Goal: Participate in discussion: Engage in conversation with other users on a specific topic

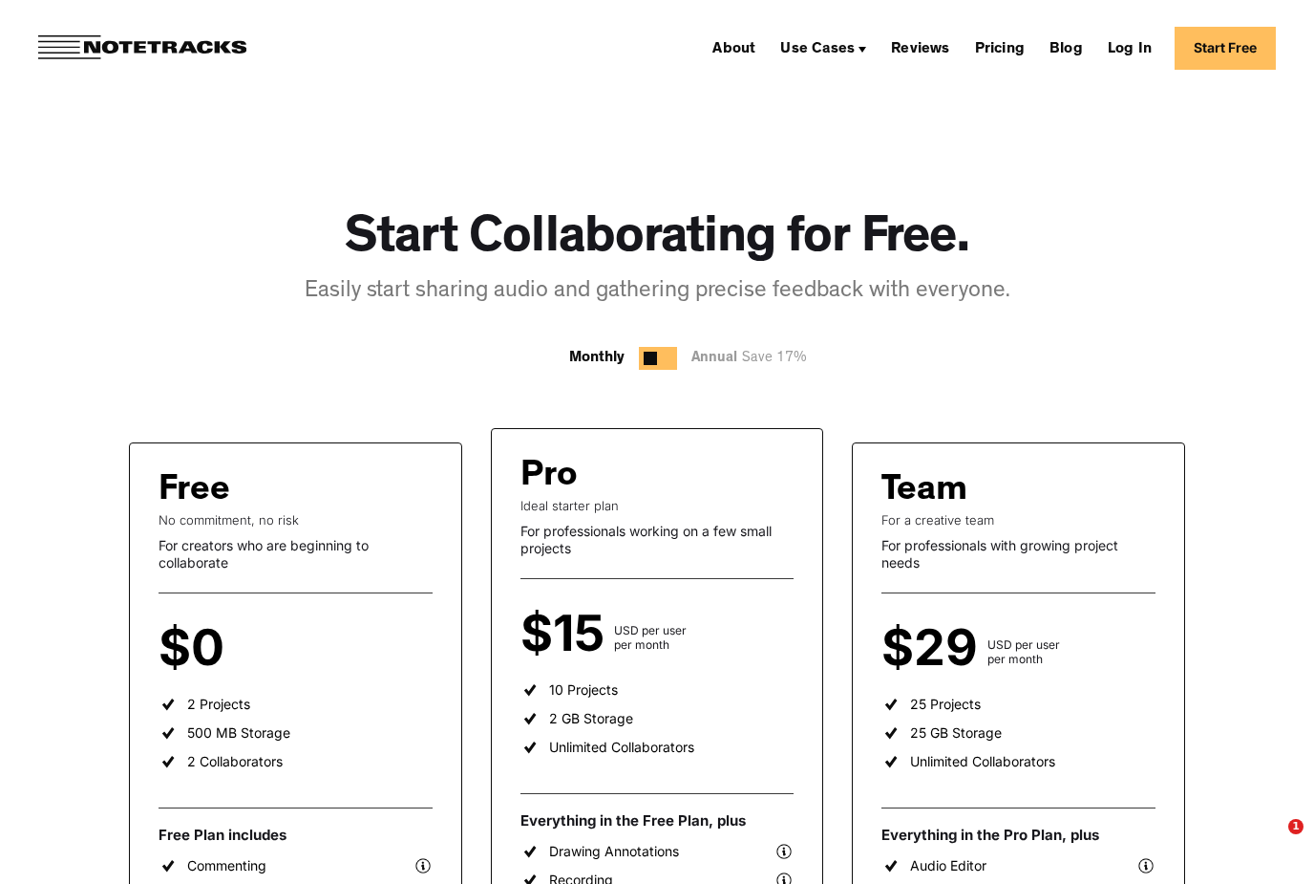
click at [1220, 52] on link "Start Free" at bounding box center [1225, 48] width 101 height 43
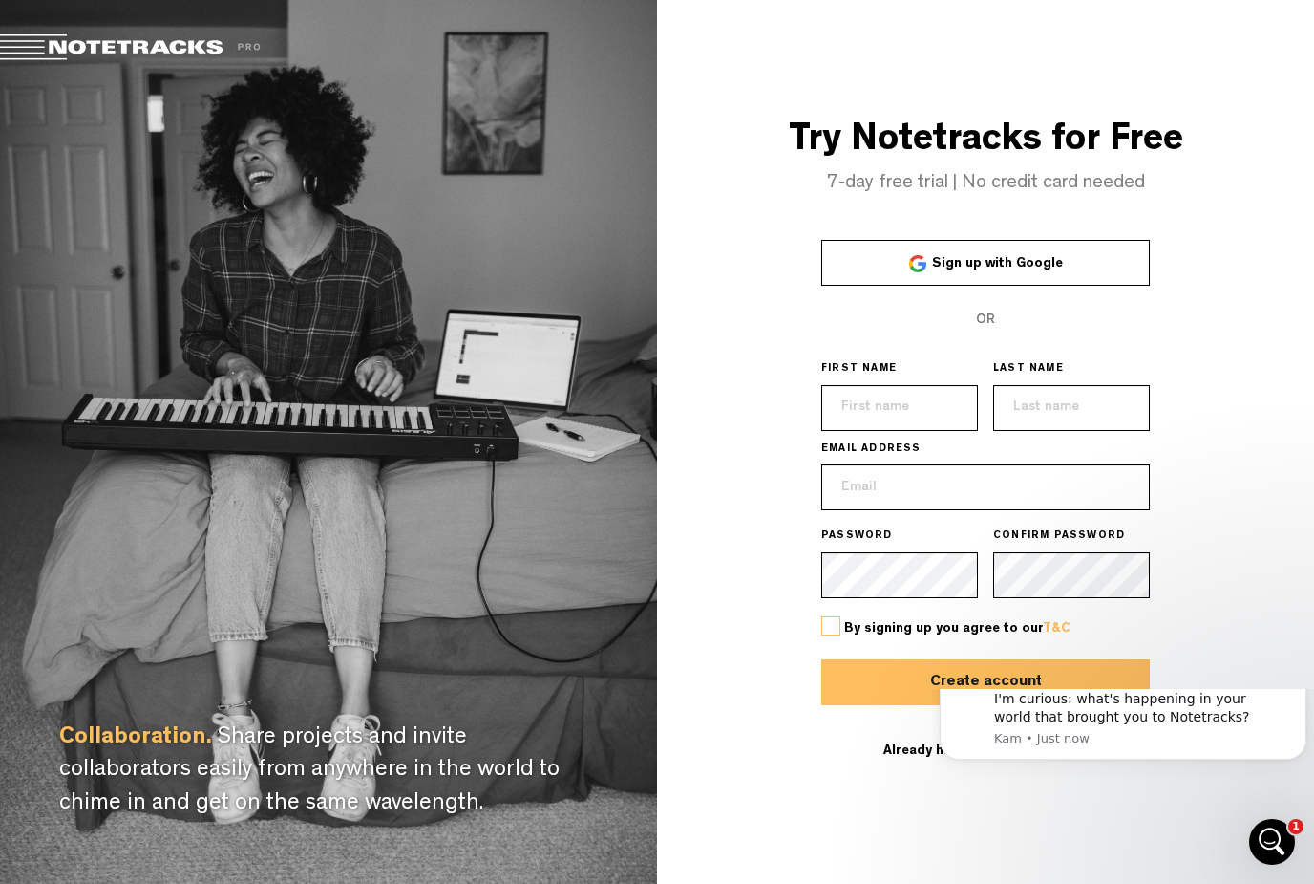
click at [1057, 286] on link "Sign up with Google" at bounding box center [986, 263] width 329 height 46
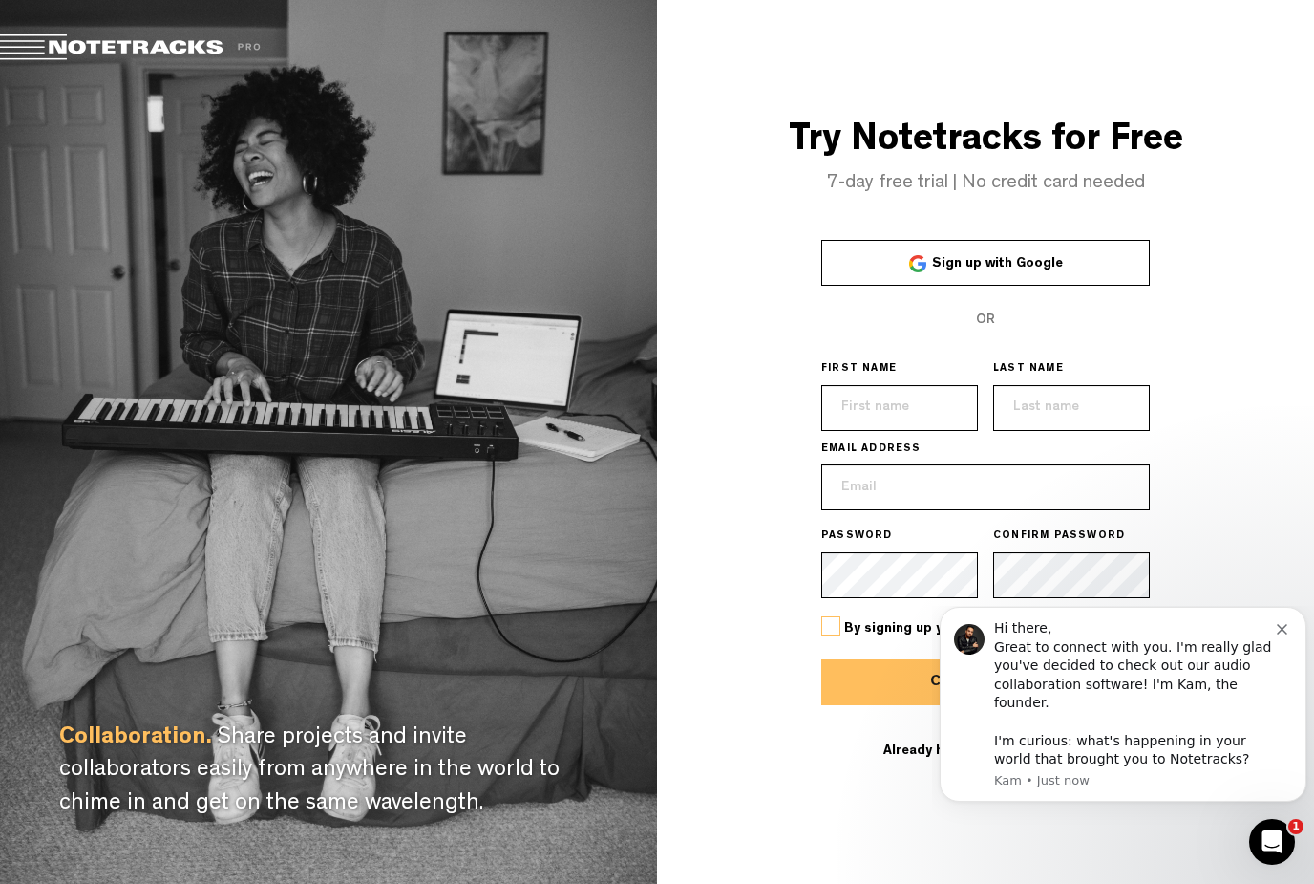
click at [1124, 286] on link "Sign up with Google" at bounding box center [986, 263] width 329 height 46
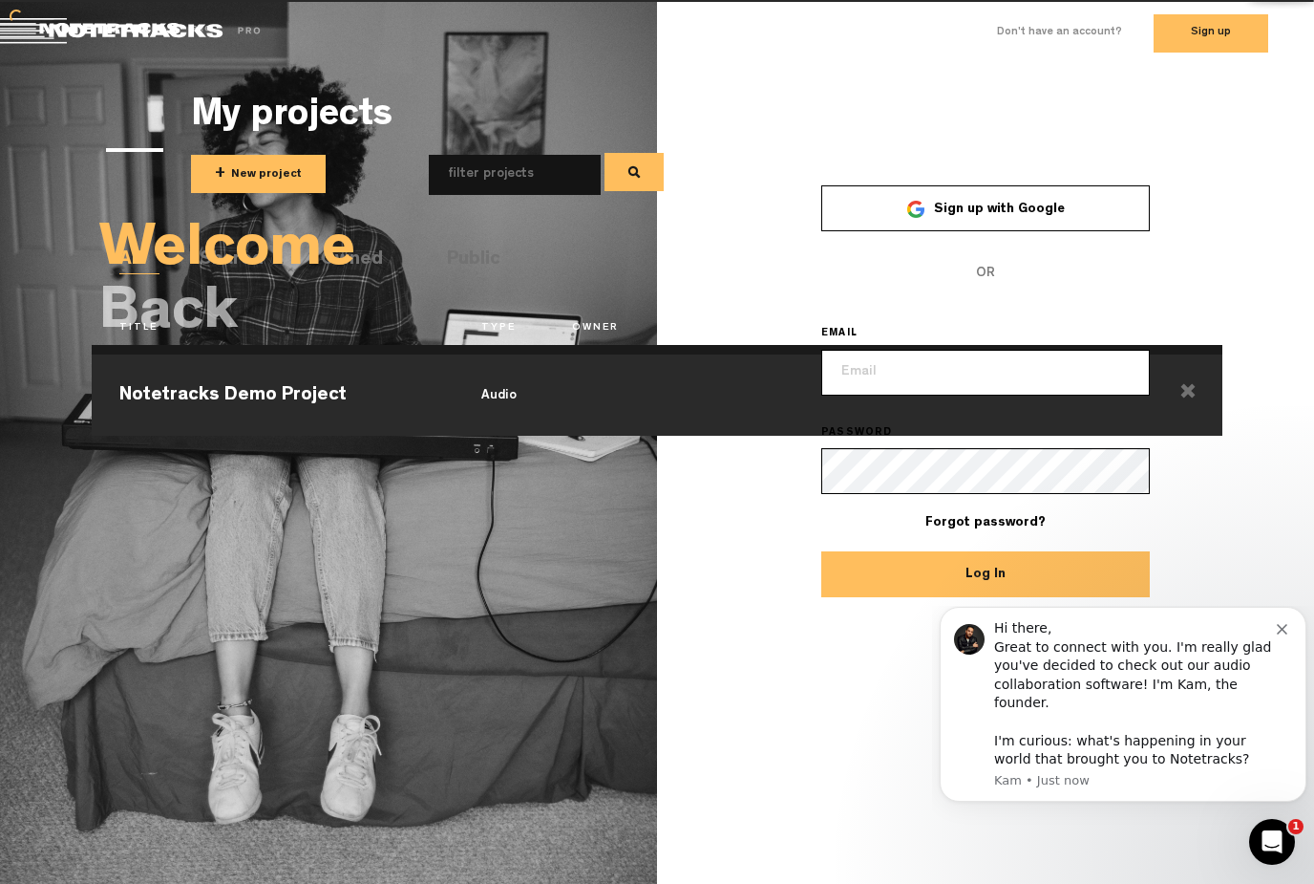
drag, startPoint x: 1086, startPoint y: 292, endPoint x: 1063, endPoint y: 231, distance: 65.3
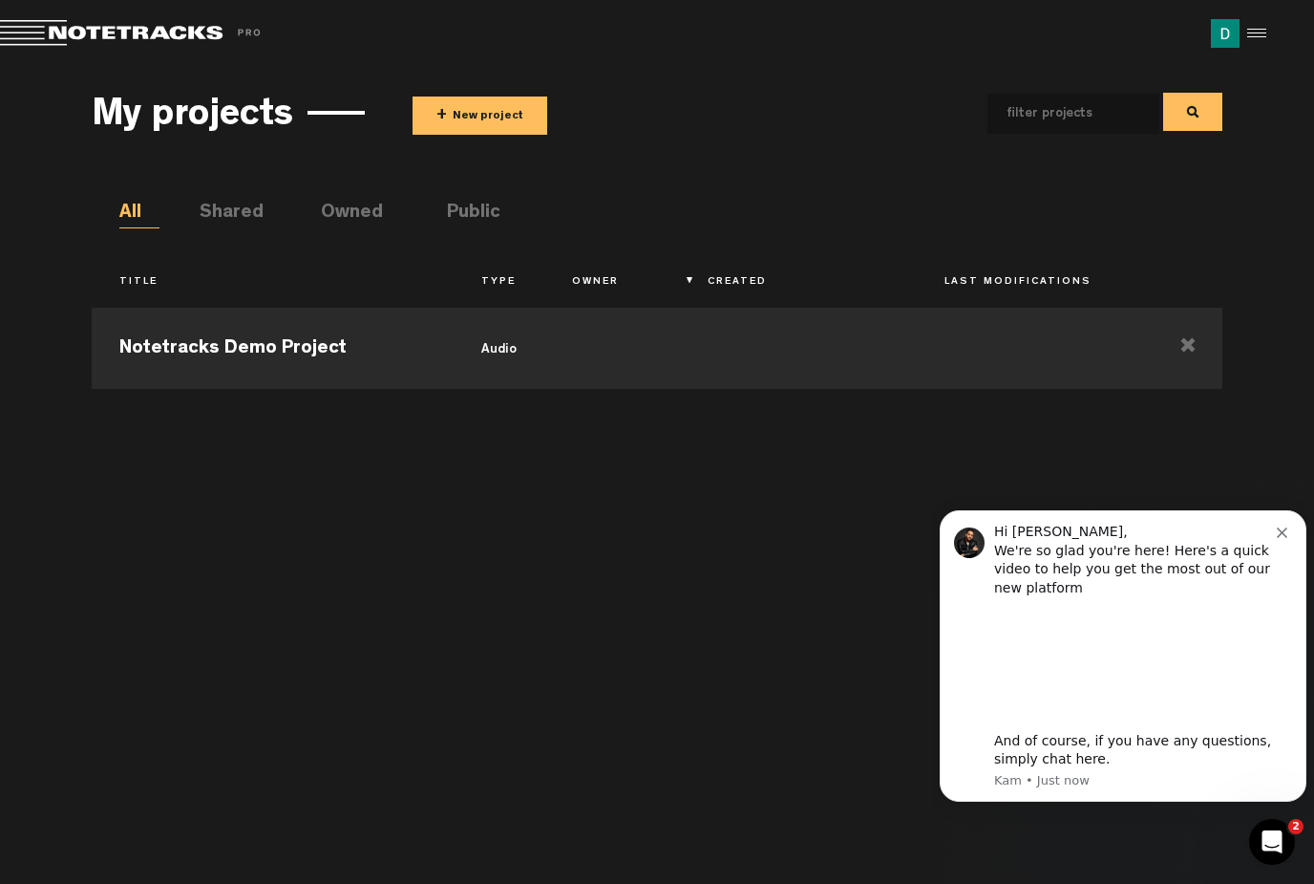
drag, startPoint x: 2090, startPoint y: 838, endPoint x: 949, endPoint y: 515, distance: 1186.3
click at [949, 515] on div "Hi Dana, We're so glad you're here! Here's a quick video to help you get the mo…" at bounding box center [1123, 655] width 367 height 291
click at [544, 141] on div "My projects + New project" at bounding box center [657, 112] width 1130 height 71
click at [523, 126] on button "+ New project" at bounding box center [480, 115] width 135 height 38
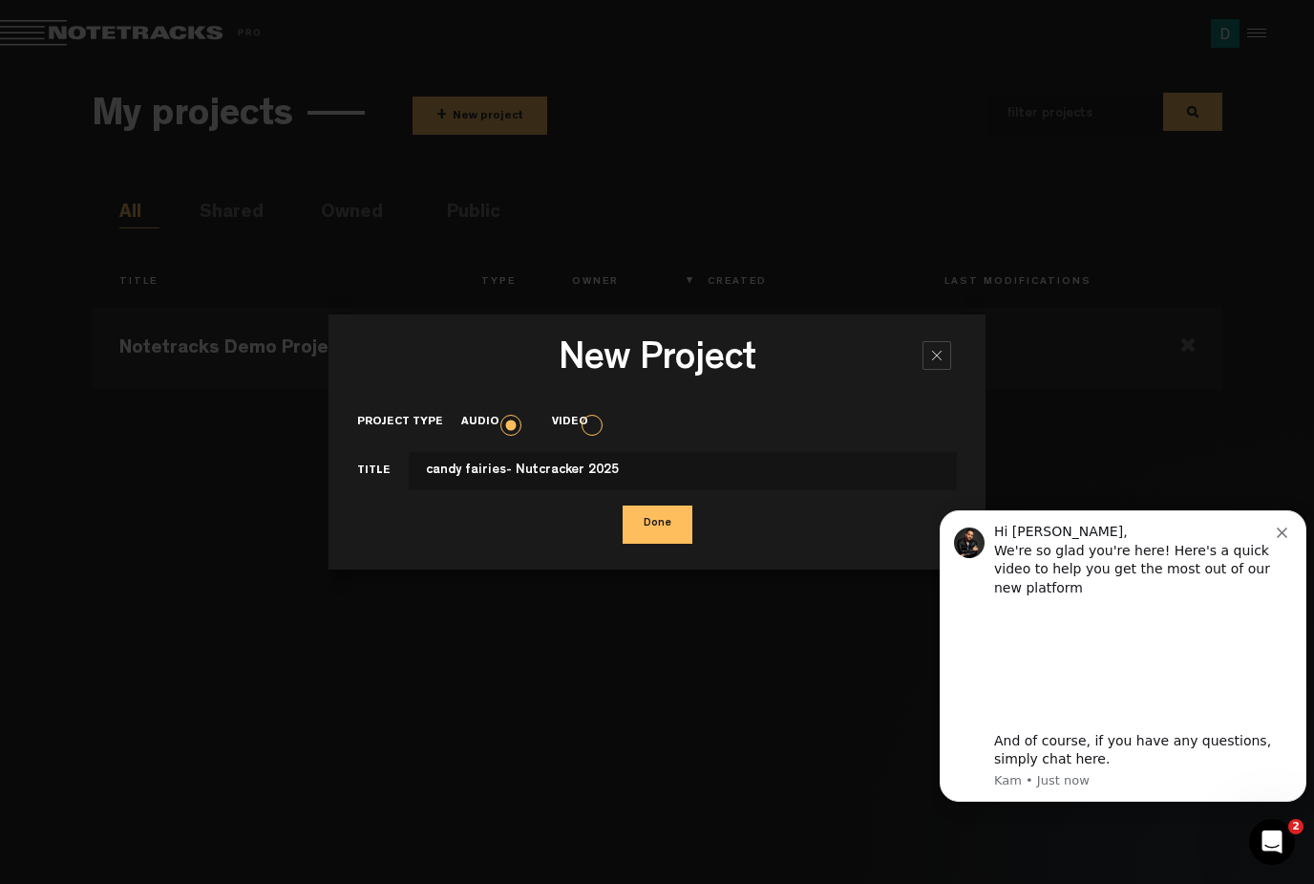
type input "candy fairies- Nutcracker 2025"
click at [656, 523] on button "Done" at bounding box center [658, 524] width 70 height 38
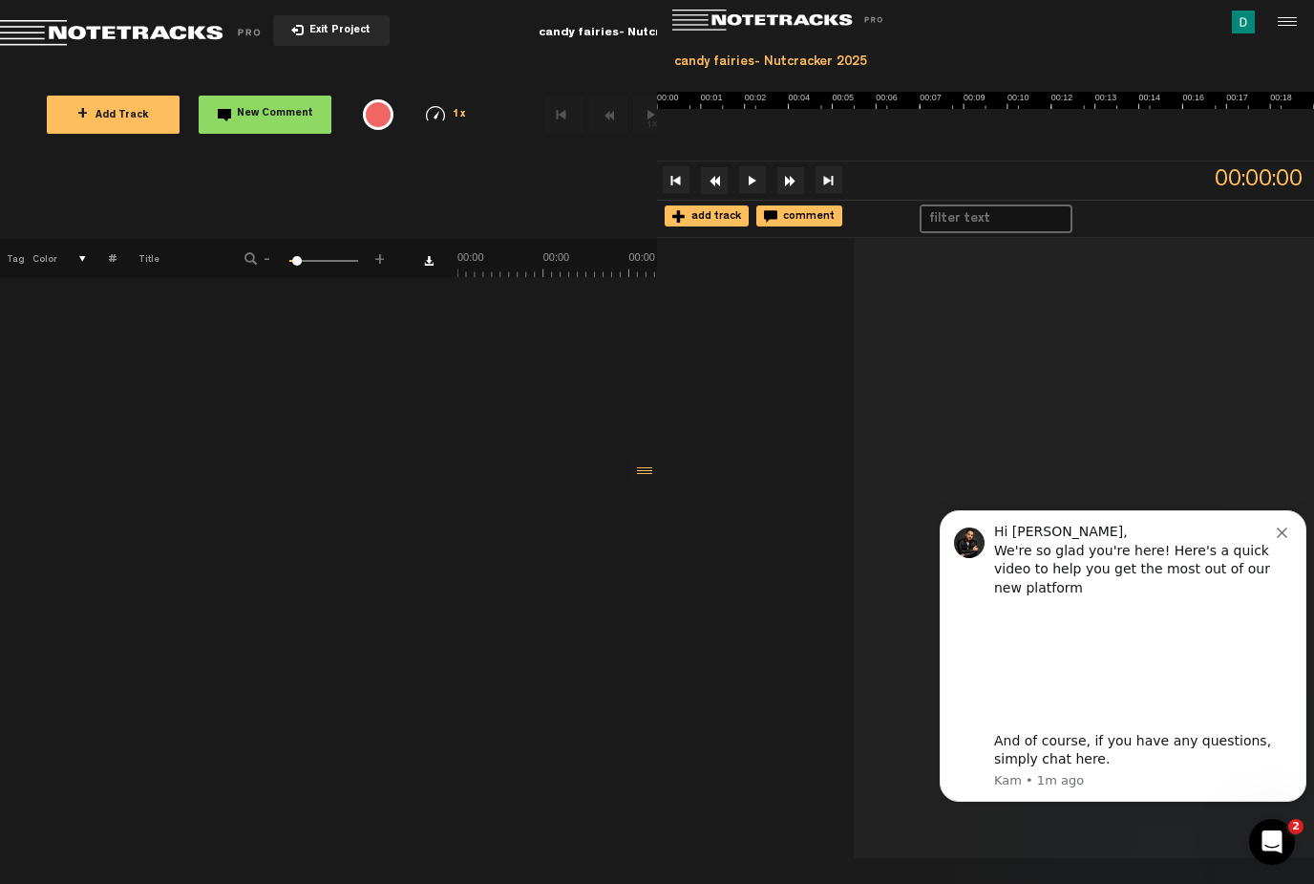
click at [172, 121] on button "+ Add Track" at bounding box center [113, 115] width 133 height 38
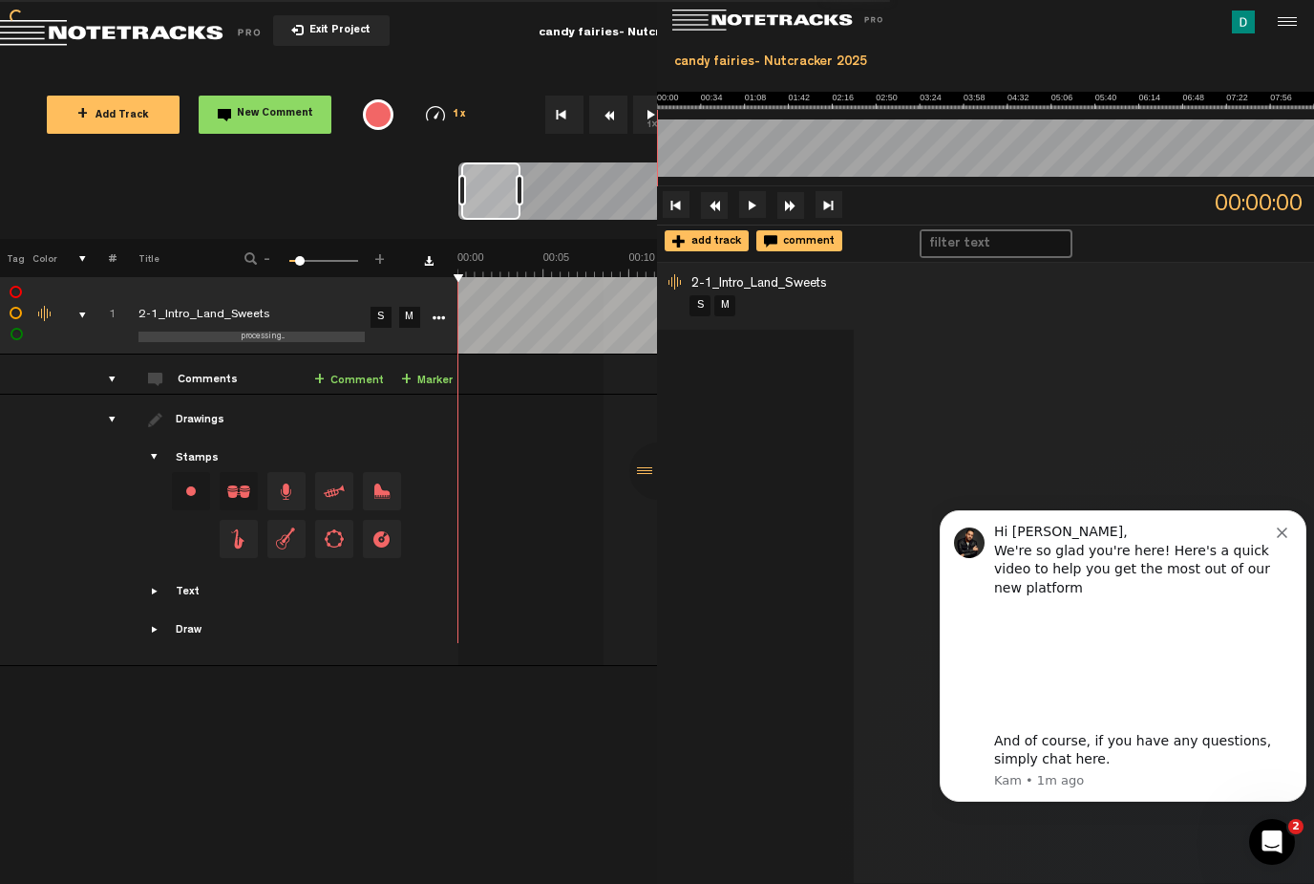
click at [1289, 535] on button "Dismiss notification" at bounding box center [1284, 530] width 15 height 15
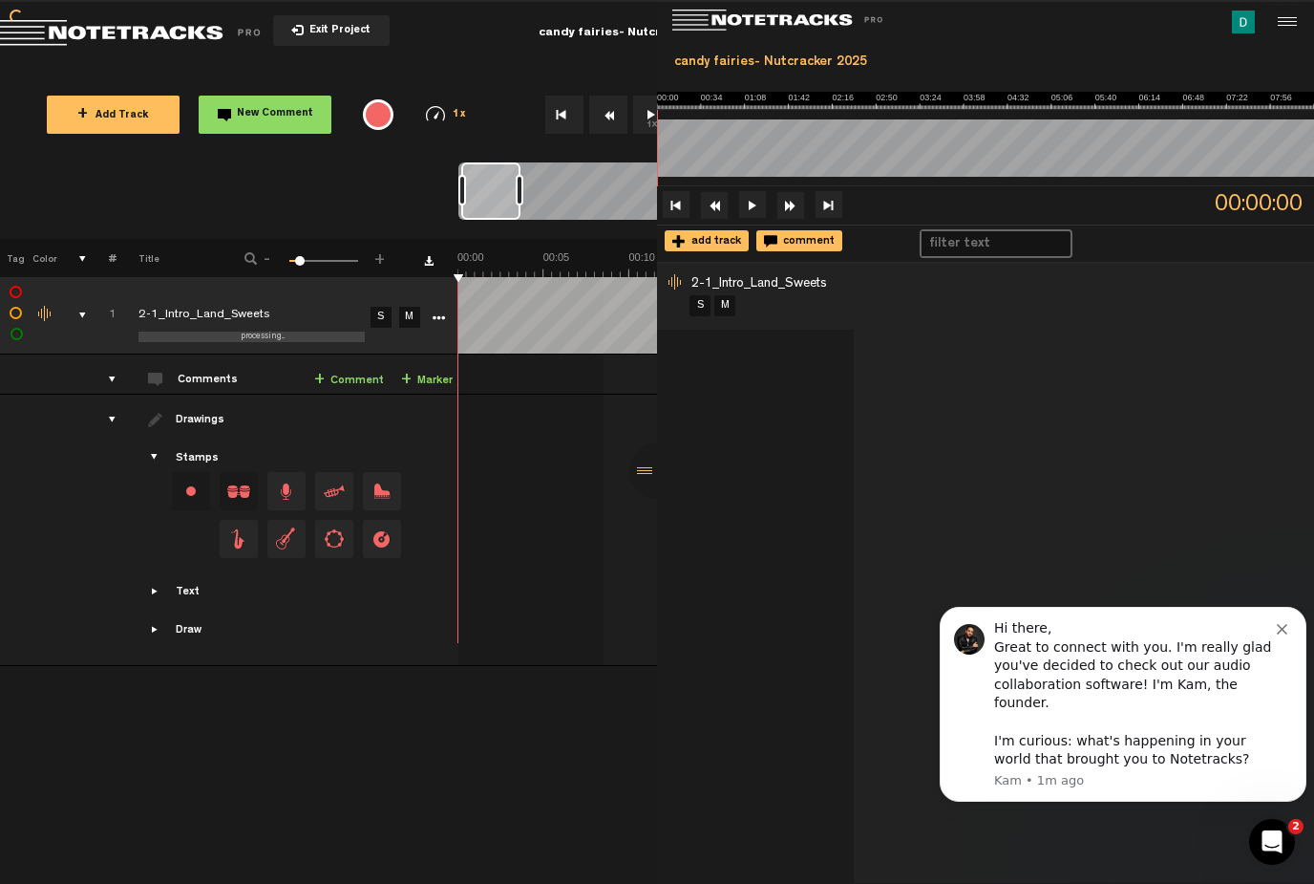
click at [1294, 650] on div "Hi there, Great to connect with you. I'm really glad you've decided to check ou…" at bounding box center [1123, 704] width 367 height 195
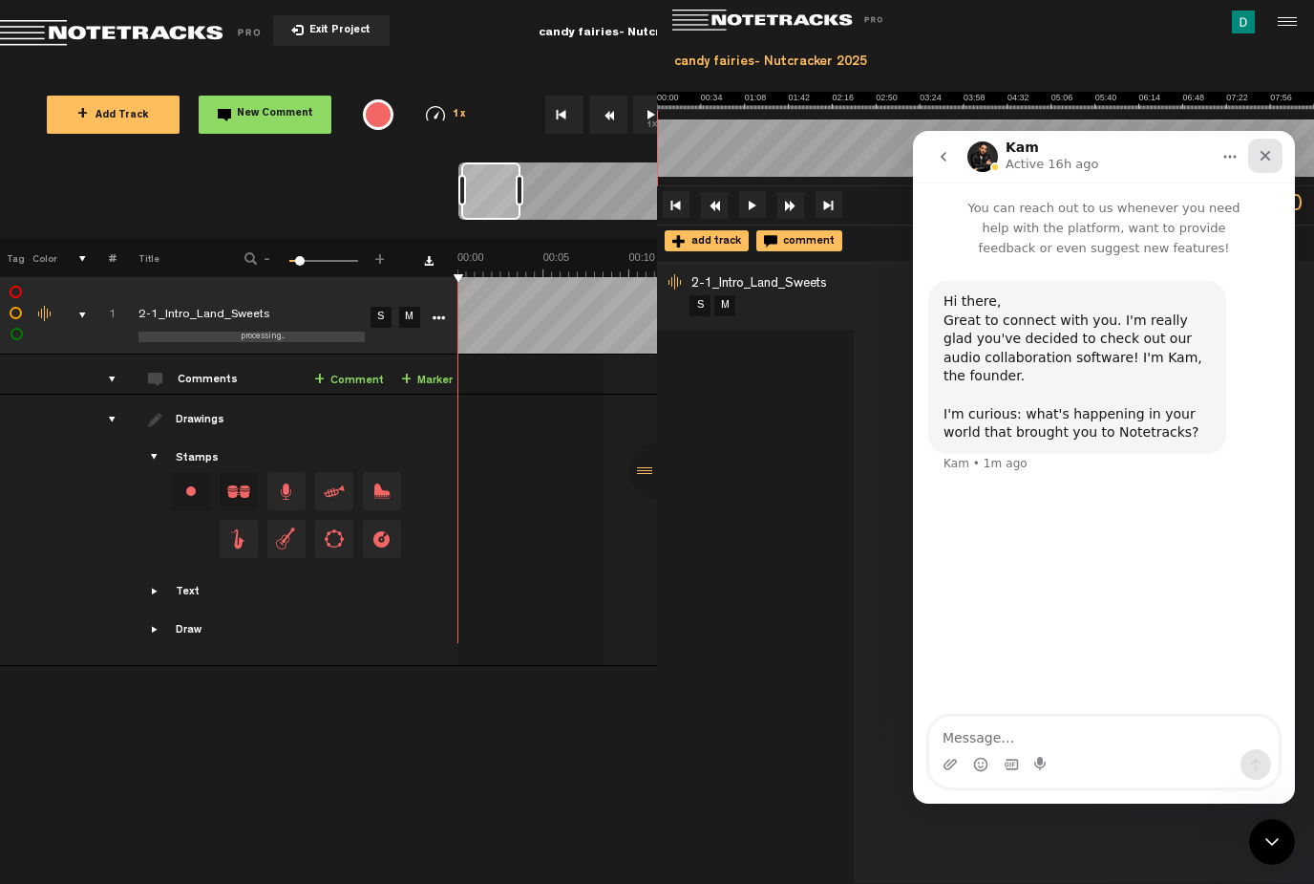
click at [1261, 157] on icon "Close" at bounding box center [1265, 155] width 15 height 15
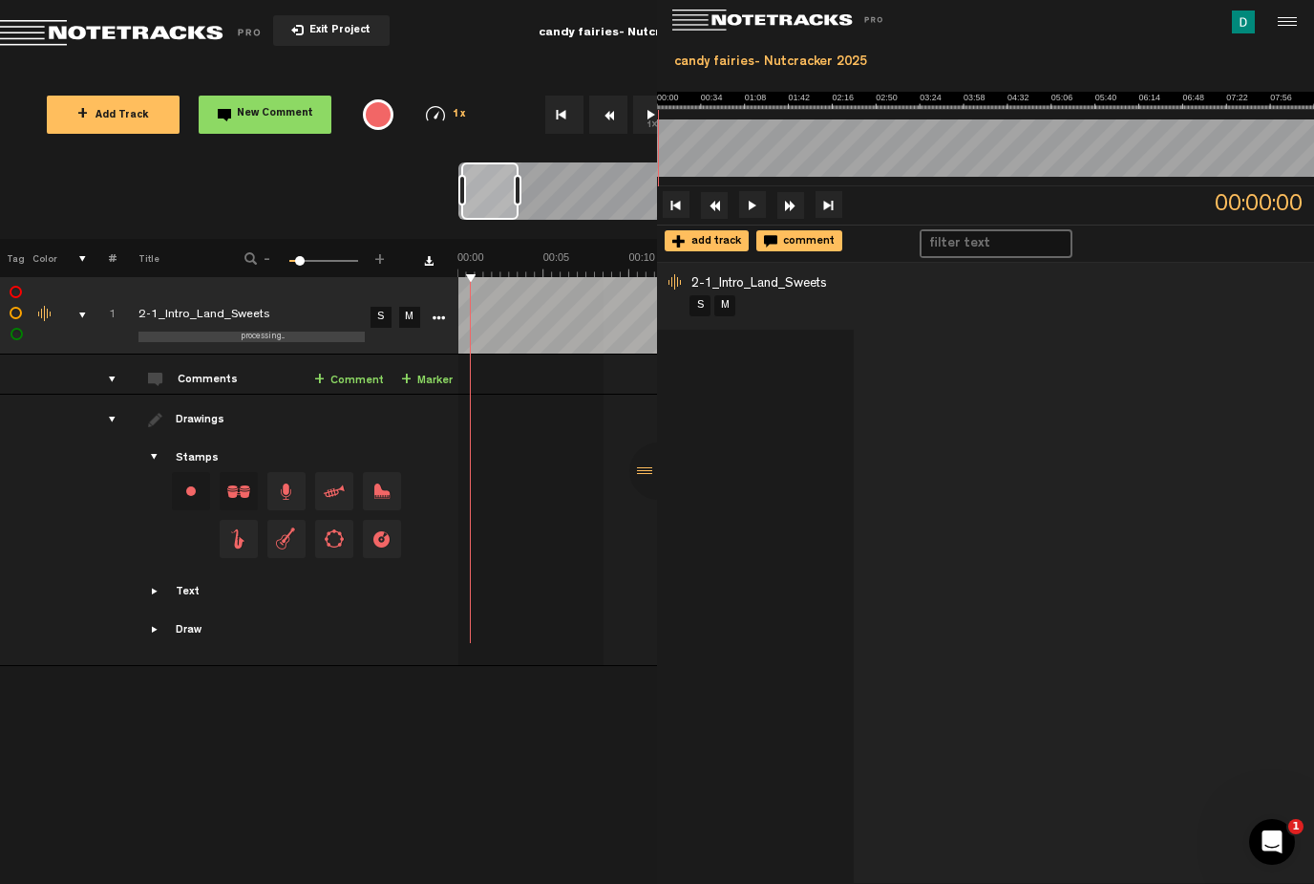
click at [640, 500] on div at bounding box center [658, 470] width 57 height 57
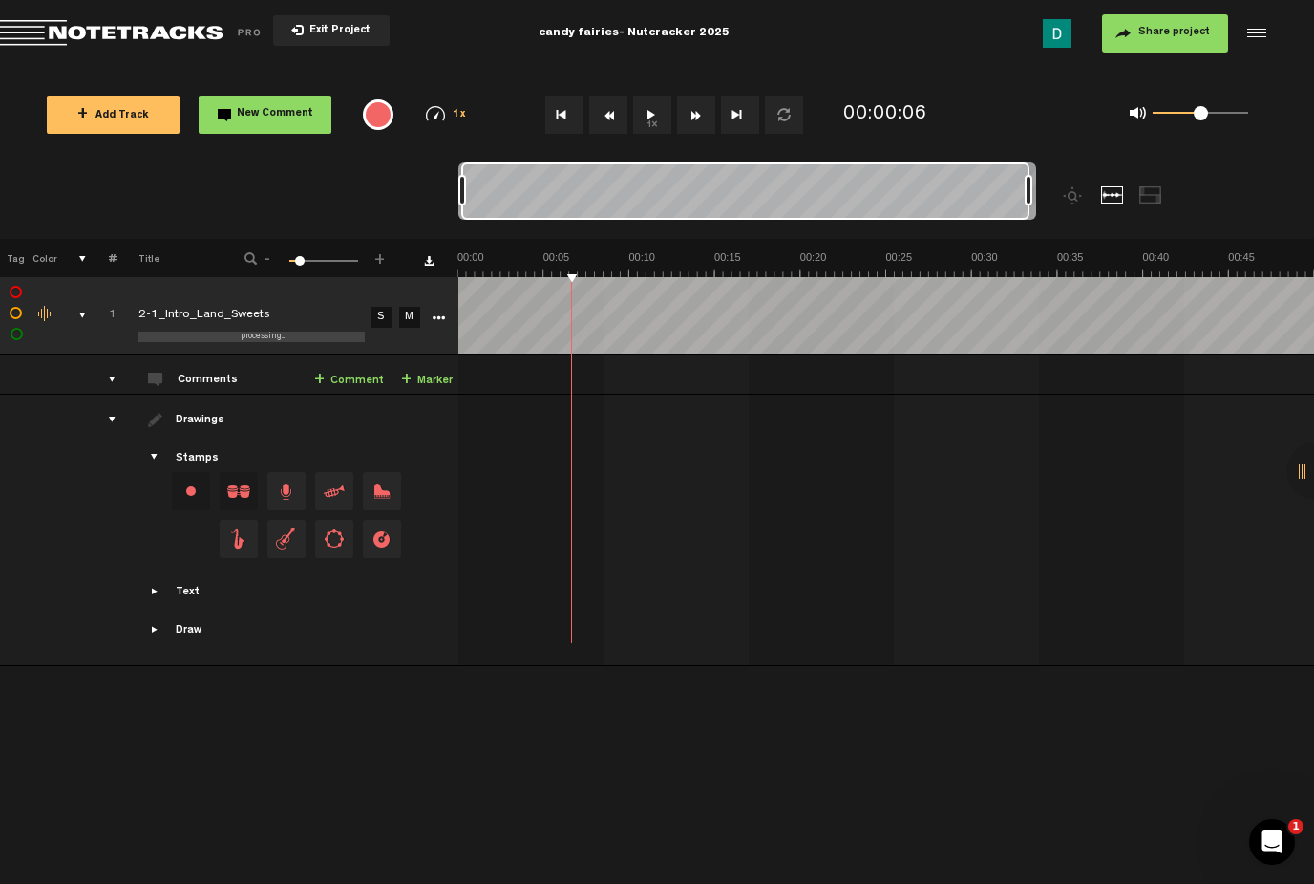
drag, startPoint x: 518, startPoint y: 188, endPoint x: 1044, endPoint y: 214, distance: 527.0
click at [1044, 214] on div at bounding box center [820, 200] width 723 height 76
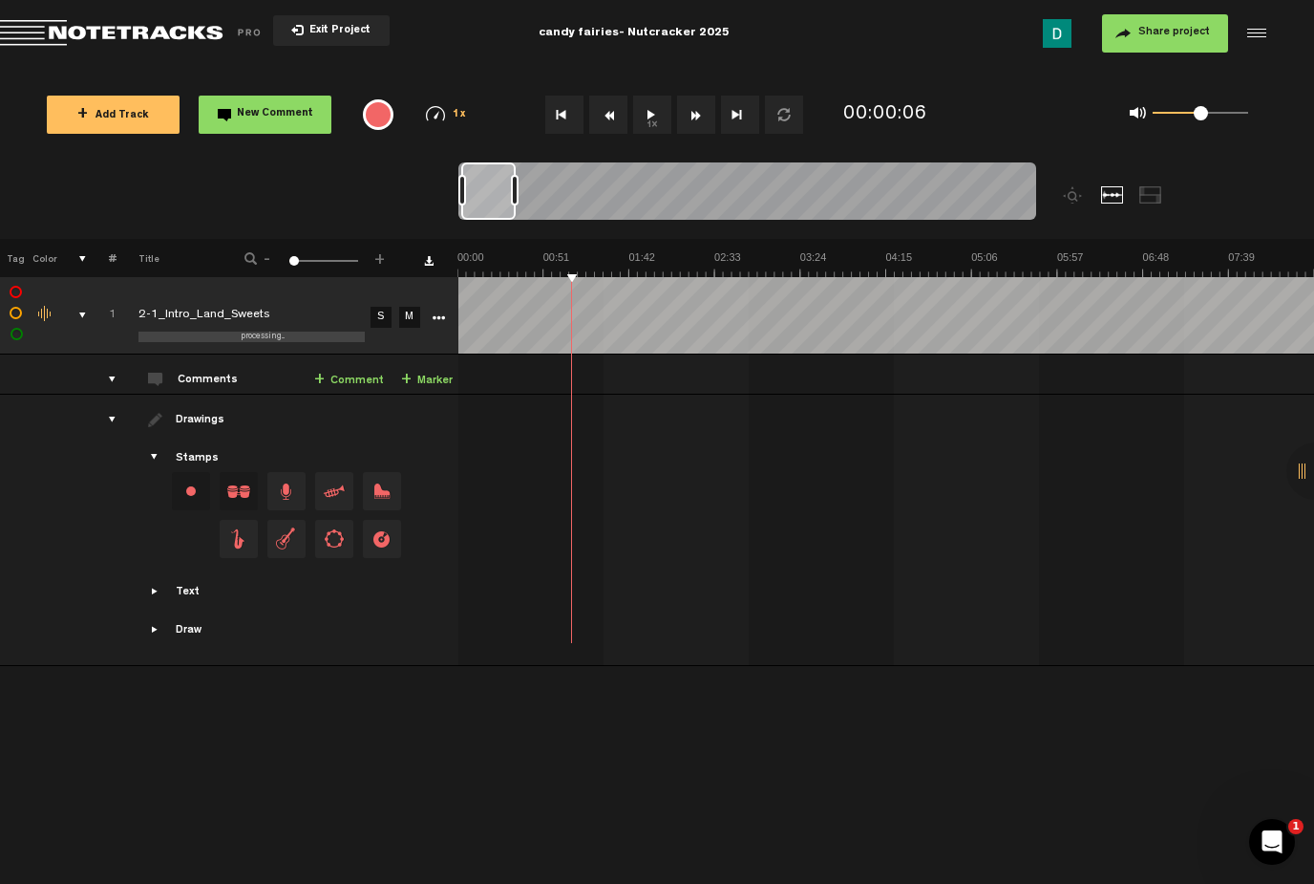
drag, startPoint x: 1026, startPoint y: 202, endPoint x: 458, endPoint y: 89, distance: 579.5
click at [458, 182] on nt-zoom-navigation-bar at bounding box center [657, 200] width 1314 height 76
drag, startPoint x: 467, startPoint y: 182, endPoint x: 583, endPoint y: 180, distance: 115.6
click at [583, 180] on div at bounding box center [748, 194] width 578 height 64
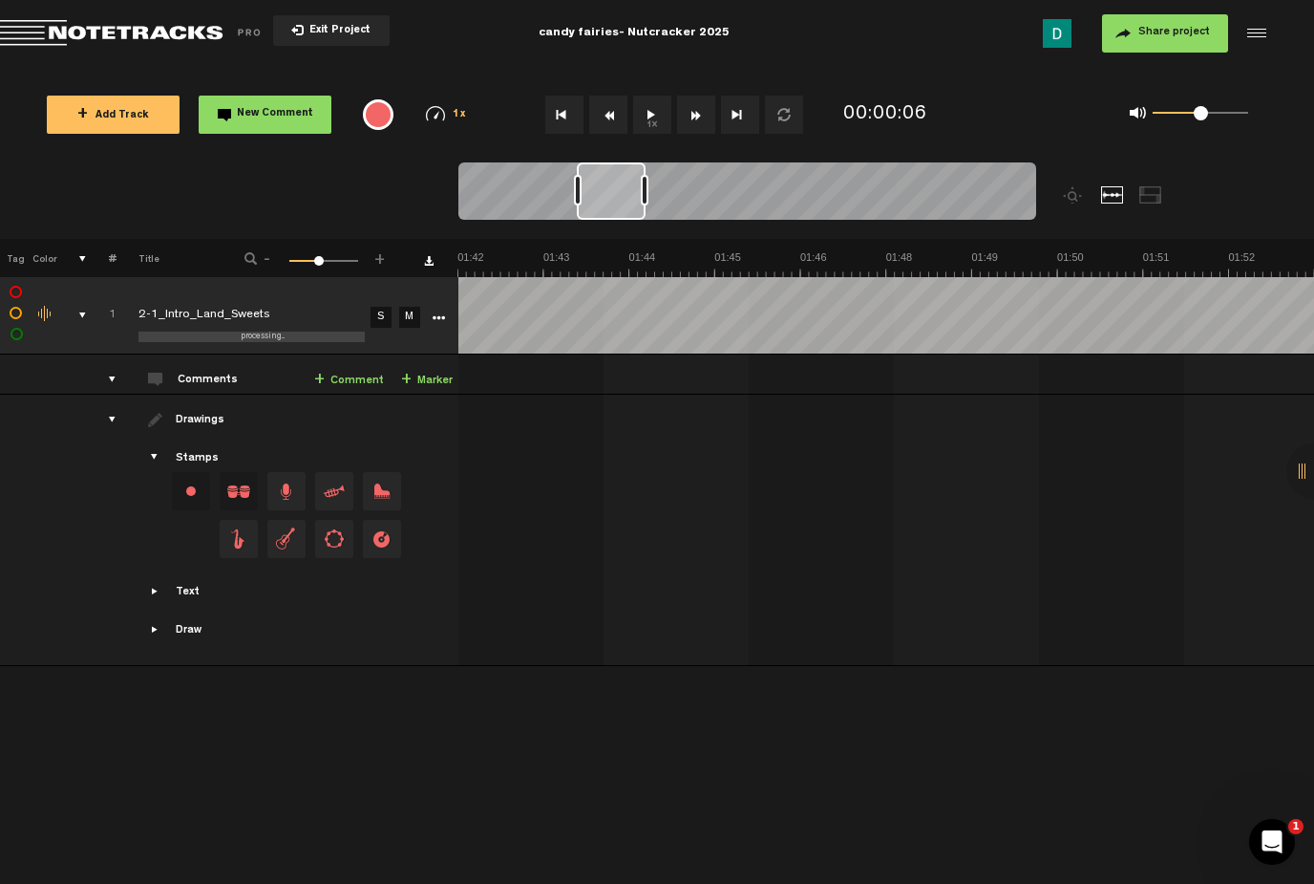
drag, startPoint x: 584, startPoint y: 185, endPoint x: 644, endPoint y: 182, distance: 60.3
click at [644, 182] on div at bounding box center [645, 190] width 8 height 31
drag, startPoint x: 610, startPoint y: 183, endPoint x: 427, endPoint y: 183, distance: 183.4
click at [427, 183] on nt-zoom-navigation-bar at bounding box center [657, 200] width 1314 height 76
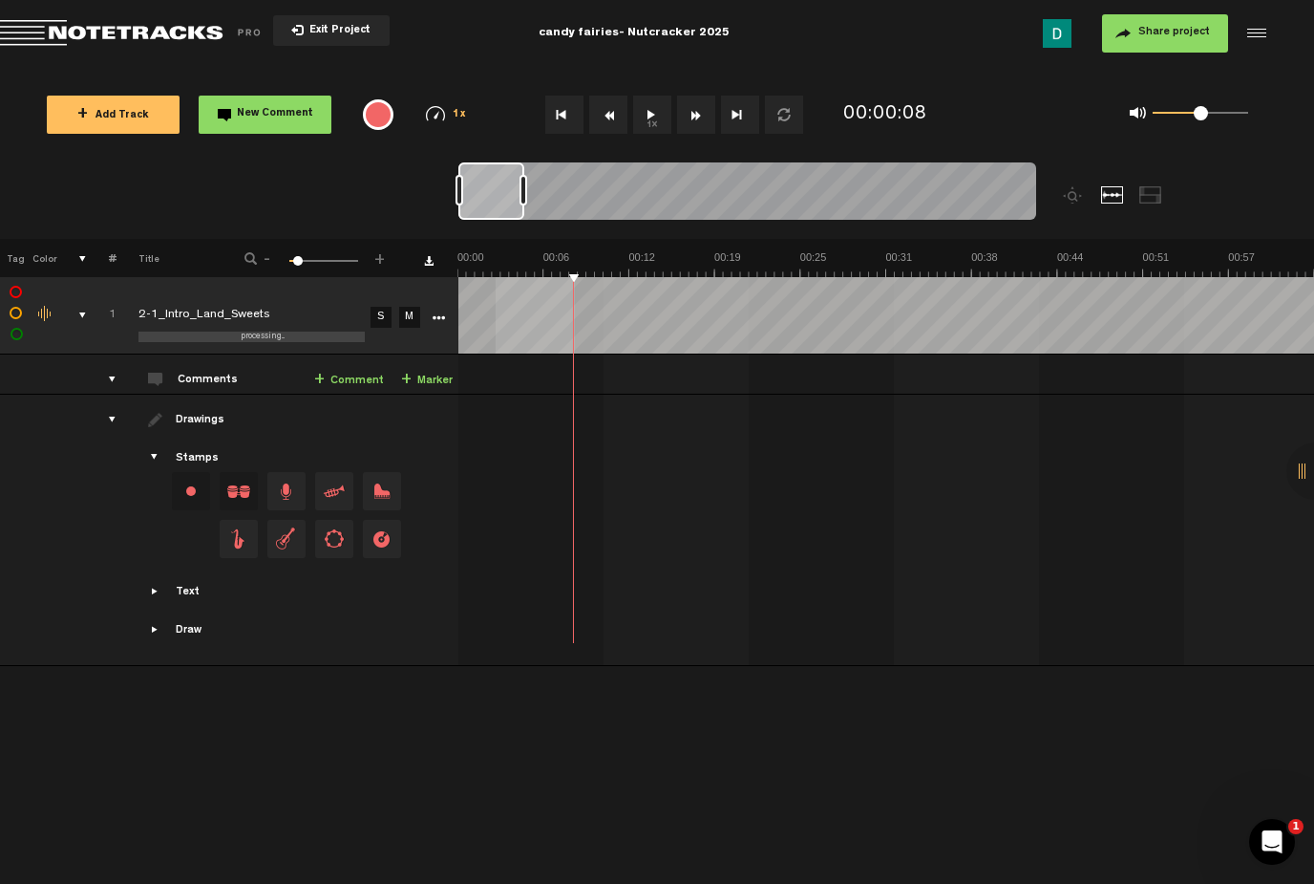
click at [450, 263] on div "+ New drawing Tag Color # Title - 1 100 8 + 1 processing... 2-1_Intro_Land_Swee…" at bounding box center [657, 433] width 1314 height 389
click at [564, 399] on td at bounding box center [887, 530] width 857 height 271
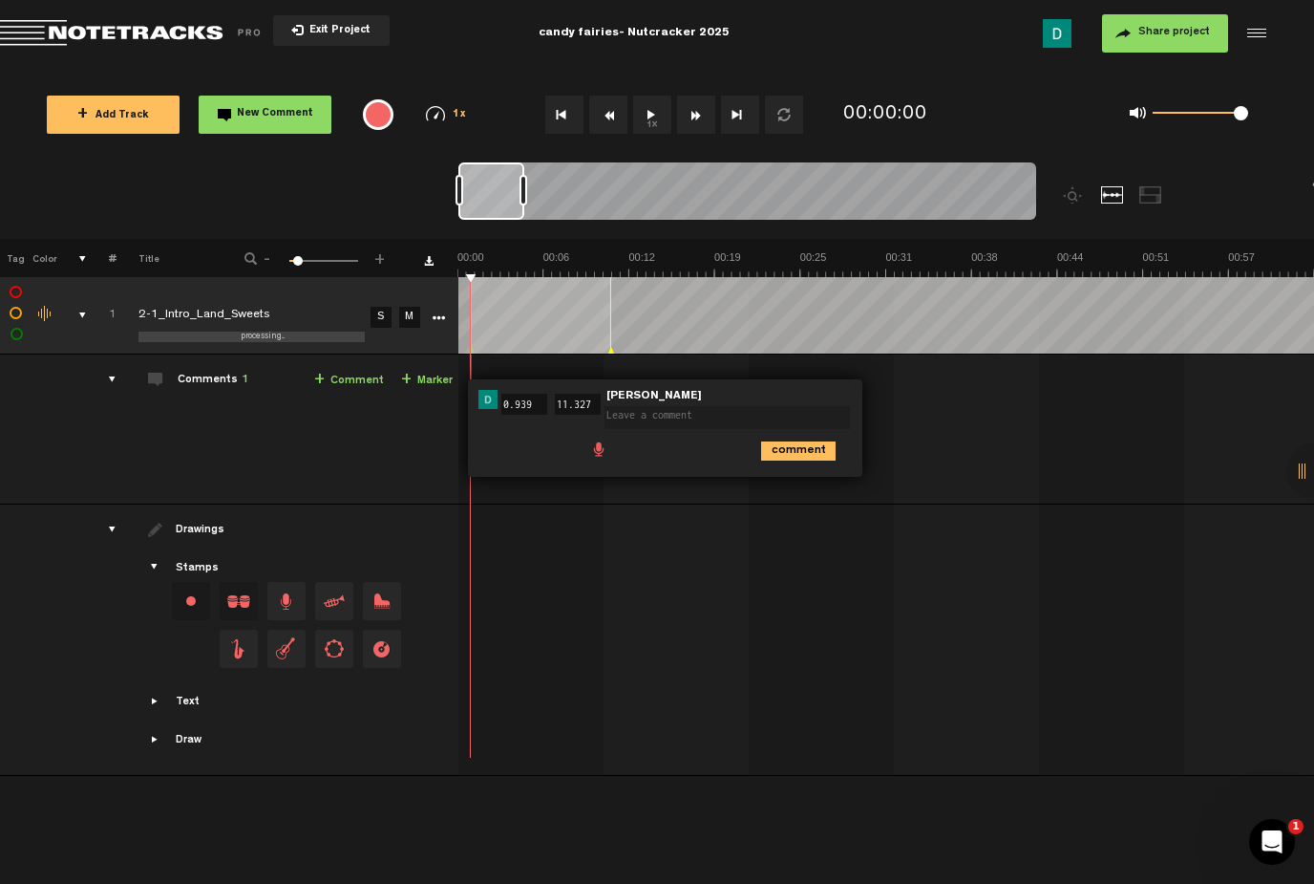
click at [455, 592] on td "Drawings Stamps Text Intro +" at bounding box center [288, 639] width 342 height 271
click at [396, 445] on td "Comments 1 + Comment + Marker" at bounding box center [288, 429] width 342 height 150
click at [492, 397] on img at bounding box center [488, 399] width 19 height 19
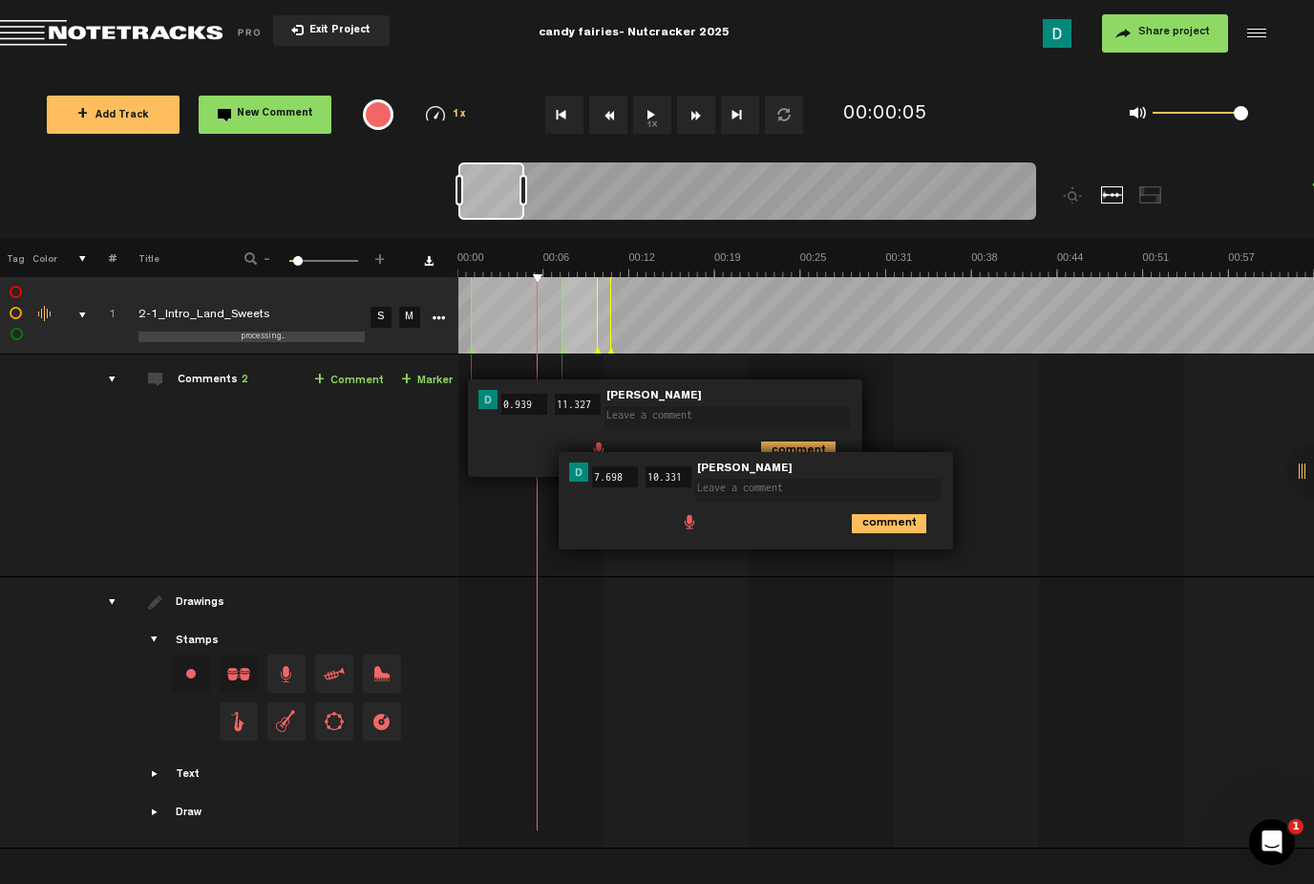
click at [241, 175] on nt-zoom-navigation-bar at bounding box center [657, 200] width 1314 height 76
click at [263, 534] on td "Comments 2 + Comment + Marker" at bounding box center [288, 465] width 342 height 223
click at [200, 380] on div "Comments 2" at bounding box center [213, 381] width 71 height 16
click at [116, 378] on div "comments" at bounding box center [105, 379] width 30 height 19
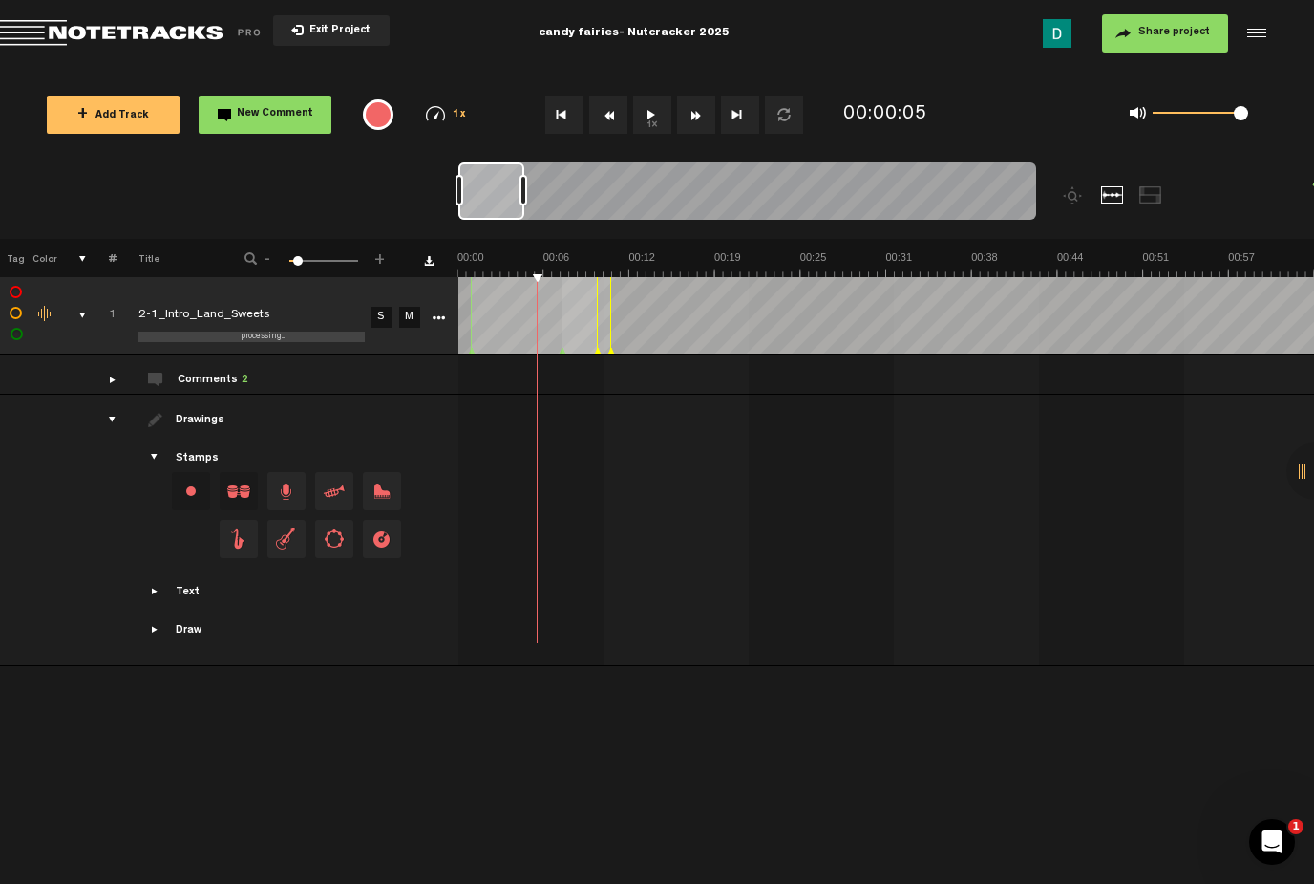
click at [115, 375] on div "comments" at bounding box center [105, 379] width 30 height 19
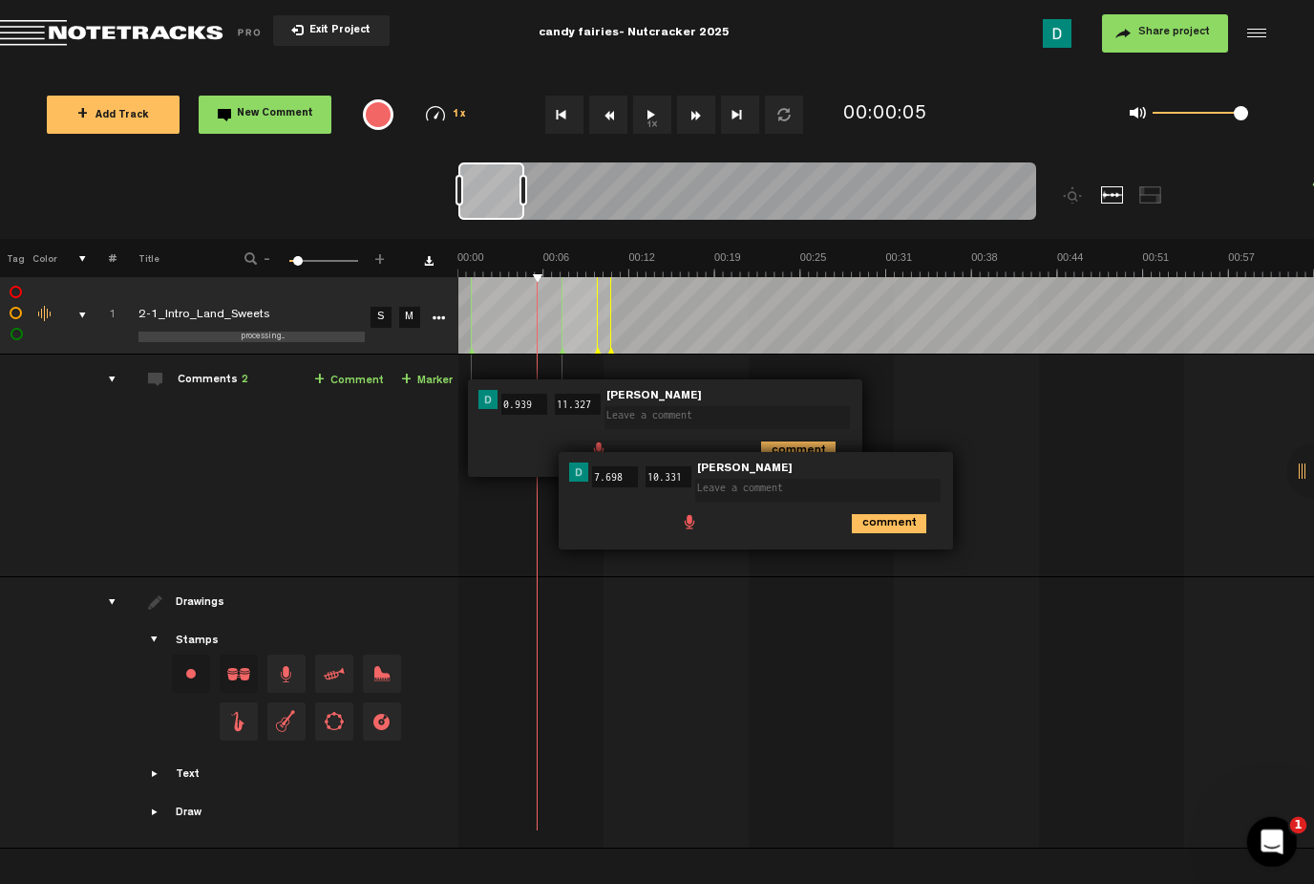
click at [1274, 846] on icon "Open Intercom Messenger" at bounding box center [1270, 839] width 32 height 32
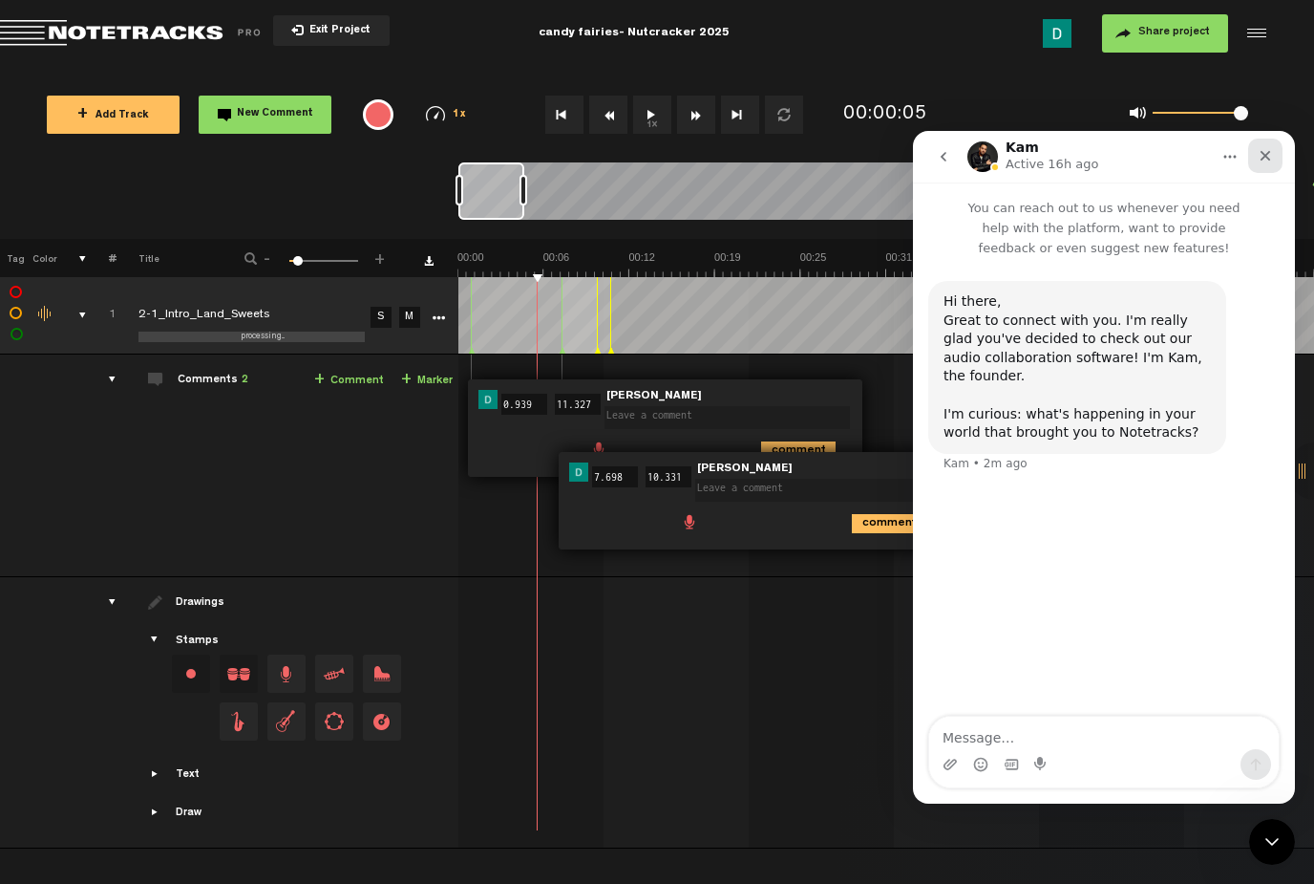
click at [1267, 143] on div "Close" at bounding box center [1266, 156] width 34 height 34
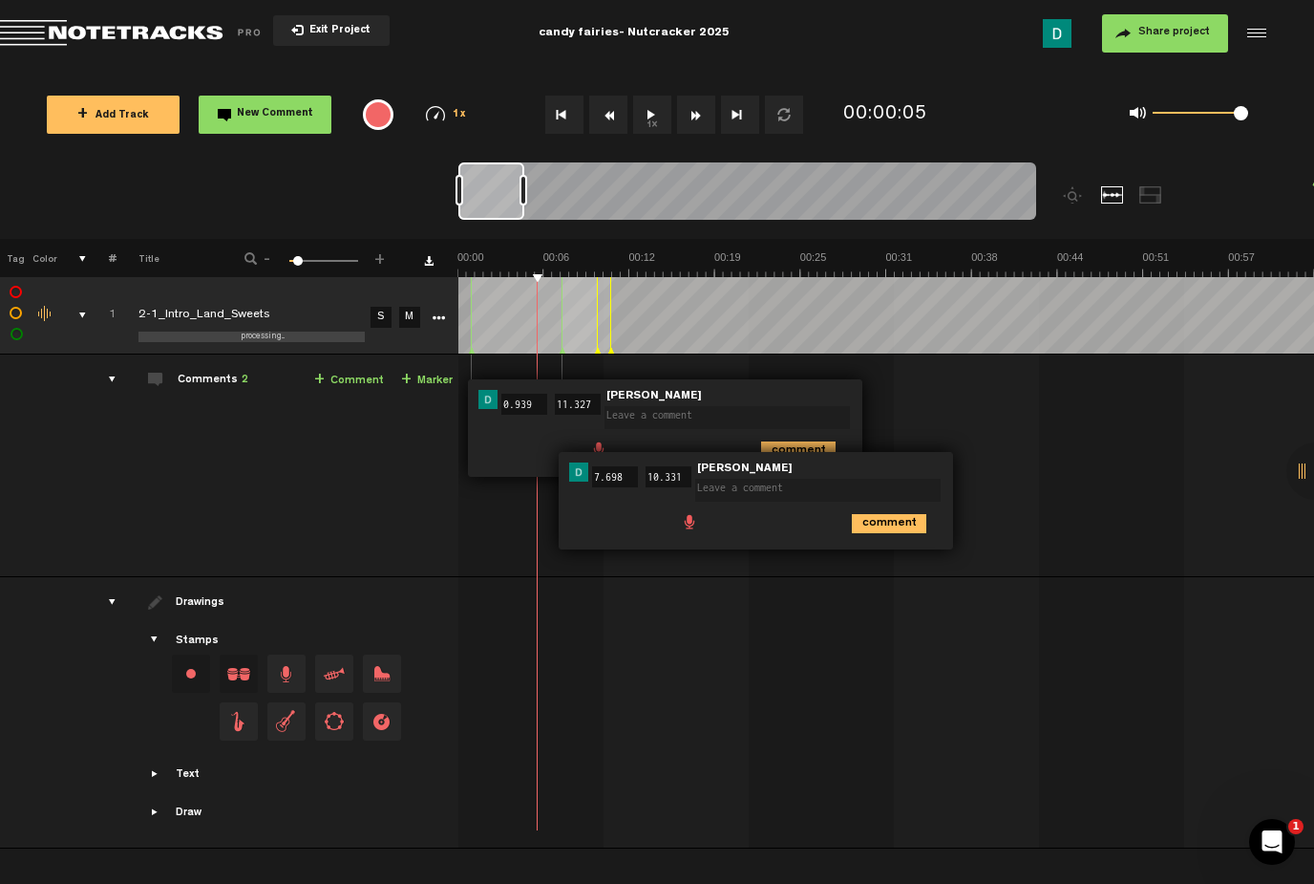
click at [1169, 187] on div at bounding box center [820, 200] width 723 height 76
click at [1165, 190] on div at bounding box center [820, 200] width 723 height 76
click at [1148, 193] on div at bounding box center [1151, 194] width 23 height 17
click at [1111, 197] on div at bounding box center [1112, 194] width 23 height 17
click at [1267, 34] on div at bounding box center [1254, 33] width 29 height 29
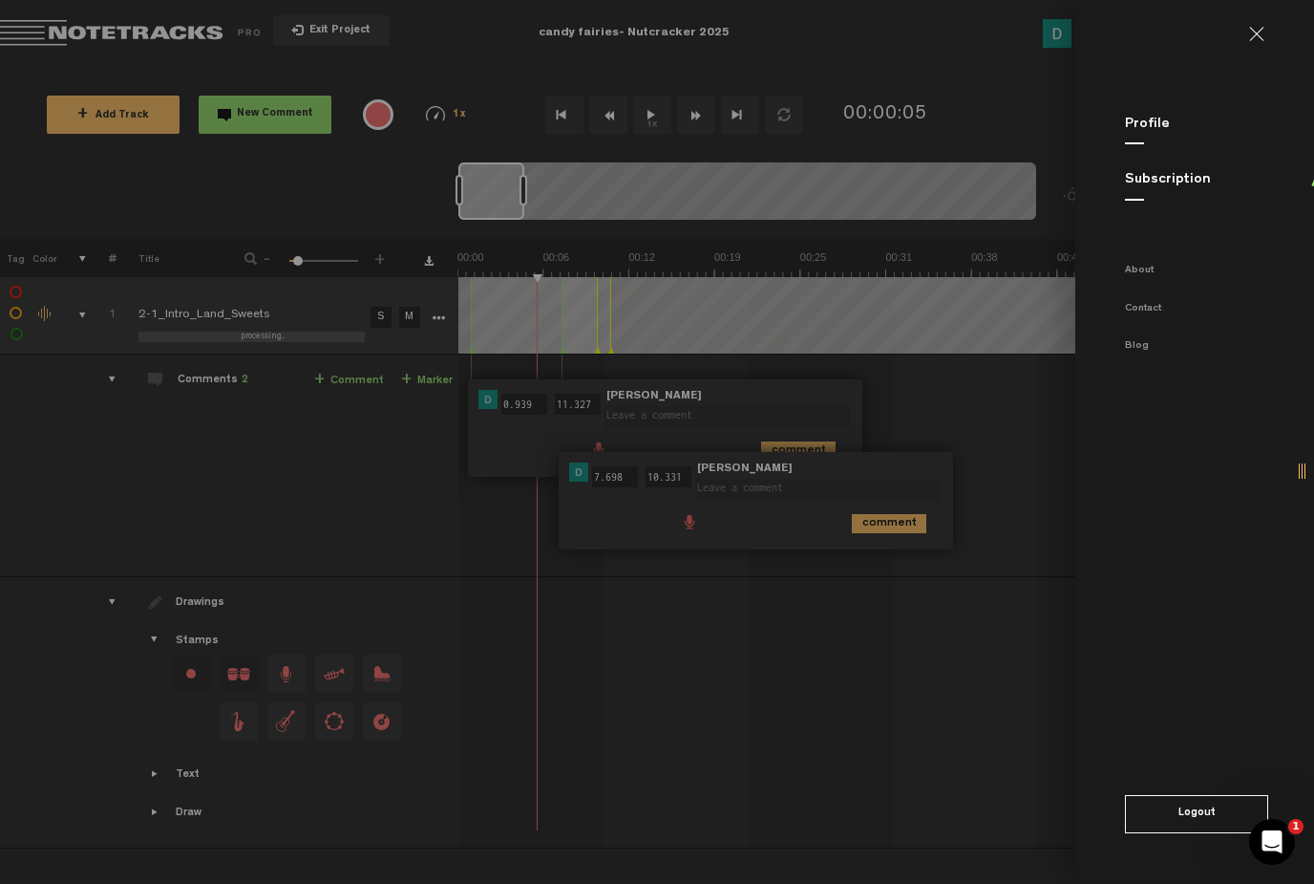
click at [1255, 31] on link at bounding box center [1264, 34] width 31 height 15
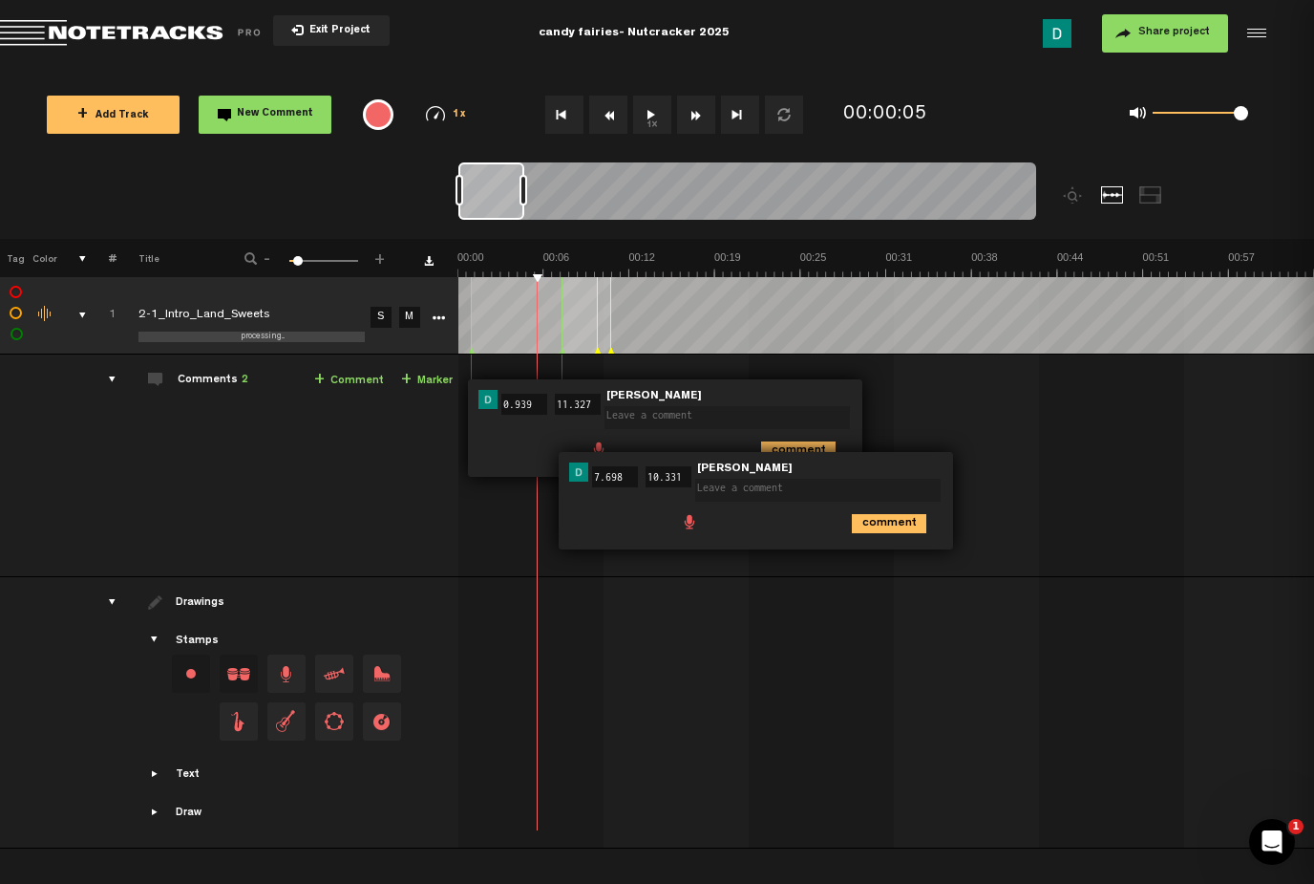
click at [1228, 45] on md-backdrop at bounding box center [657, 442] width 1314 height 884
click at [13, 257] on th "Tag" at bounding box center [14, 258] width 29 height 38
click at [16, 313] on label at bounding box center [16, 313] width 0 height 0
checkbox input "true"
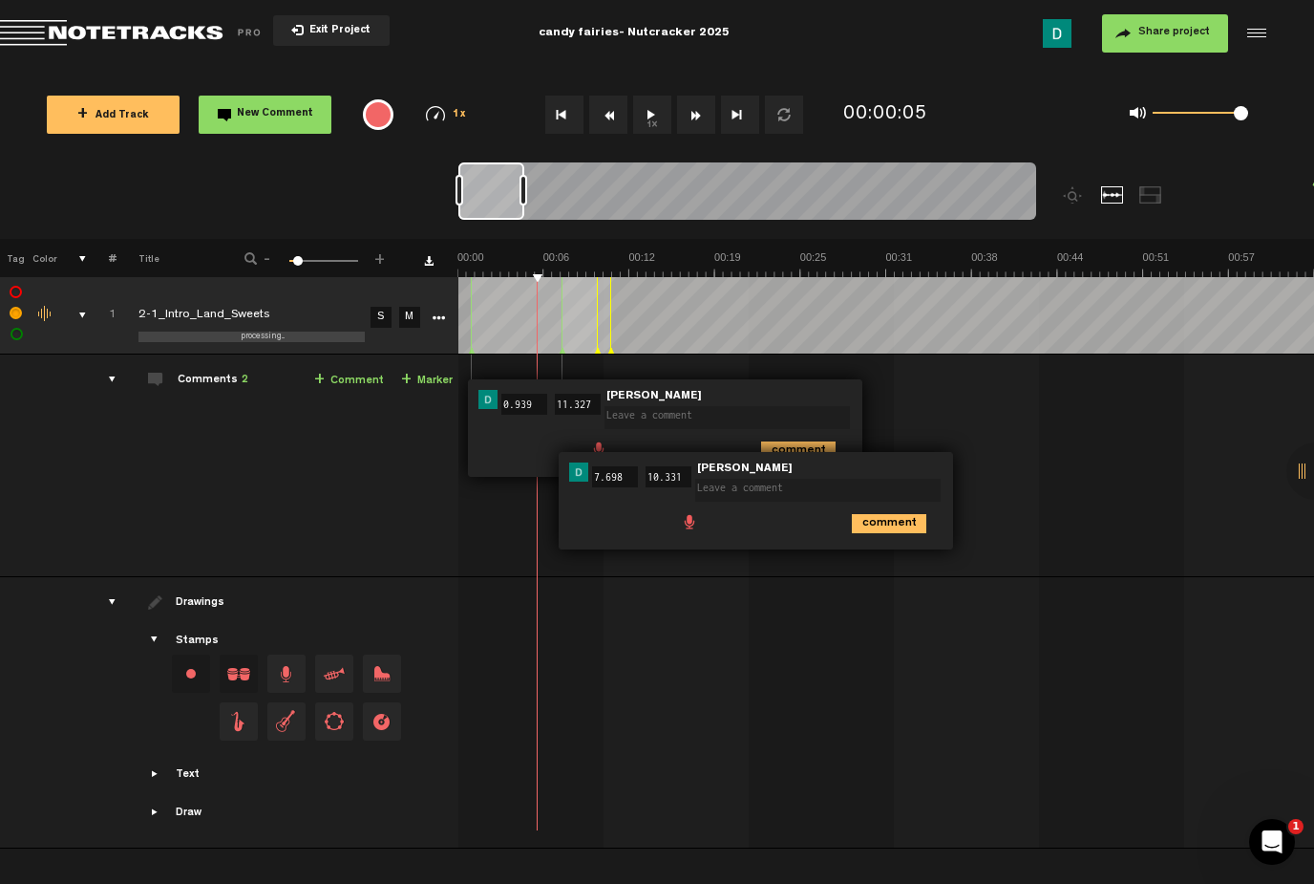
click at [242, 382] on span "2" at bounding box center [245, 379] width 7 height 11
click at [160, 376] on span at bounding box center [155, 379] width 15 height 15
click at [249, 390] on td "Comments 2 + Comment + Marker" at bounding box center [288, 465] width 342 height 223
click at [896, 532] on icon "comment" at bounding box center [889, 523] width 75 height 19
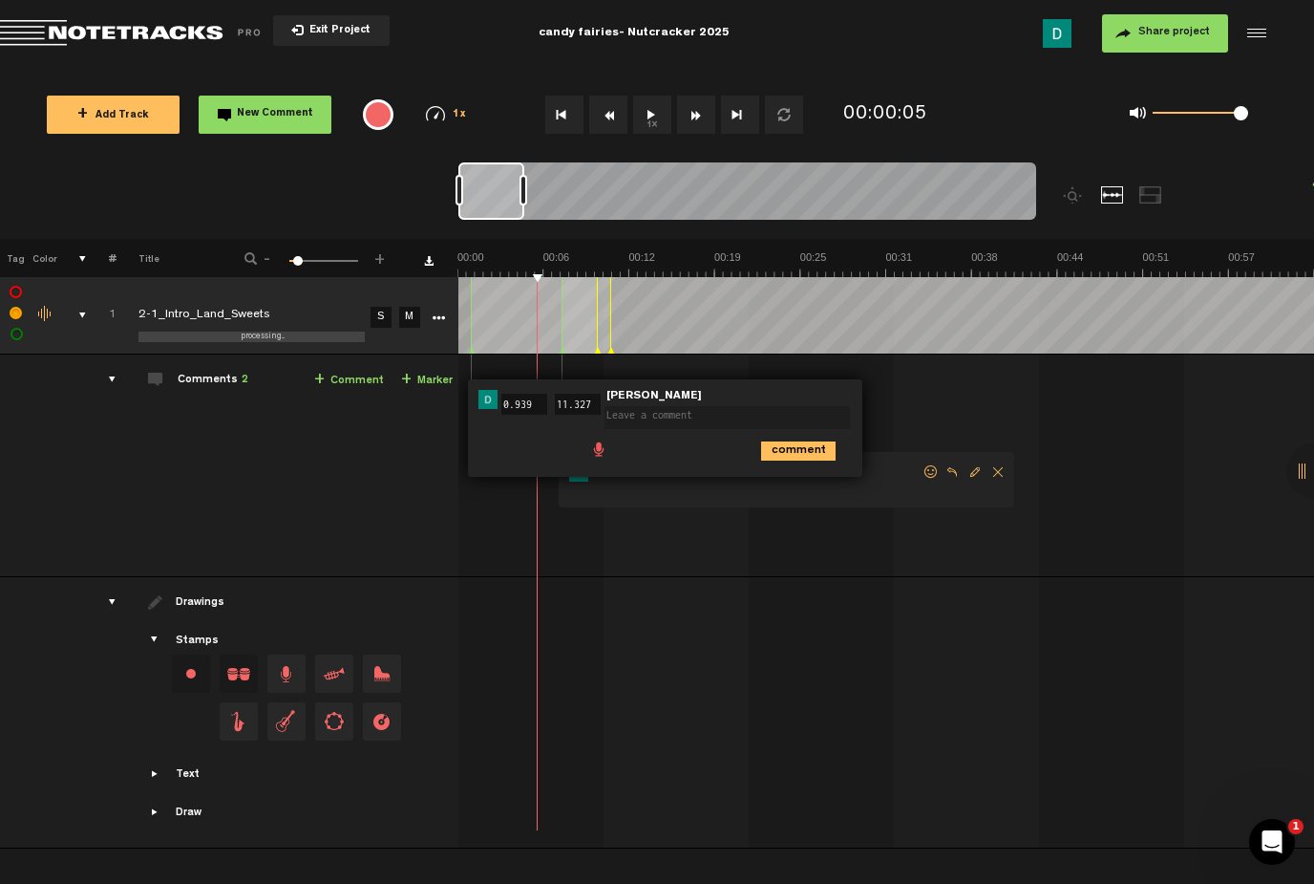
click at [1000, 466] on span "Delete comment" at bounding box center [998, 471] width 23 height 13
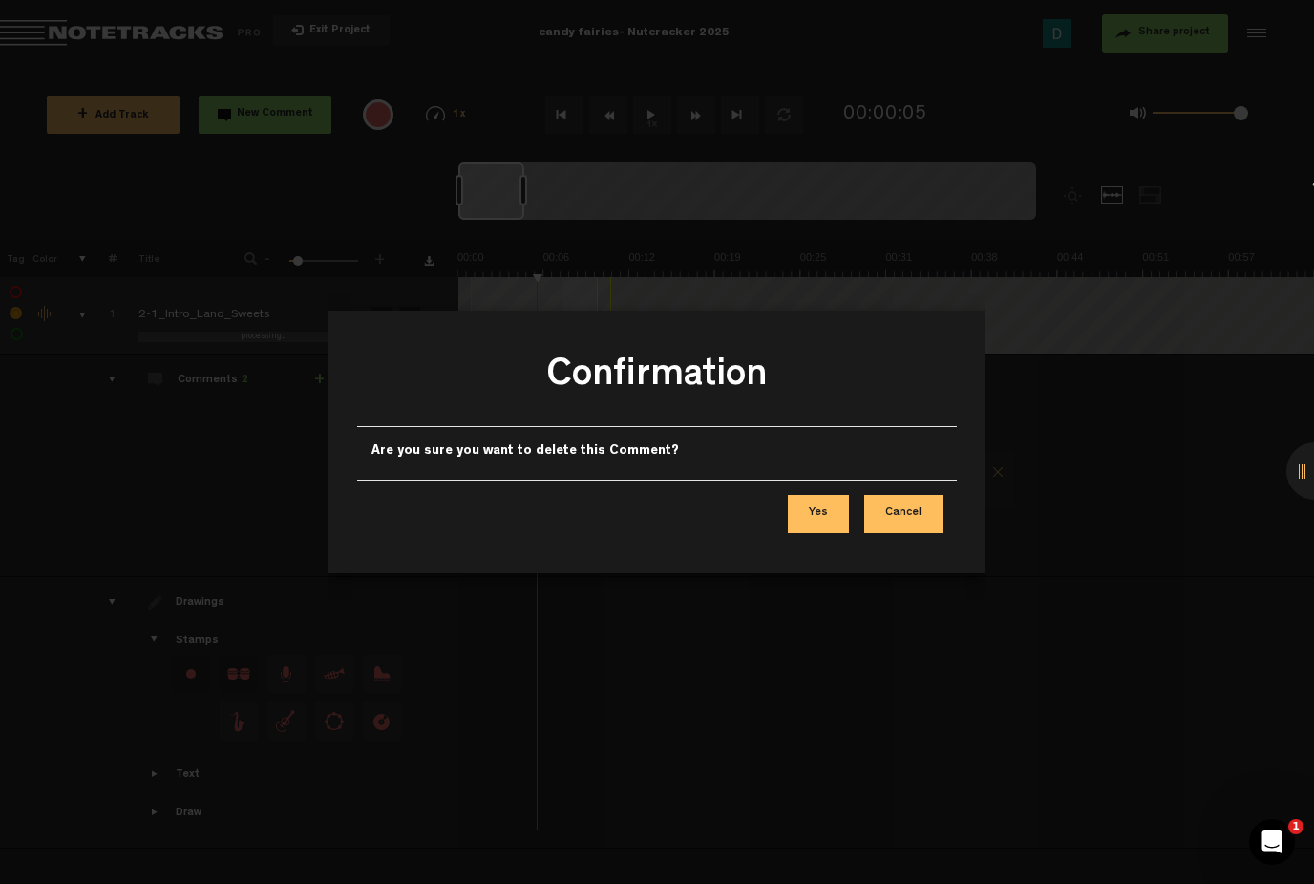
click at [837, 517] on button "Yes" at bounding box center [818, 514] width 61 height 38
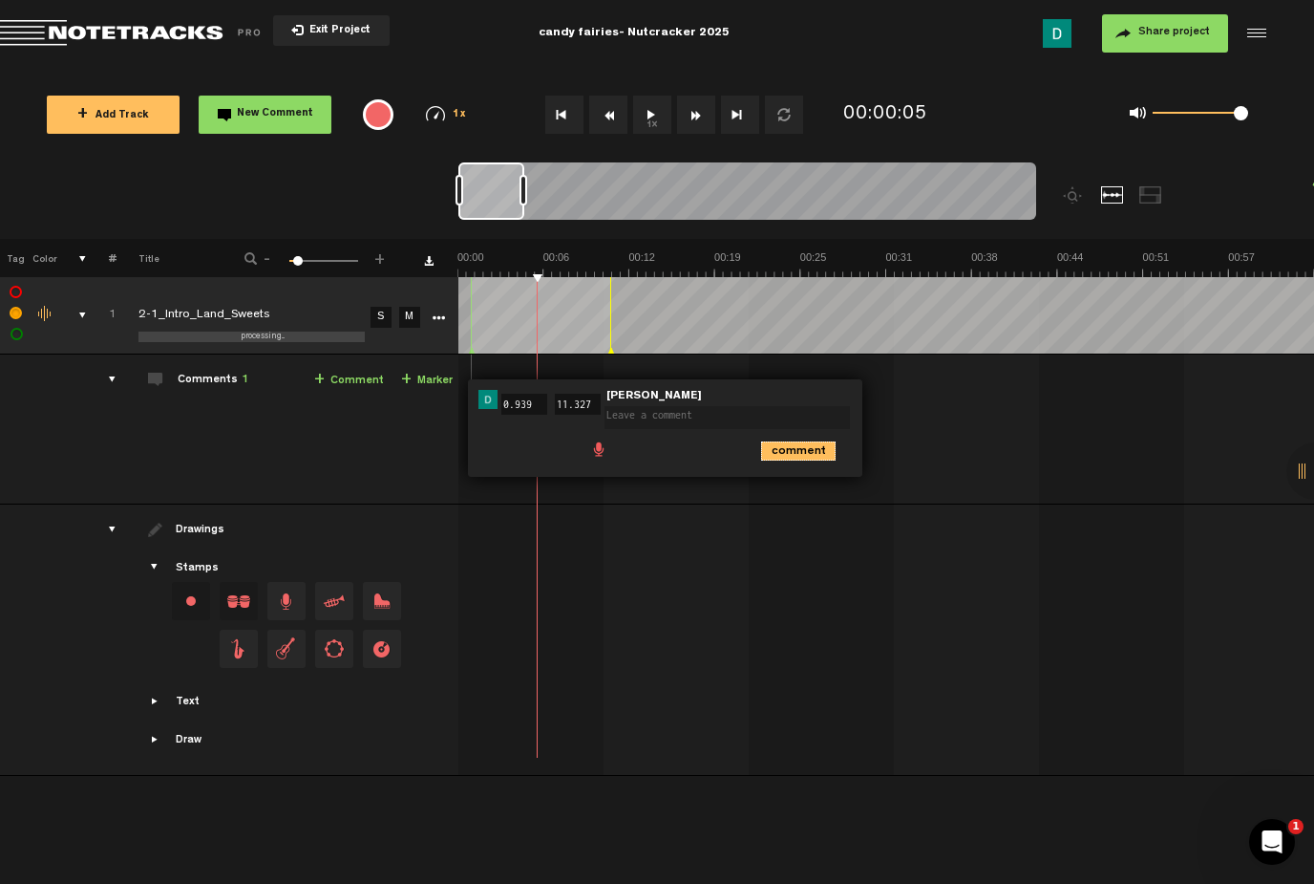
click at [818, 452] on icon "comment" at bounding box center [798, 450] width 75 height 19
click at [913, 397] on span "Delete comment" at bounding box center [907, 399] width 23 height 13
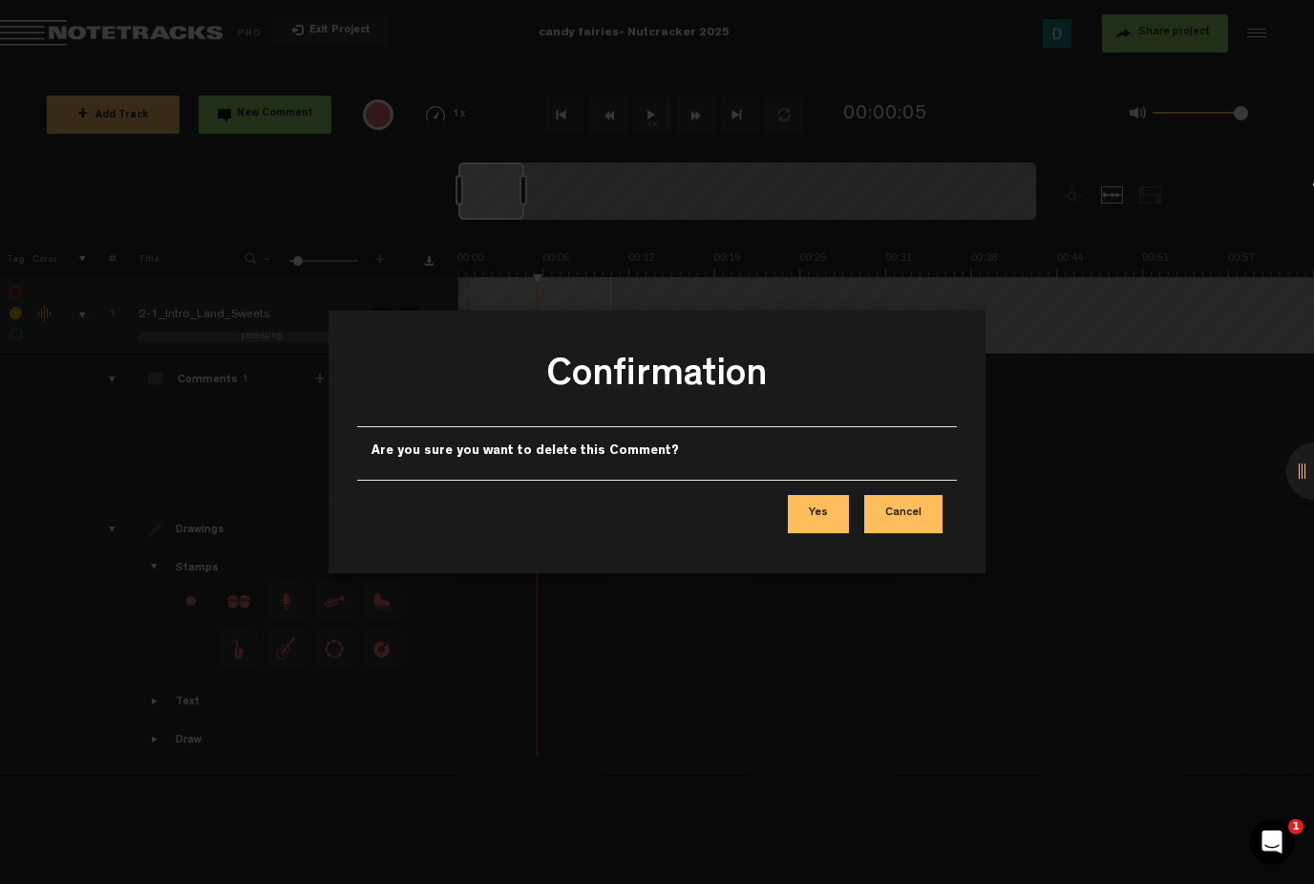
click at [840, 498] on button "Yes" at bounding box center [818, 514] width 61 height 38
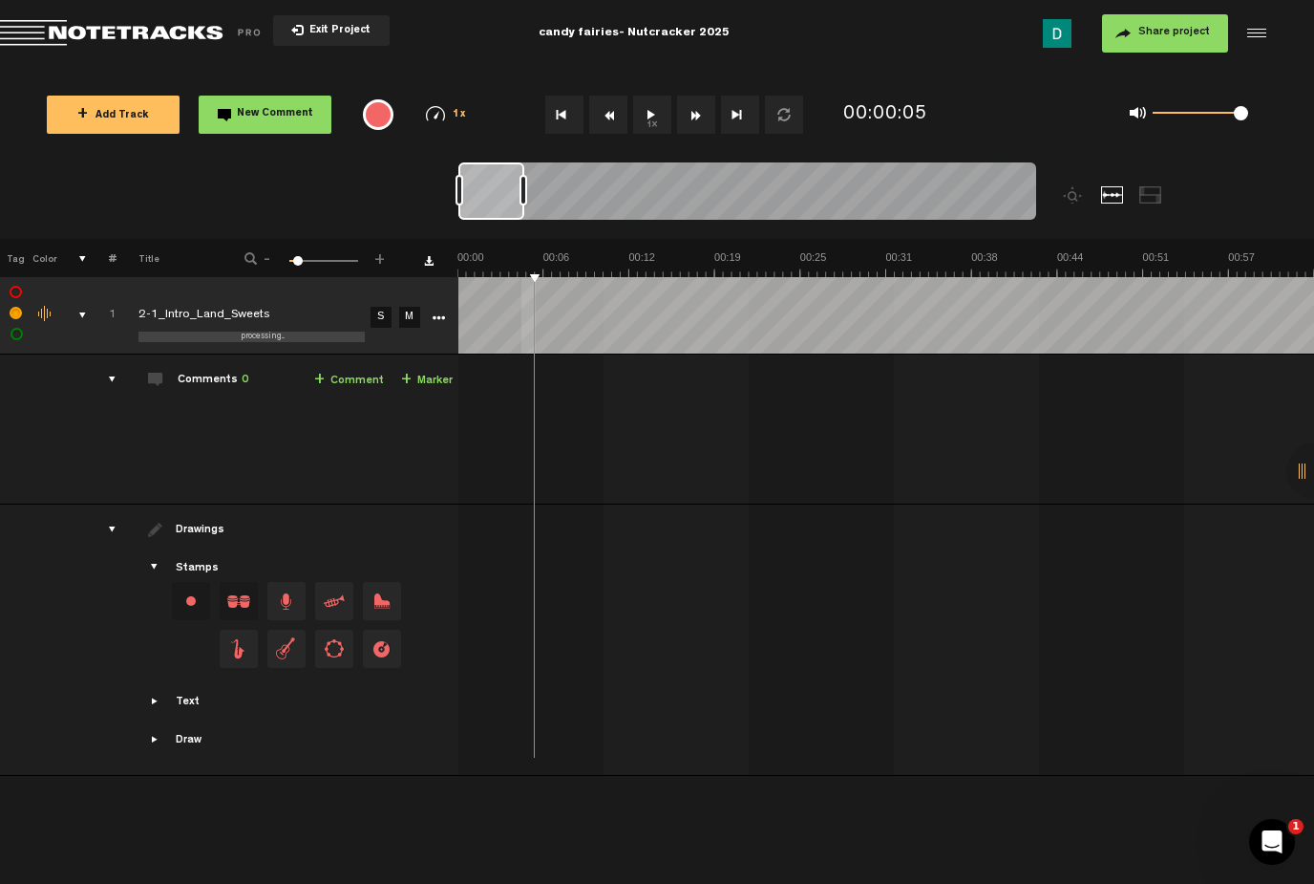
click at [523, 273] on div "+ New drawing Tag Color # Title - 1 100 8 + 1 processing... 2-1_Intro_Land_Swee…" at bounding box center [657, 488] width 1314 height 499
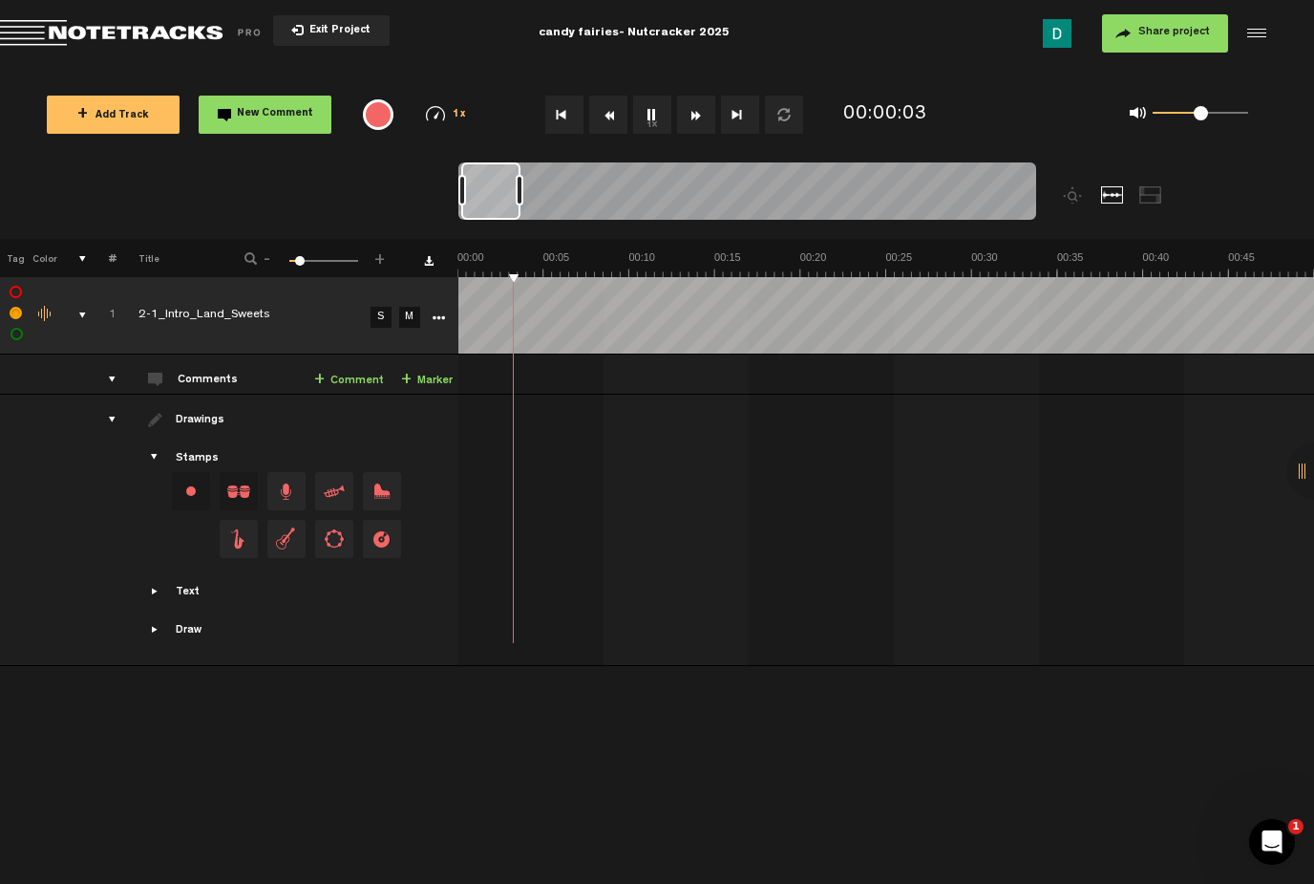
click at [1214, 127] on span at bounding box center [1201, 111] width 96 height 31
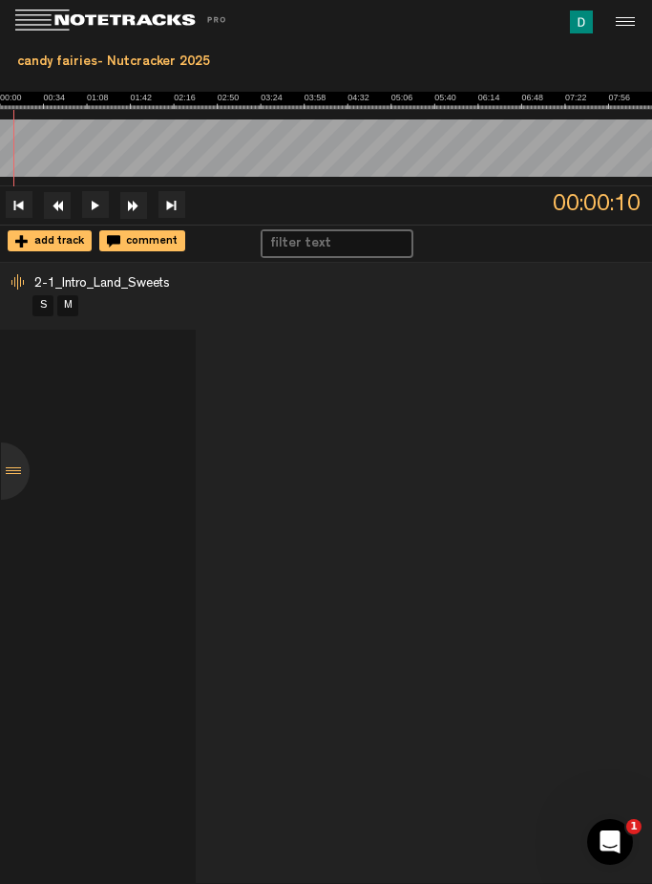
click at [91, 193] on button at bounding box center [95, 204] width 27 height 27
click at [101, 212] on button at bounding box center [95, 204] width 27 height 27
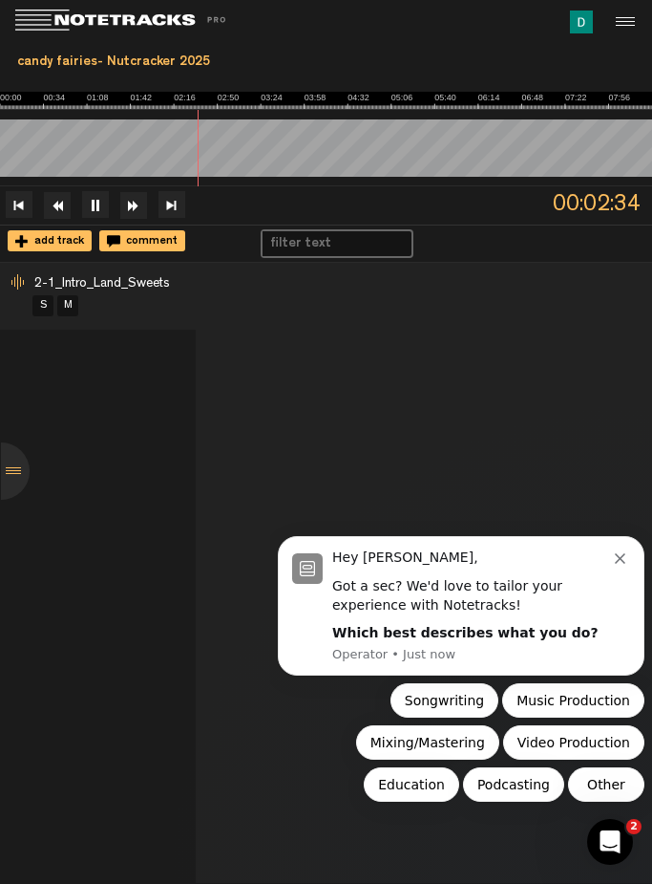
click at [627, 558] on button "Dismiss notification" at bounding box center [622, 555] width 15 height 15
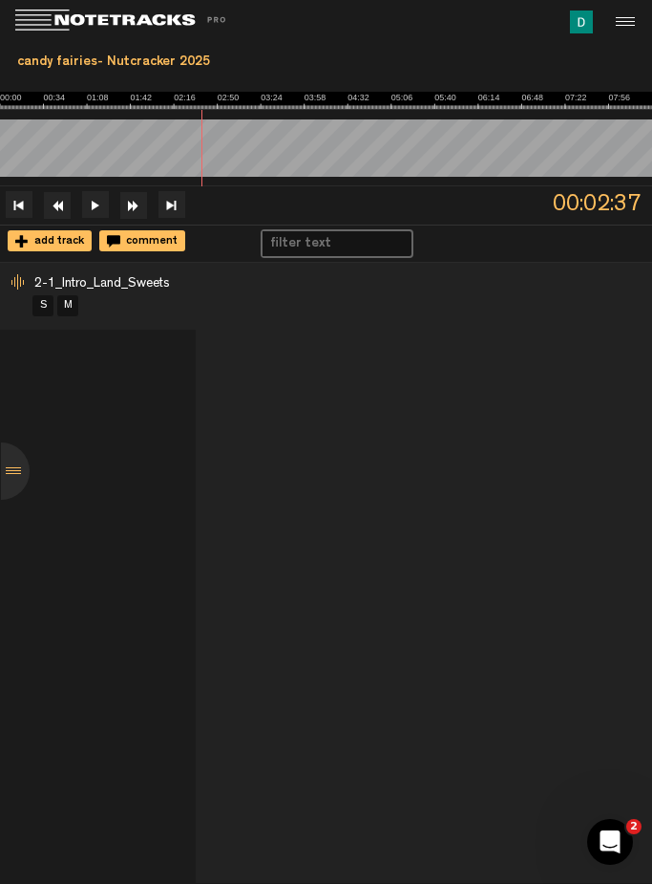
scroll to position [0, 1950]
click at [120, 240] on span "comment" at bounding box center [148, 241] width 57 height 11
type textarea "sugar plum entrance"
drag, startPoint x: 208, startPoint y: 186, endPoint x: 262, endPoint y: 184, distance: 53.5
click at [261, 182] on div at bounding box center [326, 156] width 652 height 94
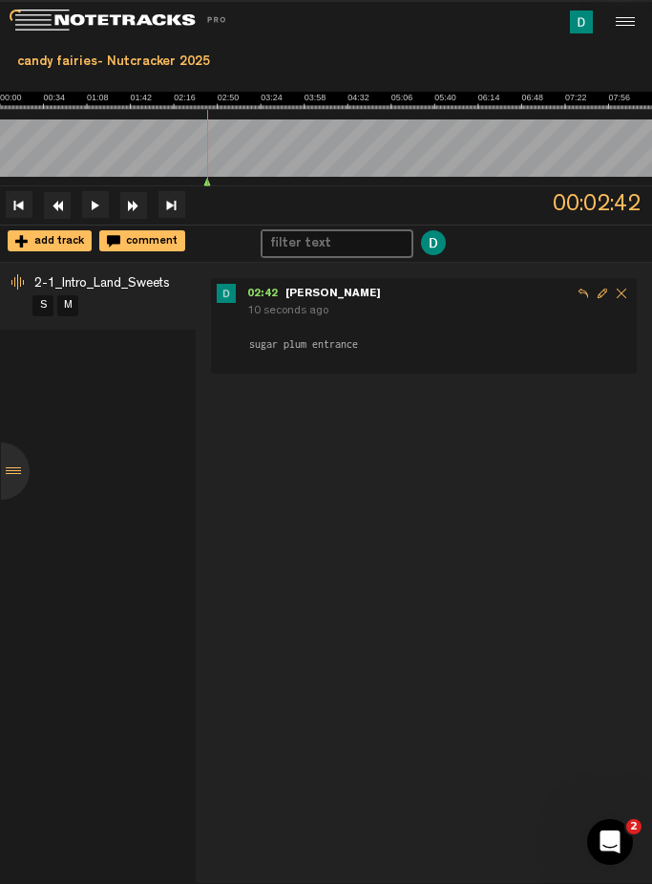
scroll to position [0, 2211]
drag, startPoint x: 207, startPoint y: 181, endPoint x: 238, endPoint y: 179, distance: 30.6
click at [238, 179] on div at bounding box center [326, 156] width 652 height 94
click at [124, 242] on span "comment" at bounding box center [148, 241] width 57 height 11
click at [577, 422] on div "1 seconds ago" at bounding box center [439, 423] width 384 height 16
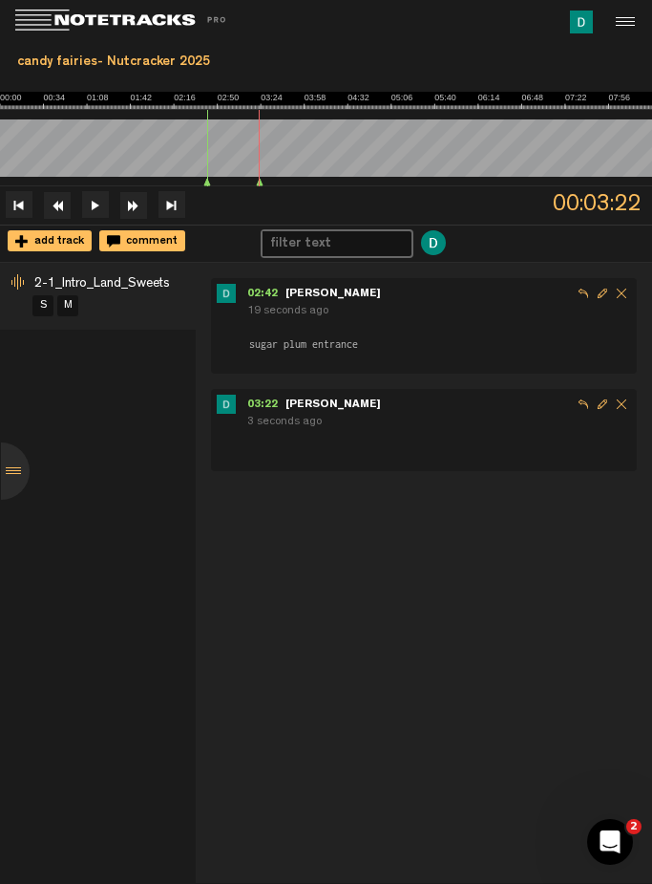
click at [617, 407] on span "Delete comment" at bounding box center [621, 404] width 19 height 19
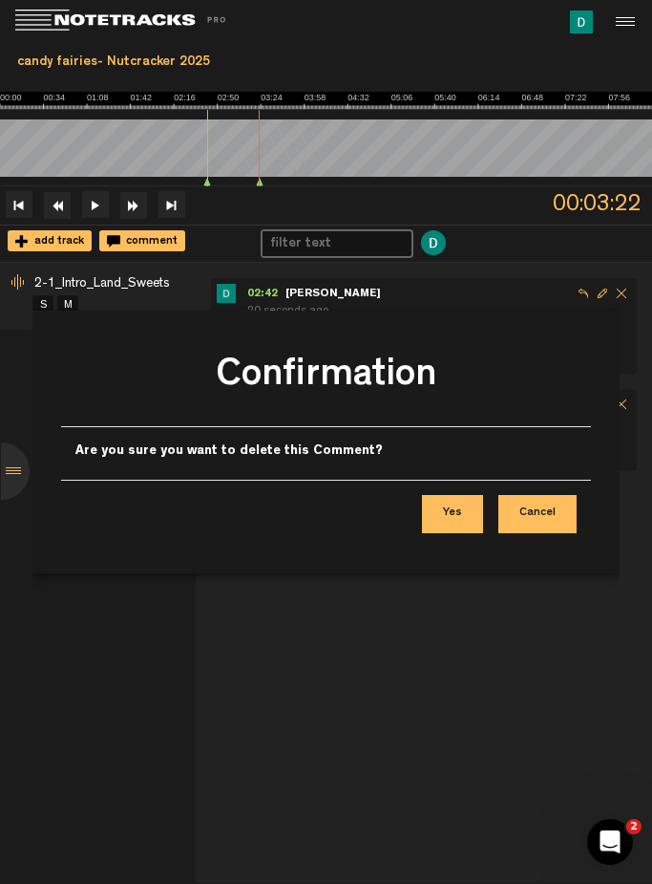
click at [483, 508] on button "Yes" at bounding box center [452, 514] width 61 height 38
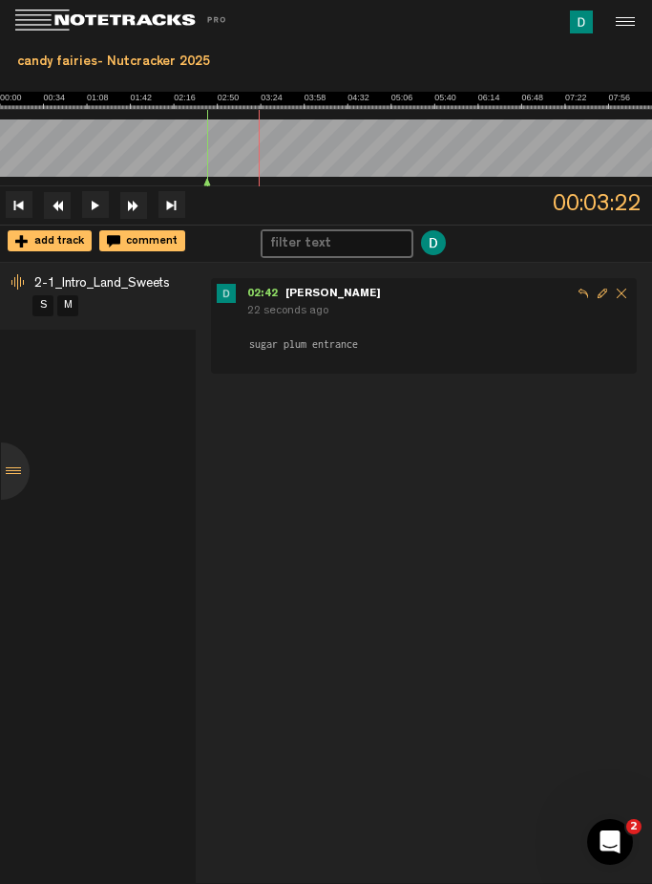
click at [617, 294] on span "Delete comment" at bounding box center [621, 293] width 19 height 19
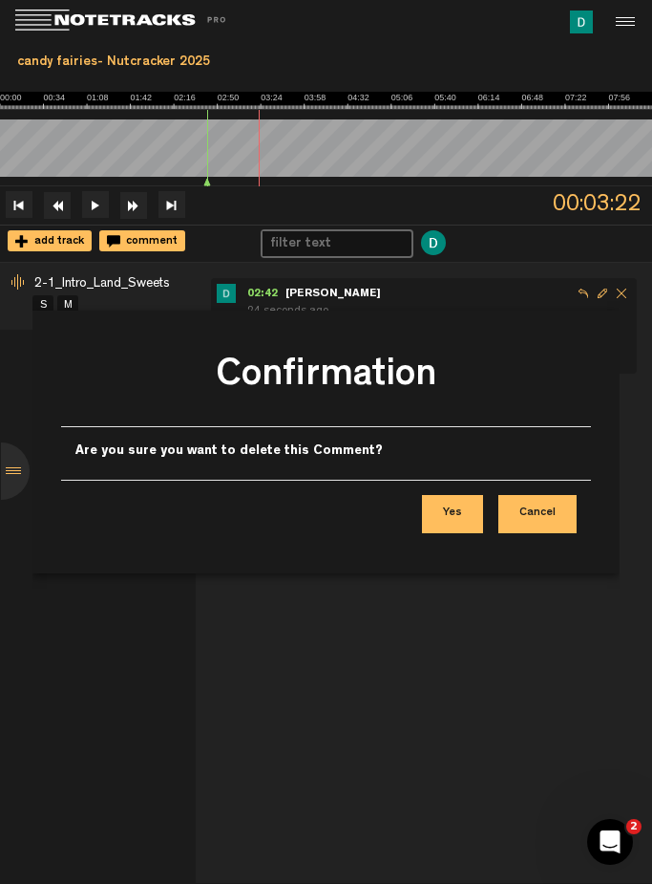
click at [473, 515] on button "Yes" at bounding box center [452, 514] width 61 height 38
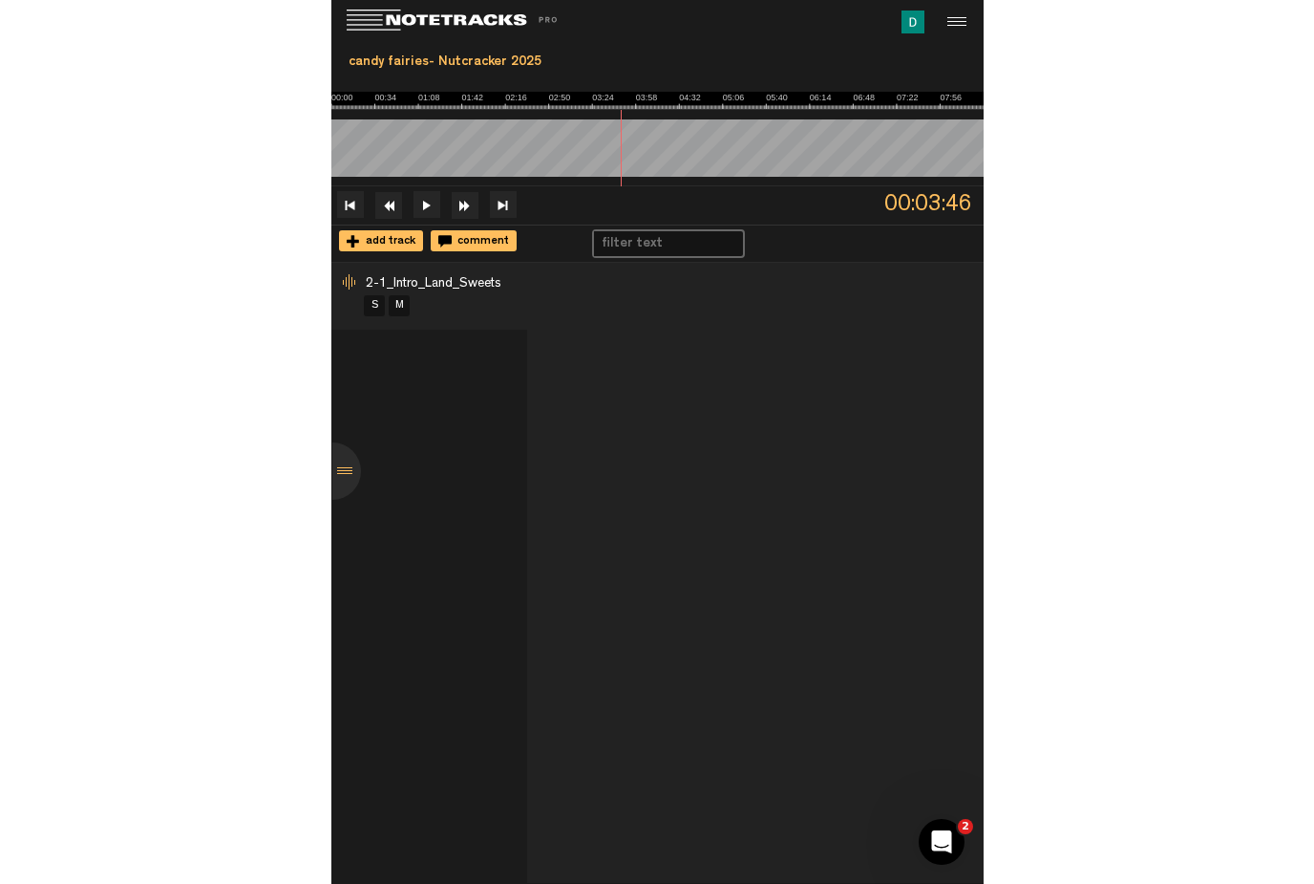
scroll to position [0, 0]
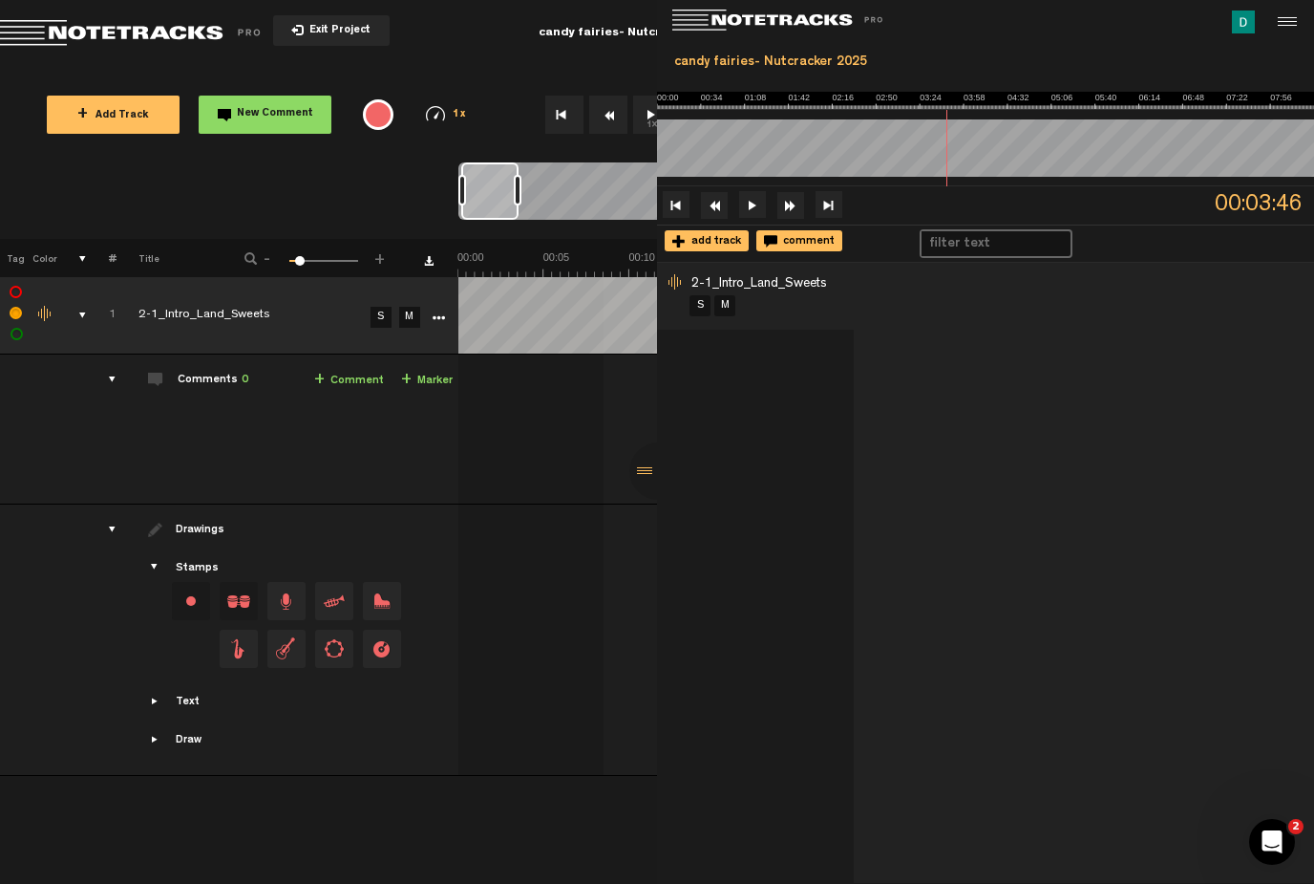
click at [1284, 17] on div at bounding box center [1285, 22] width 29 height 29
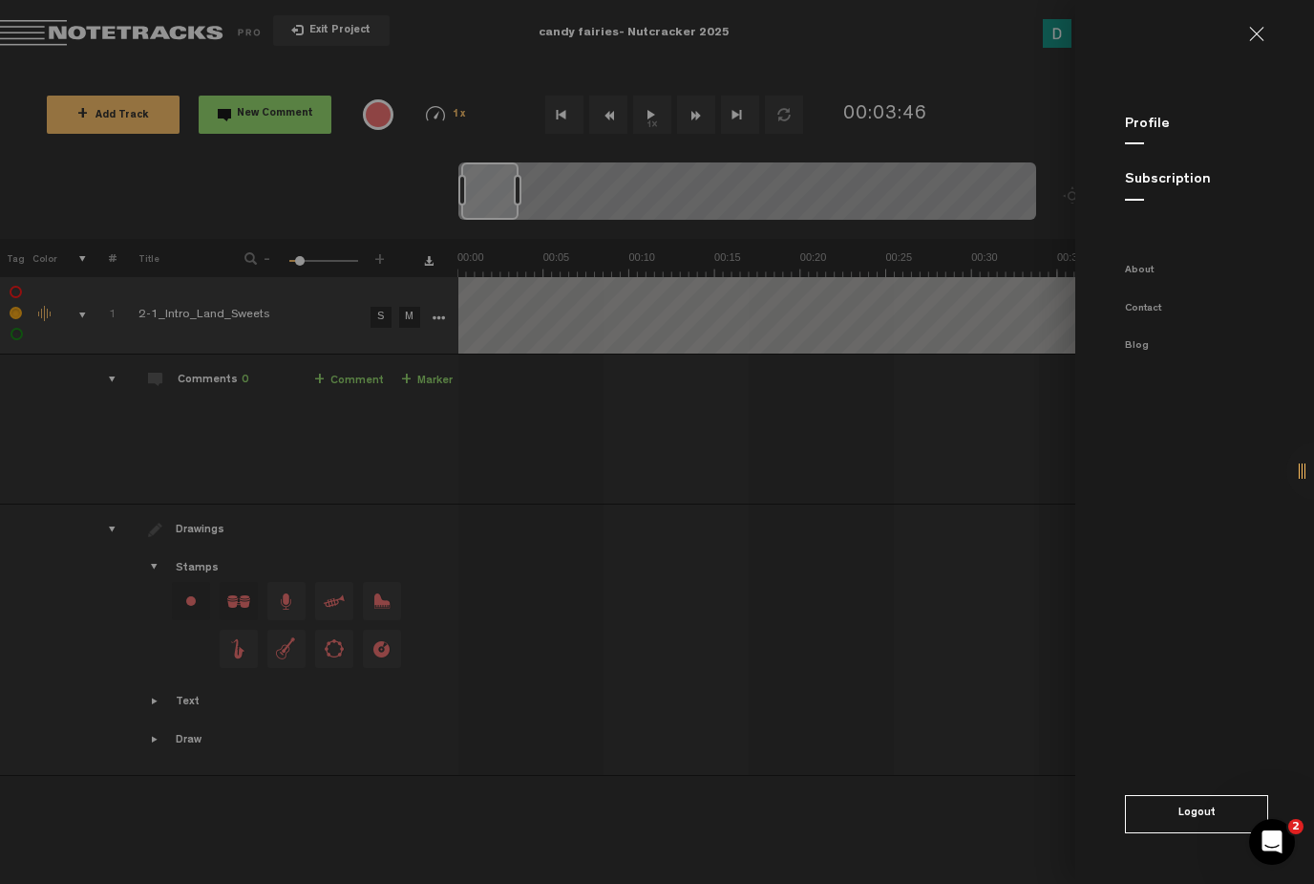
click at [1271, 28] on link at bounding box center [1264, 34] width 31 height 15
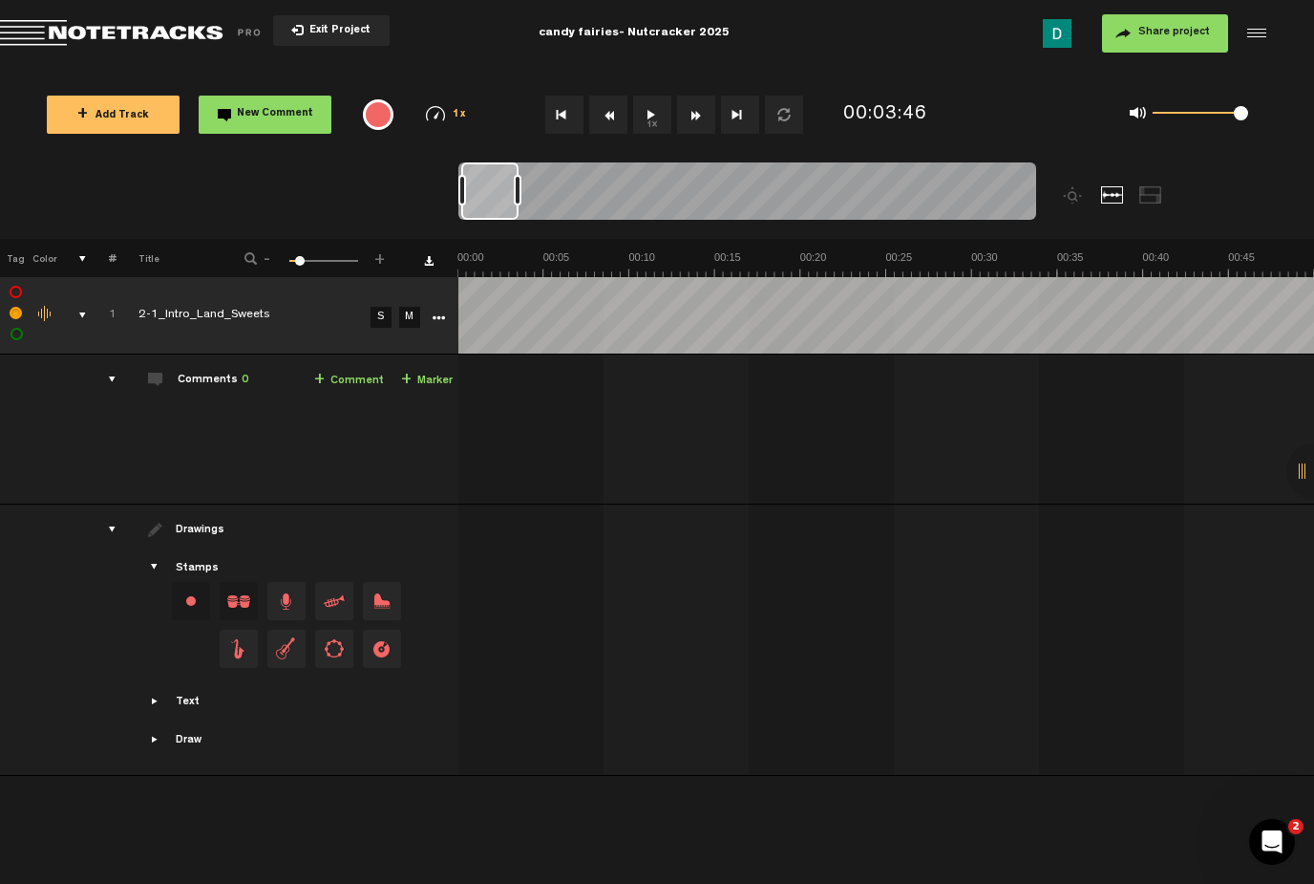
click at [62, 24] on span "Return to Project List" at bounding box center [133, 33] width 267 height 27
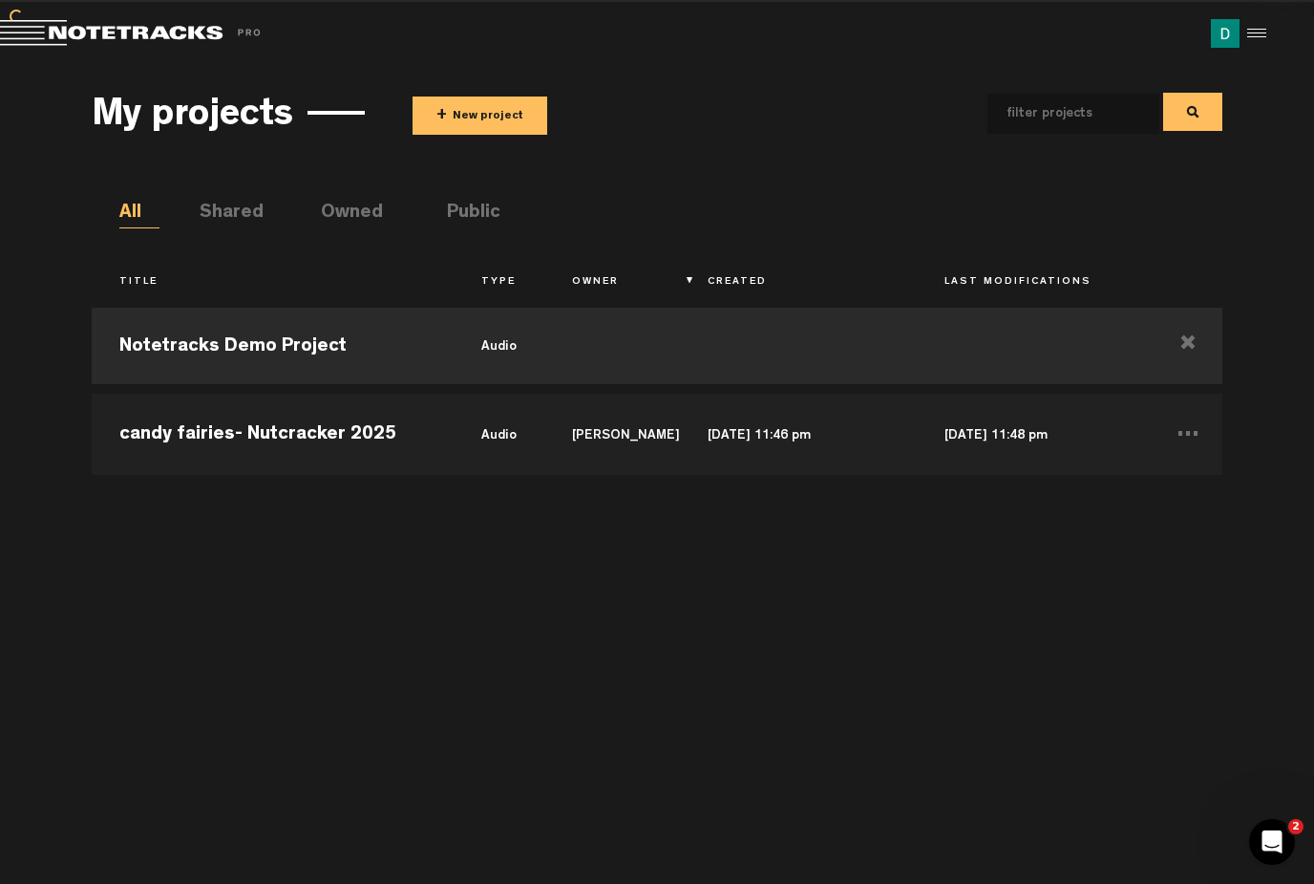
click at [314, 37] on div "Exit Project" at bounding box center [317, 33] width 634 height 27
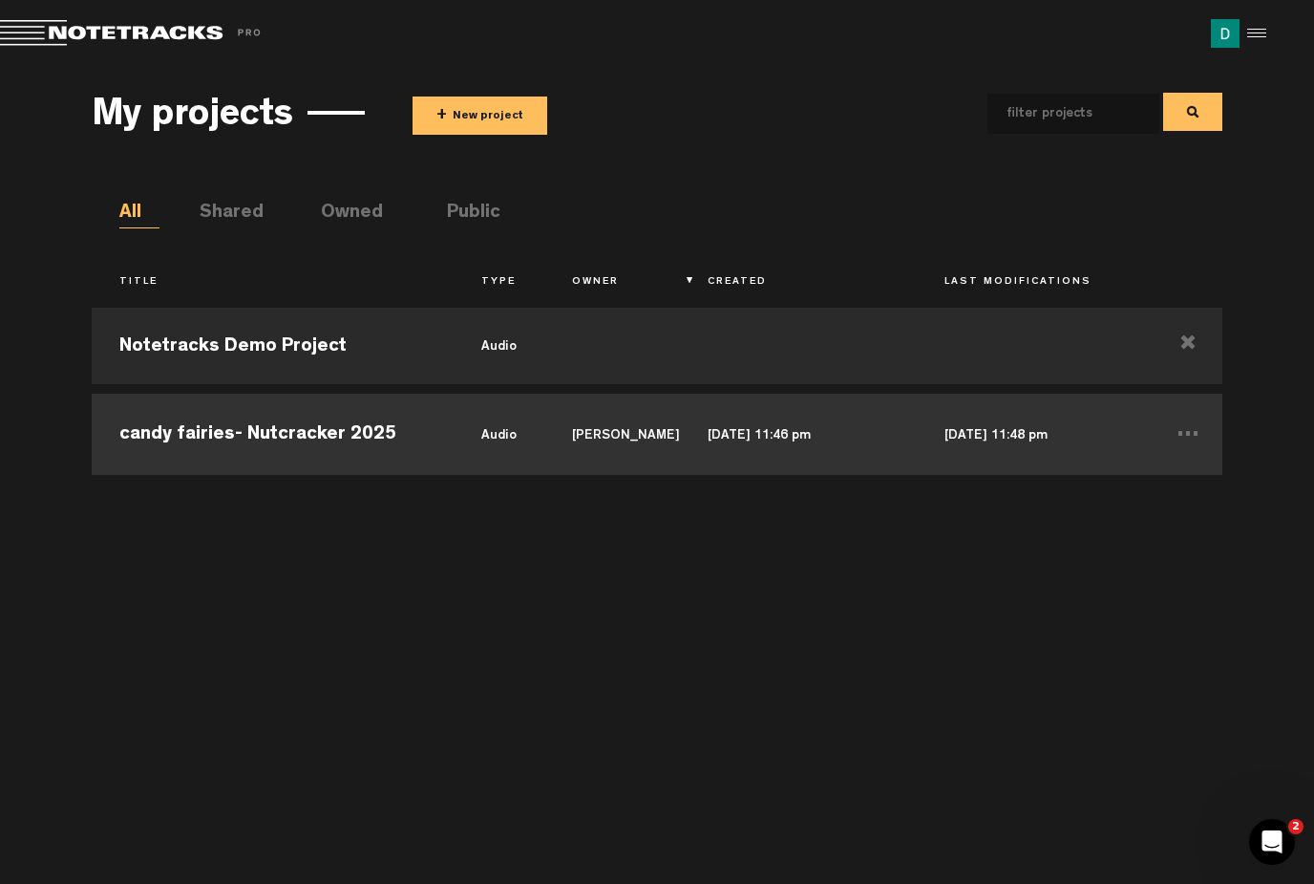
click at [420, 425] on td "candy fairies- Nutcracker 2025" at bounding box center [273, 432] width 362 height 86
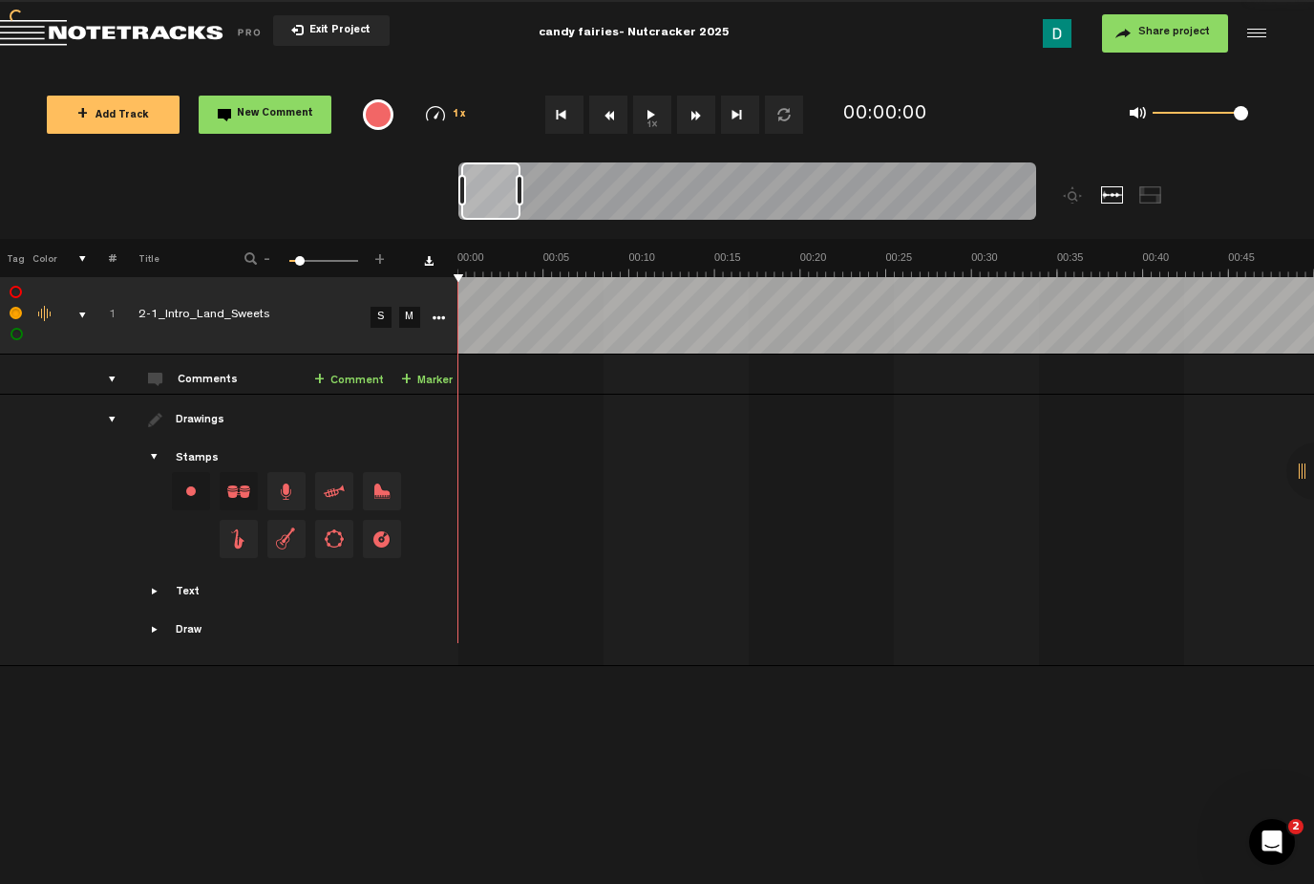
scroll to position [0, 3458]
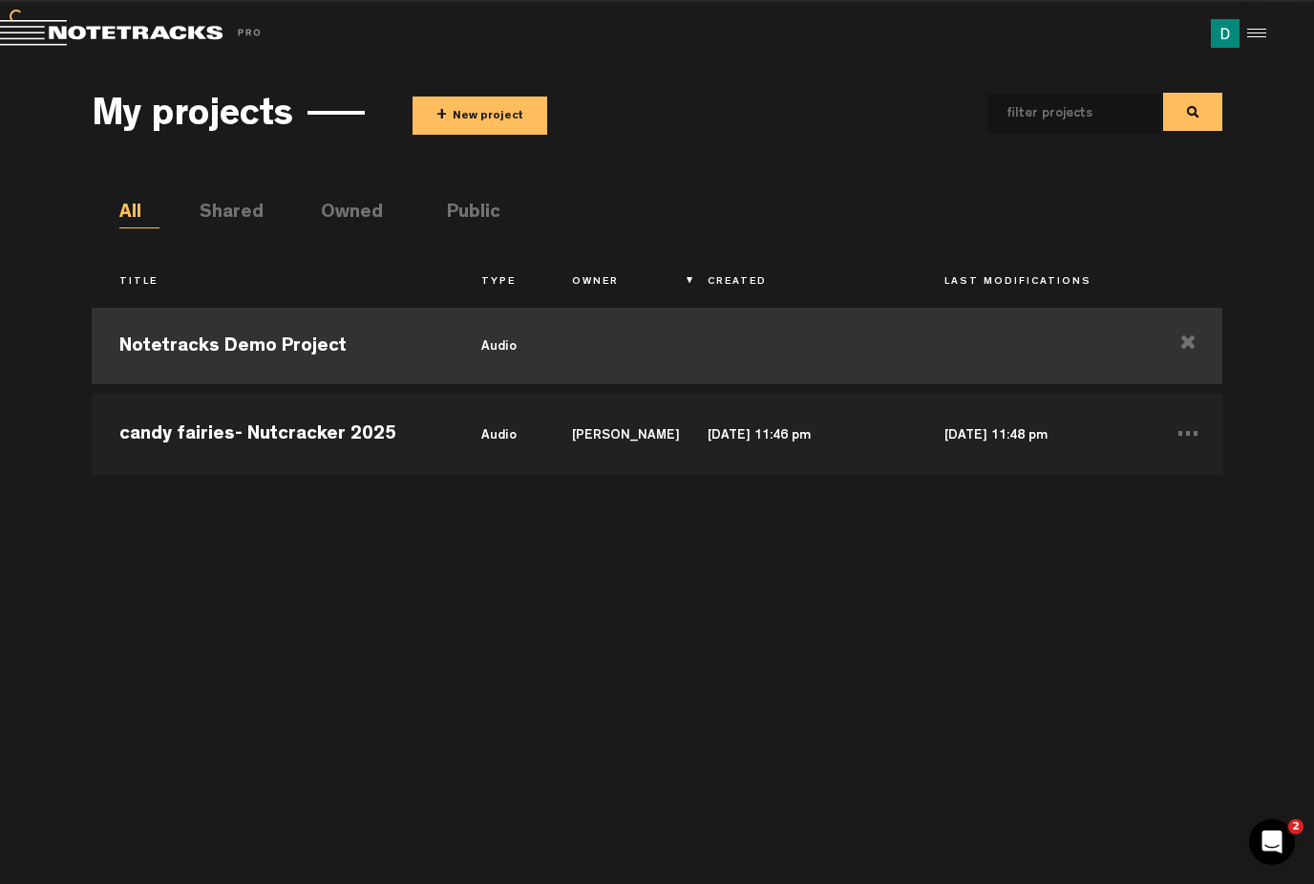
click at [265, 313] on td "Notetracks Demo Project" at bounding box center [273, 346] width 362 height 86
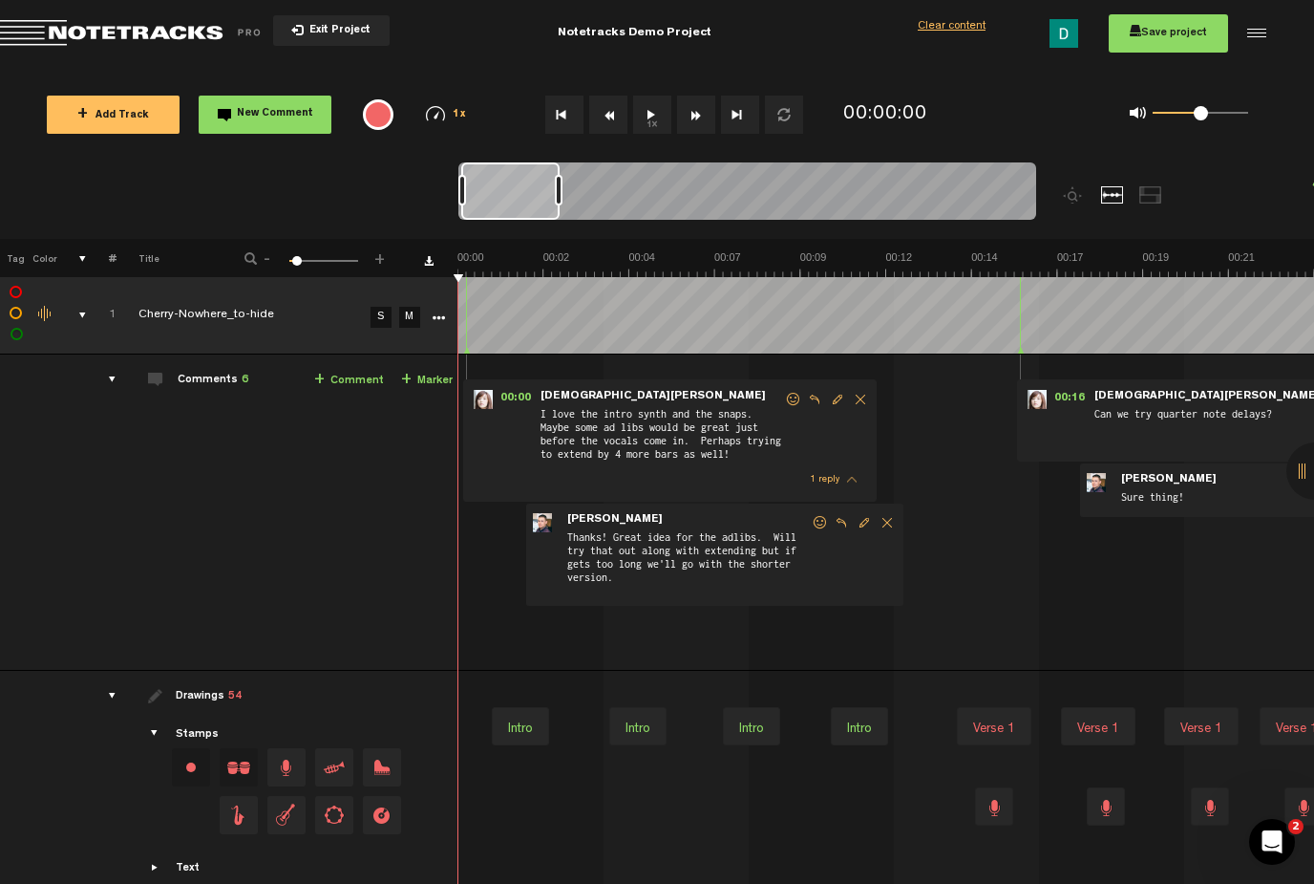
click at [694, 445] on span "I love the intro synth and the snaps. Maybe some ad libs would be great just be…" at bounding box center [662, 435] width 246 height 61
click at [549, 413] on span "I love the intro synth and the snaps. Maybe some ad libs would be great just be…" at bounding box center [662, 435] width 246 height 61
click at [613, 562] on span "Thanks! Great idea for the adlibs. Will try that out along with extending but i…" at bounding box center [689, 563] width 246 height 70
click at [200, 382] on div "Comments 6" at bounding box center [212, 381] width 71 height 16
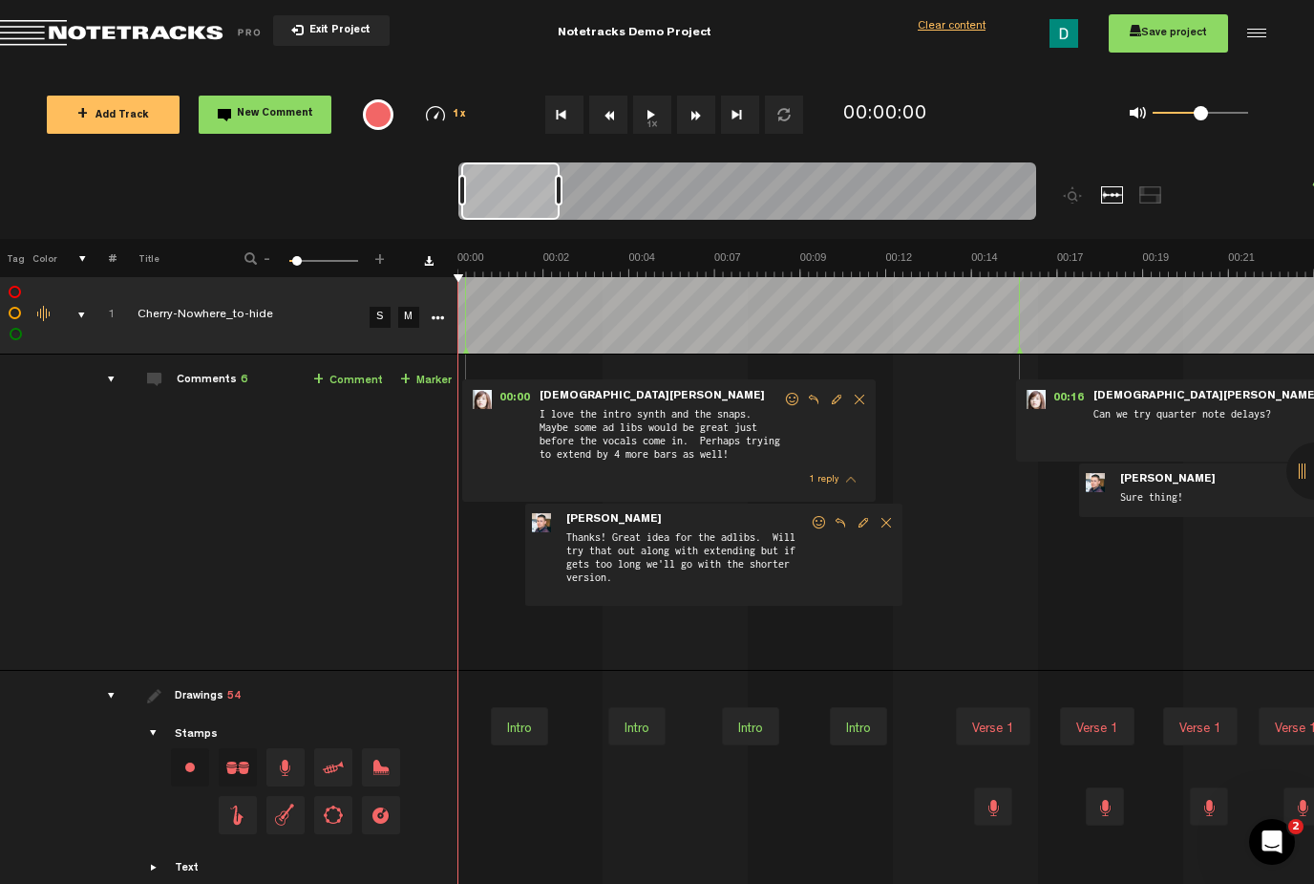
click at [216, 379] on div "Comments 6" at bounding box center [212, 381] width 71 height 16
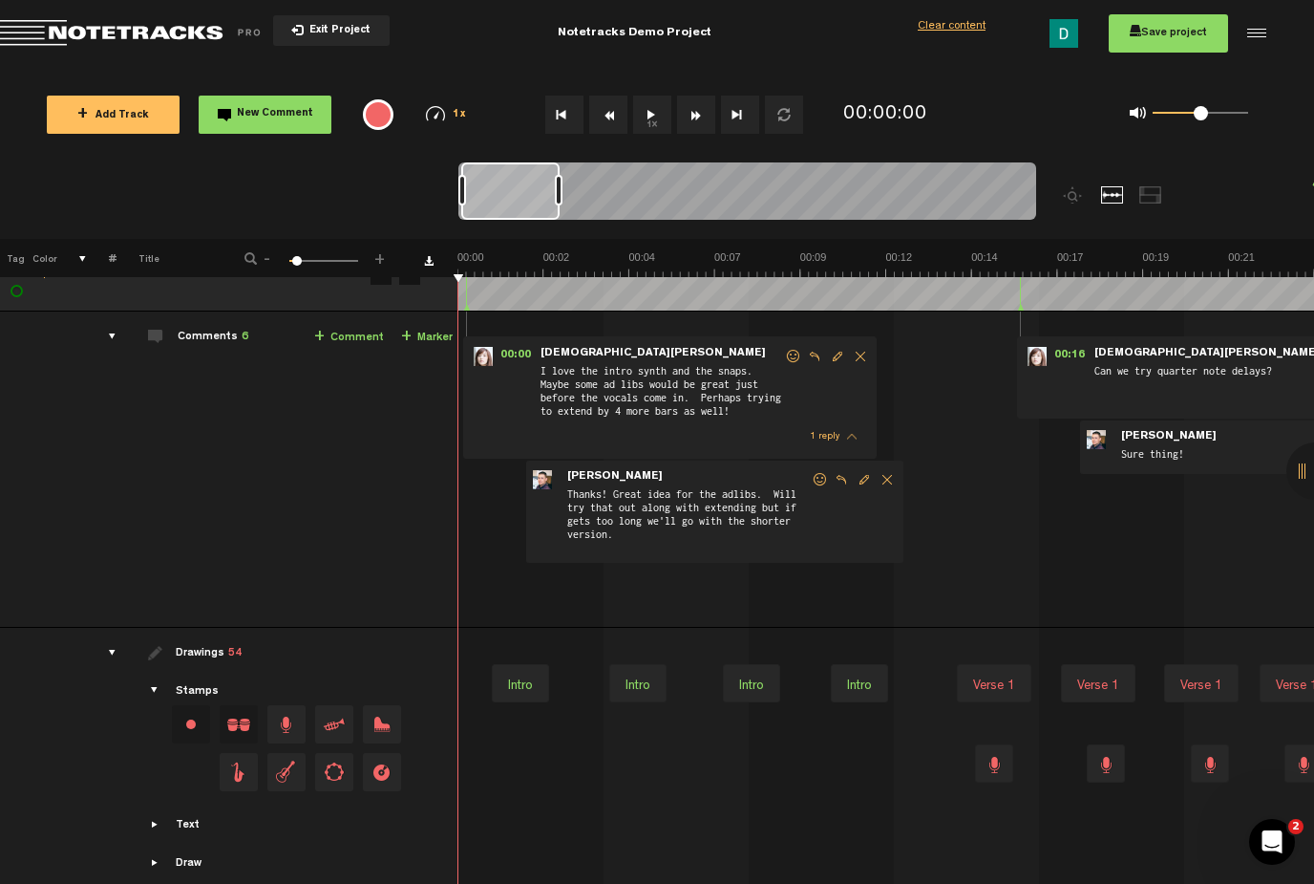
scroll to position [42, 0]
click at [1111, 290] on tr "1 Cherry-Nowhere_to-hide S M Update Download Download original Export Audacity …" at bounding box center [657, 273] width 1315 height 77
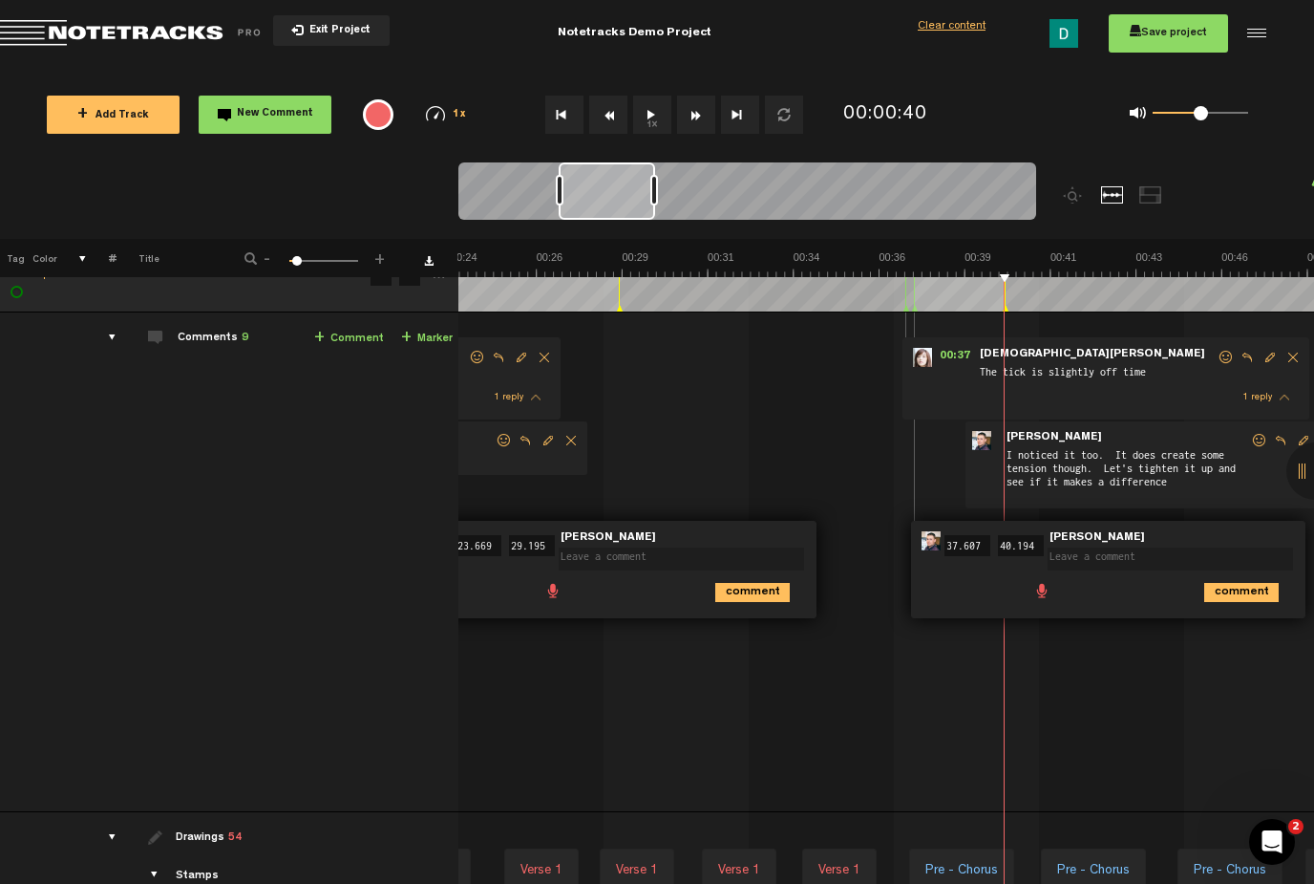
scroll to position [0, 937]
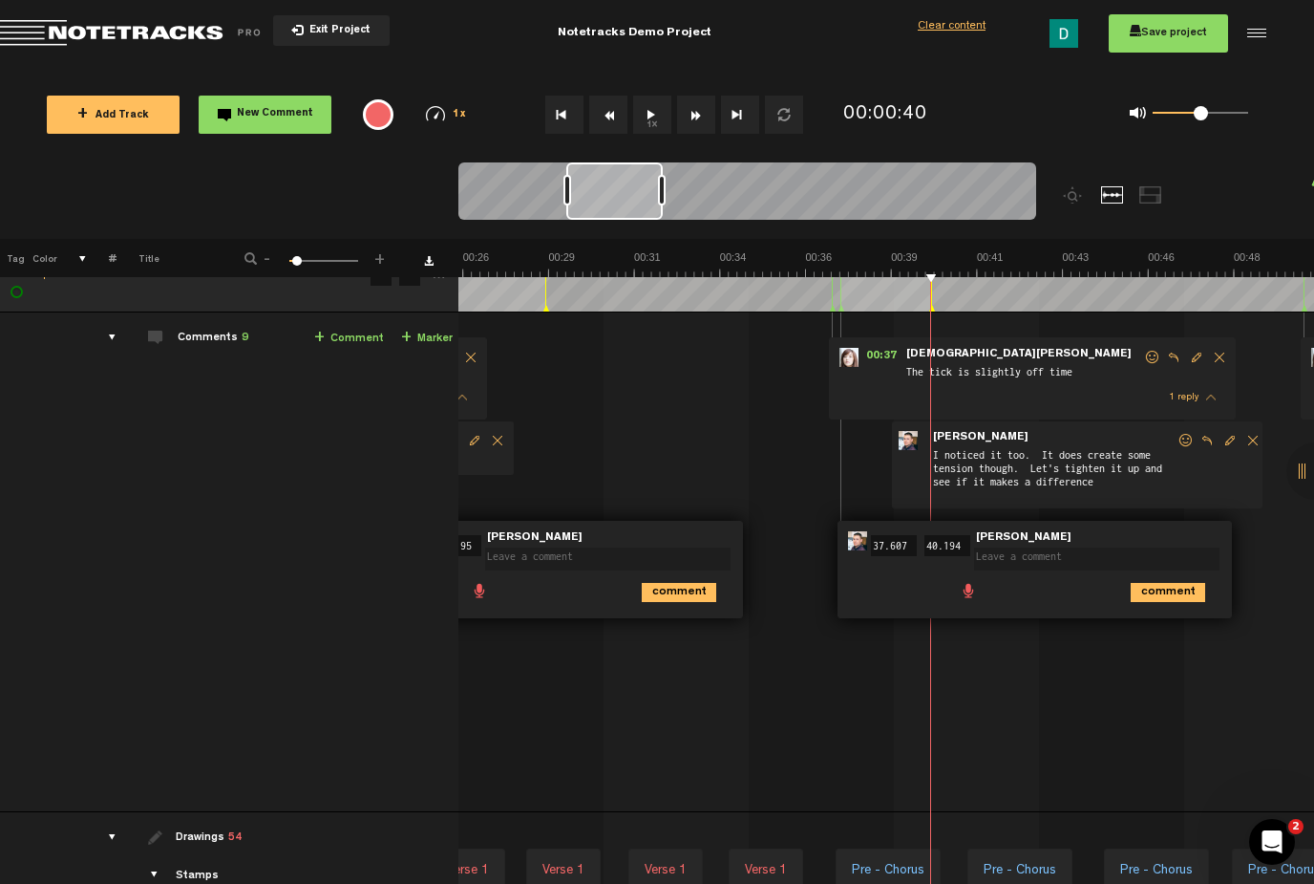
click at [706, 434] on td "1 Cherry-Nowhere_to-hide S M Cherry-Nowhere_to-hide by Mike Hamilton 2 collabor…" at bounding box center [887, 562] width 857 height 500
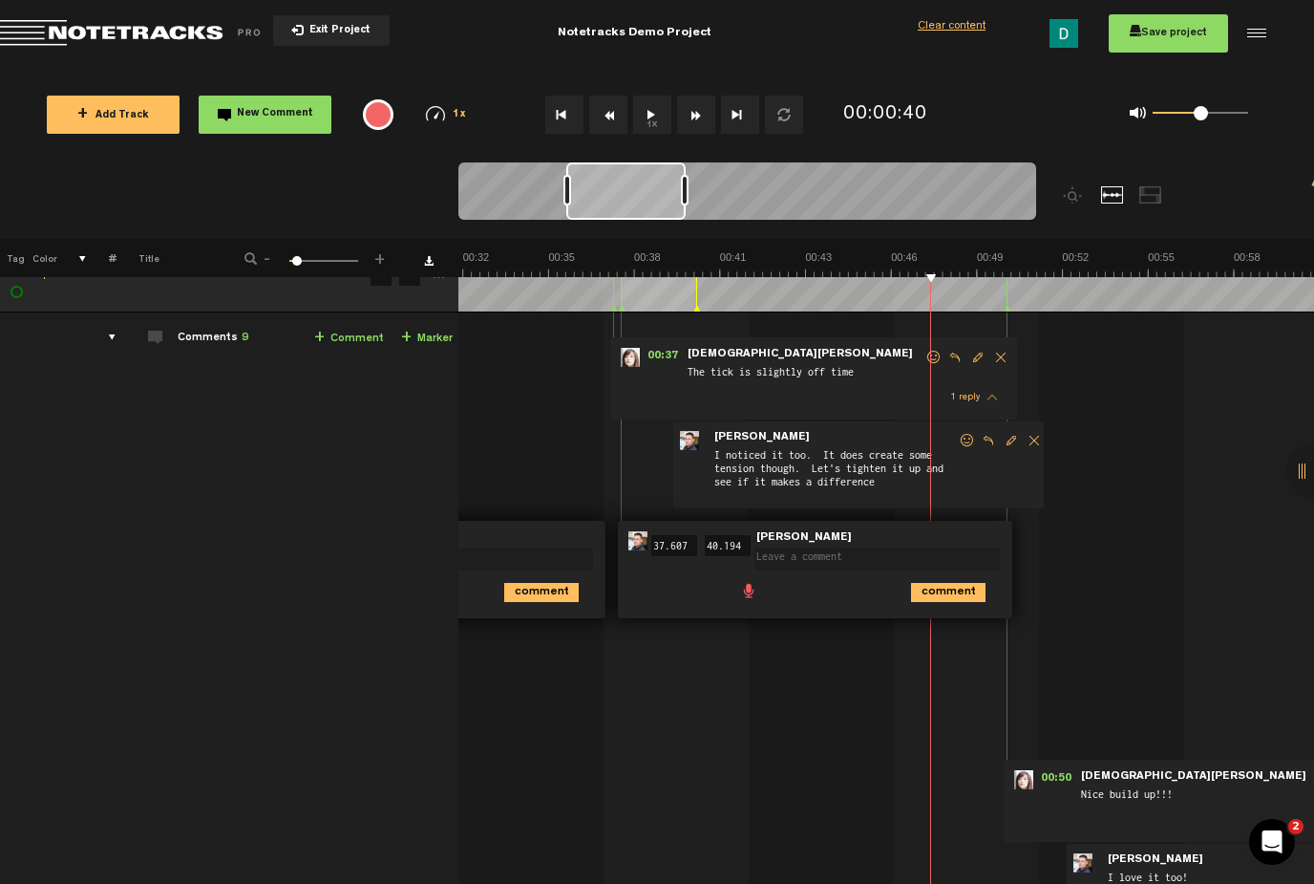
scroll to position [0, 312]
drag, startPoint x: 665, startPoint y: 184, endPoint x: 847, endPoint y: 177, distance: 182.6
click at [689, 179] on div at bounding box center [685, 190] width 8 height 31
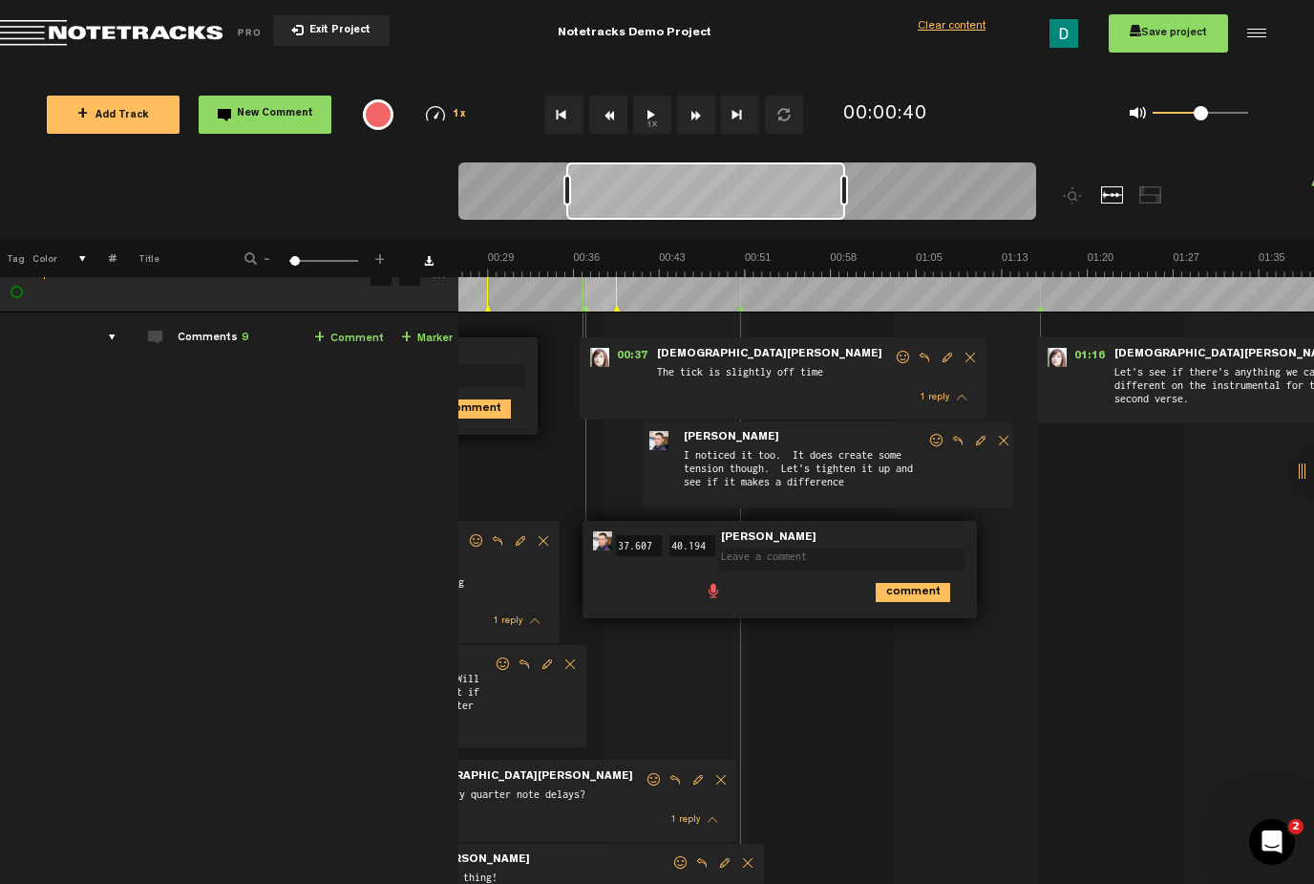
click at [726, 383] on span "The tick is slightly off time" at bounding box center [774, 373] width 239 height 21
click at [39, 31] on span "Return to Project List" at bounding box center [133, 33] width 267 height 27
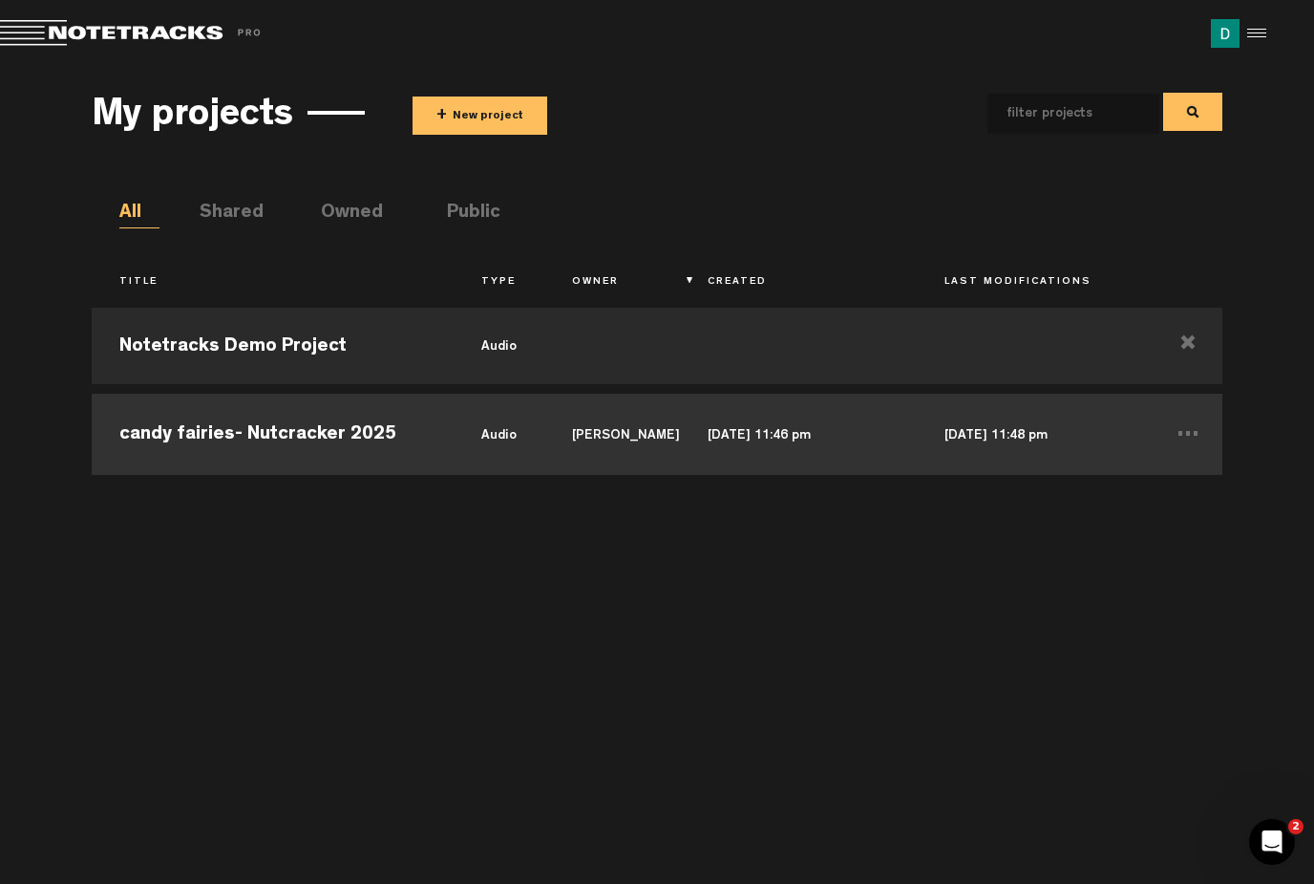
click at [326, 431] on td "candy fairies- Nutcracker 2025" at bounding box center [273, 432] width 362 height 86
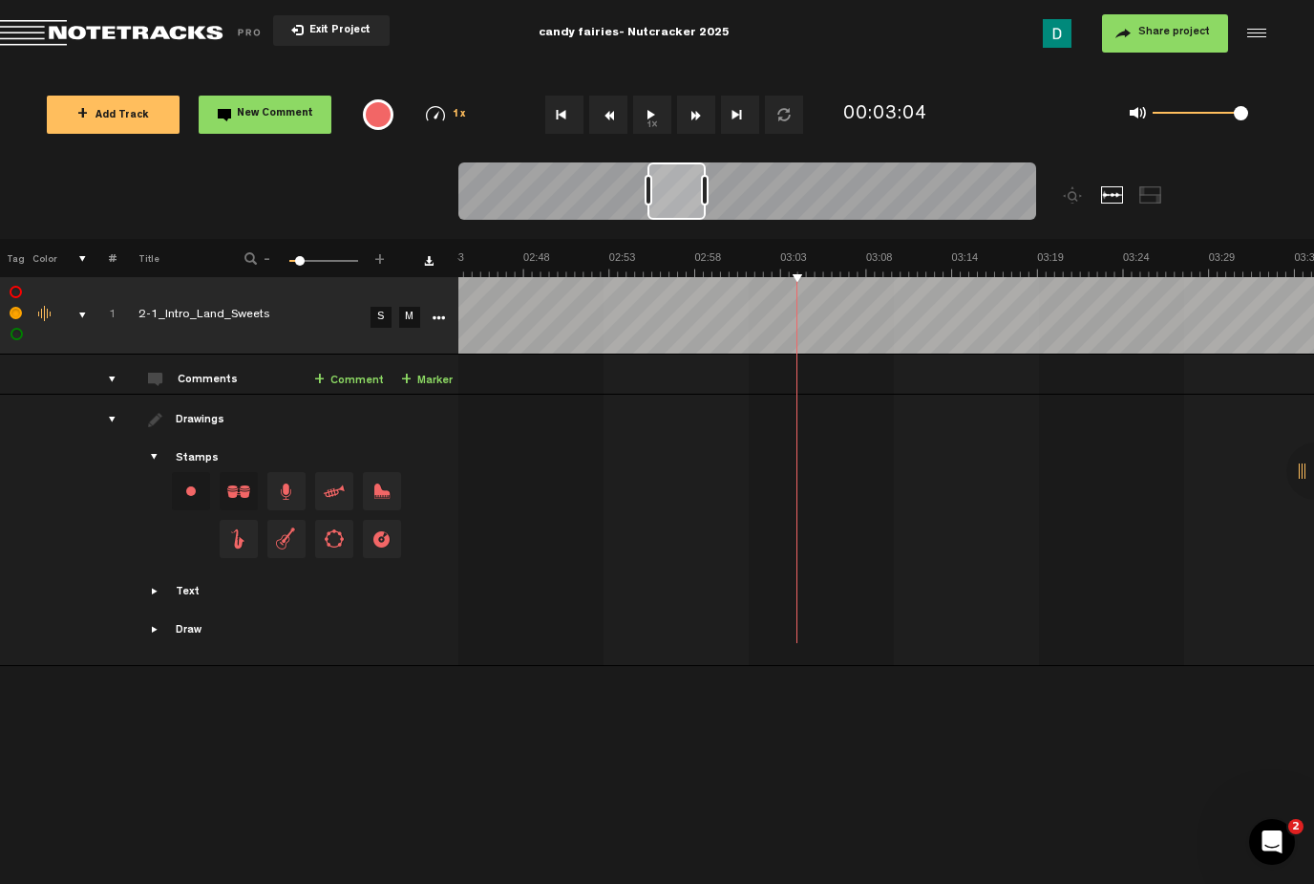
scroll to position [0, 1040]
drag, startPoint x: 651, startPoint y: 190, endPoint x: 605, endPoint y: 190, distance: 45.9
click at [645, 190] on div at bounding box center [649, 190] width 8 height 31
drag, startPoint x: 919, startPoint y: 274, endPoint x: 780, endPoint y: 276, distance: 138.5
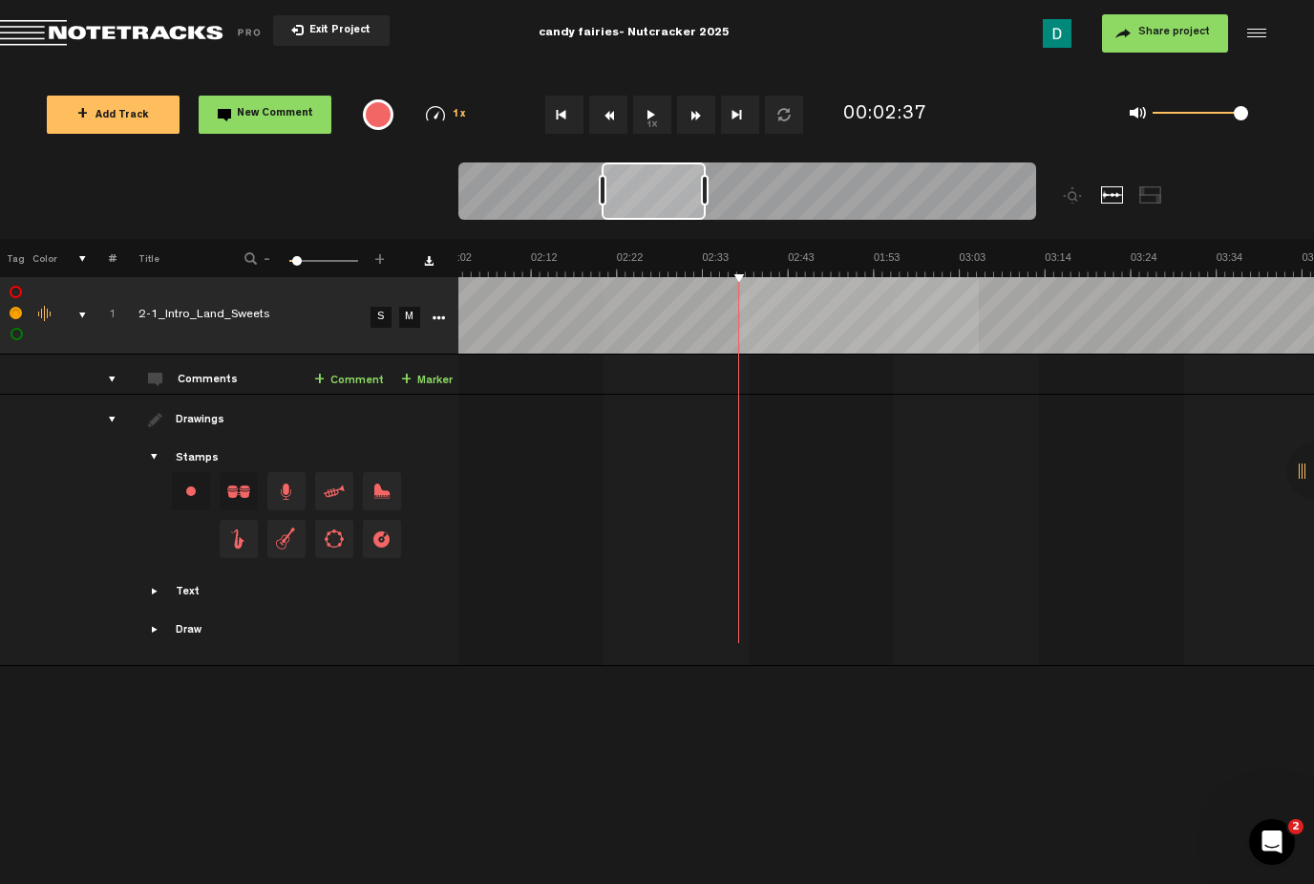
scroll to position [0, 1085]
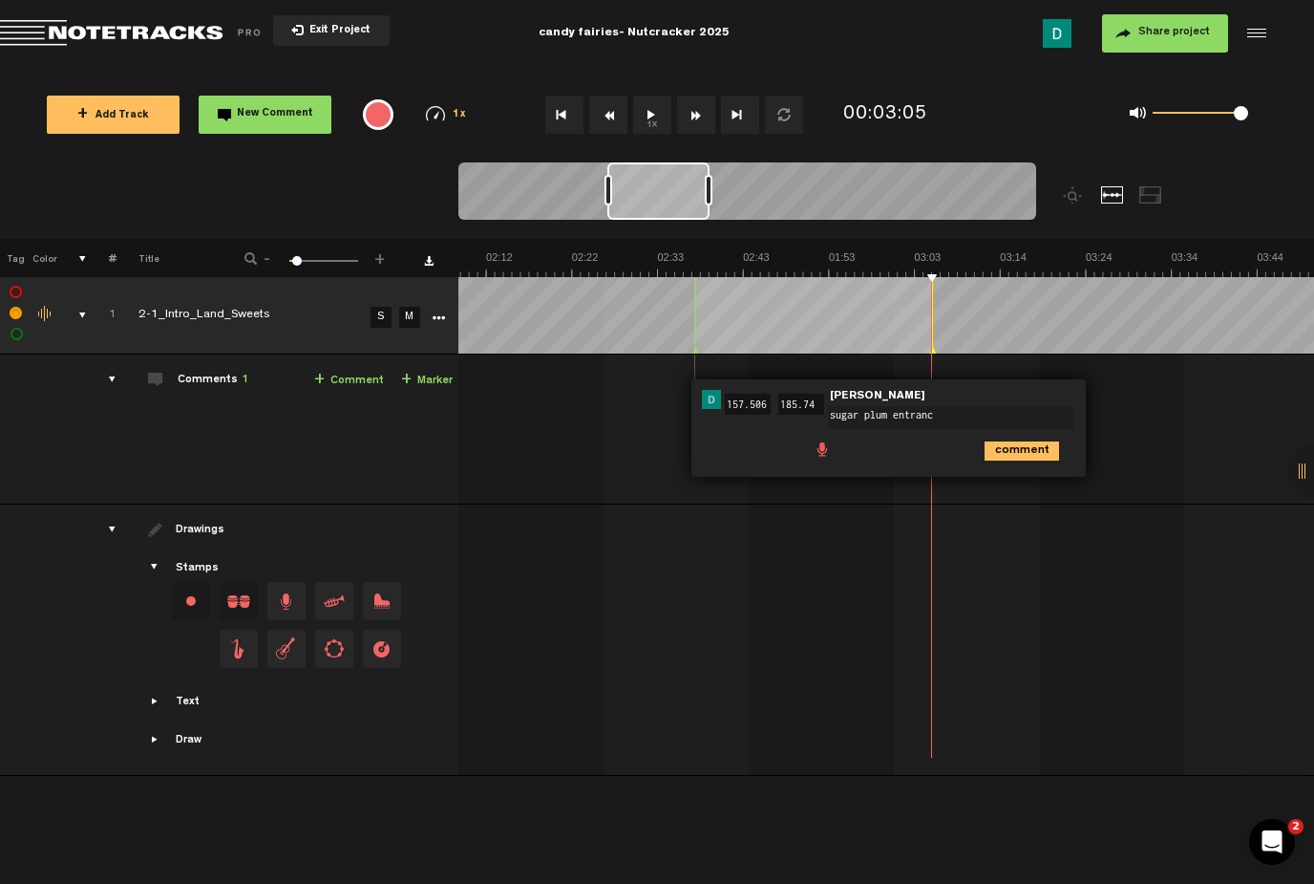
type textarea "sugar plum entrance"
click at [645, 494] on td "1 2-1_Intro_Land_Sweets S M 2-1_Intro_Land_Sweets by Dana Kim 1 collaborators 0…" at bounding box center [887, 429] width 857 height 150
click at [623, 403] on td "1 2-1_Intro_Land_Sweets S M 2-1_Intro_Land_Sweets by Dana Kim 1 collaborators 0…" at bounding box center [887, 429] width 857 height 150
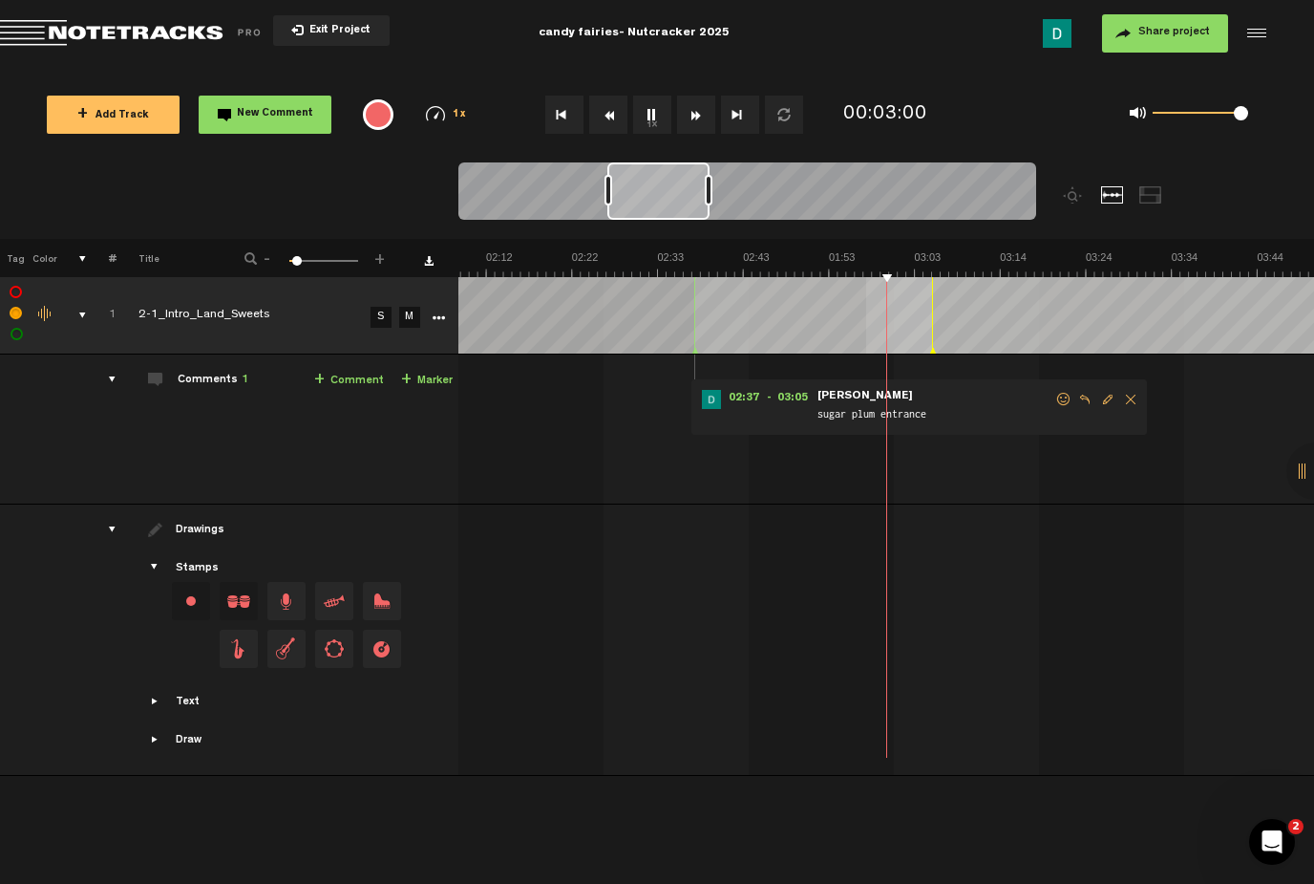
click at [865, 350] on tbody "1 2-1_Intro_Land_Sweets S M Export to Headliner Update Download Download origin…" at bounding box center [657, 526] width 1315 height 499
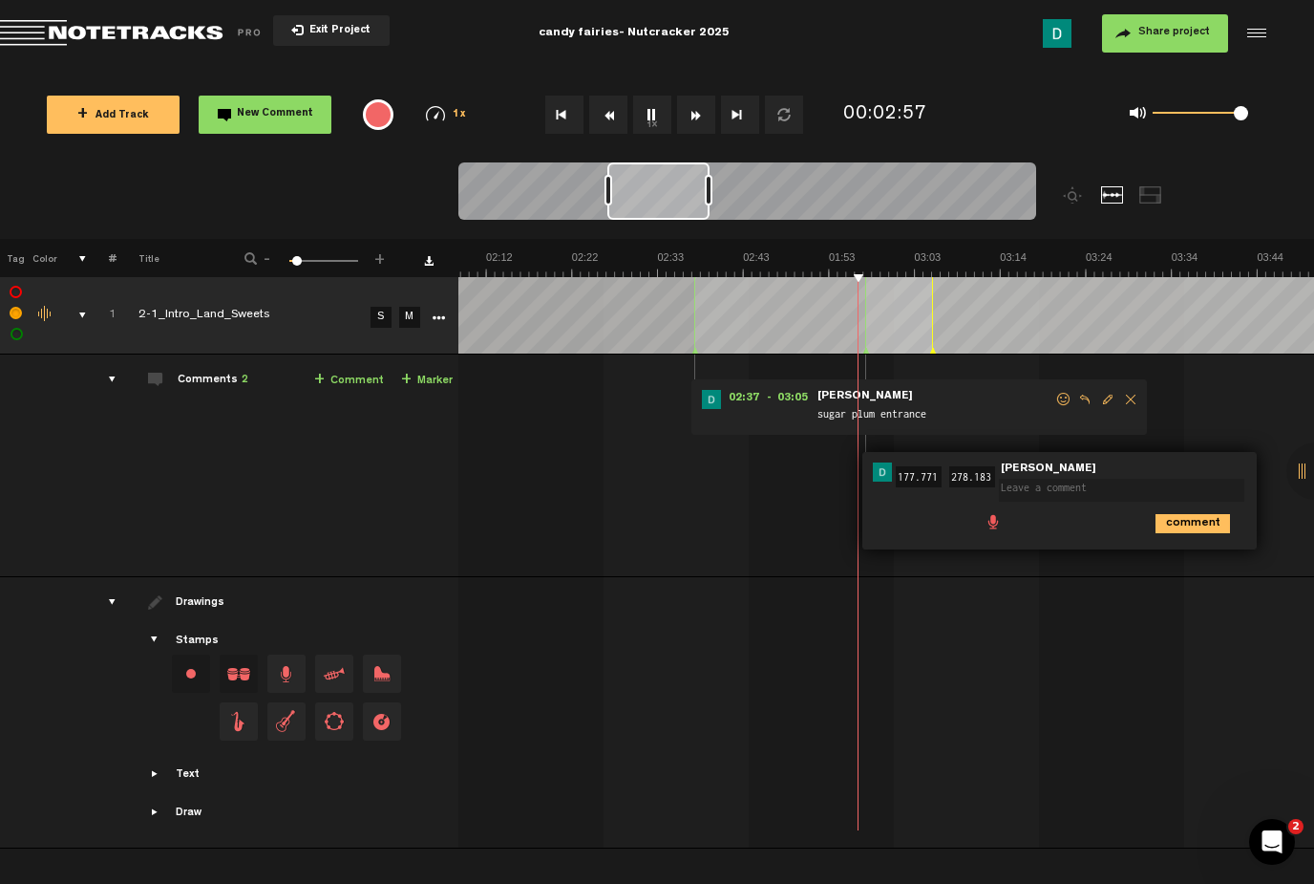
click at [867, 349] on icon at bounding box center [867, 352] width 8 height 10
click at [1216, 522] on icon "comment" at bounding box center [1193, 523] width 75 height 19
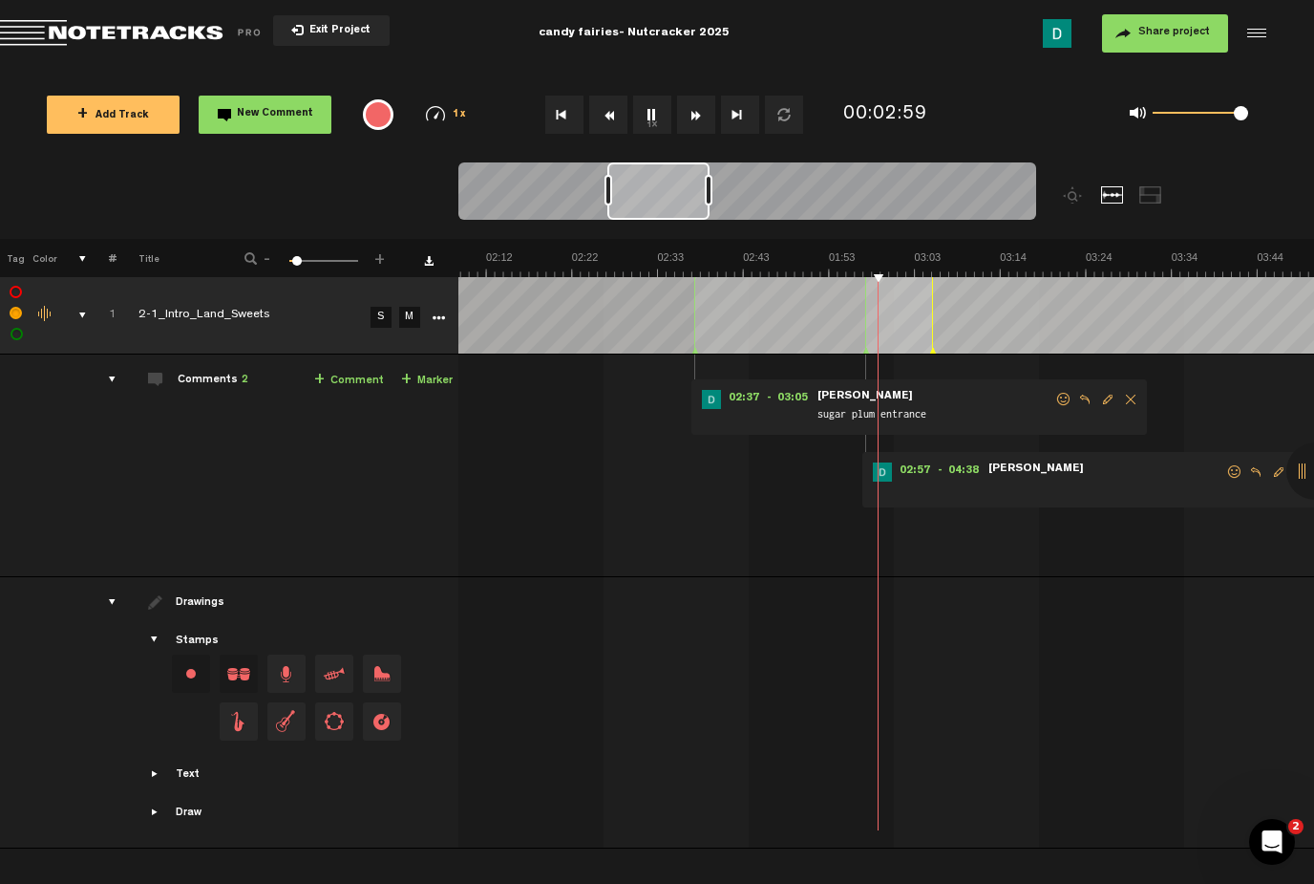
click at [1295, 466] on span "Delete comment" at bounding box center [1302, 471] width 23 height 13
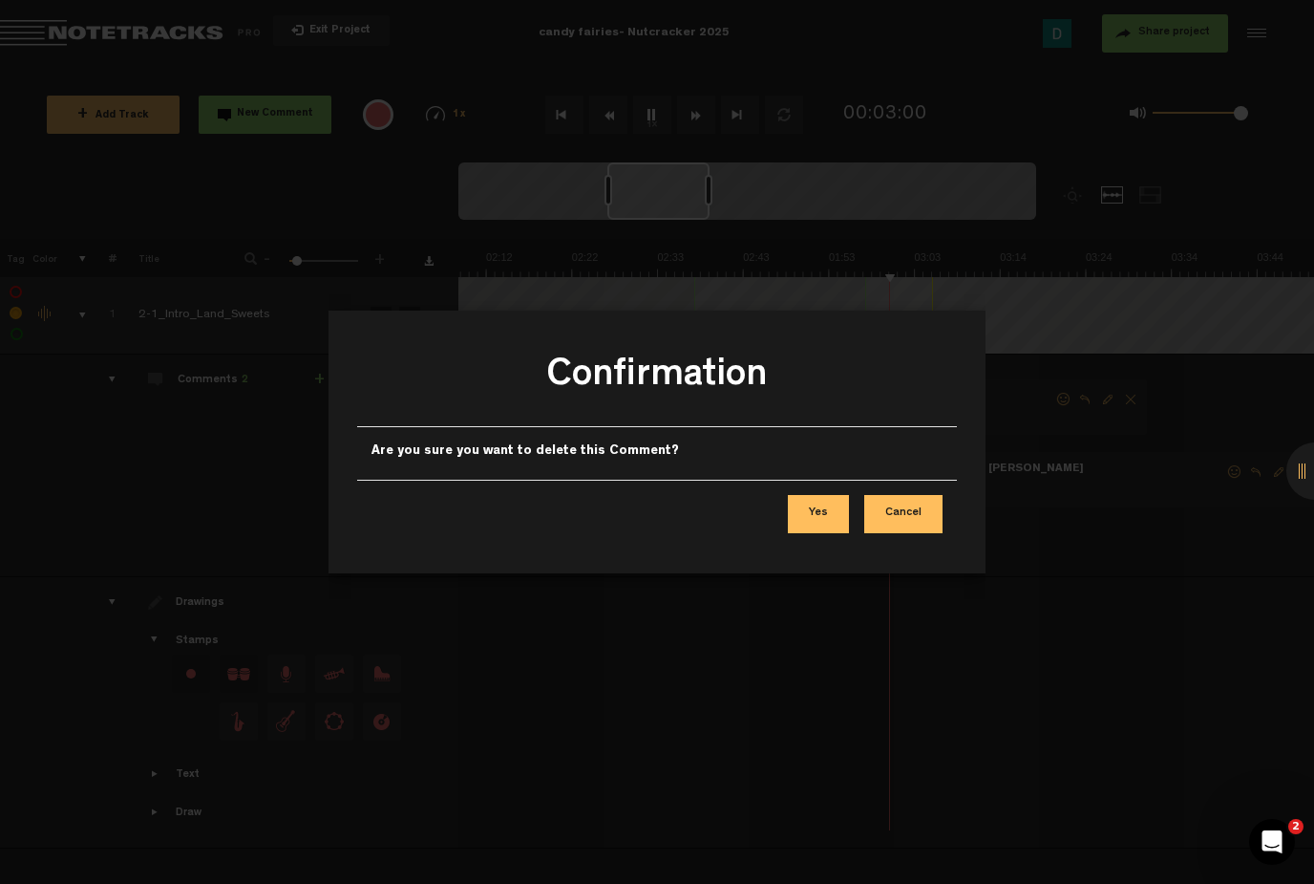
click at [816, 514] on button "Yes" at bounding box center [818, 514] width 61 height 38
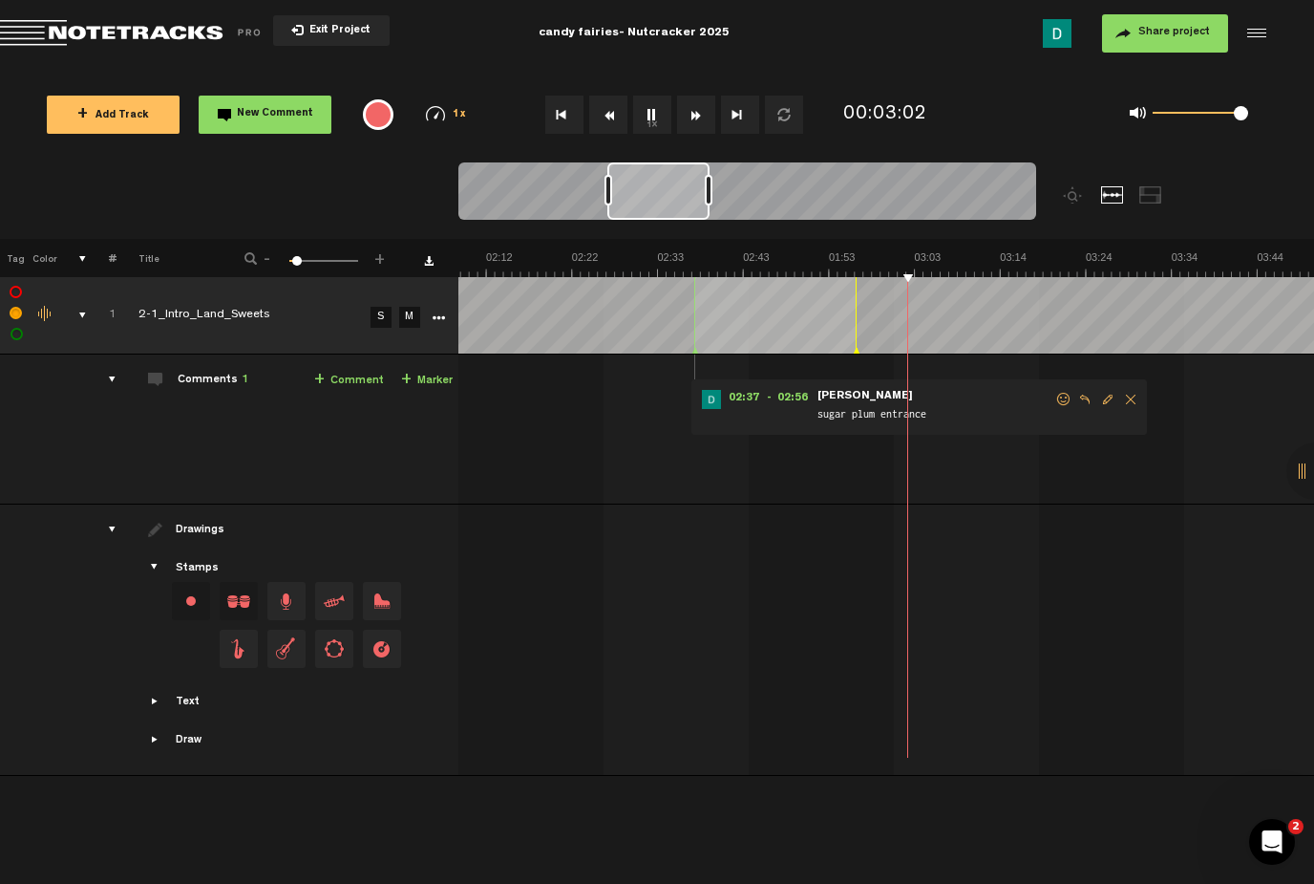
drag, startPoint x: 936, startPoint y: 352, endPoint x: 860, endPoint y: 347, distance: 76.6
click at [860, 347] on icon at bounding box center [857, 352] width 8 height 10
click at [752, 275] on div "+ New drawing Tag Color # Title - 1 100 5 + 1 2-1_Intro_Land_Sweets S M Export …" at bounding box center [657, 488] width 1314 height 499
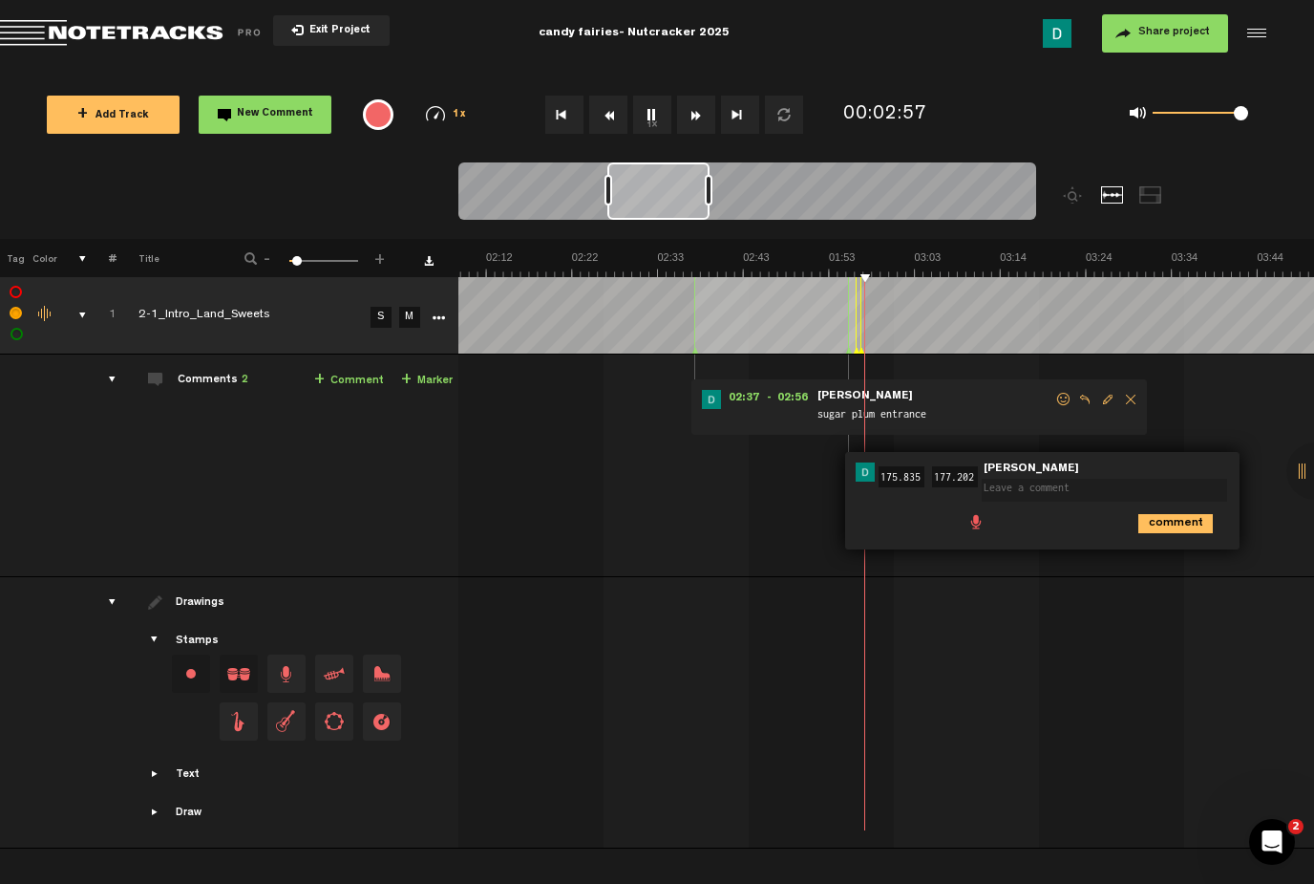
click at [1155, 537] on div "comment" at bounding box center [1045, 521] width 379 height 37
click at [1164, 524] on icon "comment" at bounding box center [1176, 523] width 75 height 19
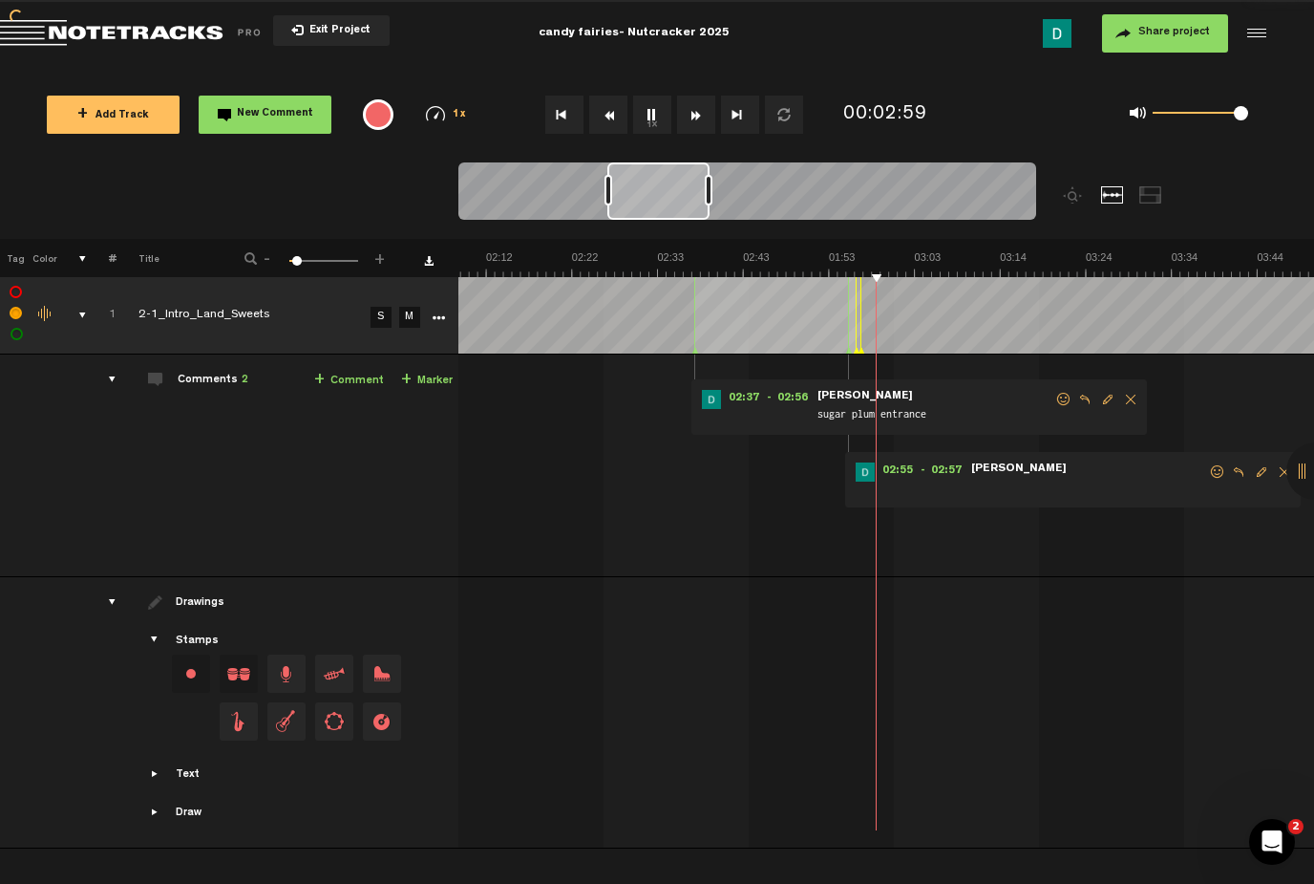
click at [1276, 471] on span "Delete comment" at bounding box center [1284, 471] width 23 height 13
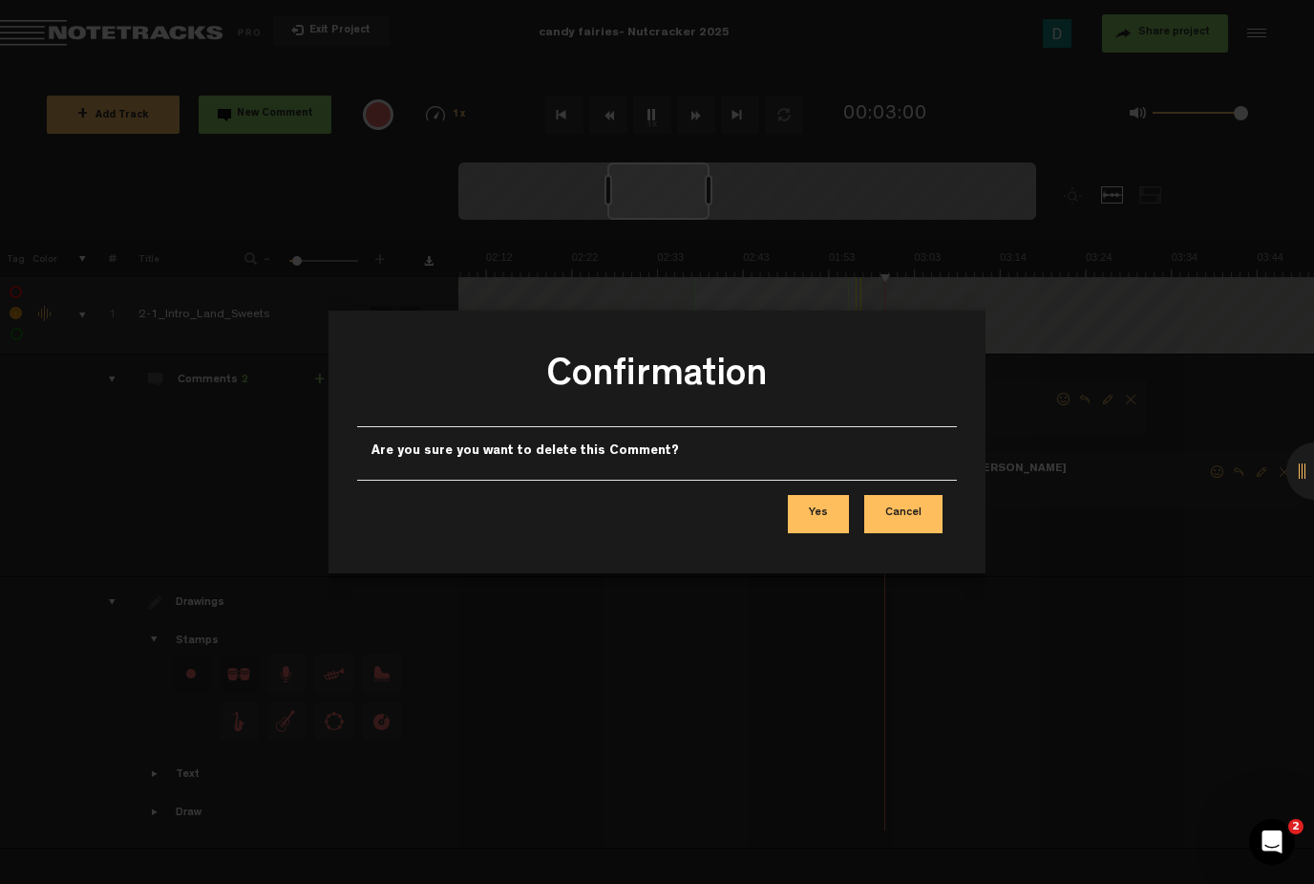
click at [809, 505] on button "Yes" at bounding box center [818, 514] width 61 height 38
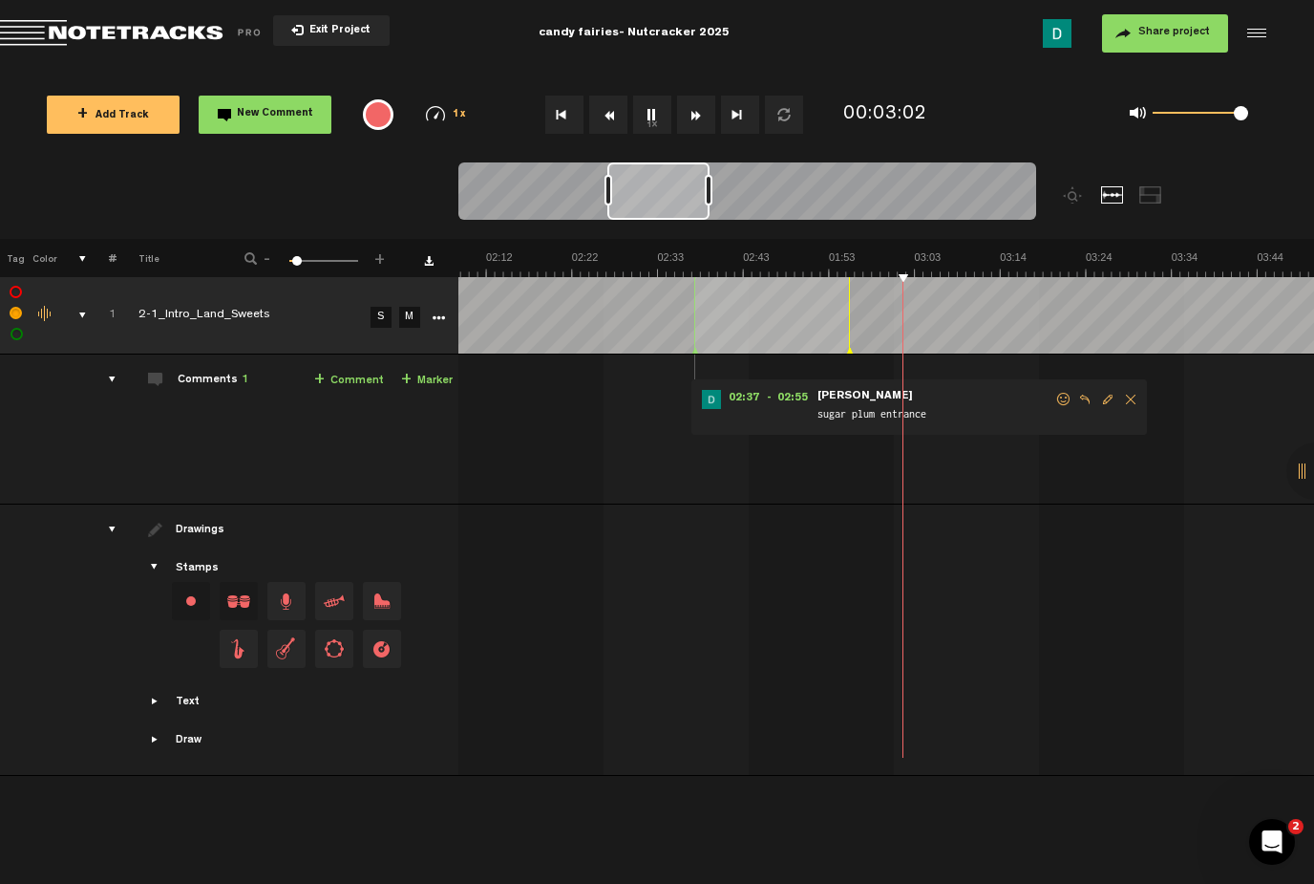
click at [847, 351] on polygon at bounding box center [850, 351] width 6 height 7
click at [1102, 485] on td "1 2-1_Intro_Land_Sweets S M 2-1_Intro_Land_Sweets by Dana Kim 1 collaborators 0…" at bounding box center [887, 429] width 857 height 150
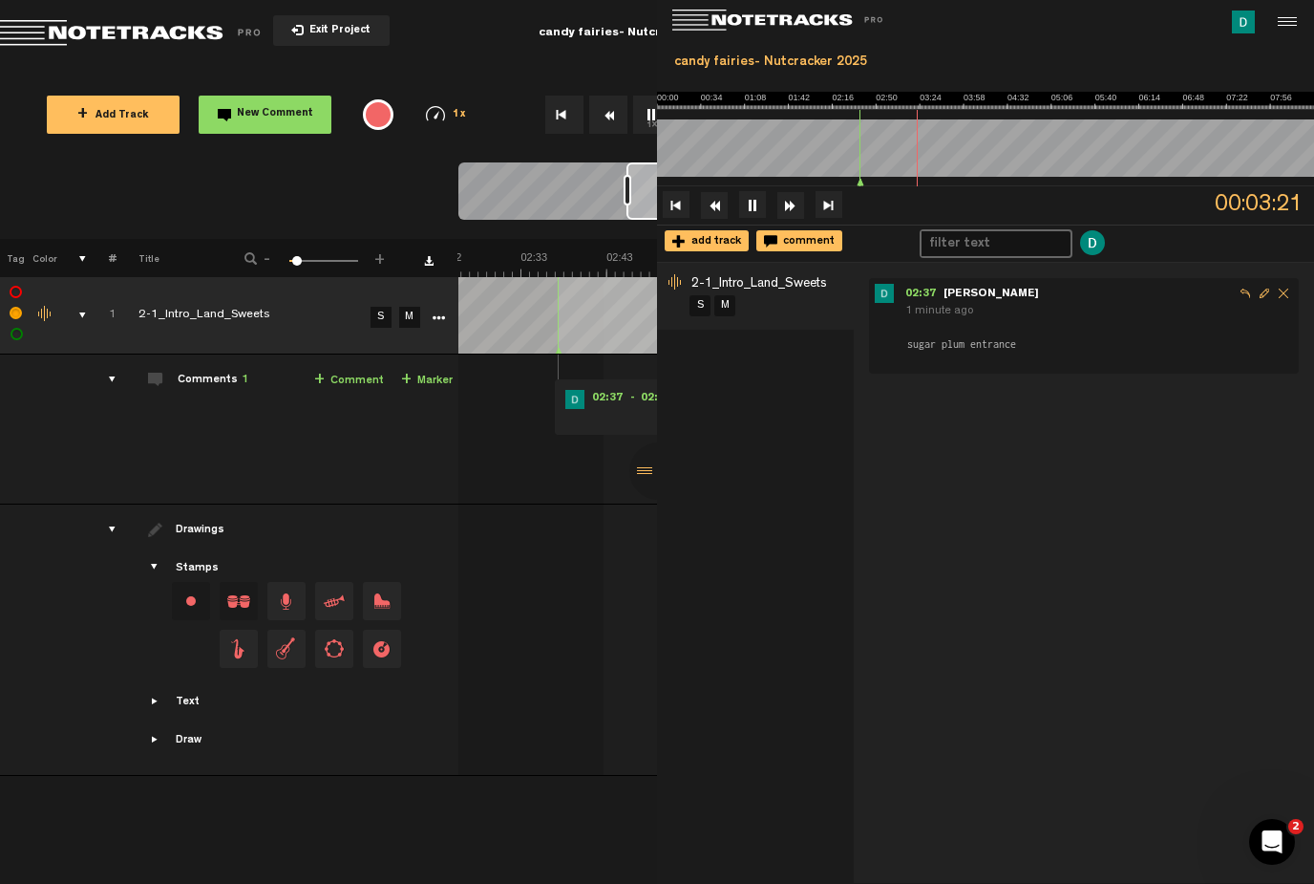
scroll to position [0, 1222]
click at [1293, 25] on div at bounding box center [1285, 22] width 29 height 29
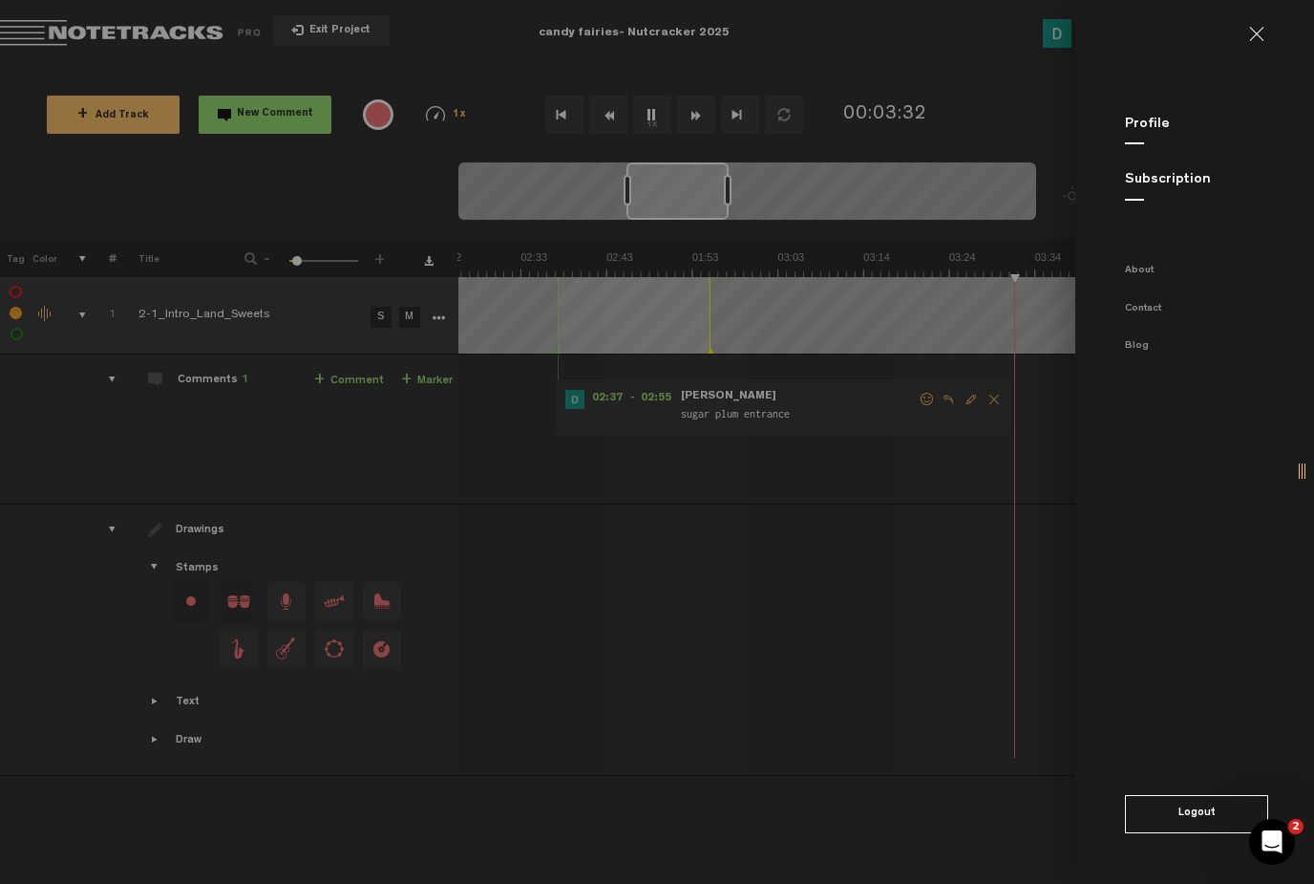
click at [1266, 50] on md-sidenav "Profile Subscription About Contact Blog Logout" at bounding box center [1195, 442] width 239 height 884
click at [1266, 43] on md-sidenav "Profile Subscription About Contact Blog Logout" at bounding box center [1195, 442] width 239 height 884
click at [1262, 38] on link at bounding box center [1264, 34] width 31 height 15
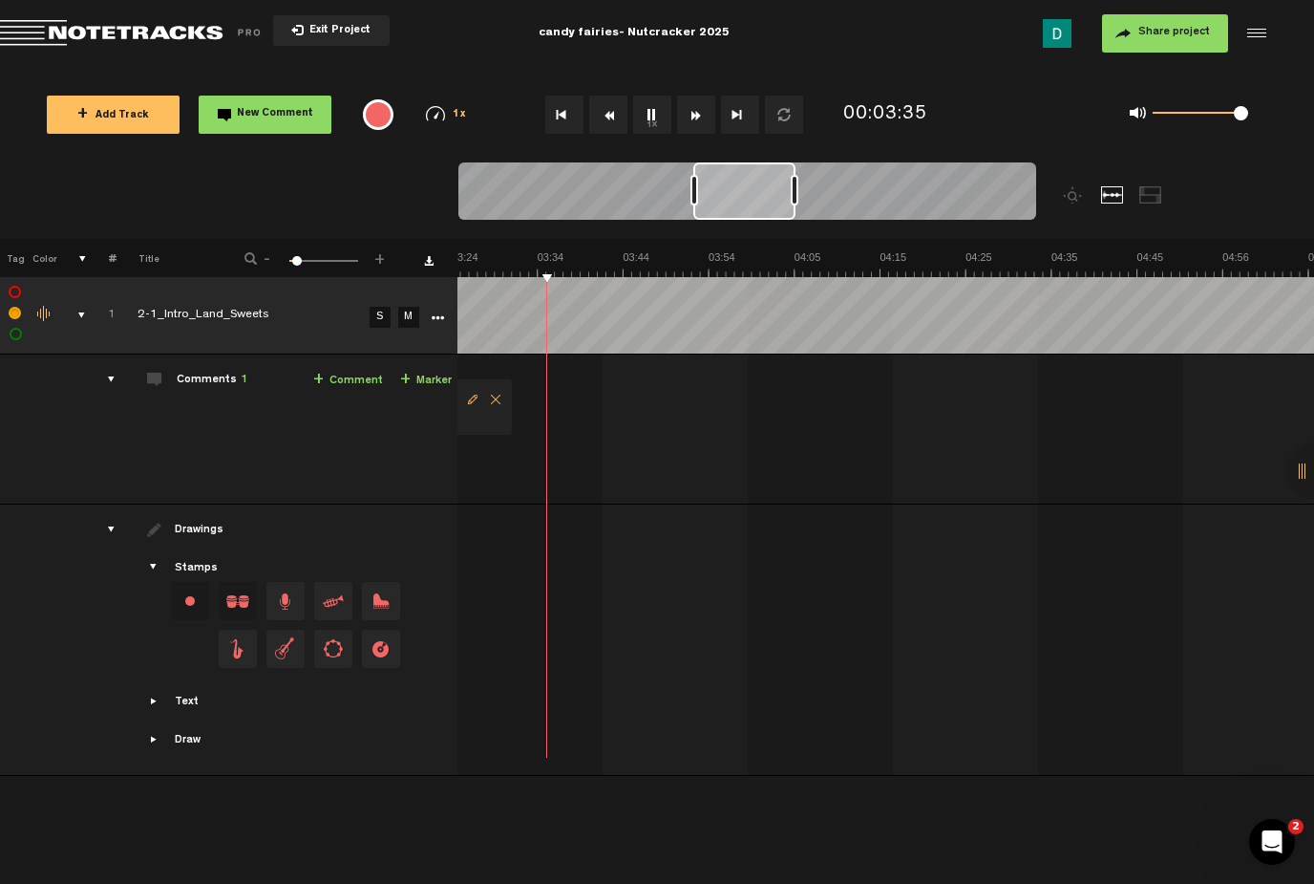
scroll to position [0, 1]
click at [666, 111] on button "1x" at bounding box center [652, 115] width 38 height 38
click at [352, 380] on link "+ Comment" at bounding box center [348, 381] width 70 height 22
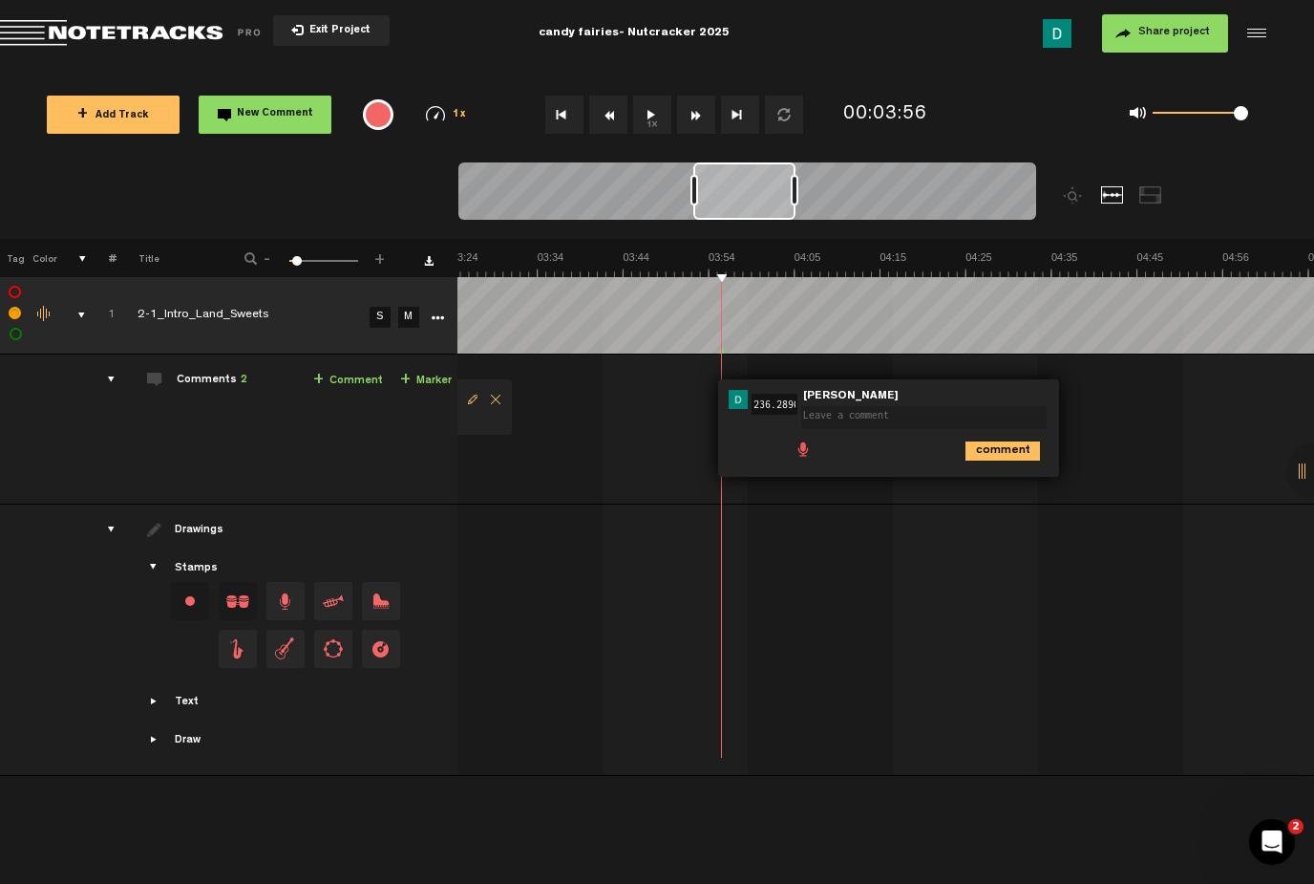
click at [933, 416] on textarea at bounding box center [924, 417] width 246 height 23
type textarea "e"
type textarea "END corps"
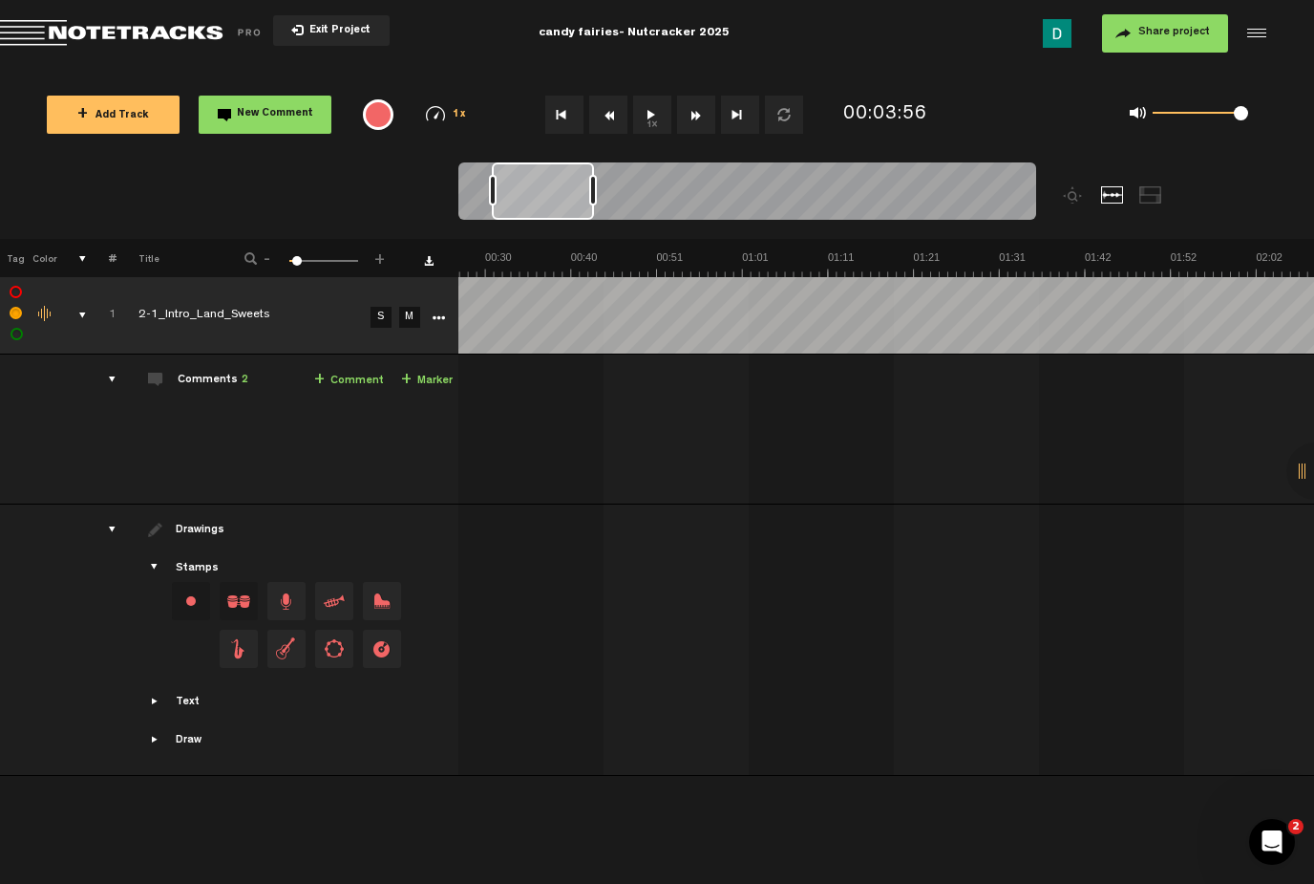
scroll to position [0, 0]
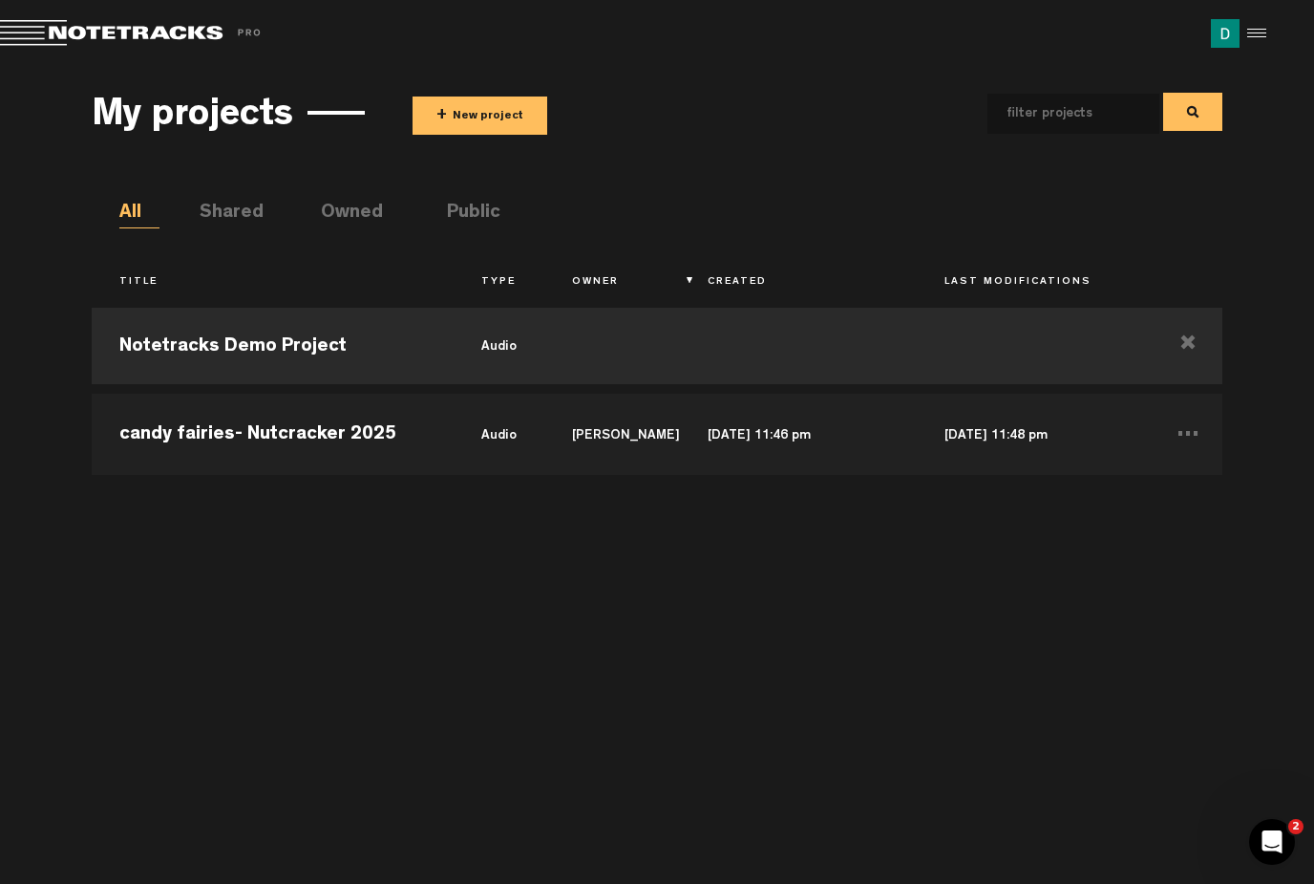
click at [459, 475] on div "Notetracks Demo Project audio candy fairies- Nutcracker 2025 audio Dana Kim Oct…" at bounding box center [657, 581] width 1130 height 567
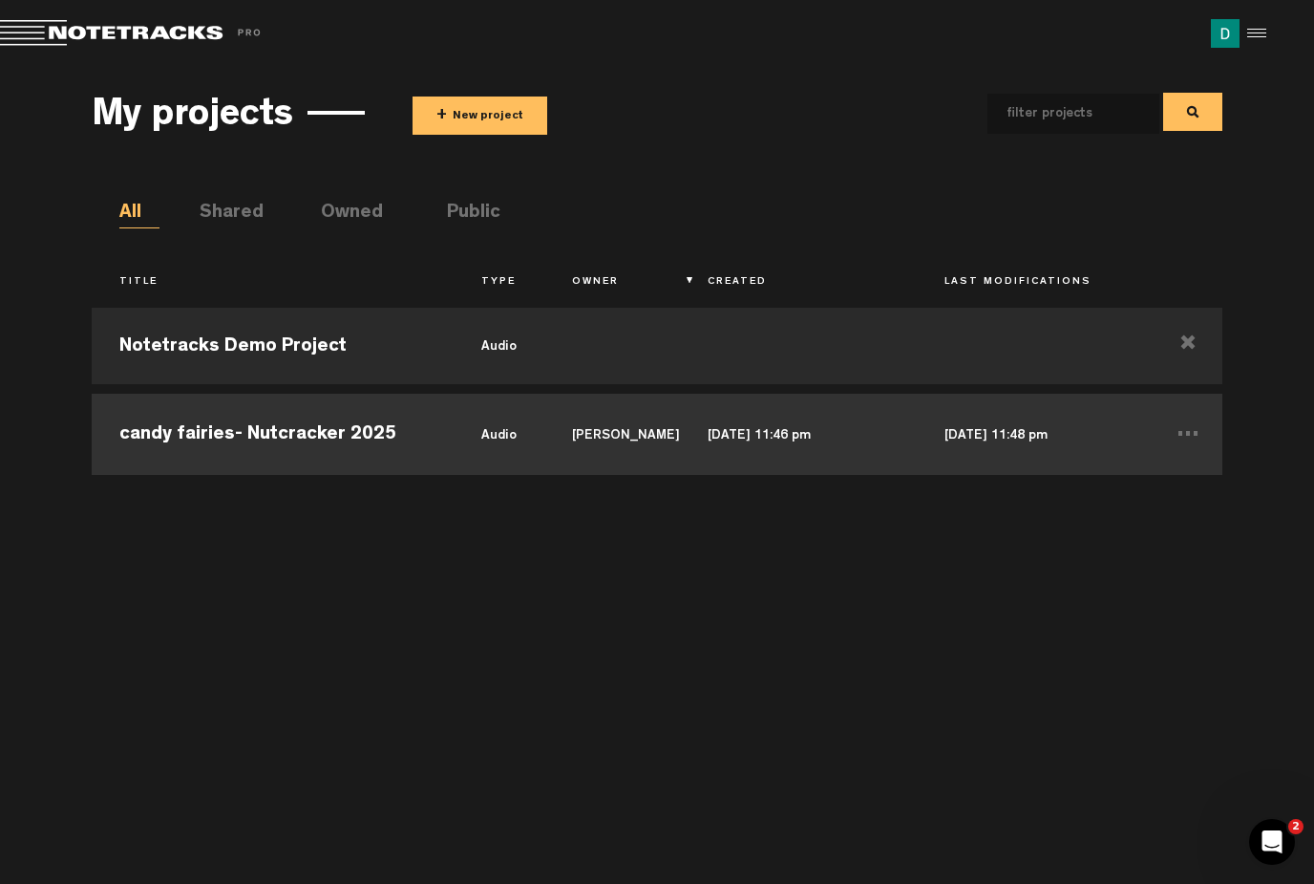
click at [395, 452] on td "candy fairies- Nutcracker 2025" at bounding box center [273, 432] width 362 height 86
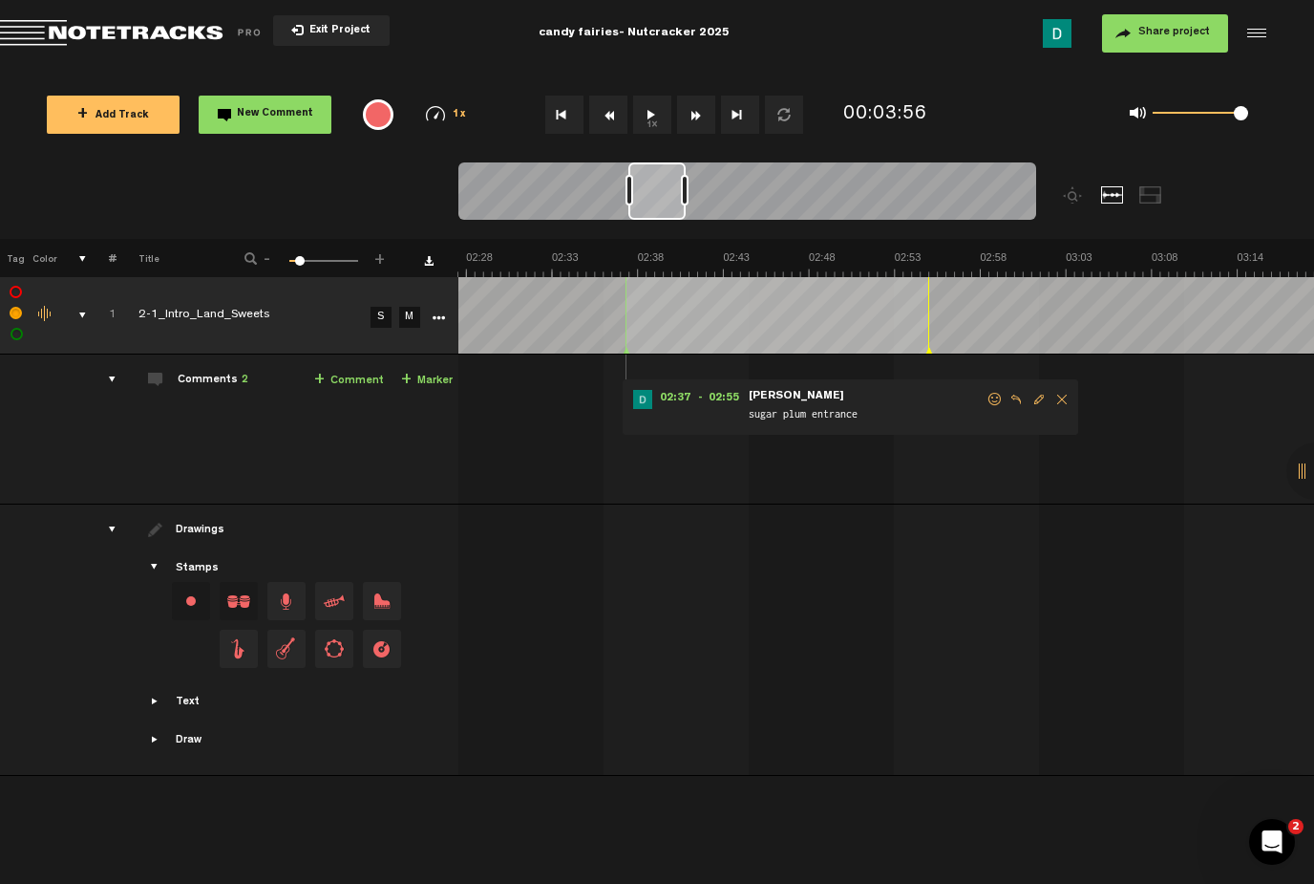
scroll to position [0, 2132]
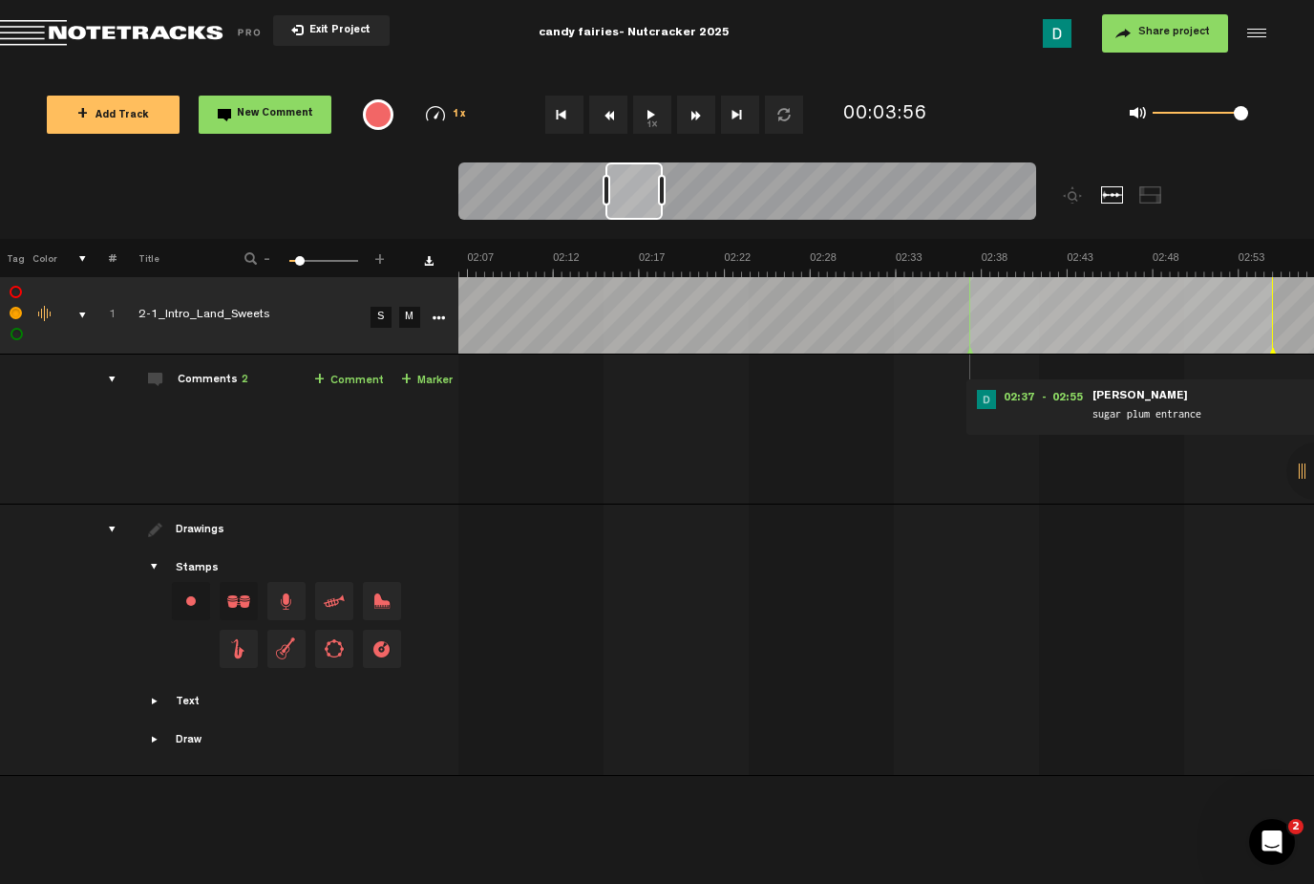
click at [762, 436] on td "1 2-1_Intro_Land_Sweets S M 2-1_Intro_Land_Sweets by Dana Kim 1 collaborators 0…" at bounding box center [887, 429] width 857 height 150
click at [727, 418] on td "1 2-1_Intro_Land_Sweets S M 2-1_Intro_Land_Sweets by Dana Kim 1 collaborators 0…" at bounding box center [887, 429] width 857 height 150
click at [555, 427] on td "1 2-1_Intro_Land_Sweets S M 2-1_Intro_Land_Sweets by Dana Kim 1 collaborators 0…" at bounding box center [887, 429] width 857 height 150
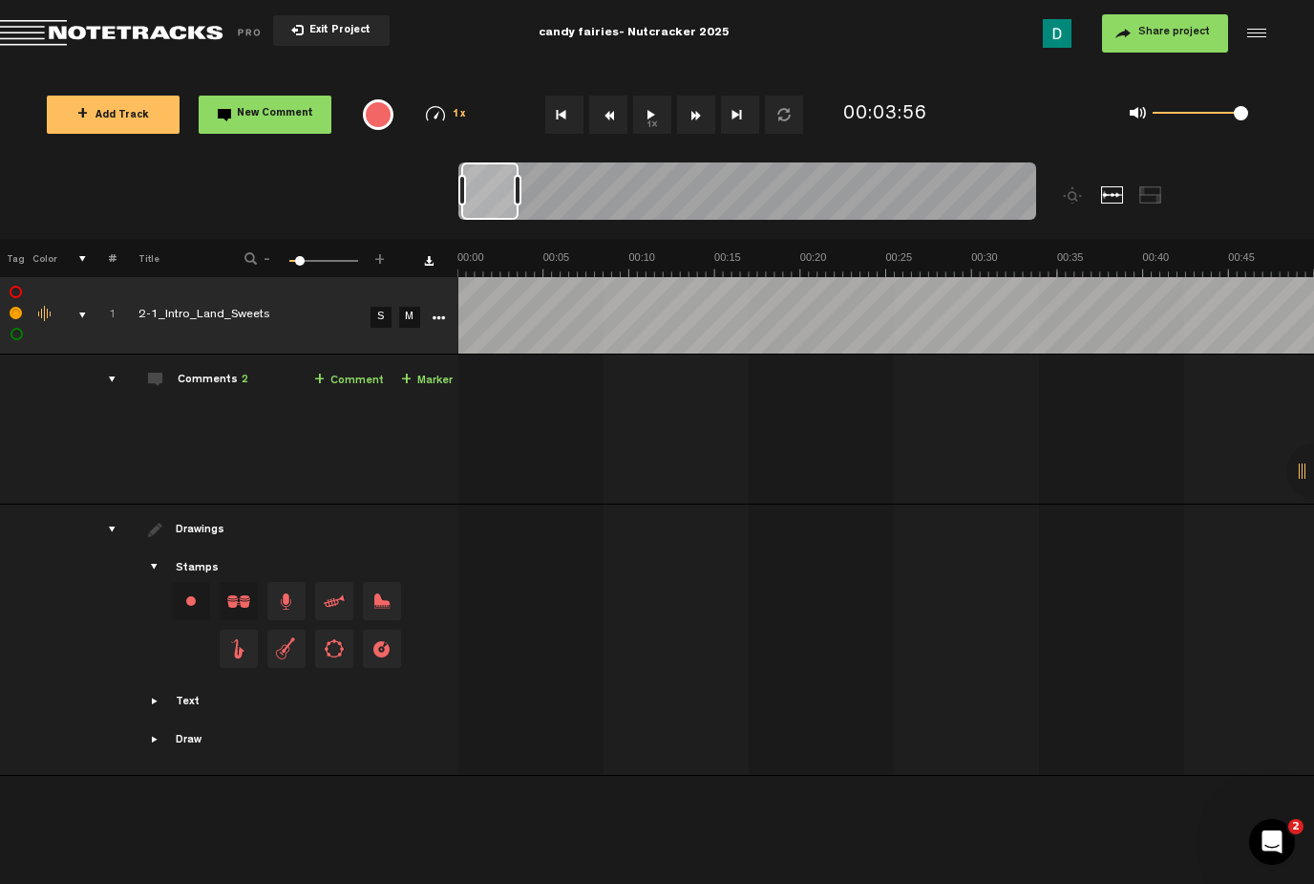
click at [544, 416] on div "02:37 - 02:55 • Dana Kim: "sugar plum entrance" Dana Kim sugar plum entrance 03…" at bounding box center [888, 437] width 854 height 134
drag, startPoint x: 516, startPoint y: 181, endPoint x: 676, endPoint y: 201, distance: 161.7
click at [671, 200] on div at bounding box center [667, 190] width 8 height 31
drag, startPoint x: 675, startPoint y: 200, endPoint x: 598, endPoint y: 198, distance: 77.4
click at [614, 198] on div at bounding box center [618, 190] width 8 height 31
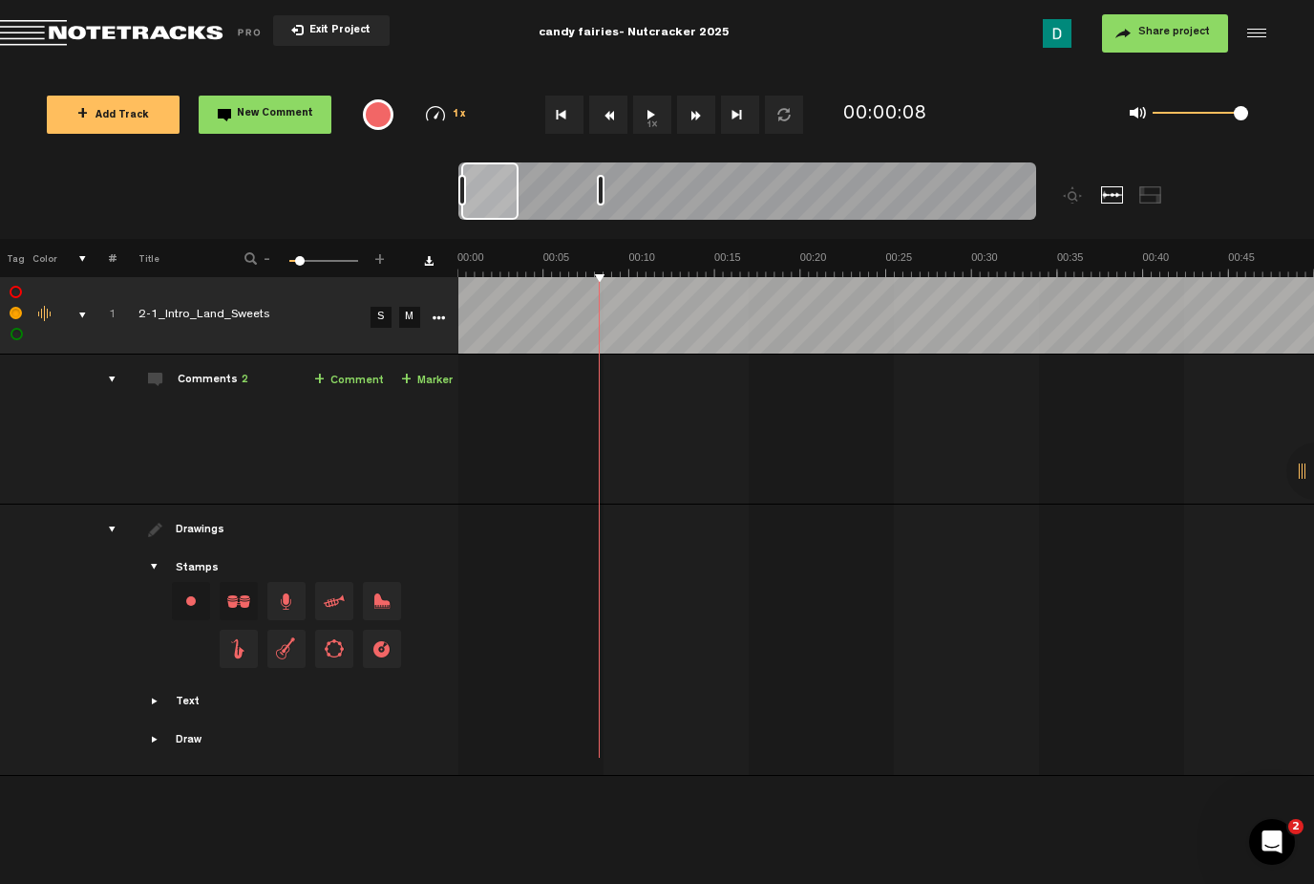
click at [631, 354] on td "1 2-1_Intro_Land_Sweets S M 2-1_Intro_Land_Sweets by Dana Kim 1 collaborators 0…" at bounding box center [887, 429] width 857 height 150
click at [418, 281] on tr "1 2-1_Intro_Land_Sweets S M Export to Headliner Update Download Download origin…" at bounding box center [657, 315] width 1315 height 77
click at [516, 189] on div at bounding box center [748, 194] width 578 height 64
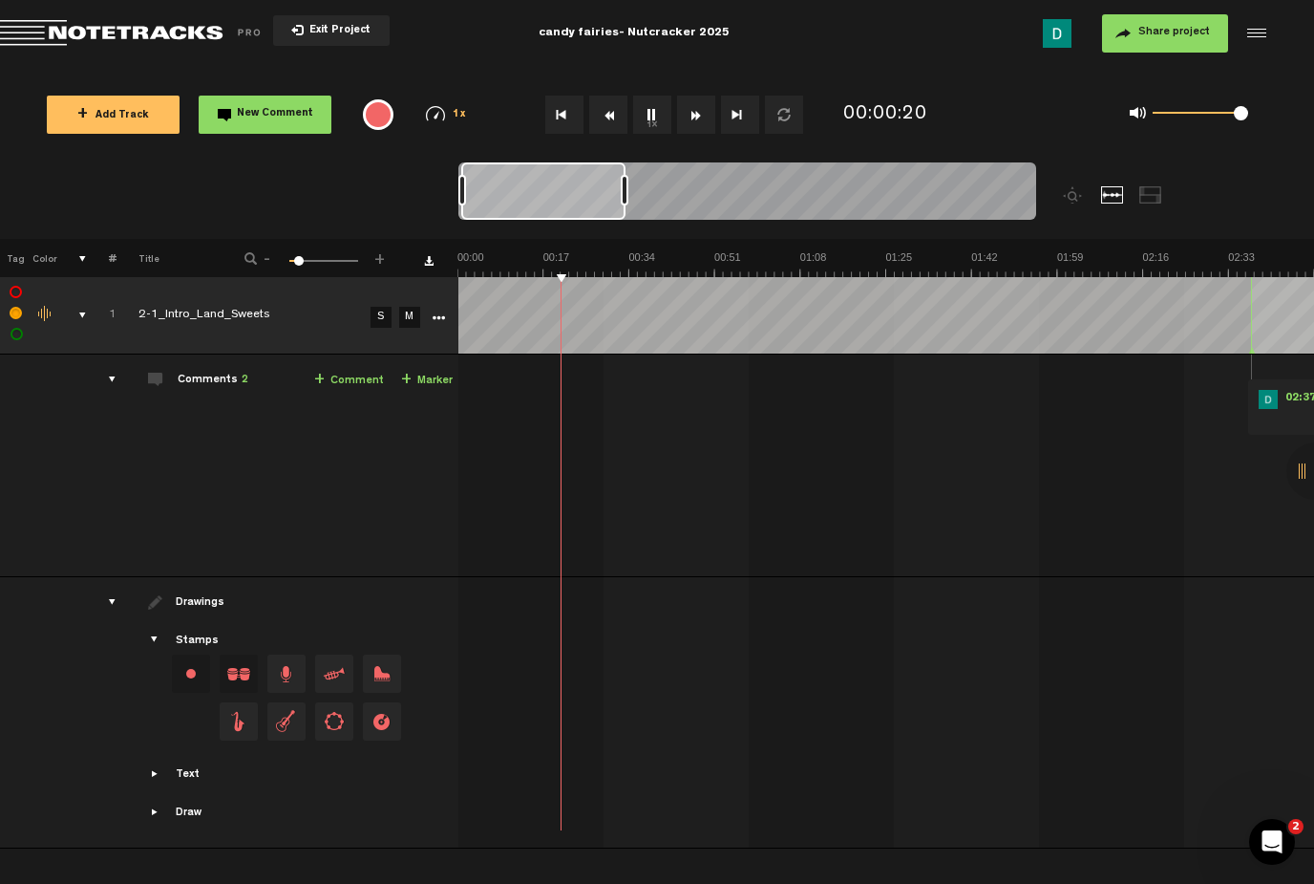
drag, startPoint x: 514, startPoint y: 190, endPoint x: 620, endPoint y: 182, distance: 106.4
click at [621, 180] on div at bounding box center [625, 190] width 8 height 31
drag, startPoint x: 625, startPoint y: 199, endPoint x: 651, endPoint y: 203, distance: 27.0
click at [651, 203] on div at bounding box center [647, 190] width 8 height 31
drag, startPoint x: 651, startPoint y: 192, endPoint x: 692, endPoint y: 191, distance: 40.1
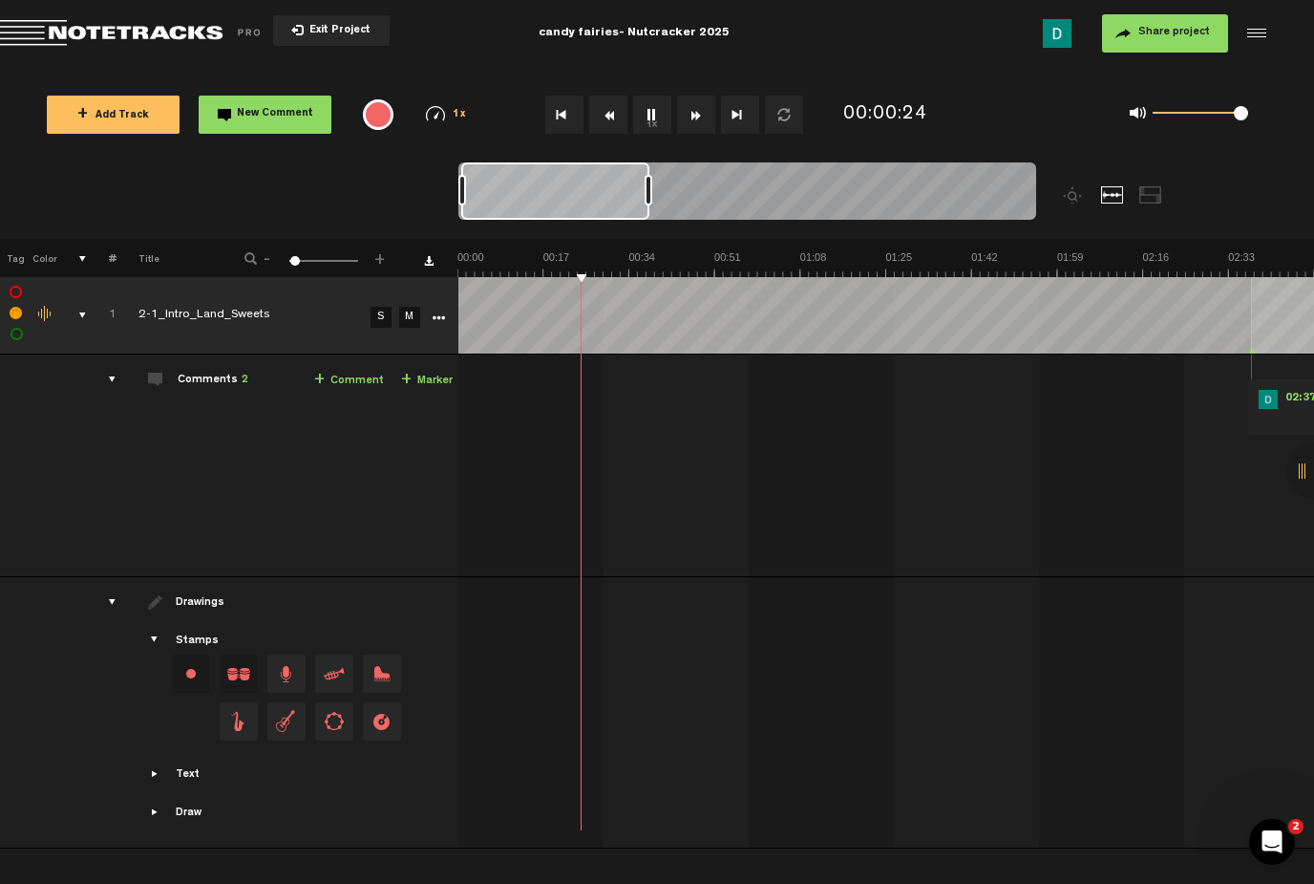
click at [652, 189] on div at bounding box center [649, 190] width 8 height 31
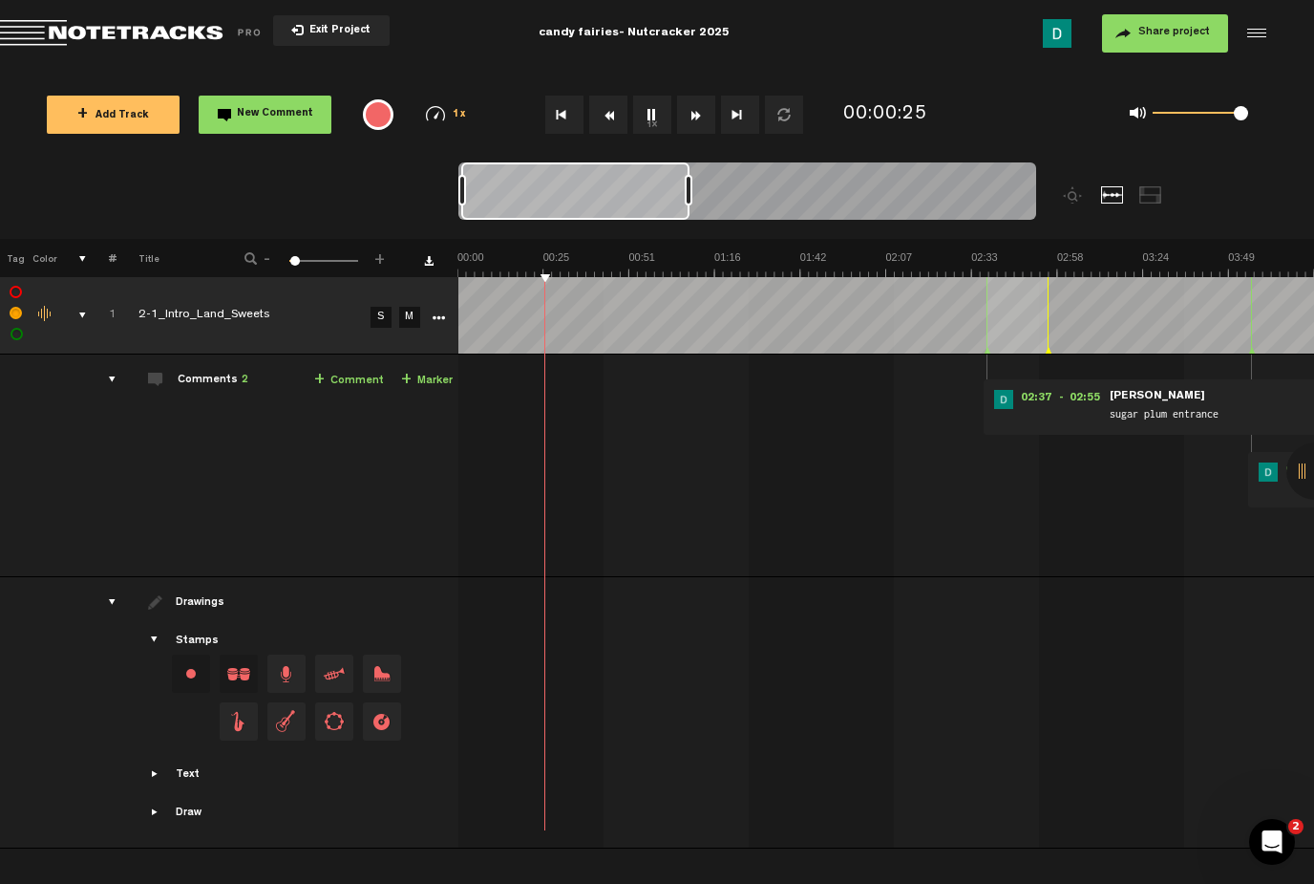
drag, startPoint x: 692, startPoint y: 189, endPoint x: 697, endPoint y: 157, distance: 33.0
click at [693, 188] on div at bounding box center [689, 190] width 8 height 31
click at [695, 535] on div "02:37 - 02:55 • Dana Kim: "sugar plum entrance" Dana Kim sugar plum entrance 03…" at bounding box center [888, 473] width 854 height 206
click at [112, 602] on div "drawings" at bounding box center [105, 601] width 30 height 19
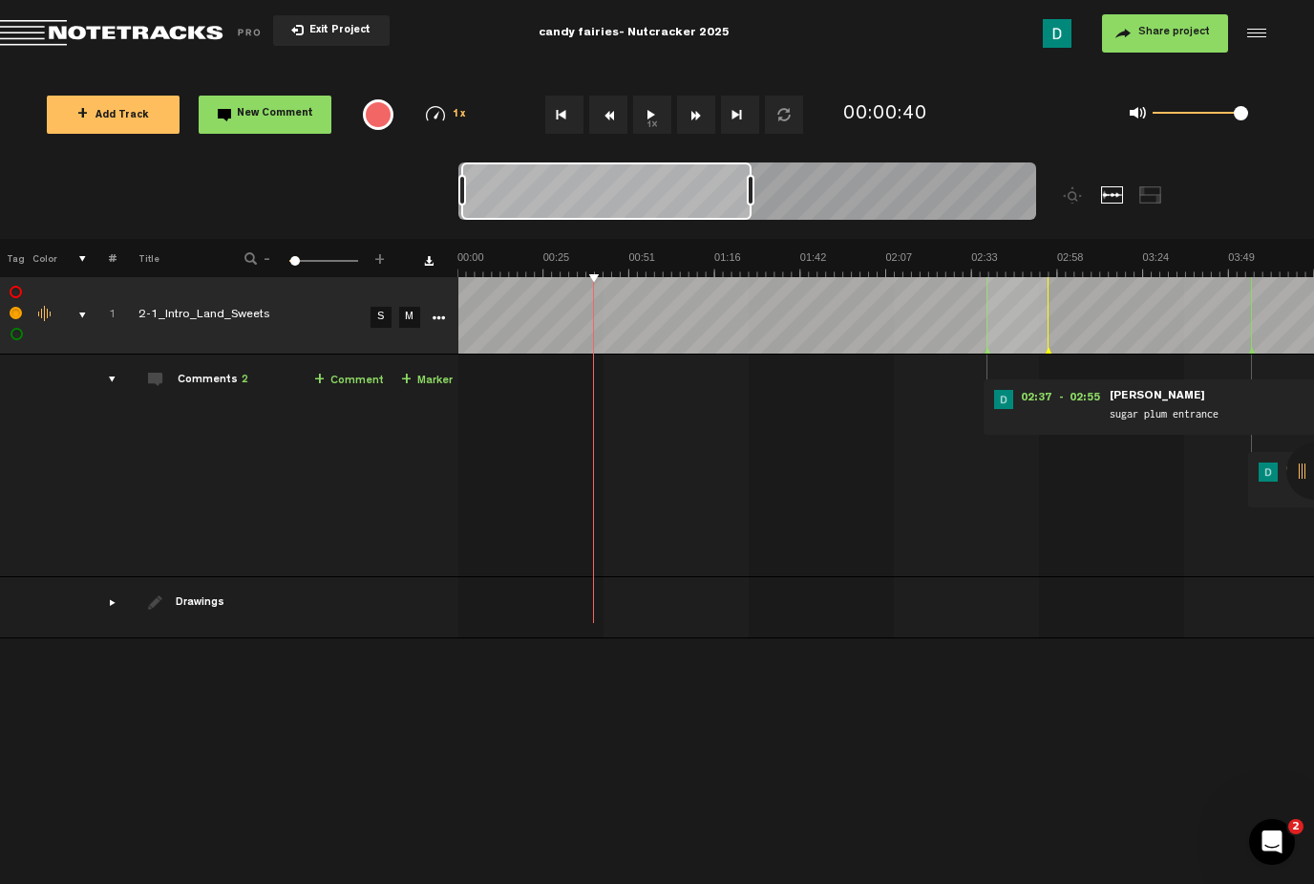
click at [160, 605] on span at bounding box center [155, 601] width 15 height 15
click at [209, 604] on div "Drawings" at bounding box center [202, 603] width 53 height 16
click at [158, 604] on span at bounding box center [155, 601] width 15 height 15
click at [104, 604] on div "drawings" at bounding box center [105, 601] width 30 height 19
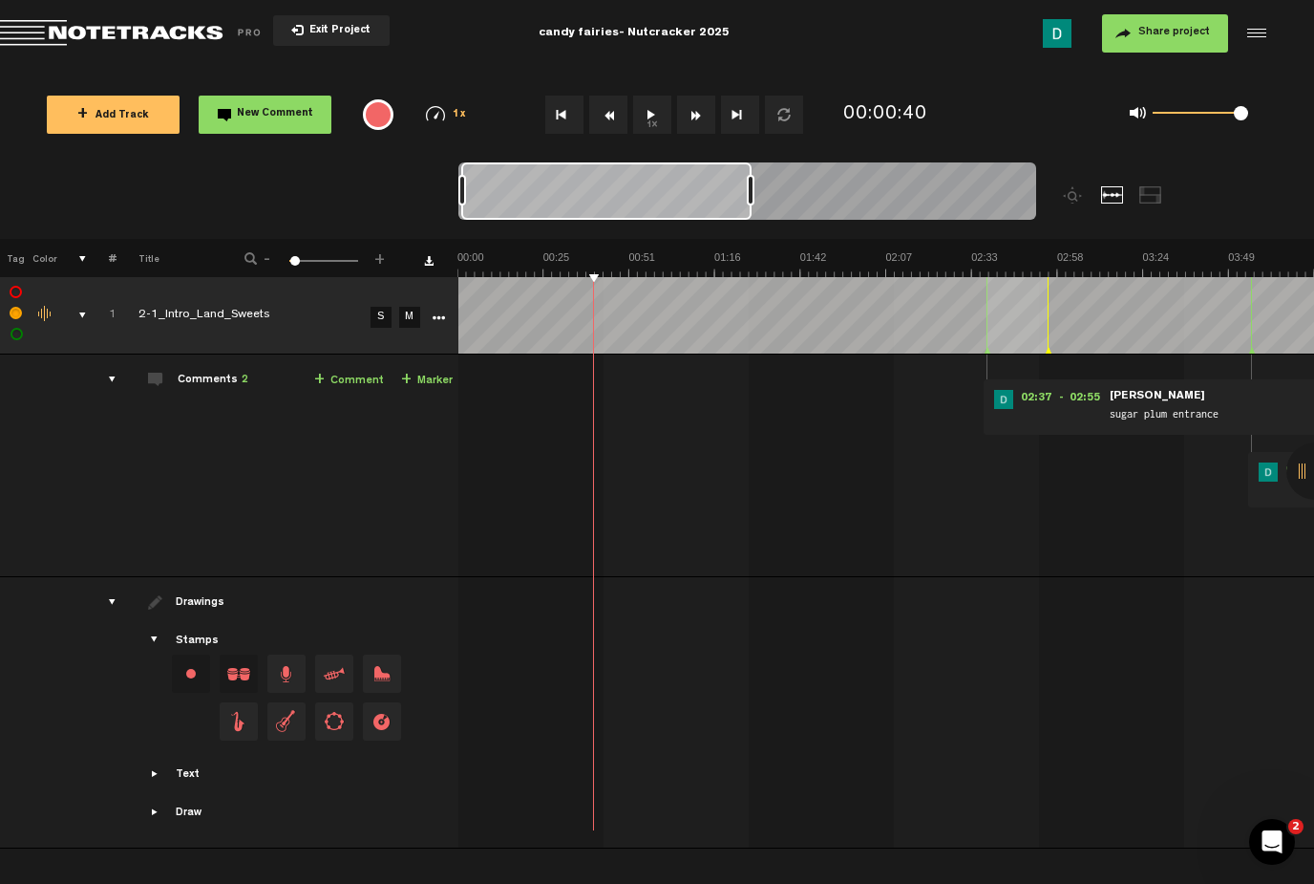
click at [173, 604] on div "Drawings" at bounding box center [287, 602] width 332 height 17
click at [159, 781] on td "Drawings Stamps Text Intro +" at bounding box center [288, 712] width 342 height 271
click at [152, 810] on span "Showcase draw menu" at bounding box center [155, 811] width 15 height 15
click at [286, 755] on button "+ New drawing" at bounding box center [282, 750] width 134 height 38
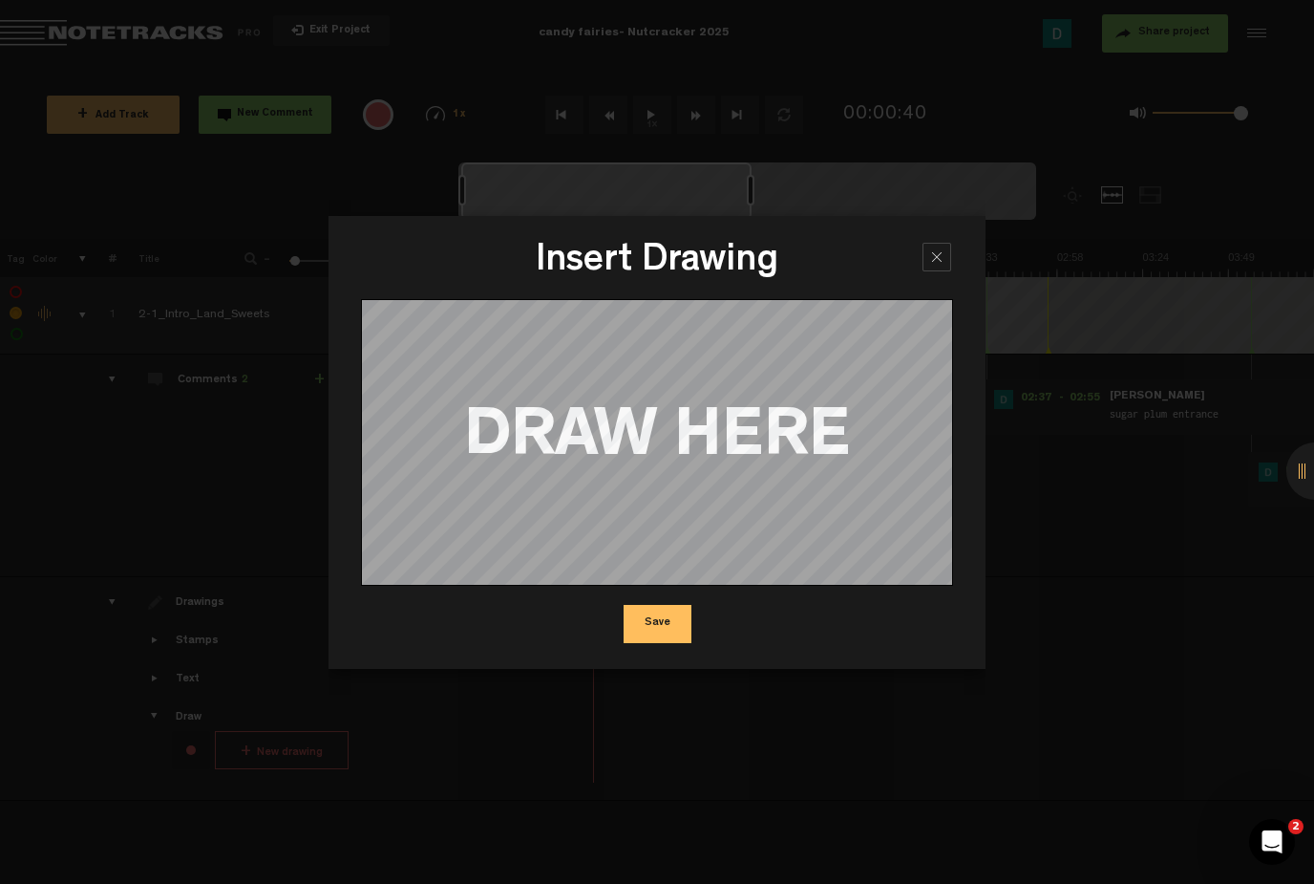
click at [956, 259] on h3 "Insert Drawing" at bounding box center [657, 266] width 600 height 48
click at [941, 259] on div at bounding box center [937, 257] width 29 height 29
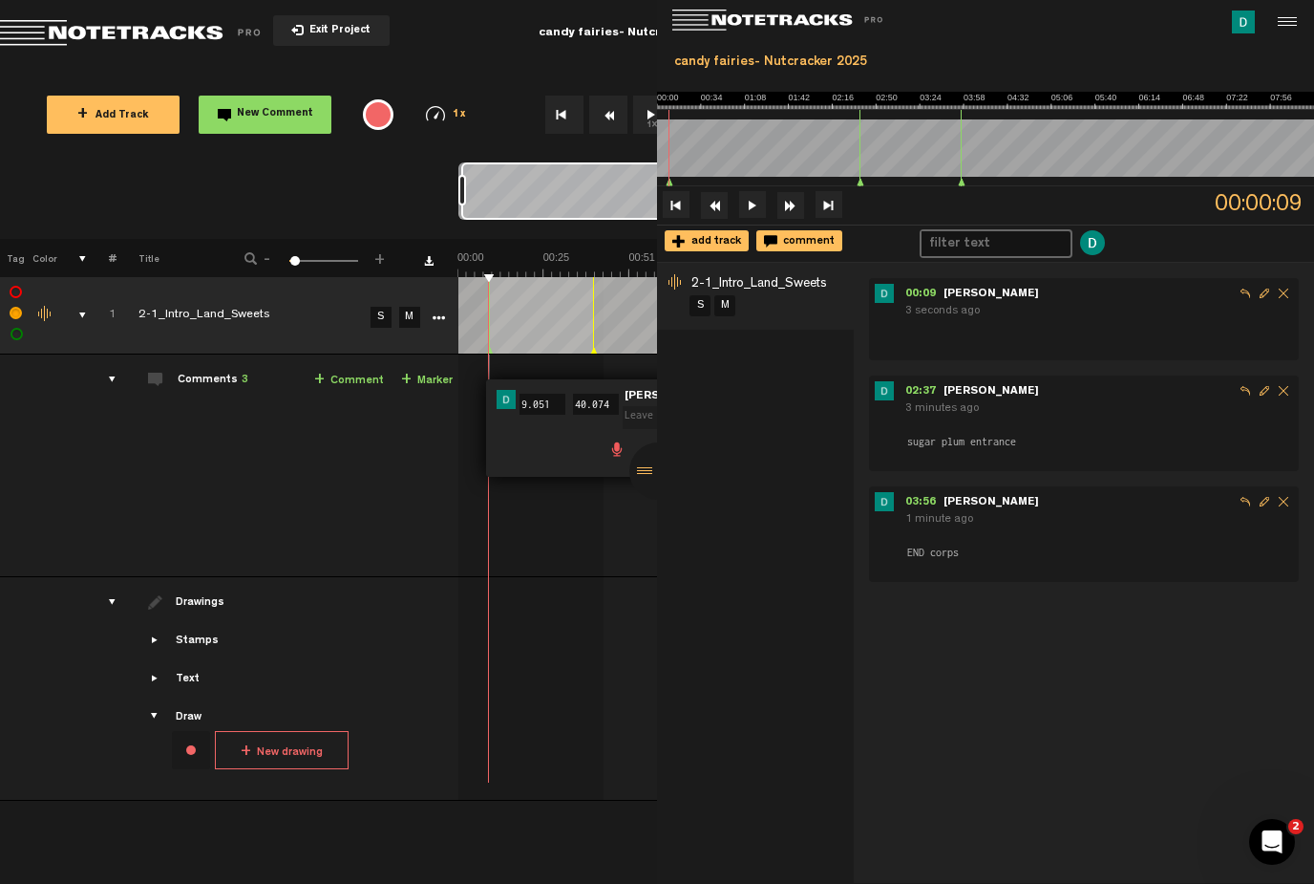
click at [730, 24] on img at bounding box center [787, 21] width 229 height 22
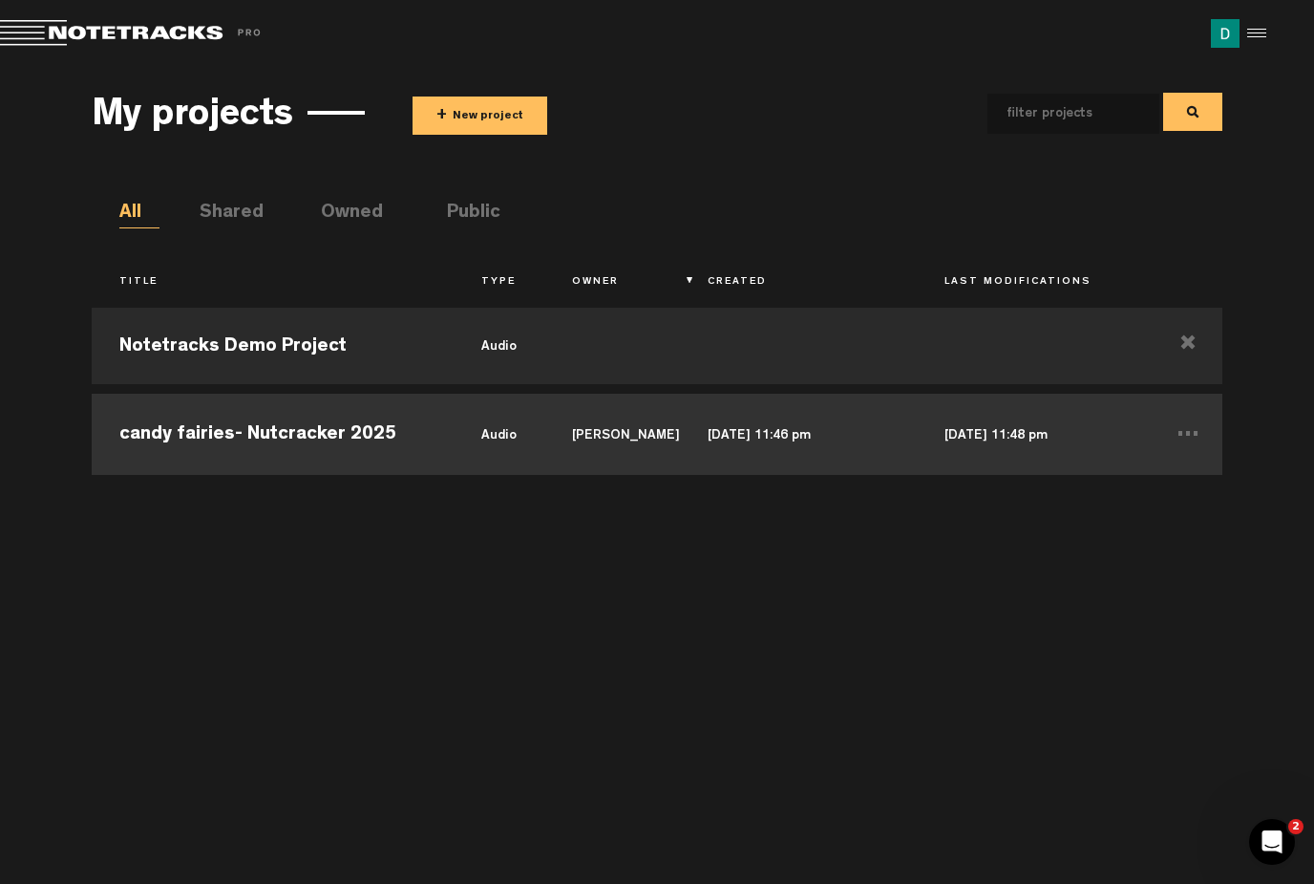
click at [352, 461] on td "candy fairies- Nutcracker 2025" at bounding box center [273, 432] width 362 height 86
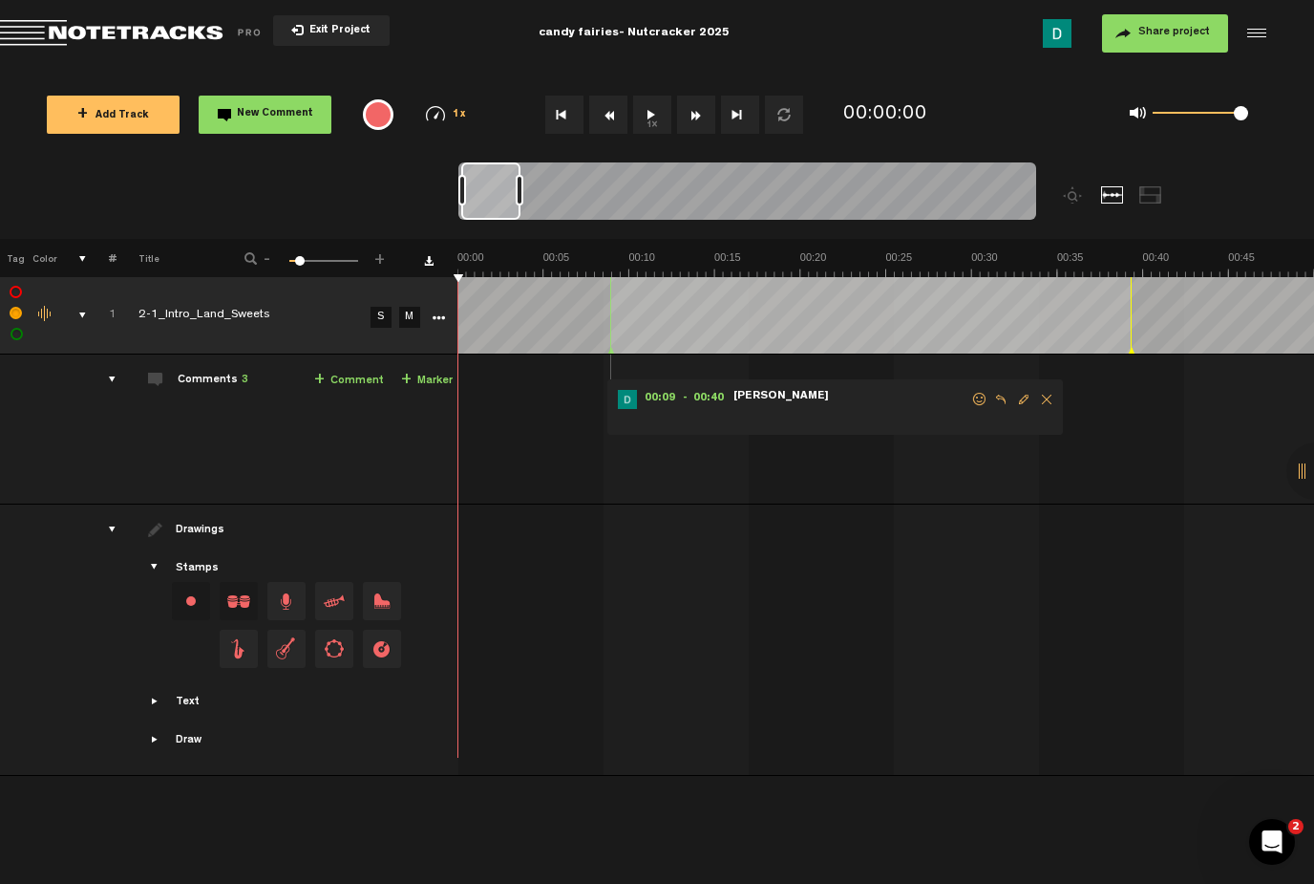
click at [1258, 48] on div "Share project Save project" at bounding box center [1056, 33] width 423 height 38
drag, startPoint x: 521, startPoint y: 189, endPoint x: 610, endPoint y: 189, distance: 89.8
click at [597, 189] on div at bounding box center [593, 190] width 8 height 31
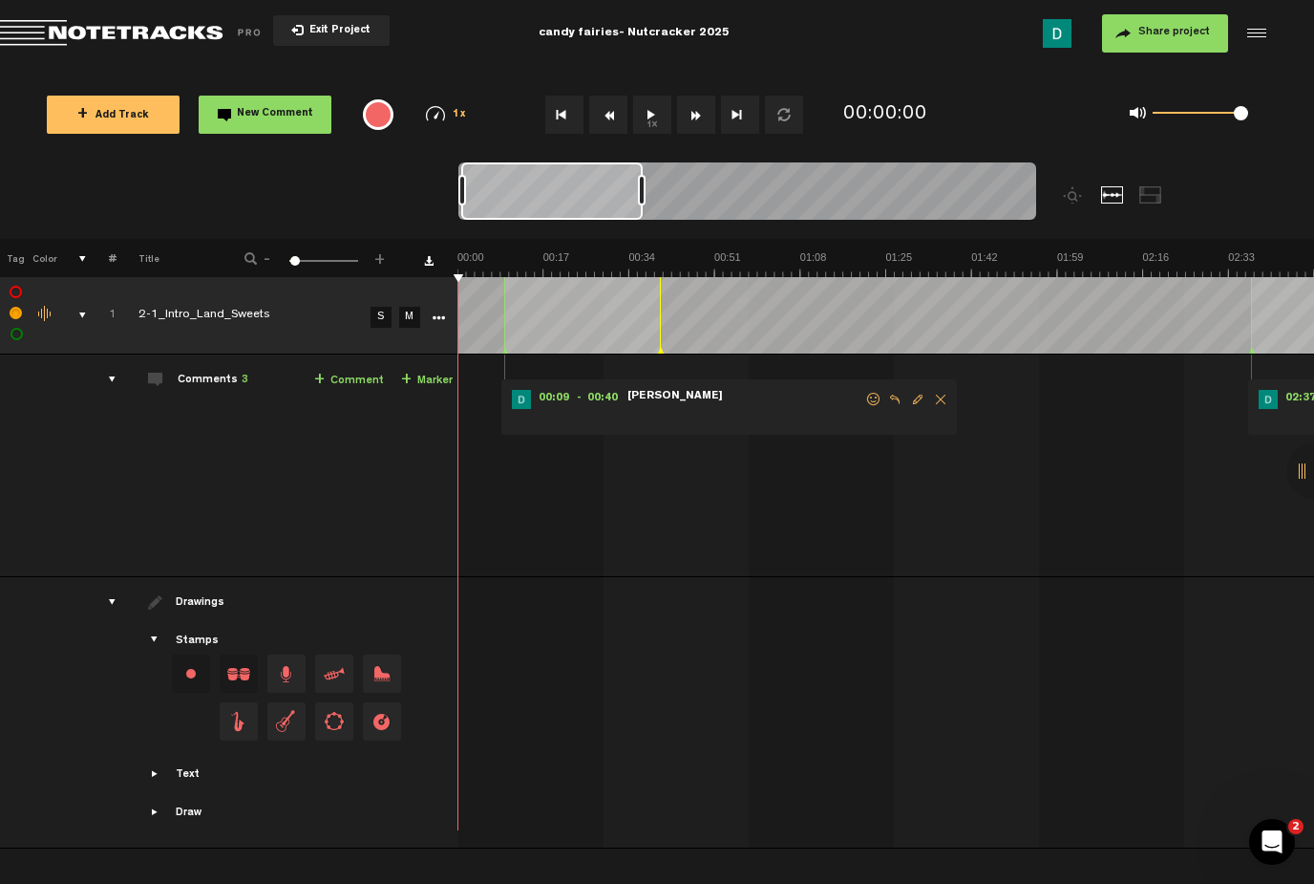
drag, startPoint x: 610, startPoint y: 189, endPoint x: 633, endPoint y: 179, distance: 25.2
click at [640, 189] on div at bounding box center [642, 190] width 8 height 31
drag, startPoint x: 637, startPoint y: 186, endPoint x: 671, endPoint y: 186, distance: 33.4
click at [671, 186] on div at bounding box center [674, 190] width 8 height 31
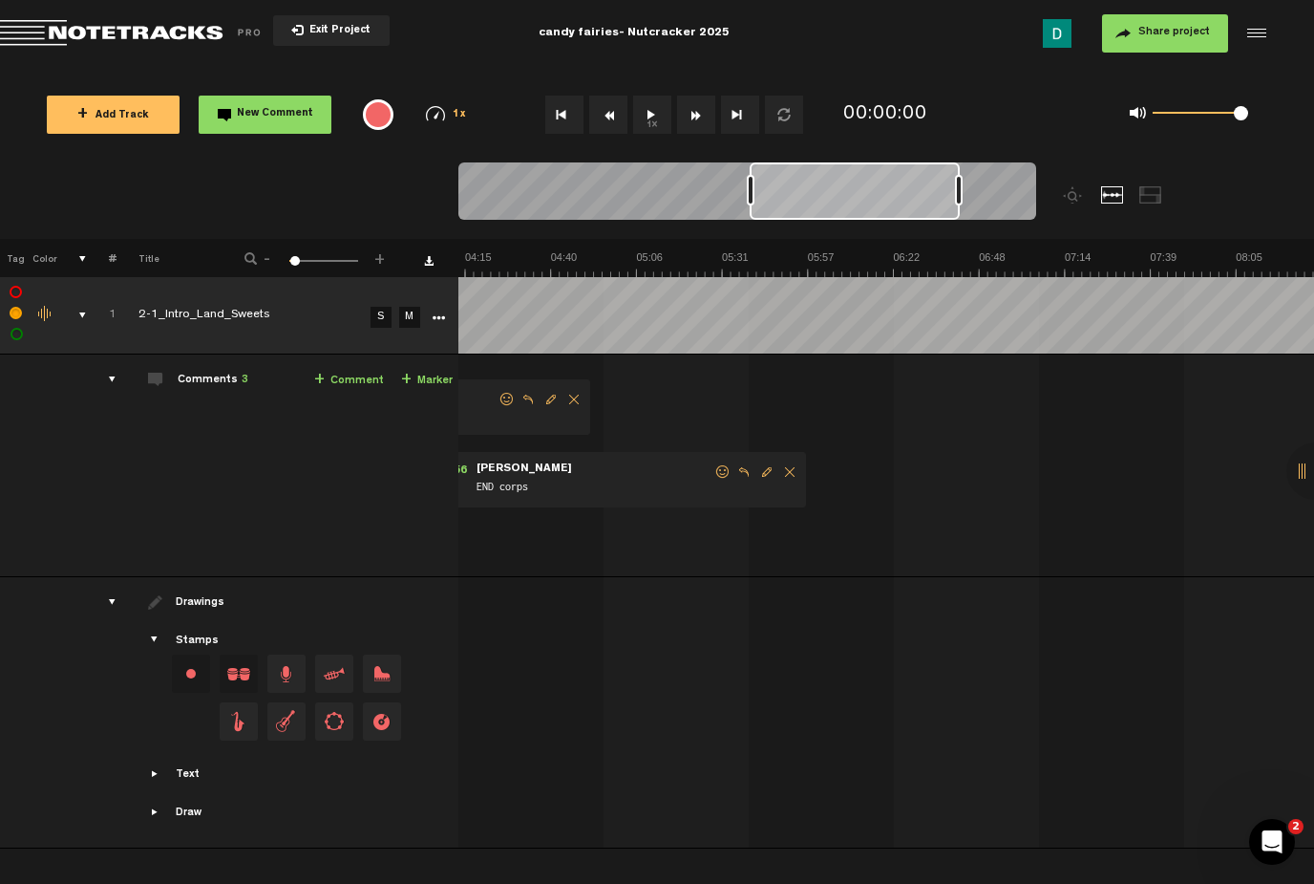
scroll to position [0, 861]
drag, startPoint x: 595, startPoint y: 182, endPoint x: 884, endPoint y: 193, distance: 288.7
click at [884, 193] on div at bounding box center [857, 190] width 210 height 57
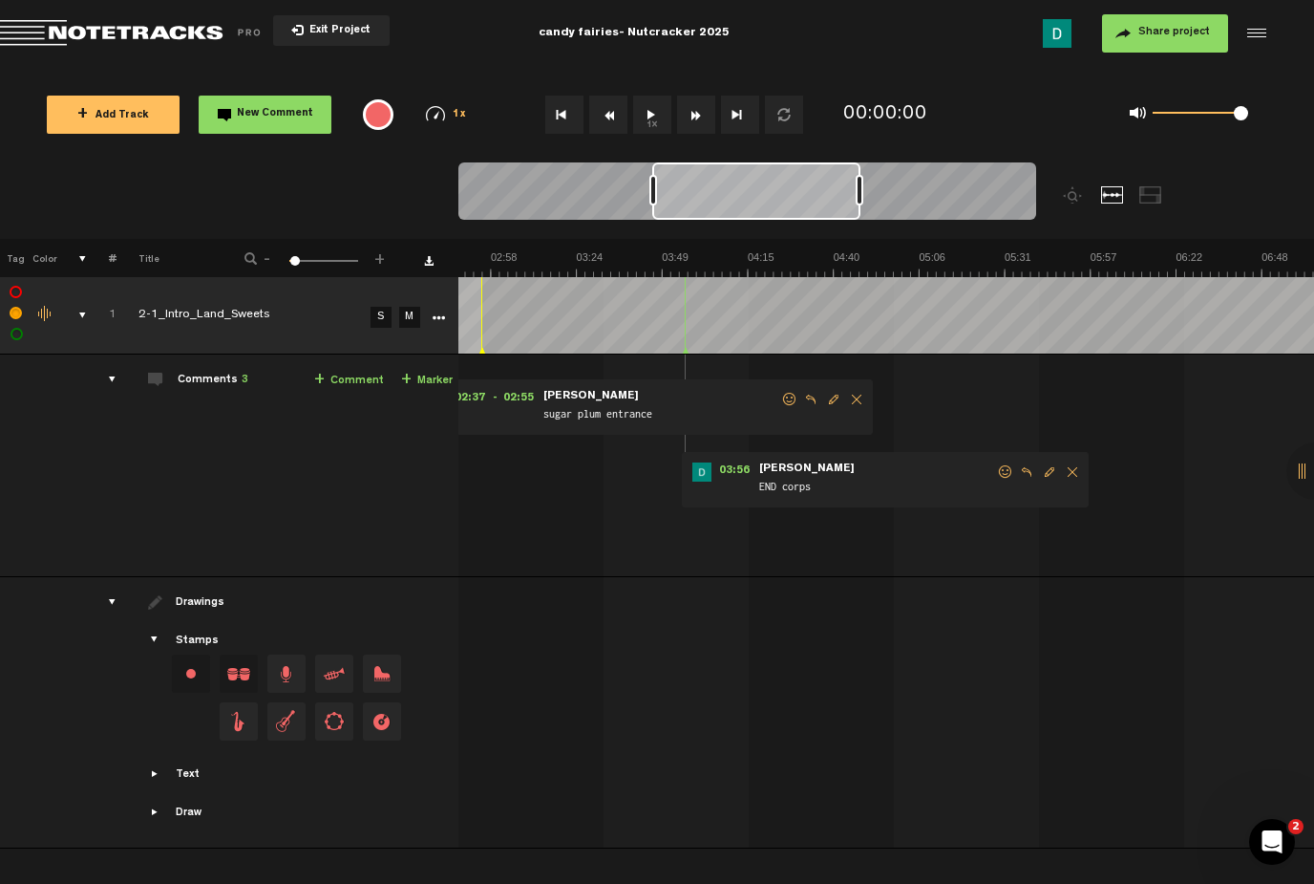
scroll to position [0, 0]
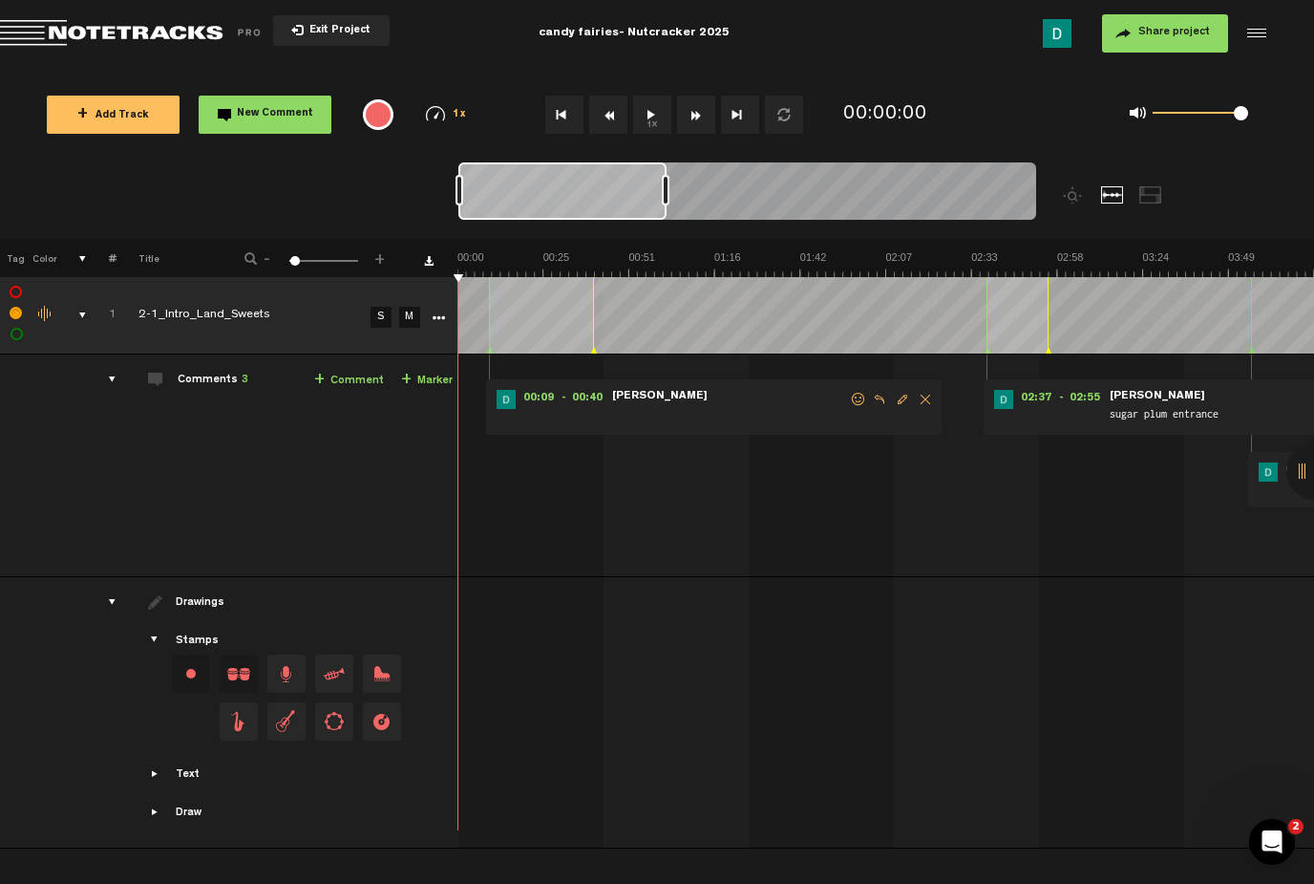
drag, startPoint x: 884, startPoint y: 193, endPoint x: 475, endPoint y: 188, distance: 408.9
click at [475, 188] on div at bounding box center [563, 190] width 208 height 57
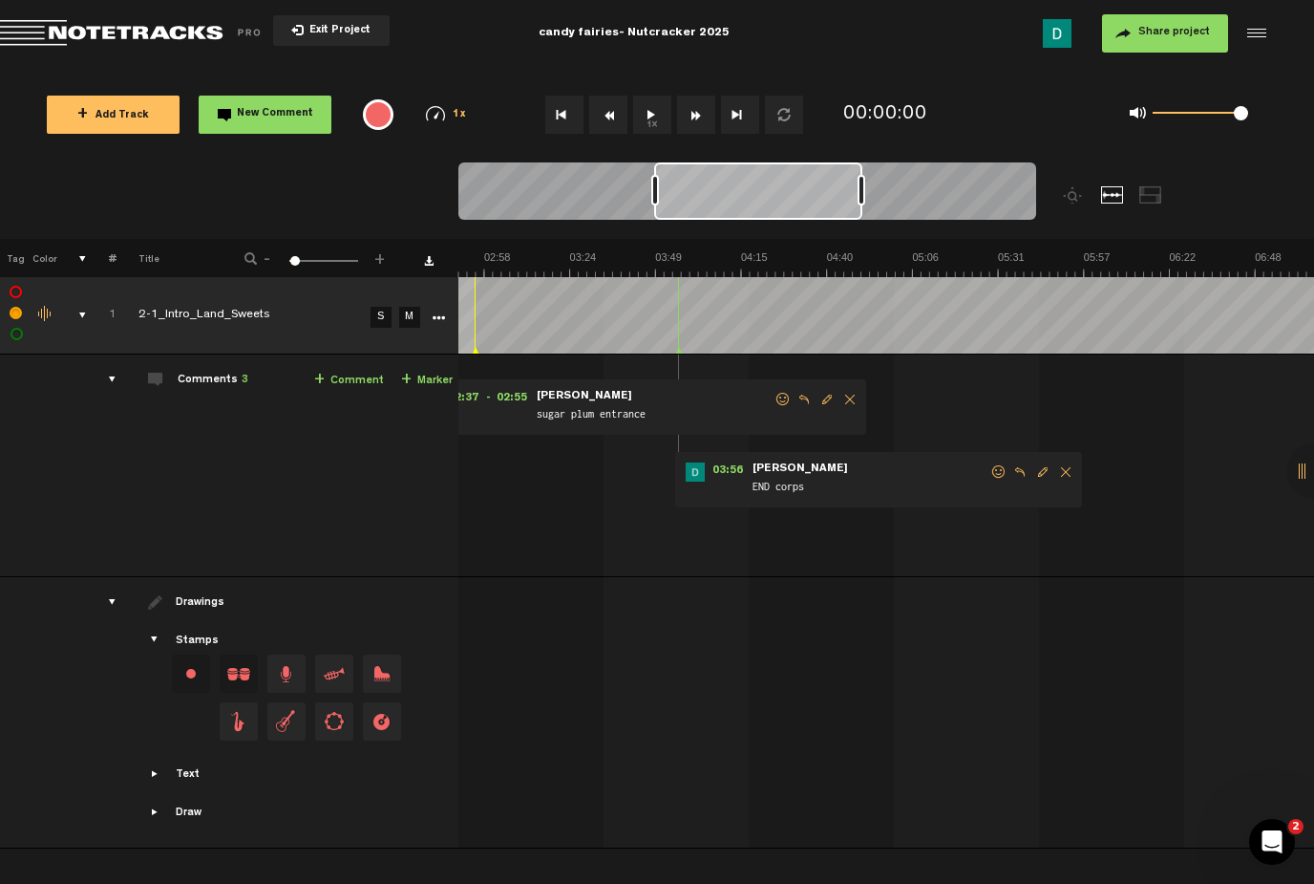
click at [908, 474] on form "END corps" at bounding box center [870, 480] width 239 height 36
click at [678, 314] on div at bounding box center [678, 315] width 1 height 76
click at [430, 367] on td "Comments 3 + Comment + Marker" at bounding box center [288, 465] width 342 height 223
click at [425, 377] on link "+ Marker" at bounding box center [427, 381] width 52 height 22
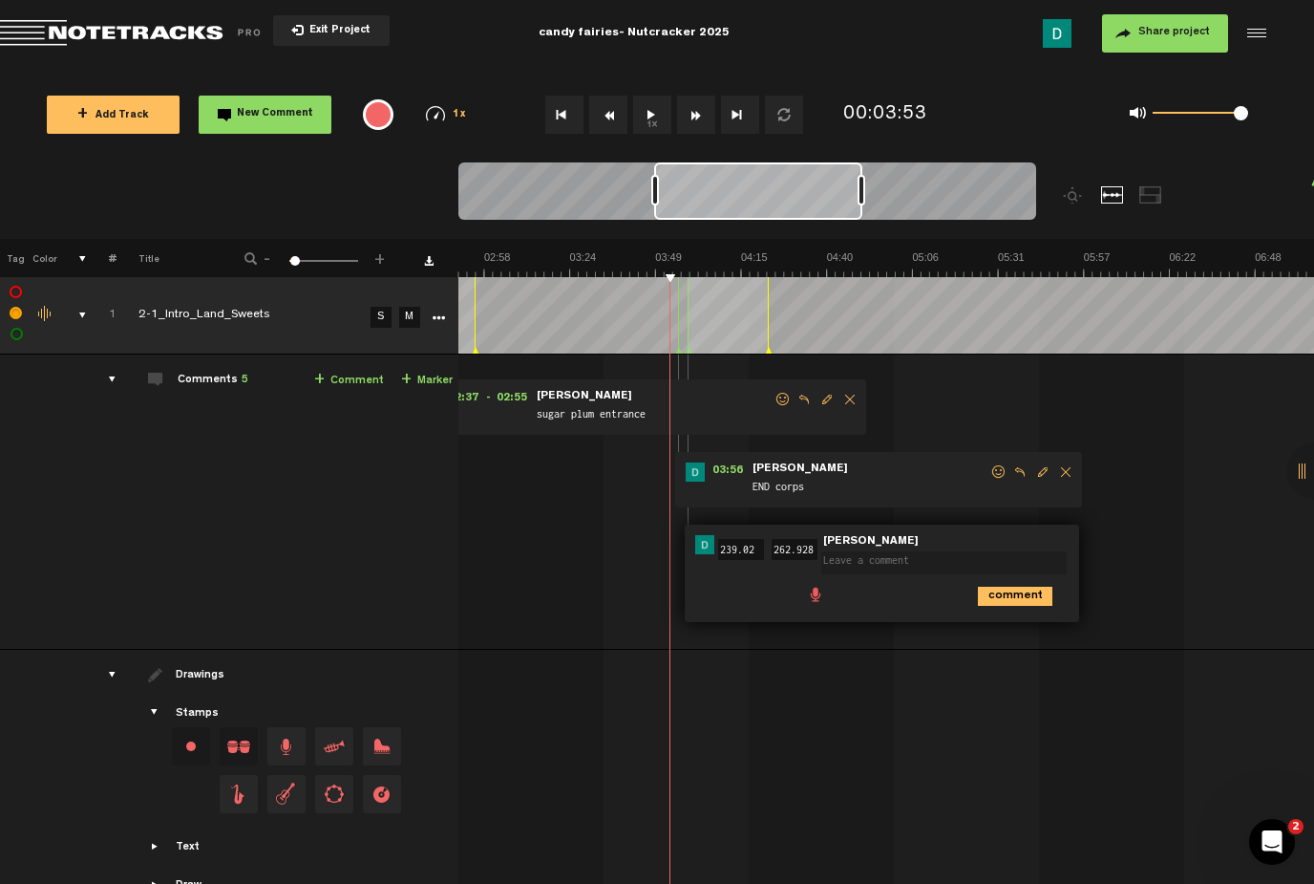
click at [844, 398] on span "Delete comment" at bounding box center [850, 399] width 23 height 13
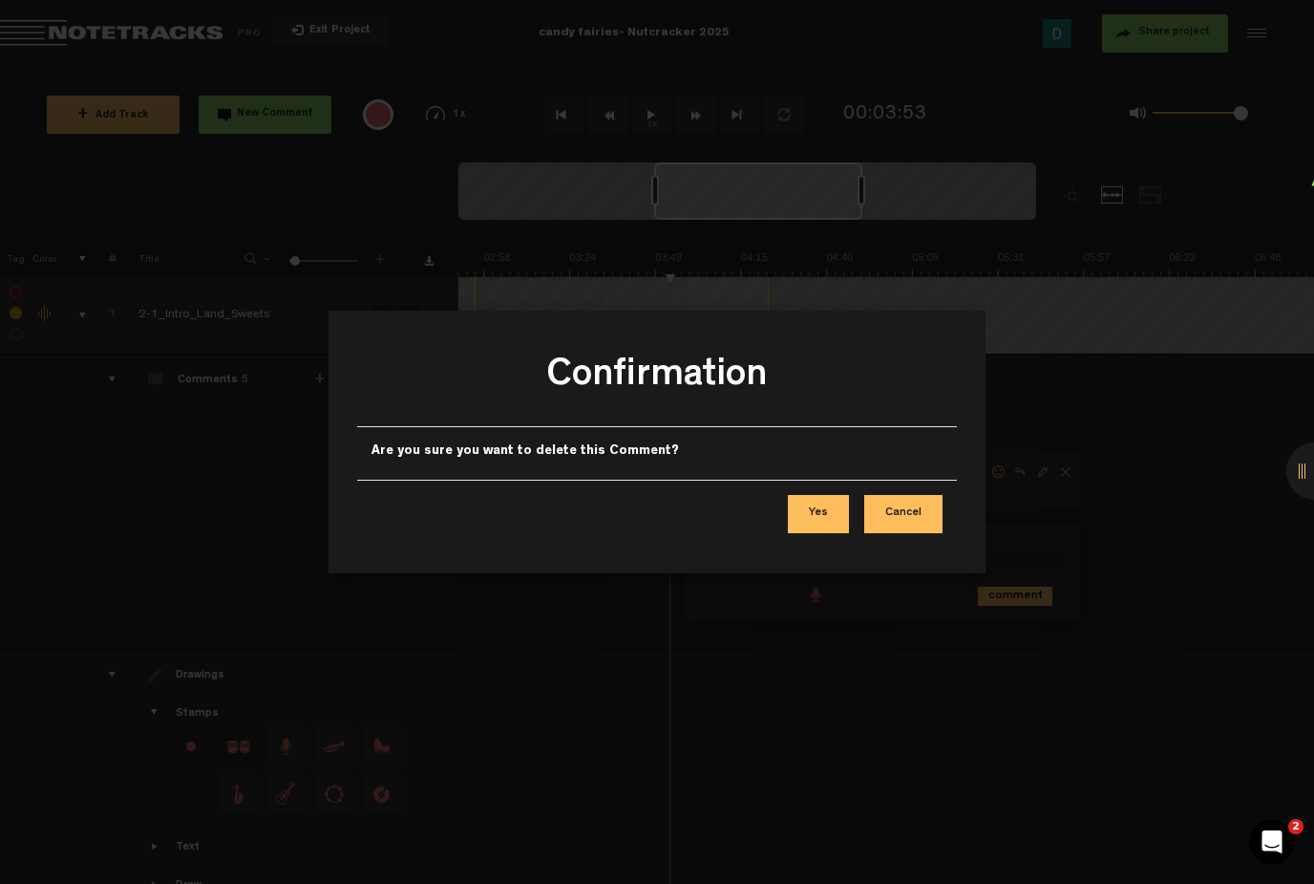
click at [841, 503] on button "Yes" at bounding box center [818, 514] width 61 height 38
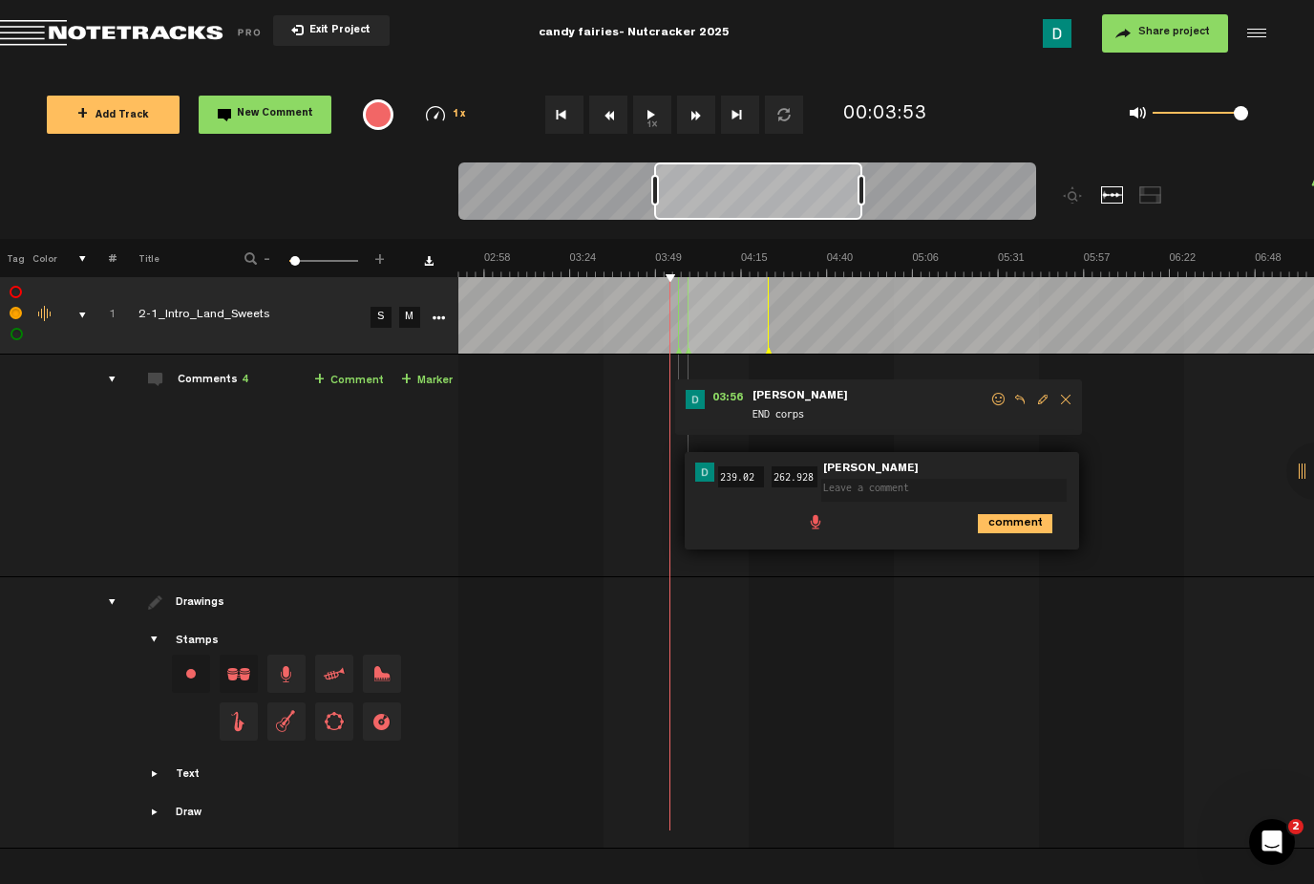
click at [1057, 474] on span at bounding box center [948, 477] width 253 height 13
click at [1024, 520] on icon "comment" at bounding box center [1015, 523] width 75 height 19
click at [1130, 474] on span "Delete comment" at bounding box center [1124, 471] width 23 height 13
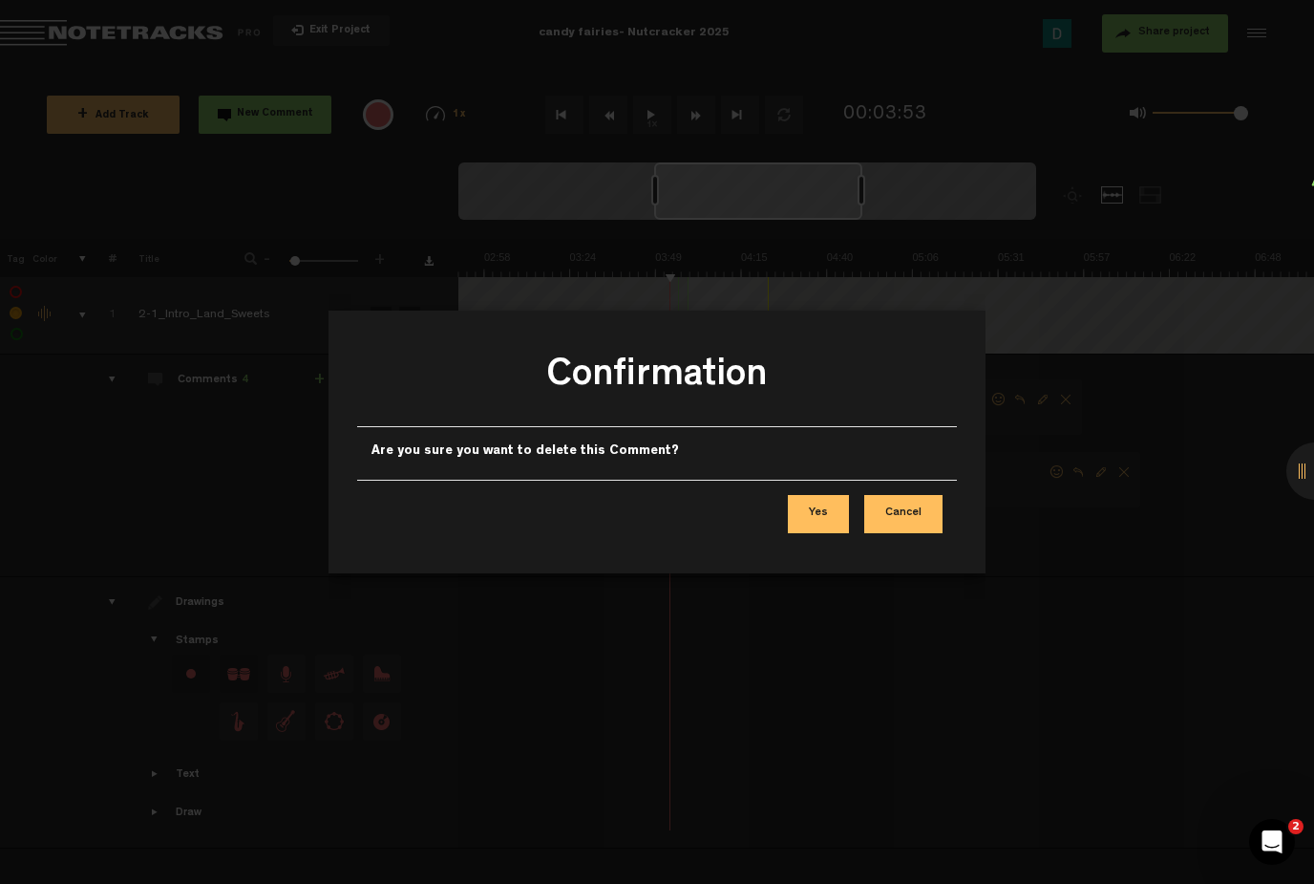
click at [852, 507] on div "Yes Cancel" at bounding box center [657, 514] width 600 height 68
click at [832, 509] on button "Yes" at bounding box center [818, 514] width 61 height 38
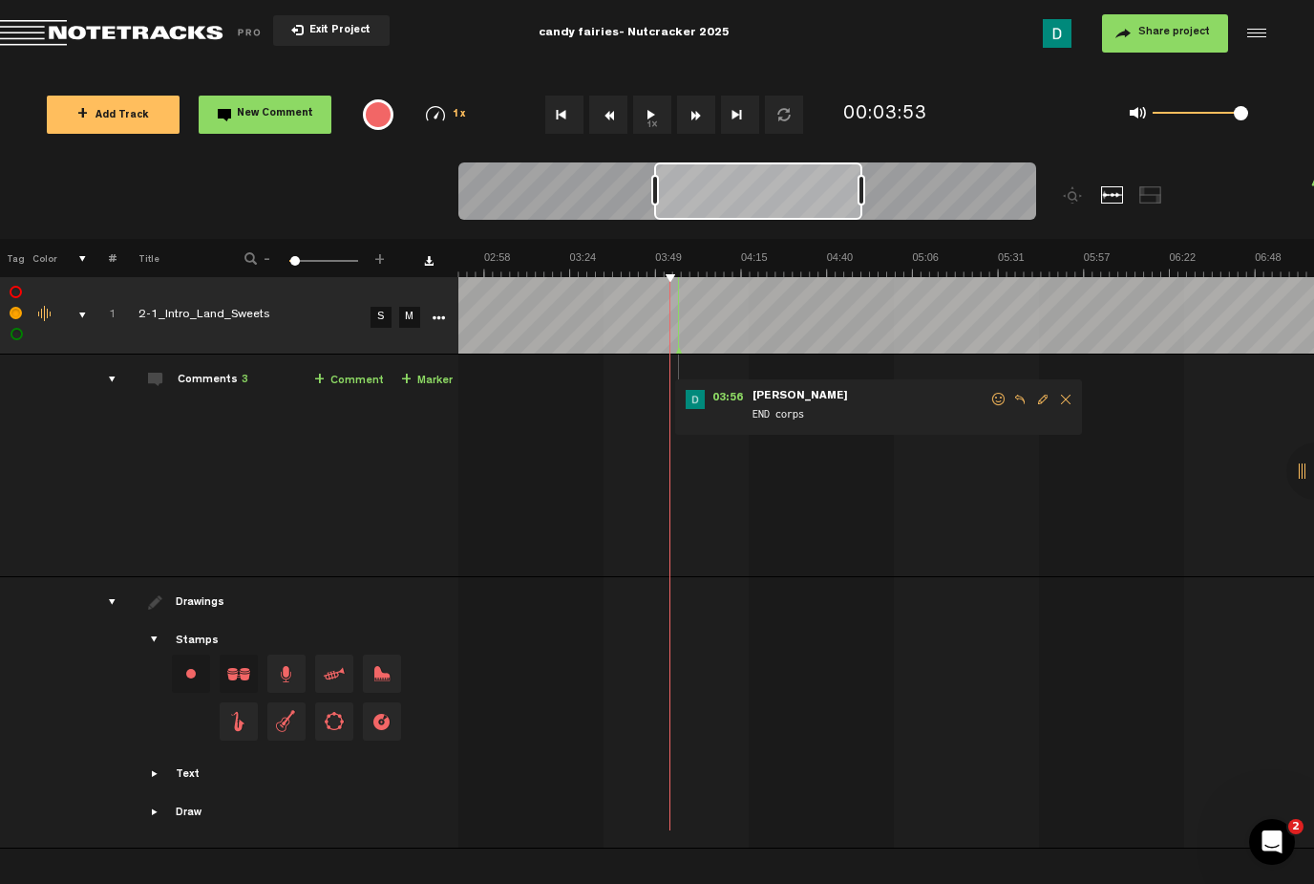
drag, startPoint x: 671, startPoint y: 276, endPoint x: 682, endPoint y: 276, distance: 11.5
click at [682, 276] on img at bounding box center [741, 263] width 1714 height 27
click at [678, 278] on div at bounding box center [678, 315] width 1 height 76
click at [678, 348] on polygon at bounding box center [679, 351] width 6 height 7
click at [920, 109] on div "00:03:55" at bounding box center [886, 115] width 84 height 28
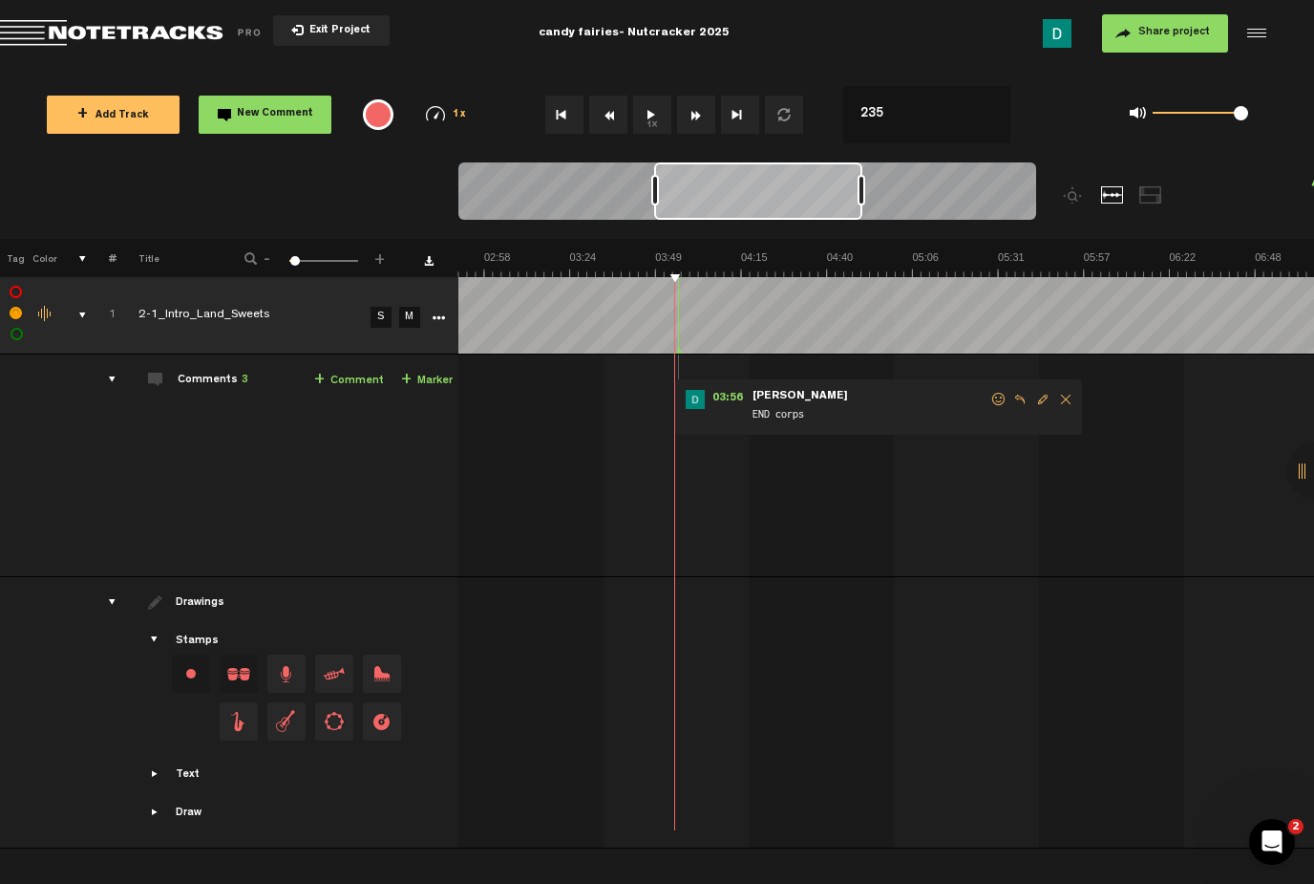
click at [1041, 116] on div "0 1 1" at bounding box center [1138, 114] width 294 height 55
click at [423, 376] on link "+ Marker" at bounding box center [427, 381] width 52 height 22
click at [952, 430] on div "03:55 - NaN:NaN • Dana Kim: "" Dana Kim" at bounding box center [876, 406] width 407 height 55
click at [1062, 396] on span "Delete comment" at bounding box center [1063, 399] width 23 height 13
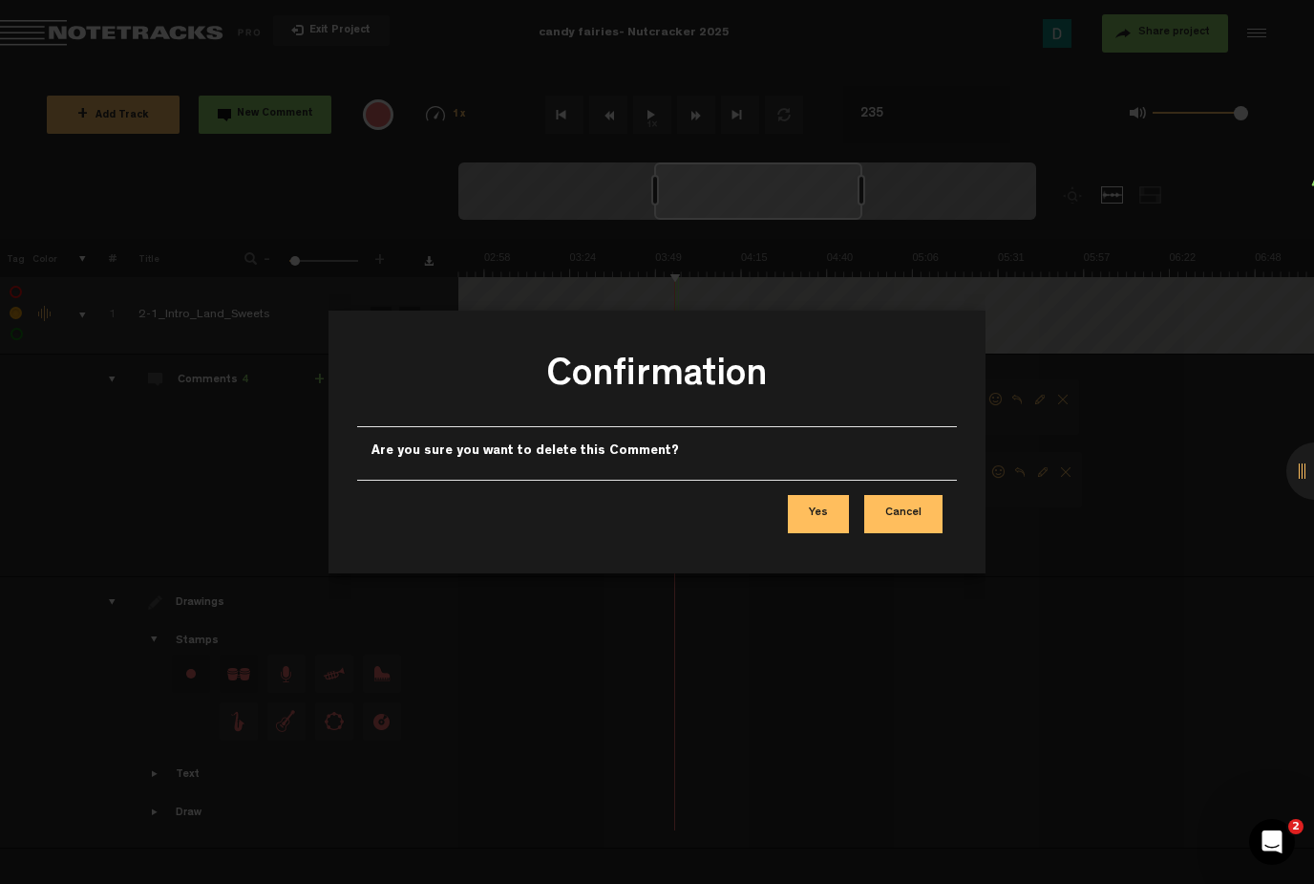
click at [745, 544] on div "Yes Cancel" at bounding box center [657, 514] width 600 height 68
click at [805, 519] on button "Yes" at bounding box center [818, 514] width 61 height 38
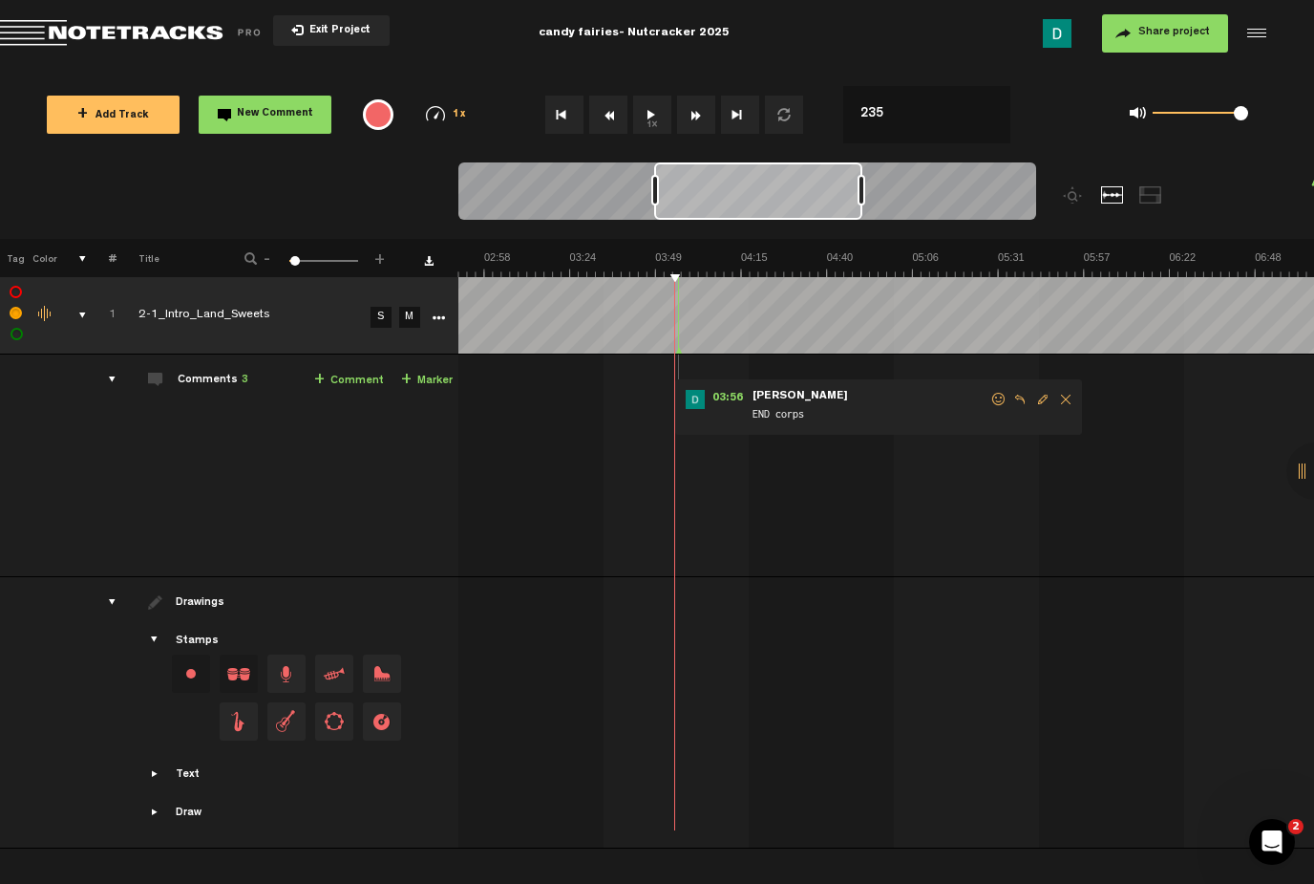
scroll to position [0, 0]
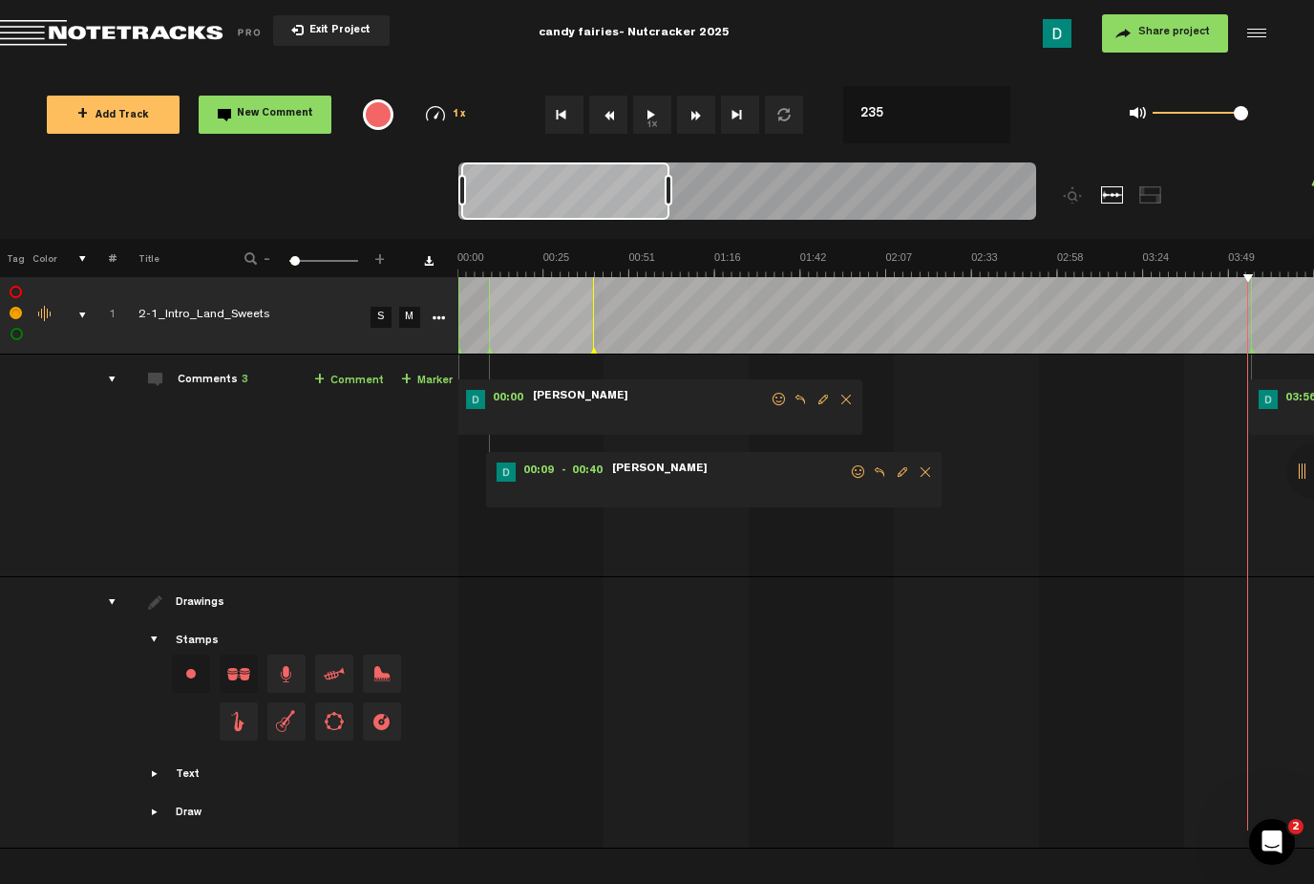
click at [827, 470] on form at bounding box center [729, 480] width 239 height 36
click at [846, 399] on span "Delete comment" at bounding box center [846, 399] width 23 height 13
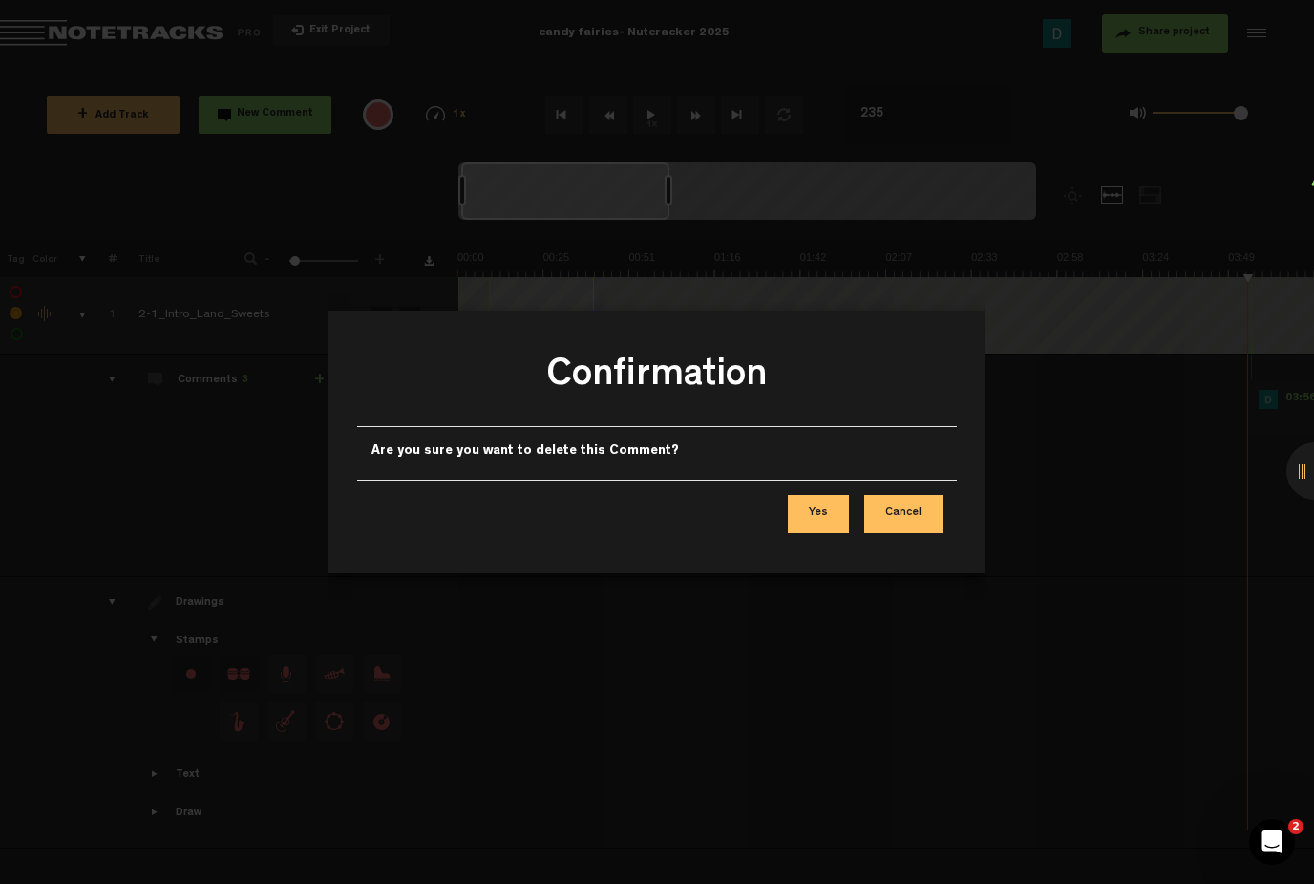
click at [806, 508] on button "Yes" at bounding box center [818, 514] width 61 height 38
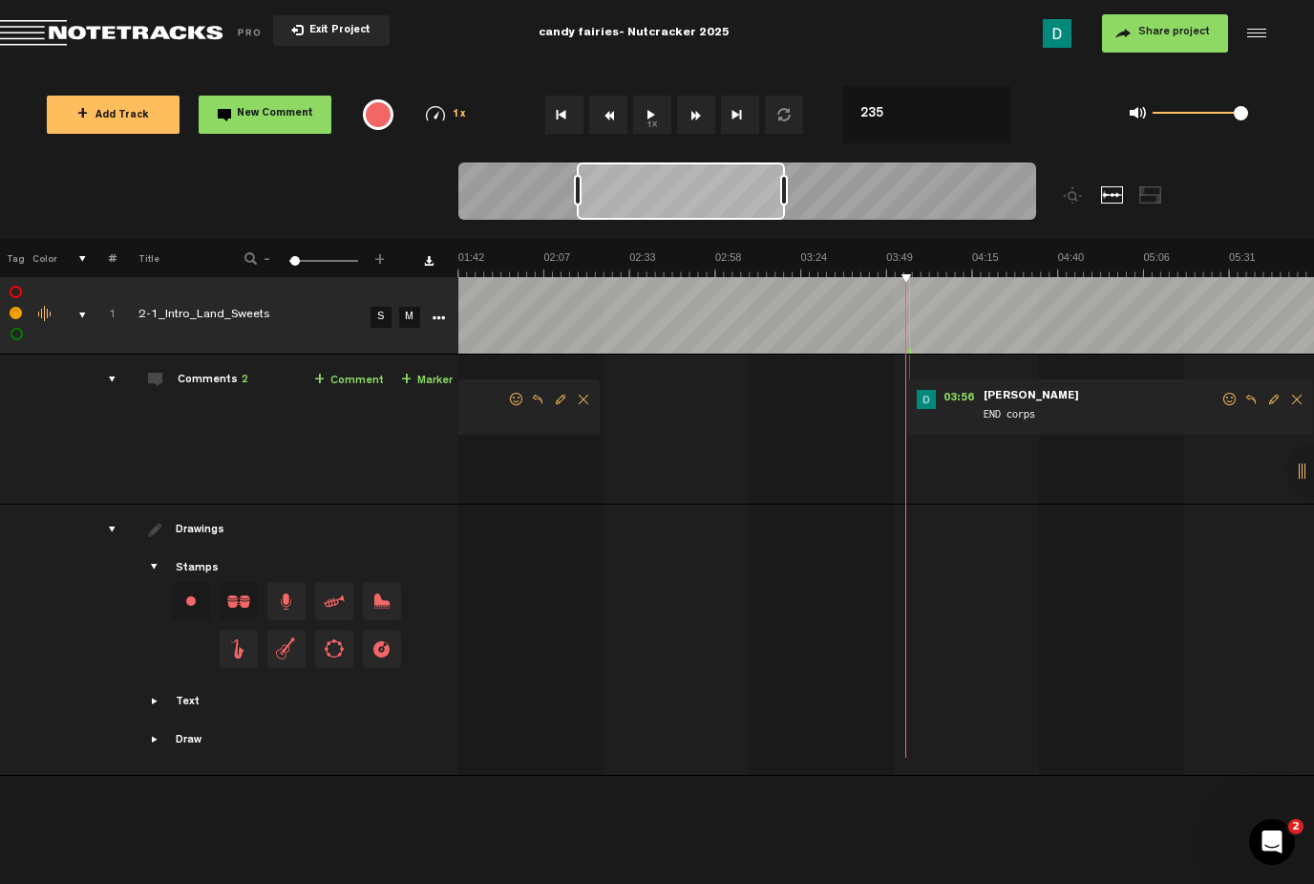
scroll to position [0, 227]
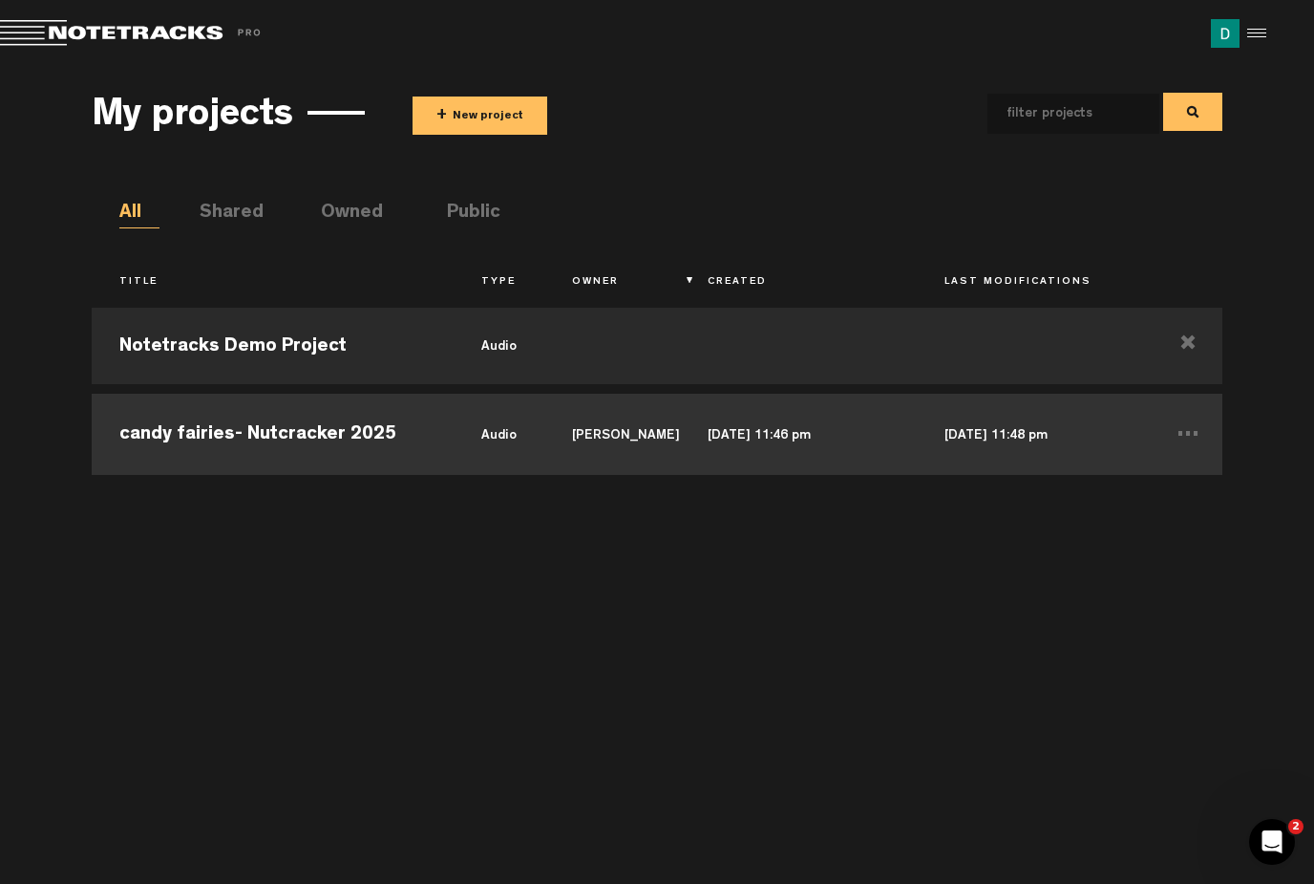
click at [715, 435] on td "Oct 9, 2025 — 11:46 pm" at bounding box center [799, 432] width 238 height 86
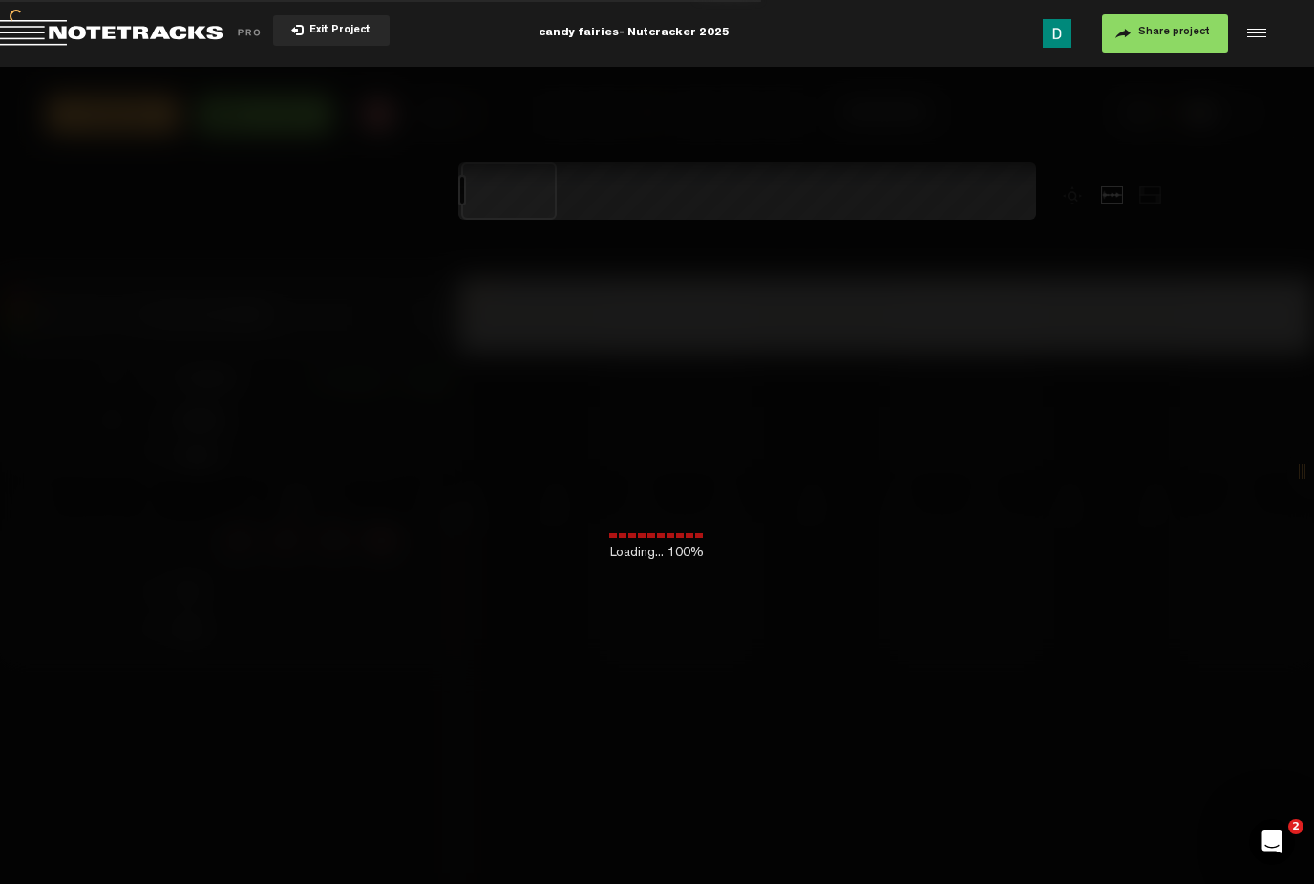
click at [351, 395] on td "Comments + Comment + Marker" at bounding box center [288, 374] width 342 height 40
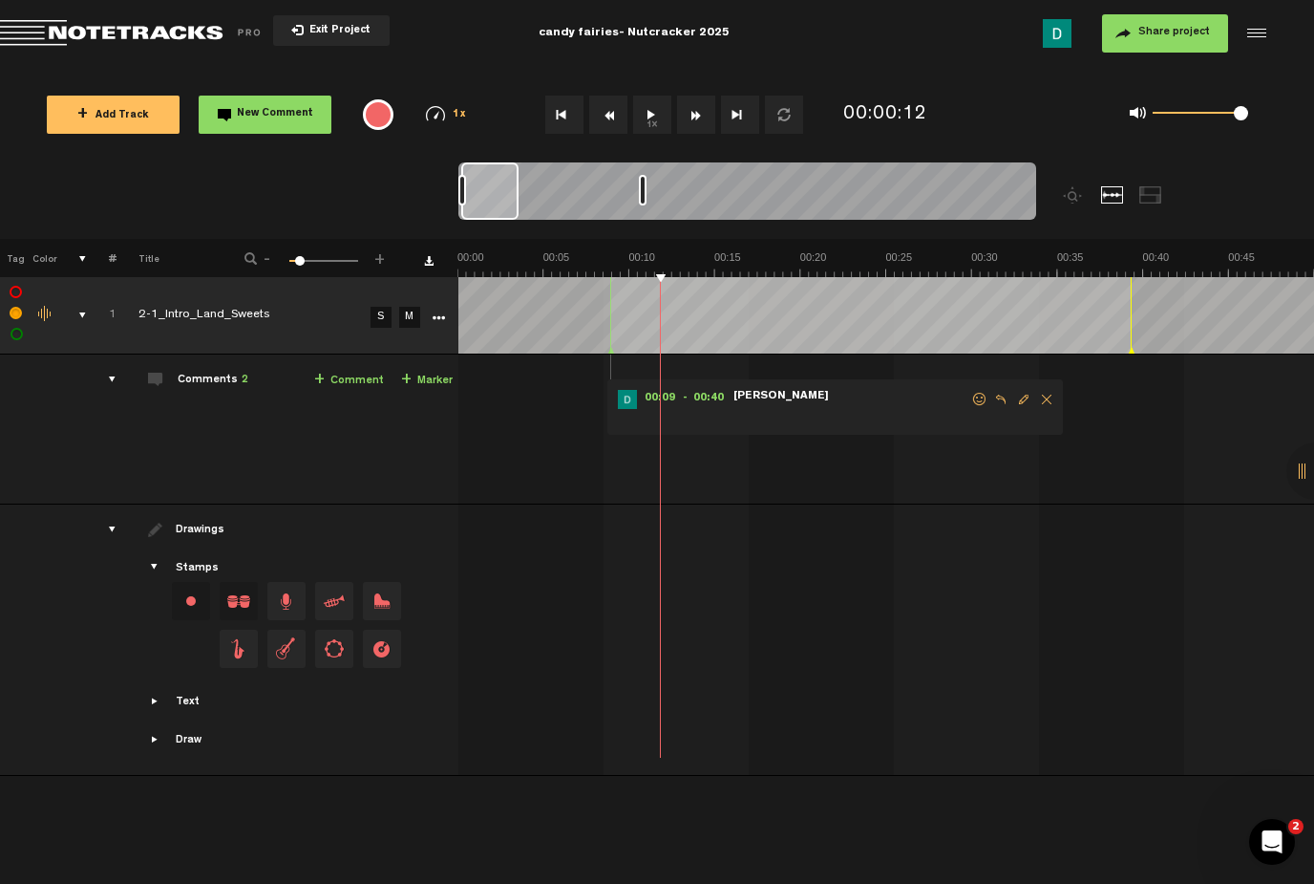
drag, startPoint x: 515, startPoint y: 192, endPoint x: 641, endPoint y: 190, distance: 126.1
click at [641, 190] on div at bounding box center [643, 190] width 8 height 31
click at [502, 191] on div at bounding box center [489, 190] width 57 height 57
drag, startPoint x: 517, startPoint y: 188, endPoint x: 549, endPoint y: 188, distance: 32.5
click at [532, 188] on div at bounding box center [528, 190] width 8 height 31
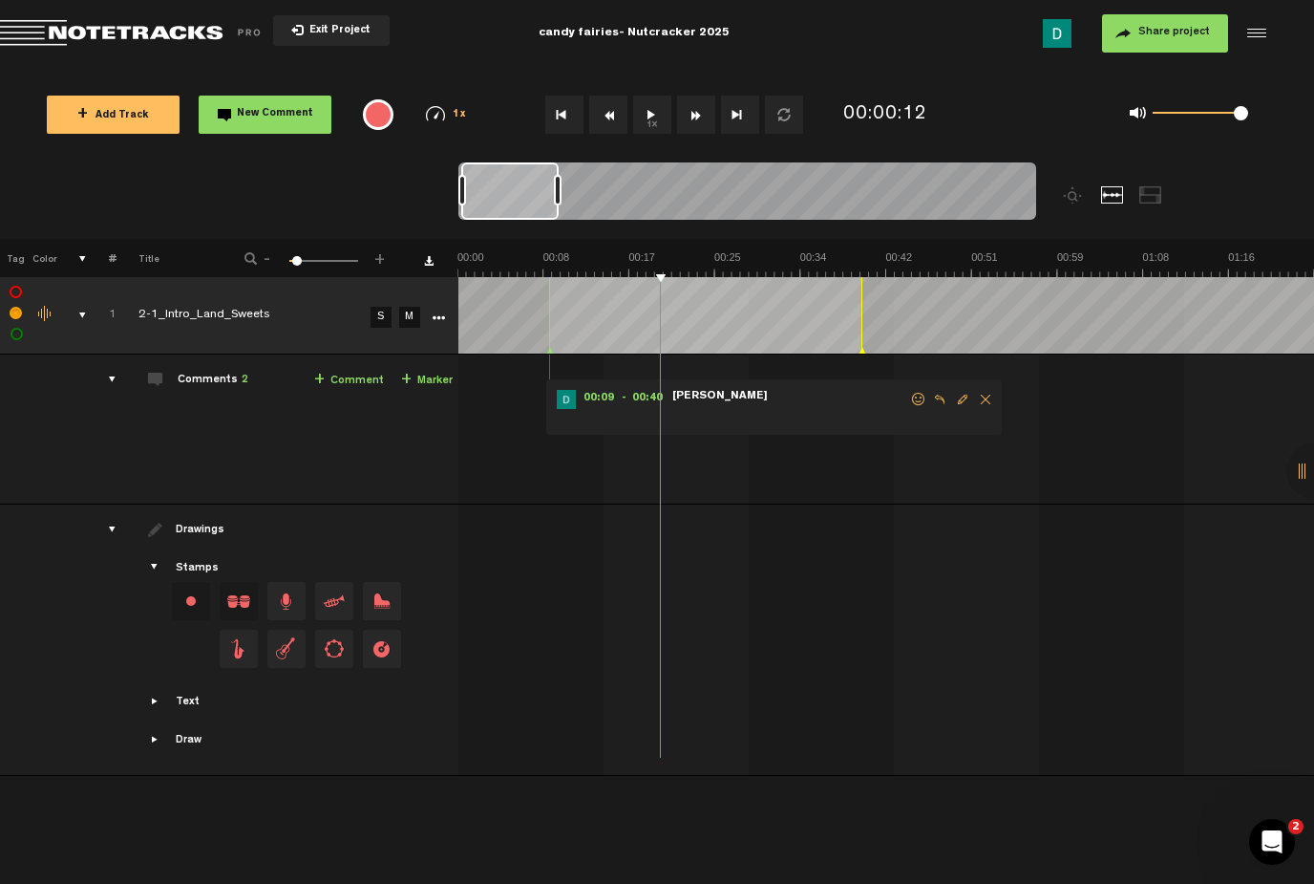
drag, startPoint x: 549, startPoint y: 188, endPoint x: 586, endPoint y: 184, distance: 36.5
click at [562, 184] on div at bounding box center [558, 190] width 8 height 31
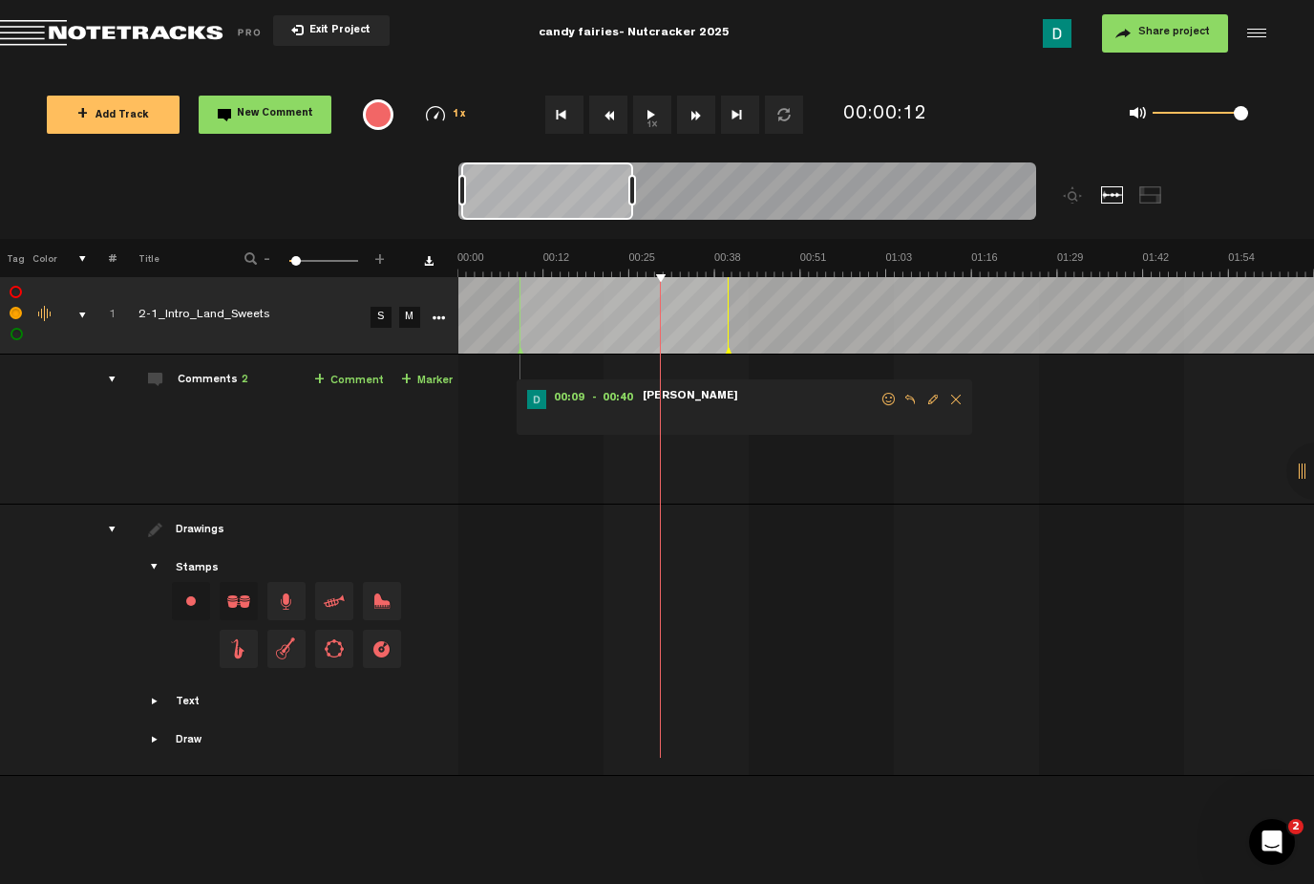
click at [643, 184] on div at bounding box center [748, 194] width 578 height 64
drag, startPoint x: 642, startPoint y: 189, endPoint x: 719, endPoint y: 198, distance: 77.9
click at [699, 198] on div at bounding box center [696, 190] width 8 height 31
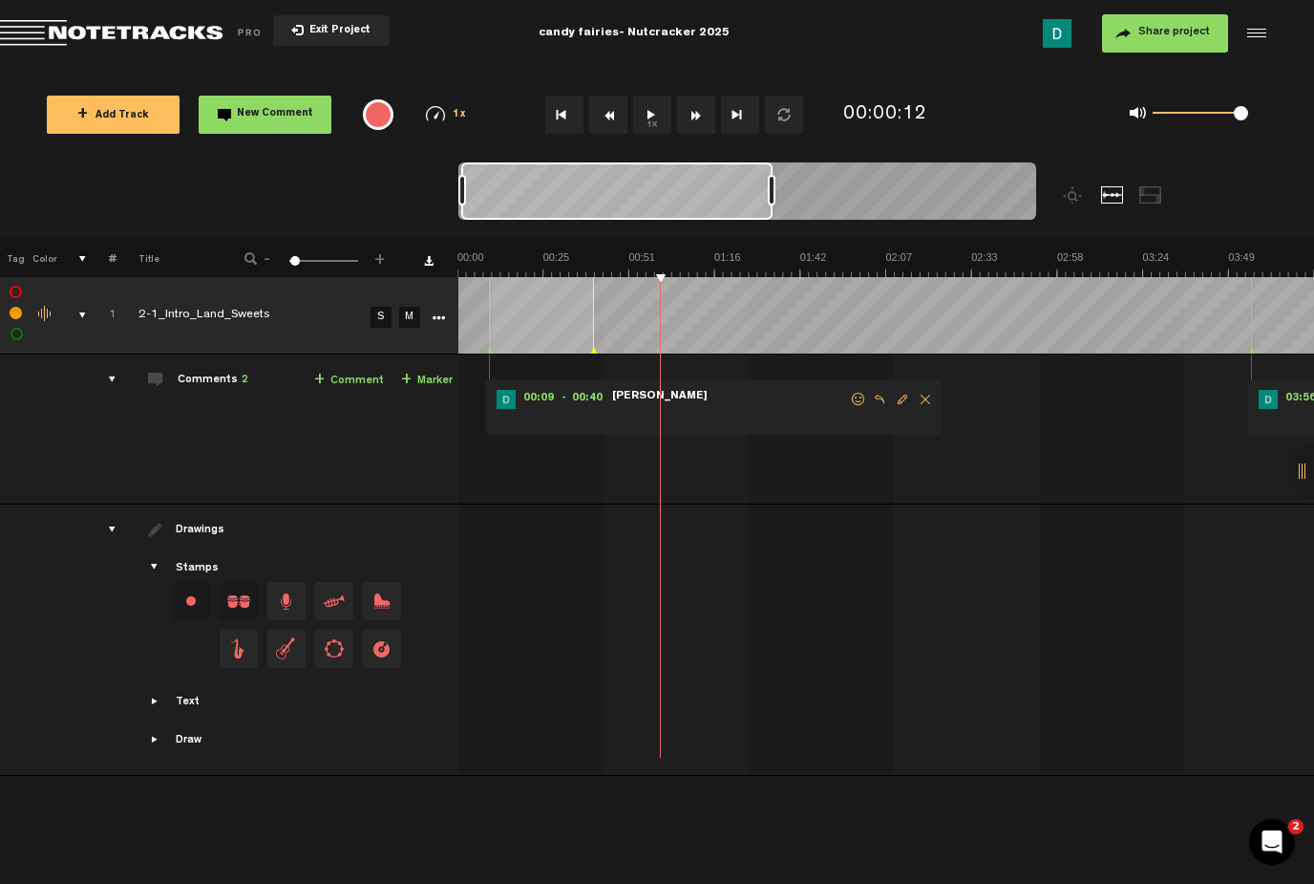
drag, startPoint x: 719, startPoint y: 198, endPoint x: 775, endPoint y: 203, distance: 55.6
click at [775, 203] on div at bounding box center [772, 190] width 8 height 31
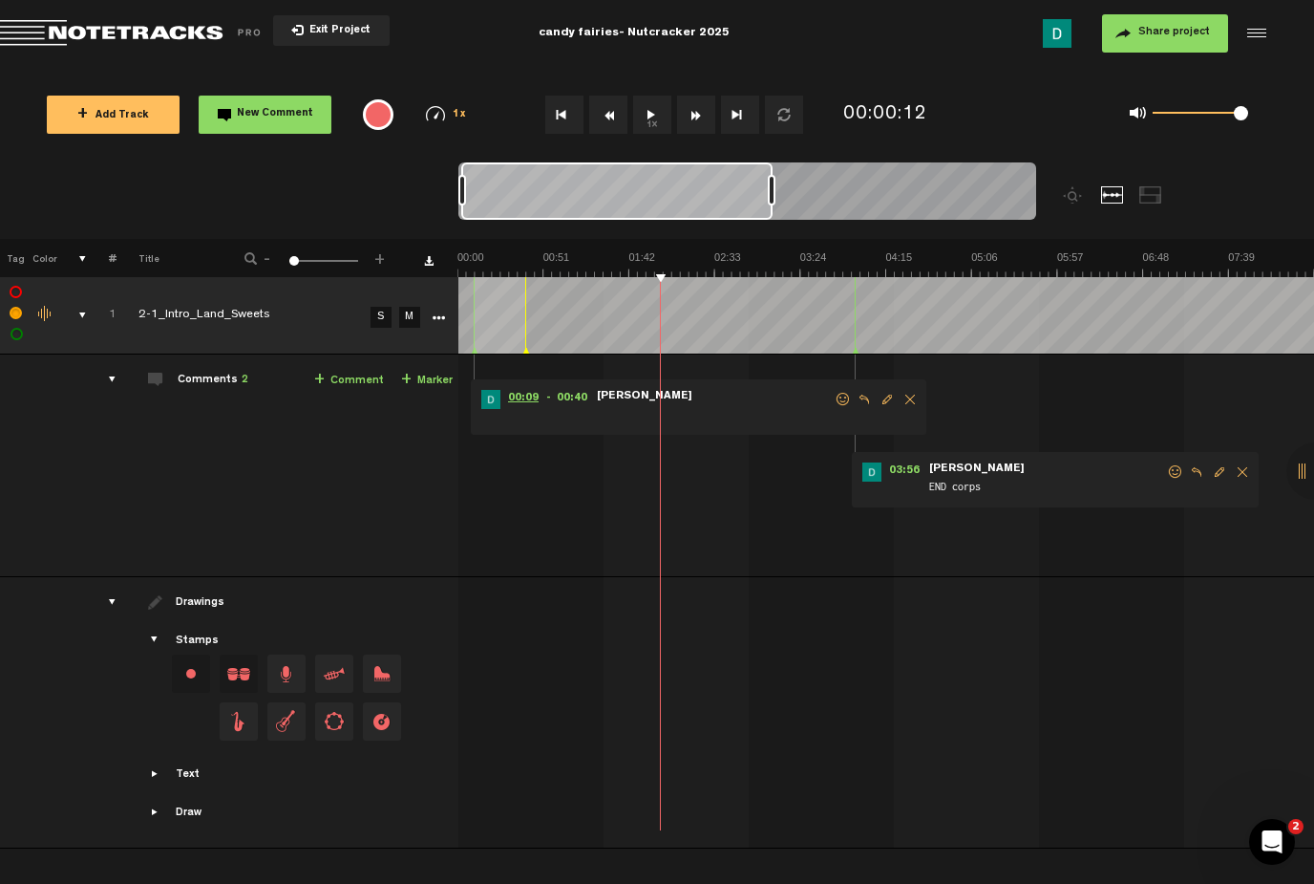
click at [513, 400] on span "00:09" at bounding box center [524, 399] width 46 height 19
click at [914, 397] on span "Delete comment" at bounding box center [910, 399] width 23 height 13
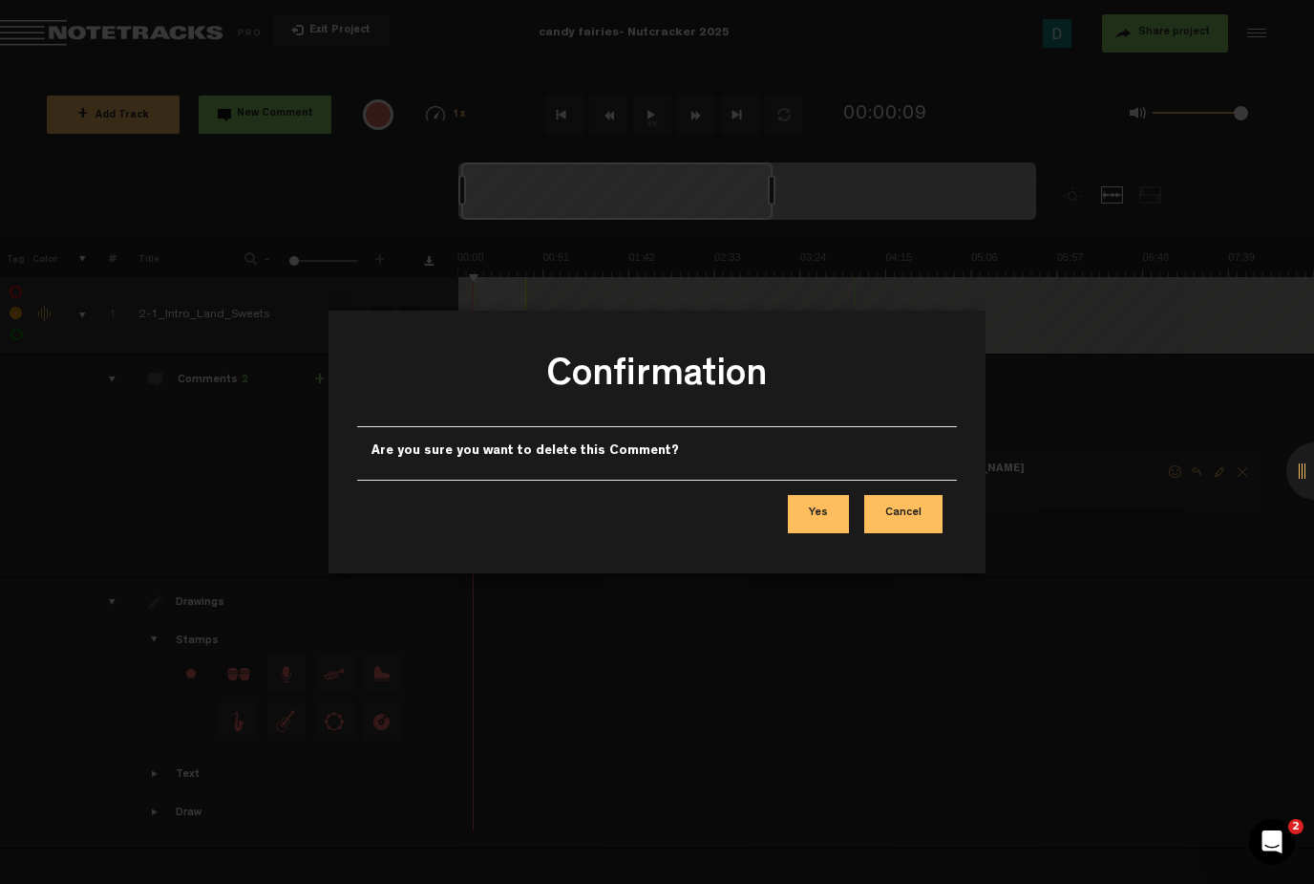
click at [819, 528] on button "Yes" at bounding box center [818, 514] width 61 height 38
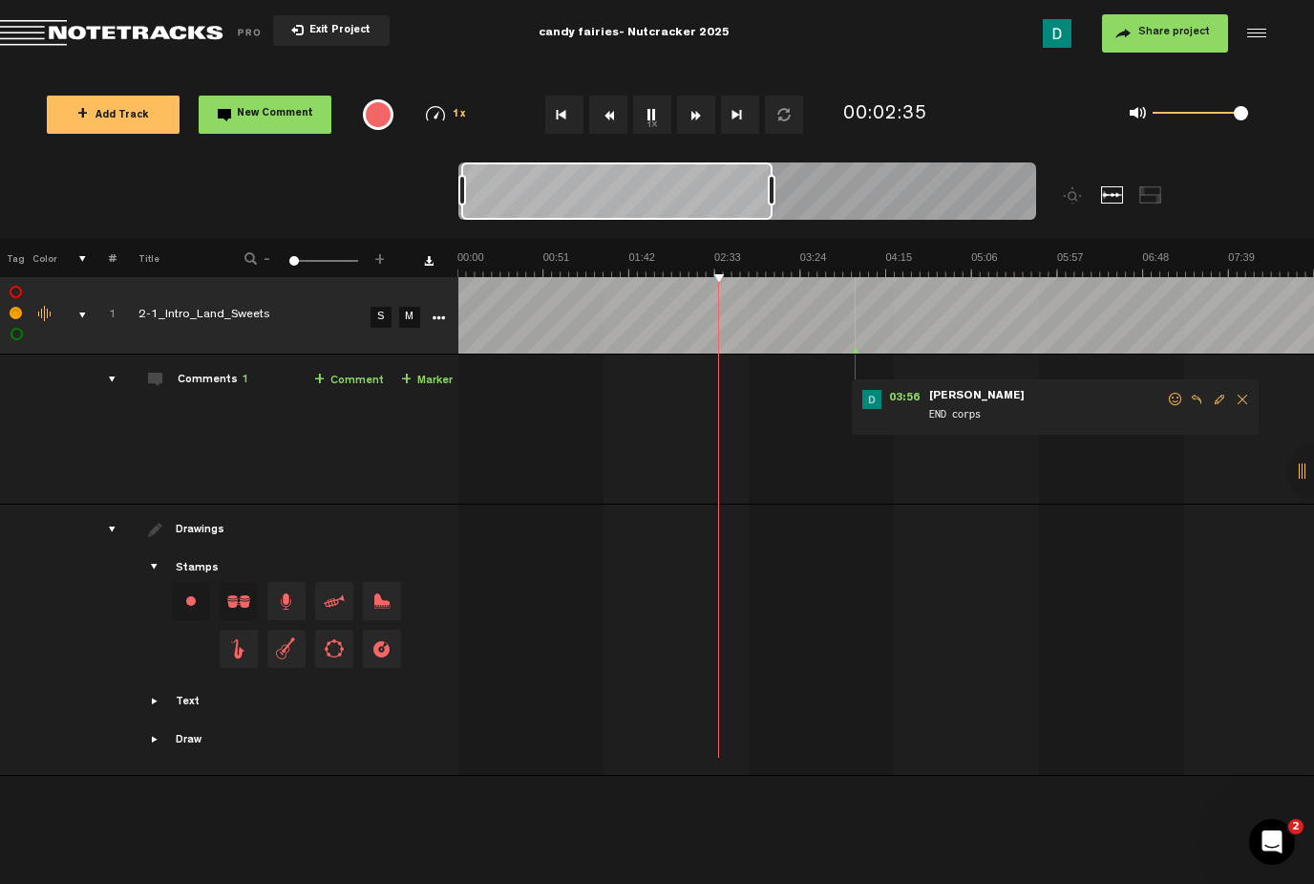
click at [661, 114] on button "1x" at bounding box center [652, 115] width 38 height 38
click at [645, 103] on button "1x" at bounding box center [652, 115] width 38 height 38
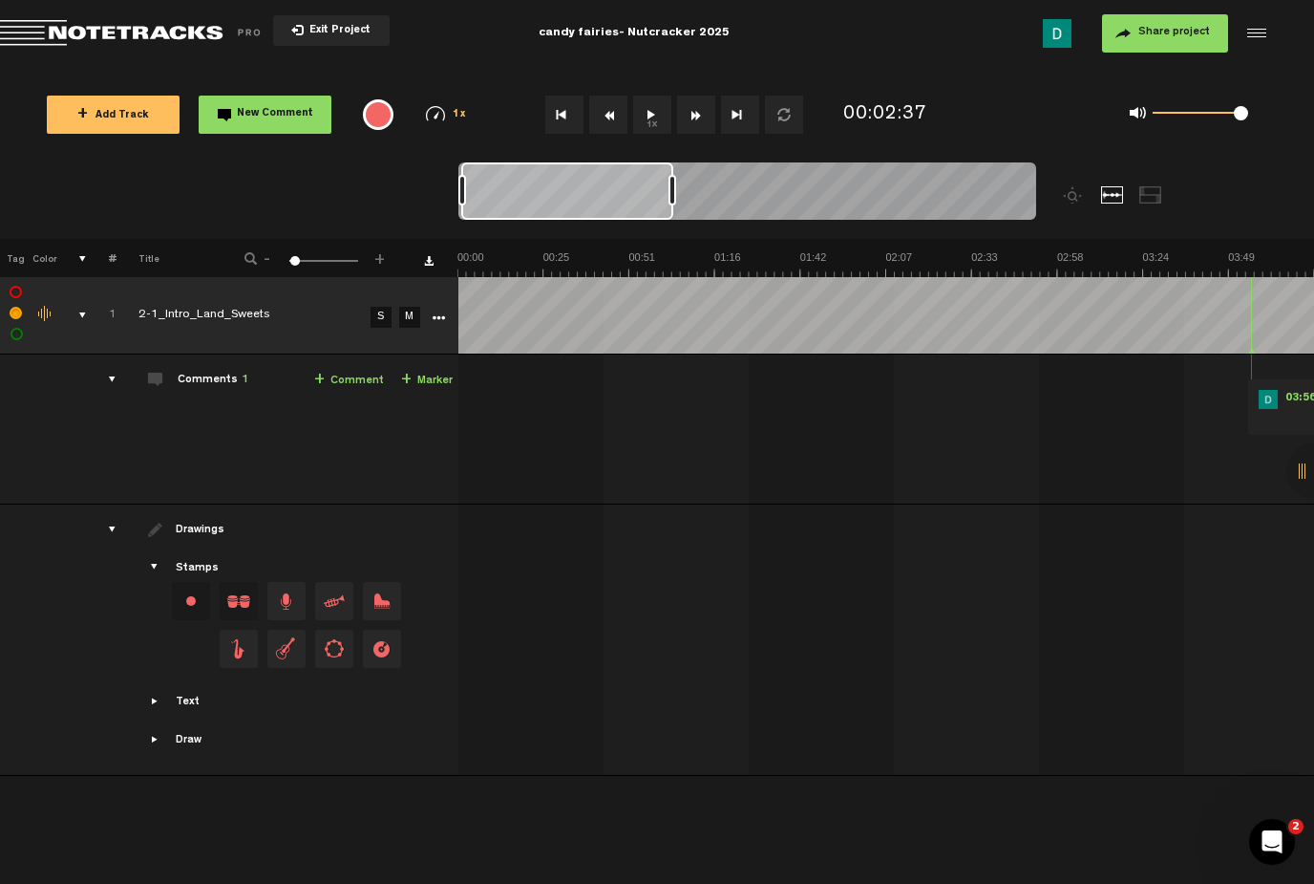
drag, startPoint x: 620, startPoint y: 186, endPoint x: 453, endPoint y: 162, distance: 168.9
click at [453, 162] on nt-zoom-navigation-bar at bounding box center [657, 200] width 1314 height 76
click at [754, 414] on div "03:56 - • [PERSON_NAME]: "END corps" [PERSON_NAME] END corps" at bounding box center [888, 437] width 854 height 134
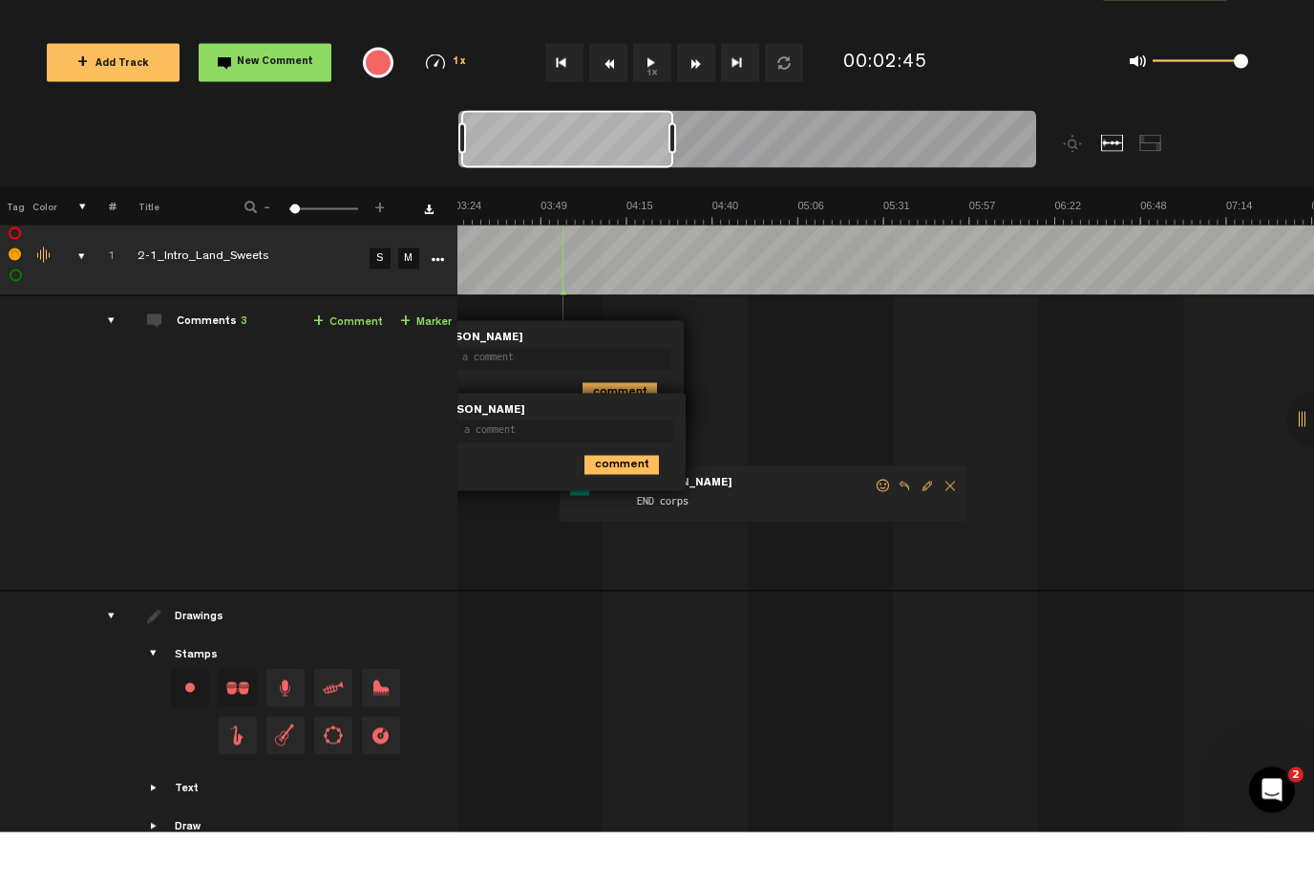
click at [952, 531] on span "Delete comment" at bounding box center [950, 537] width 23 height 13
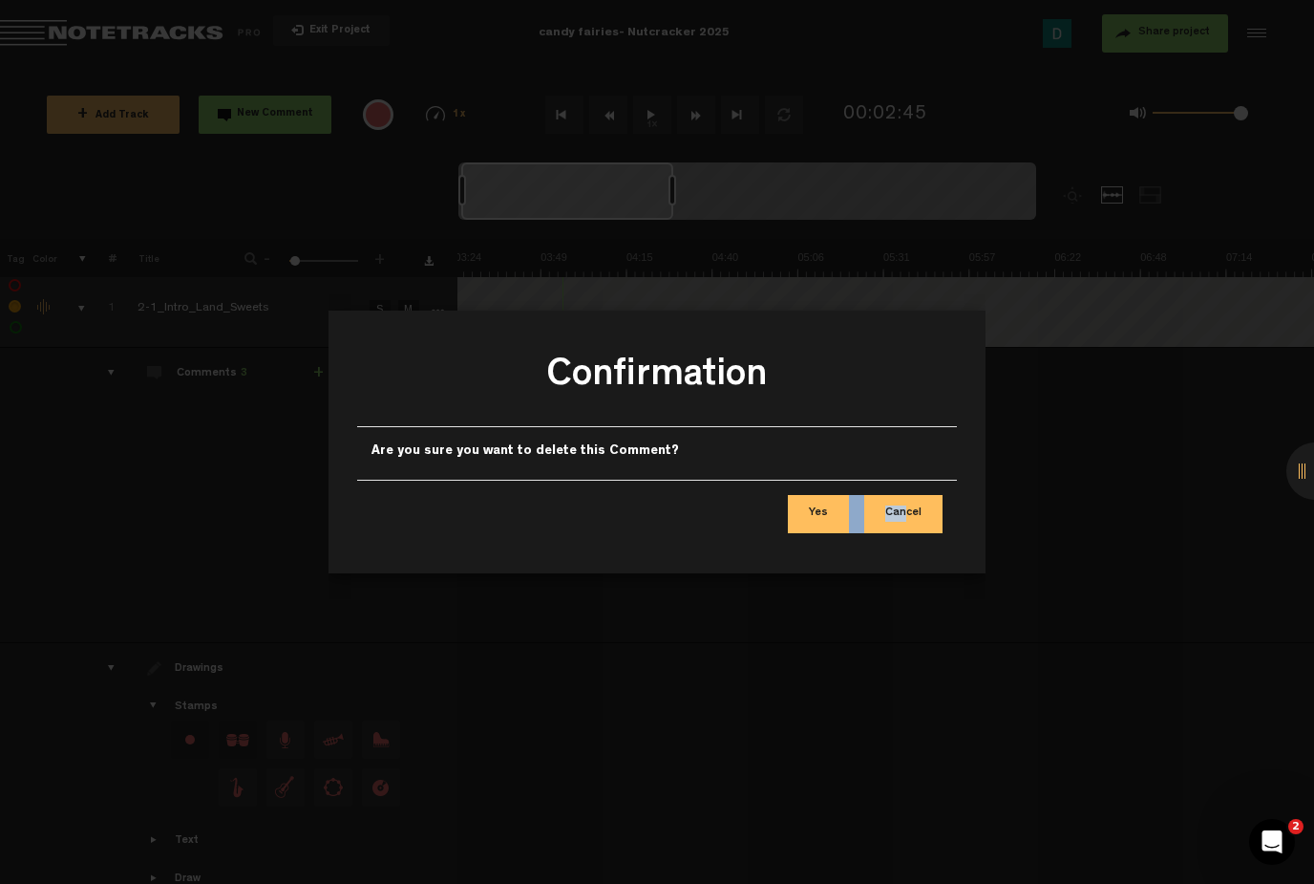
drag, startPoint x: 908, startPoint y: 512, endPoint x: 817, endPoint y: 523, distance: 92.3
click at [817, 523] on div "Yes Cancel" at bounding box center [657, 514] width 600 height 68
click at [817, 523] on button "Yes" at bounding box center [818, 514] width 61 height 38
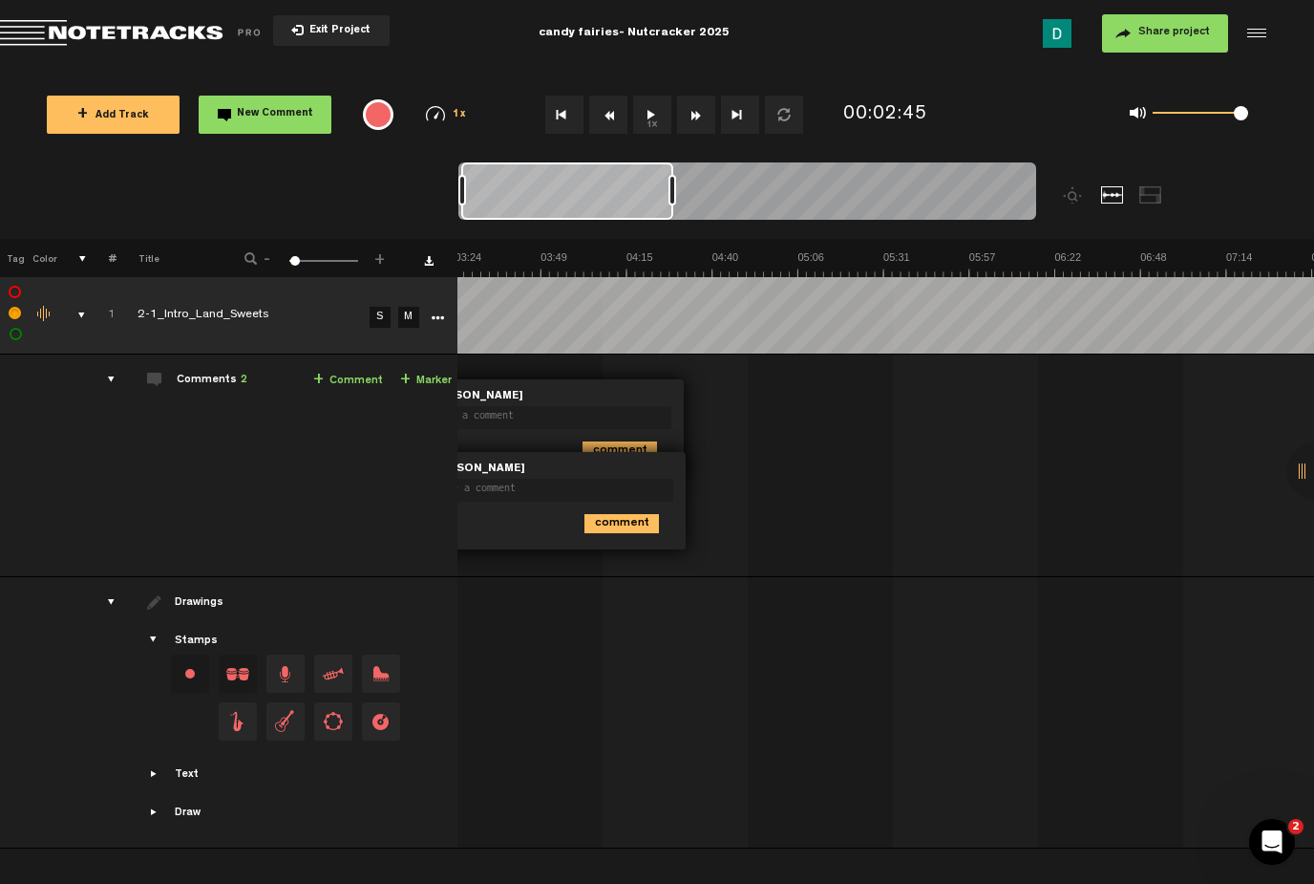
click at [607, 406] on textarea at bounding box center [549, 417] width 246 height 23
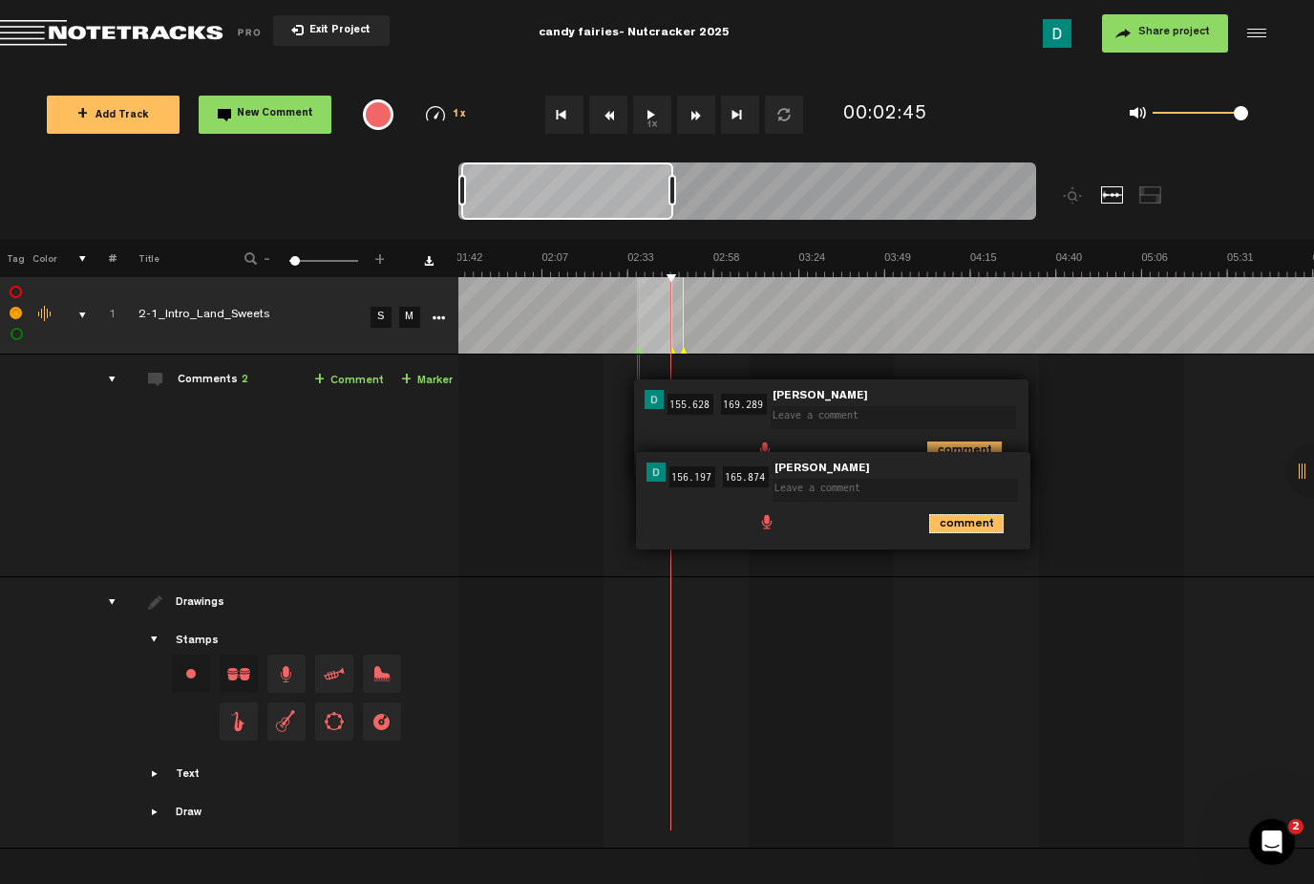
click at [929, 518] on icon "comment" at bounding box center [966, 523] width 75 height 19
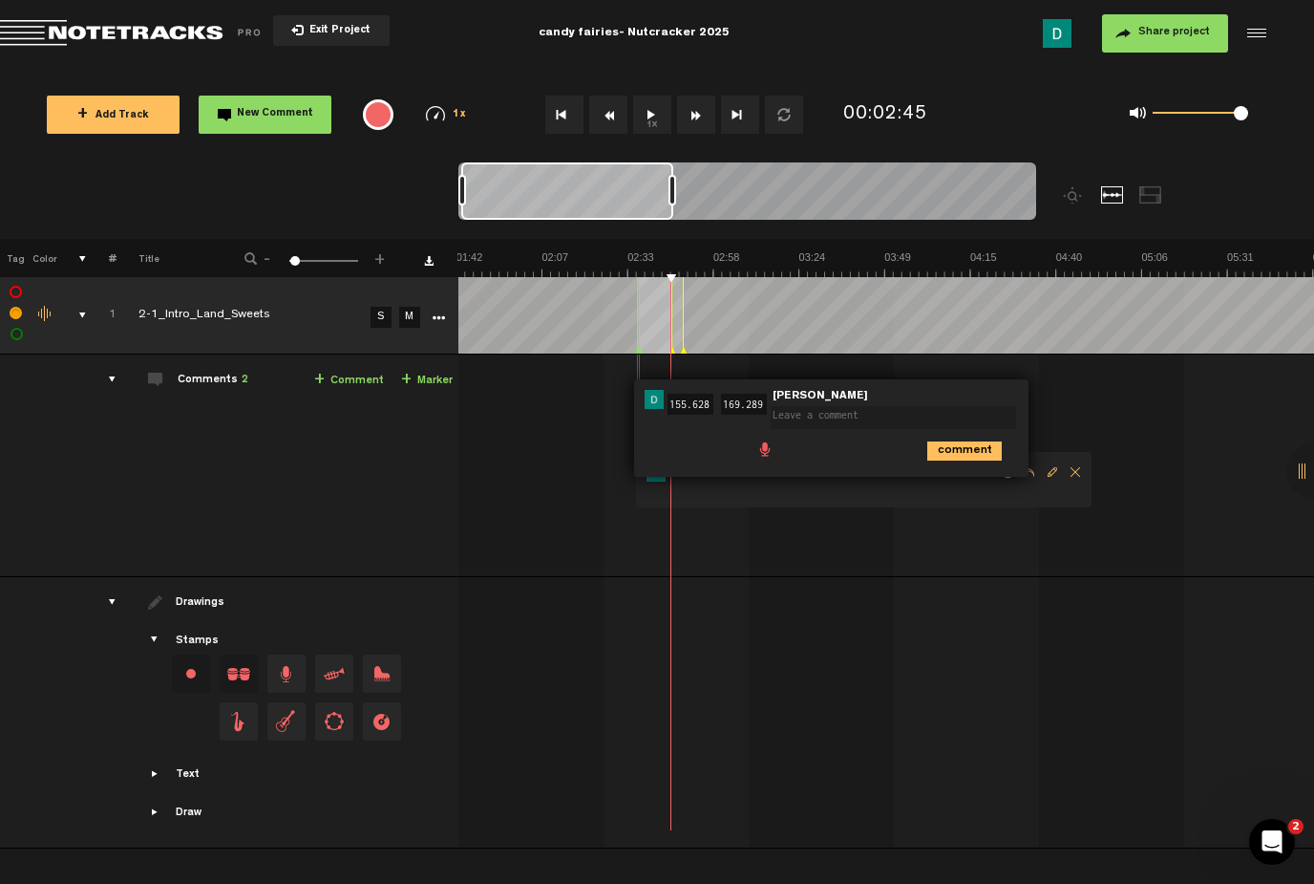
click at [1076, 472] on span "Delete comment" at bounding box center [1075, 471] width 23 height 13
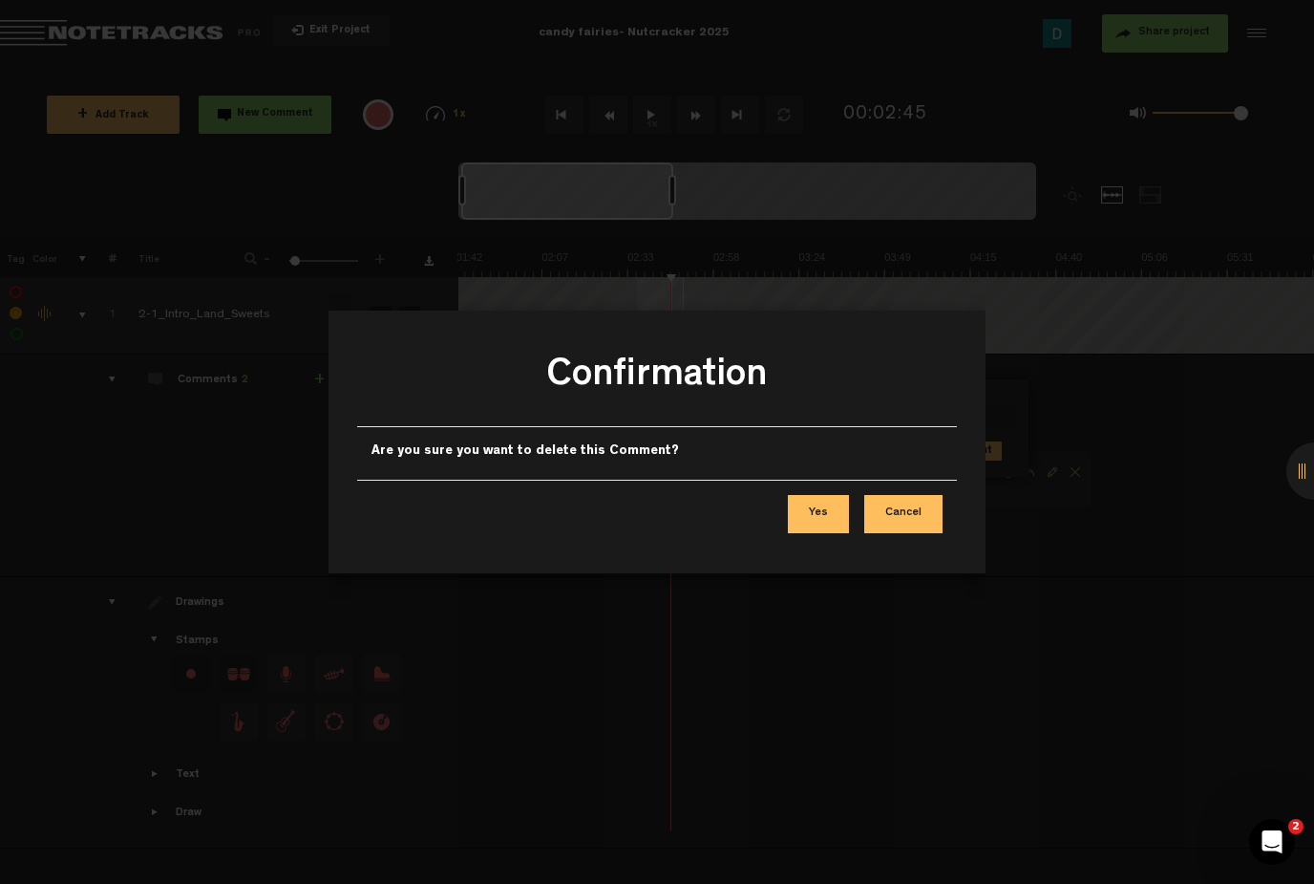
click at [804, 516] on button "Yes" at bounding box center [818, 514] width 61 height 38
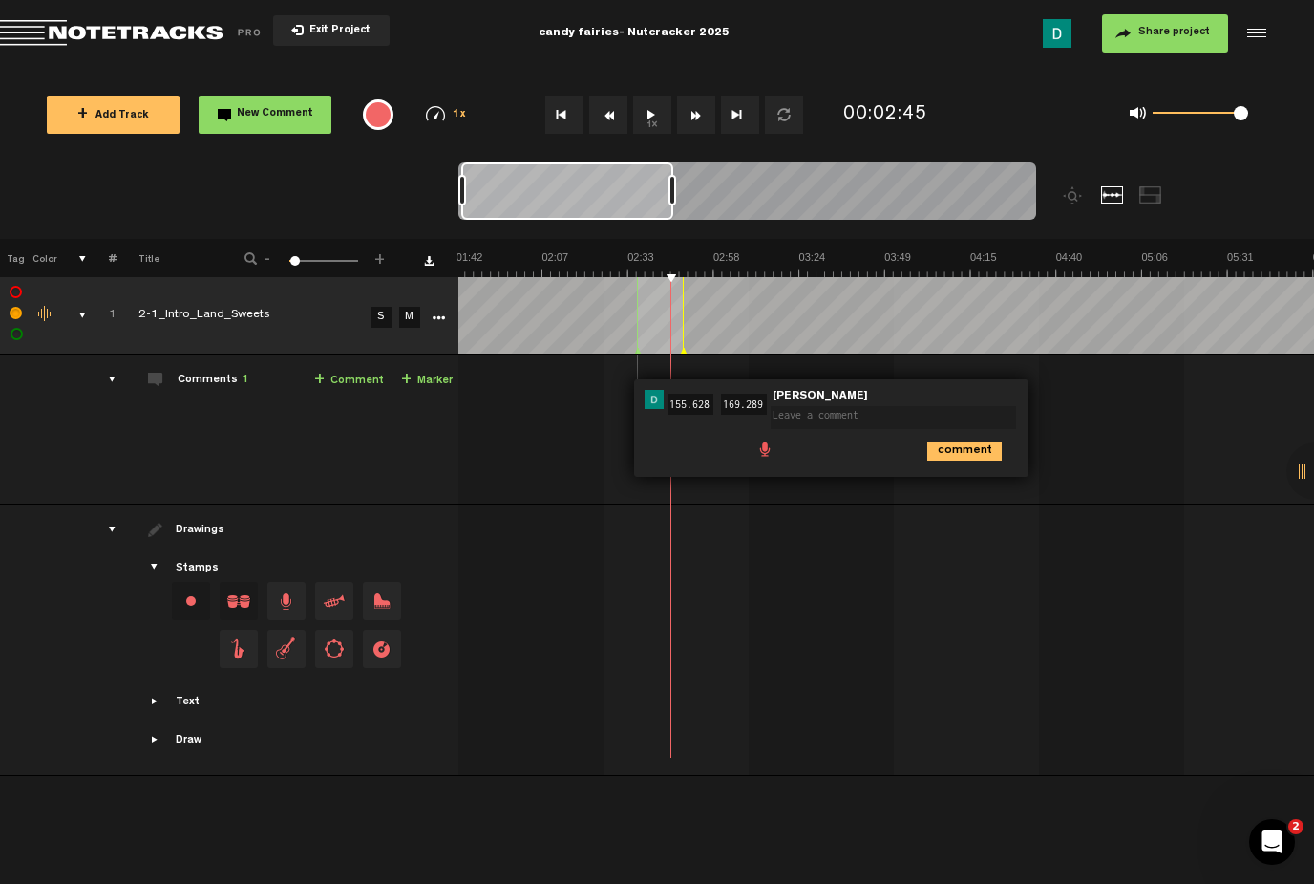
click at [637, 279] on div at bounding box center [637, 315] width 1 height 76
click at [762, 405] on input "169.289" at bounding box center [744, 404] width 46 height 21
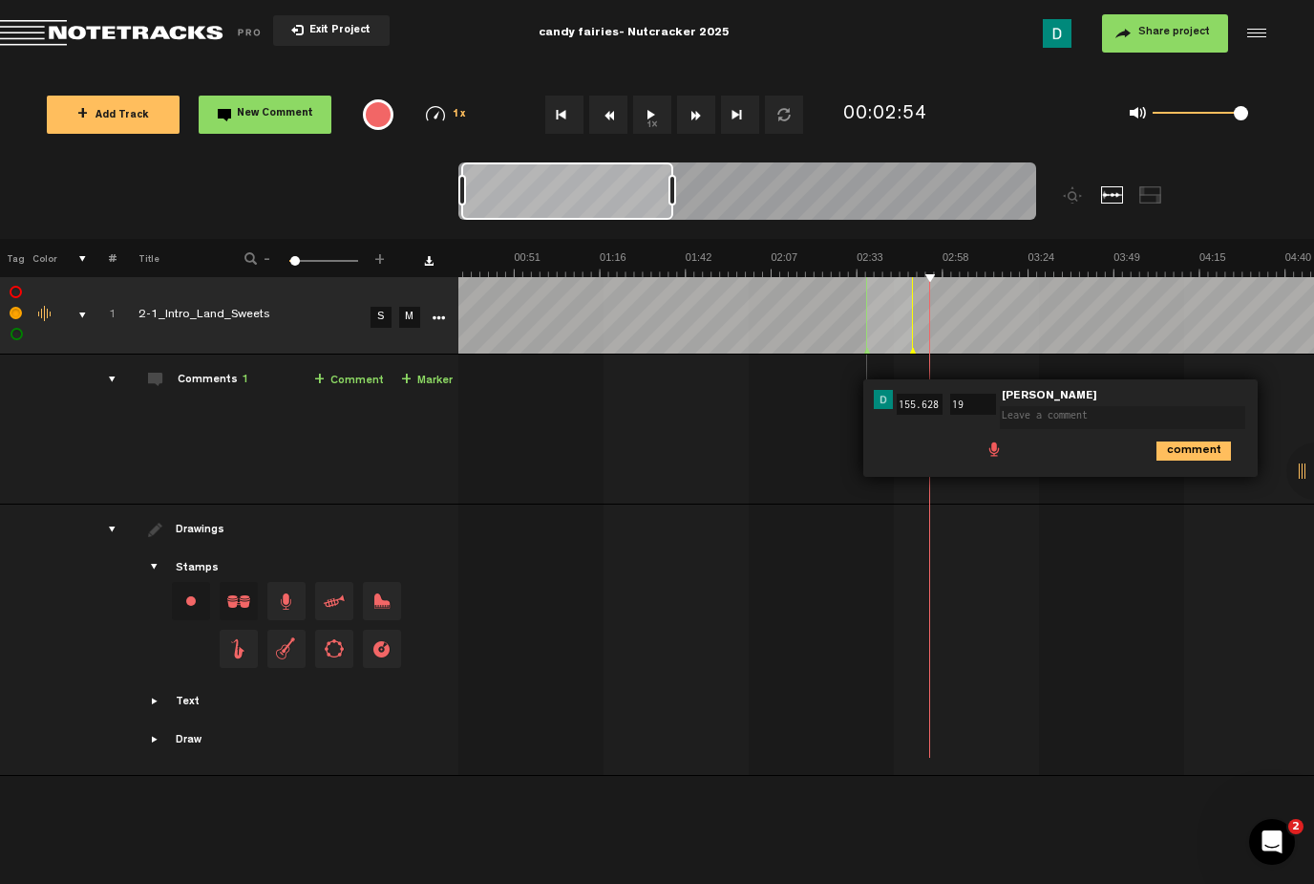
type input "9"
type input "2:54"
click at [929, 406] on input "155.628" at bounding box center [920, 404] width 46 height 21
click at [933, 407] on input "155.628" at bounding box center [920, 404] width 46 height 21
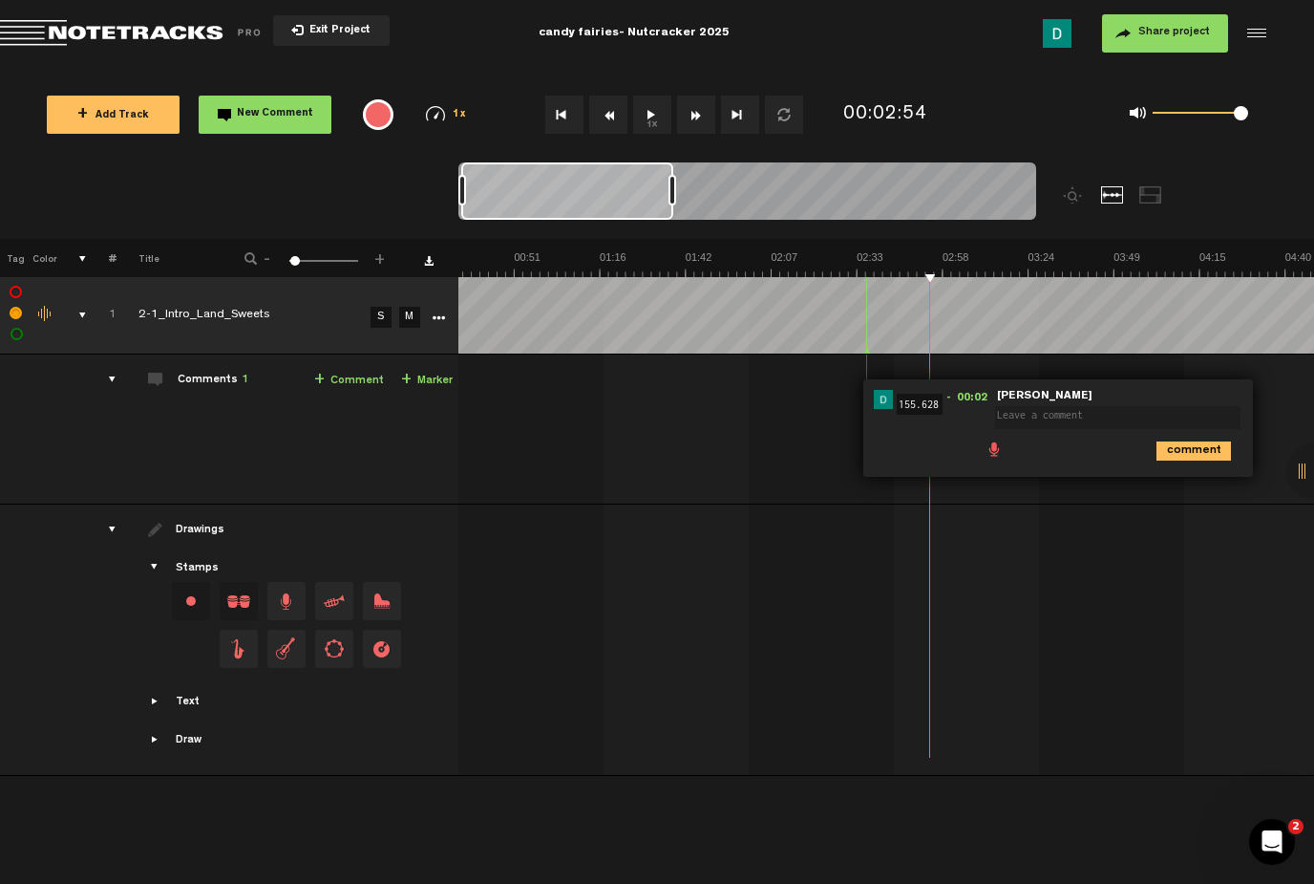
click at [933, 407] on input "155.628" at bounding box center [920, 404] width 46 height 21
type input "3:33"
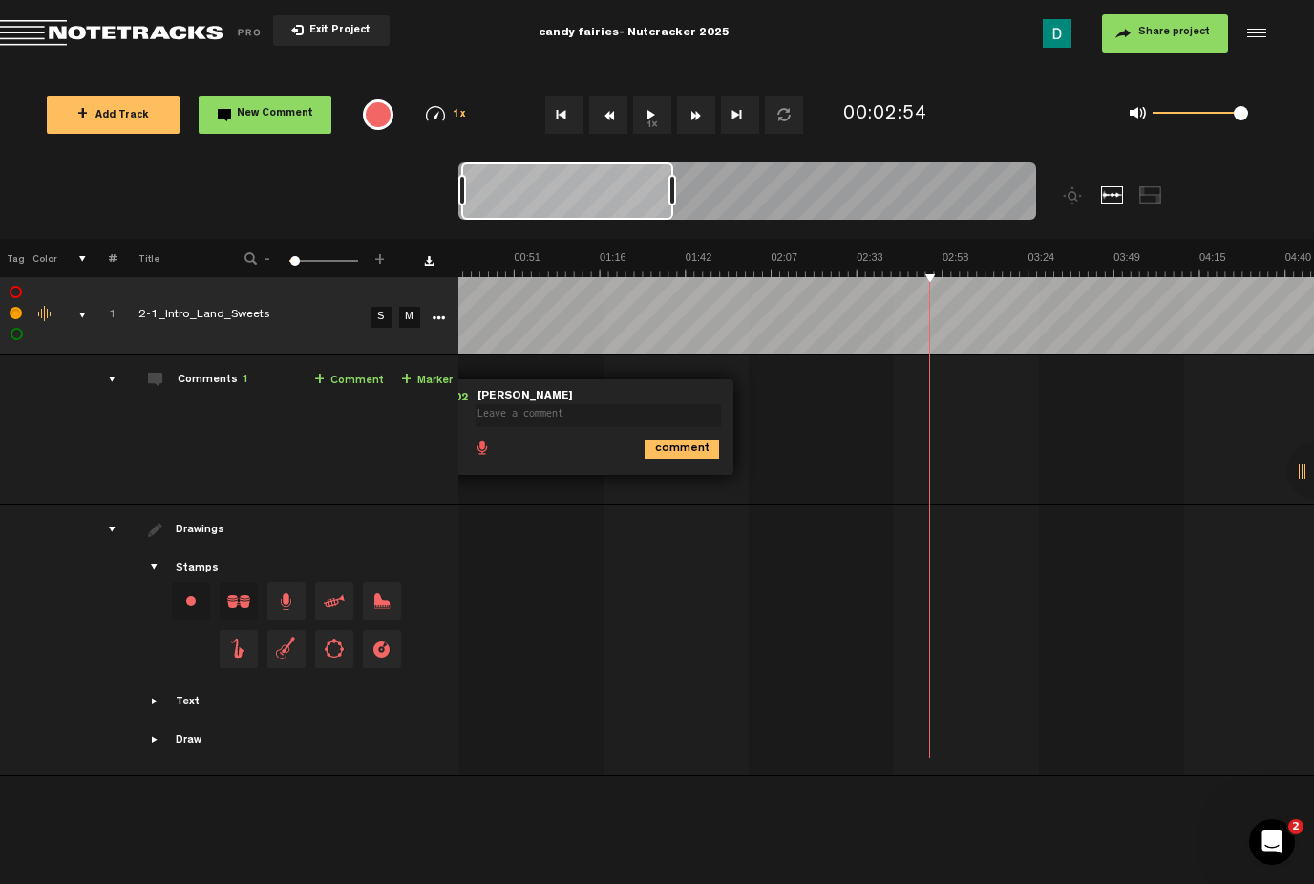
click at [801, 401] on div "00:03 - 00:02 • [PERSON_NAME]: "" [PERSON_NAME] comment" at bounding box center [774, 437] width 854 height 134
click at [667, 459] on icon "comment" at bounding box center [682, 448] width 75 height 19
click at [796, 394] on span "Delete comment" at bounding box center [791, 399] width 23 height 13
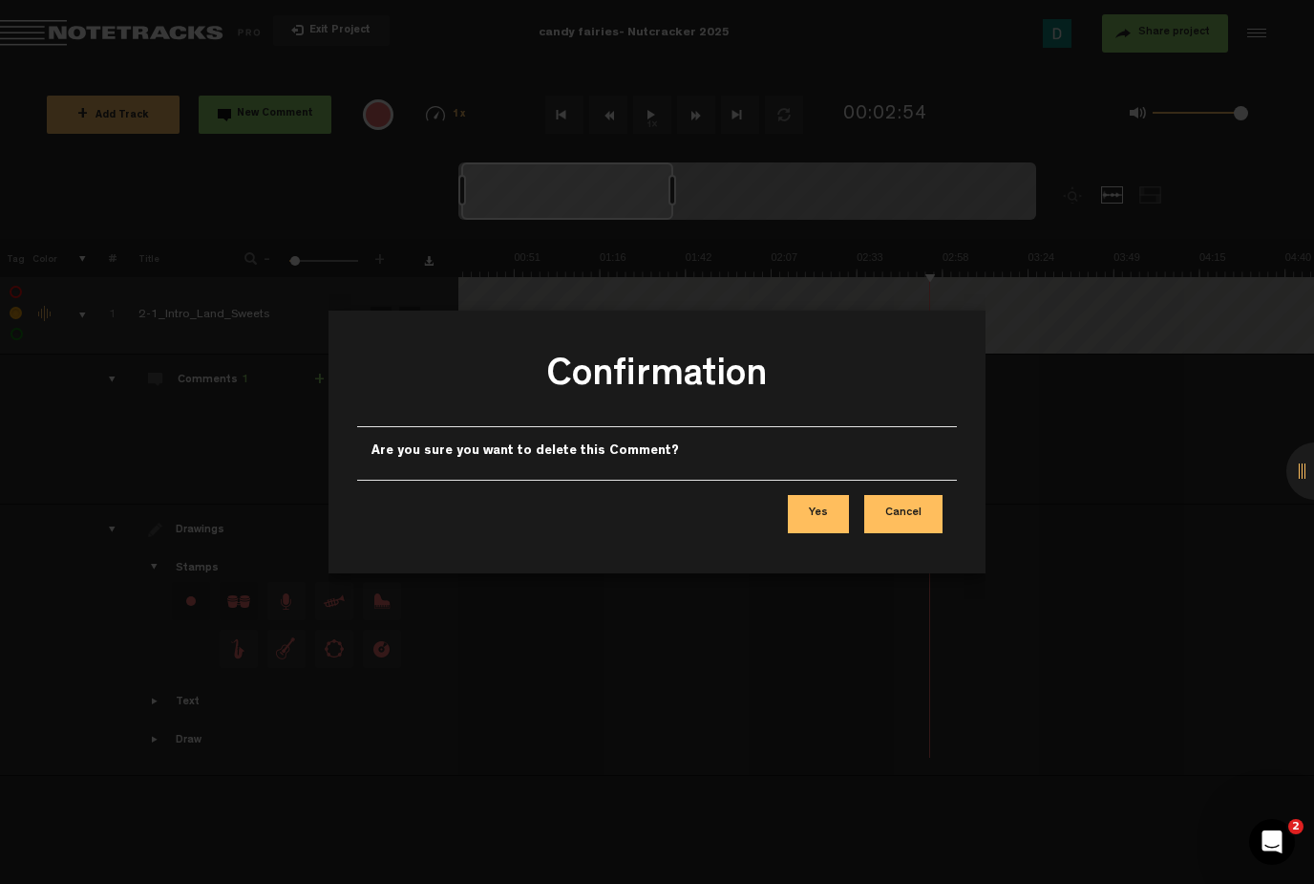
click at [844, 532] on button "Yes" at bounding box center [818, 514] width 61 height 38
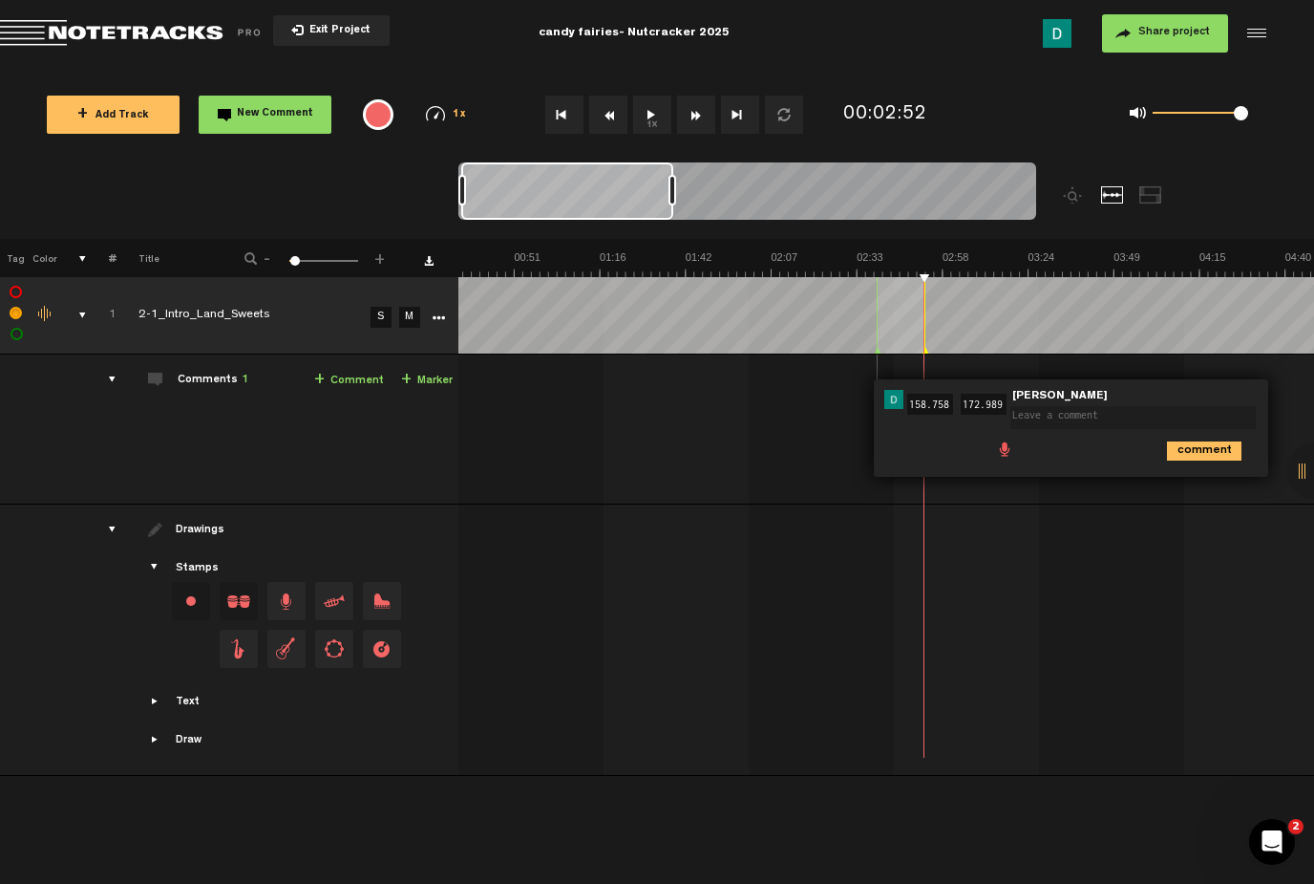
click at [932, 402] on input "158.758" at bounding box center [931, 404] width 46 height 21
click at [1040, 420] on textarea at bounding box center [1134, 417] width 246 height 23
type textarea "sugar plum entrance"
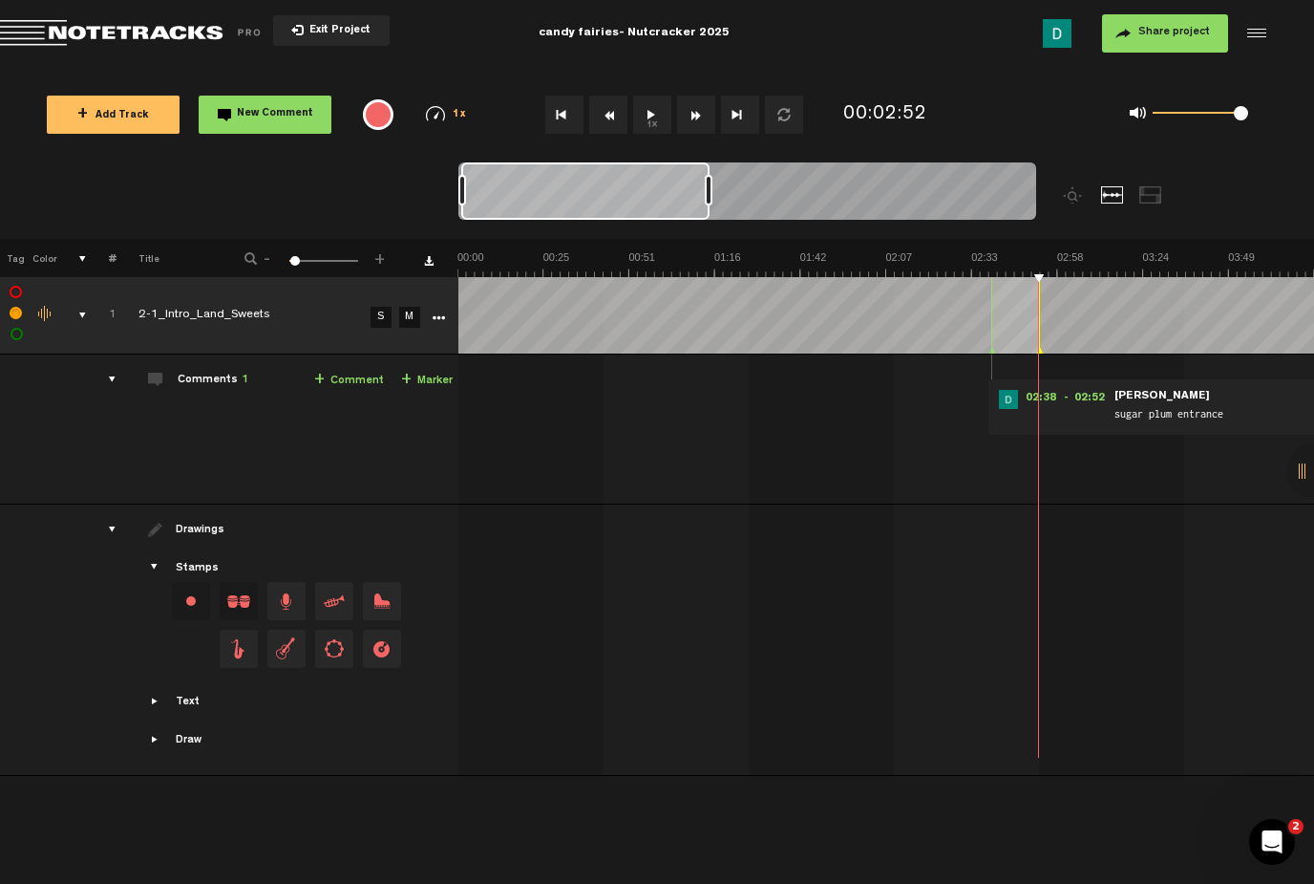
drag, startPoint x: 673, startPoint y: 183, endPoint x: 708, endPoint y: 182, distance: 35.4
click at [708, 182] on div at bounding box center [709, 190] width 8 height 31
click at [803, 450] on div "02:38 - 02:52 • [PERSON_NAME]: "sugar plum entrance" [PERSON_NAME] sugar plum e…" at bounding box center [888, 437] width 854 height 134
click at [713, 419] on div "02:38 - 02:52 • [PERSON_NAME]: "sugar plum entrance" [PERSON_NAME] sugar plum e…" at bounding box center [888, 437] width 854 height 134
drag, startPoint x: 706, startPoint y: 191, endPoint x: 783, endPoint y: 193, distance: 77.4
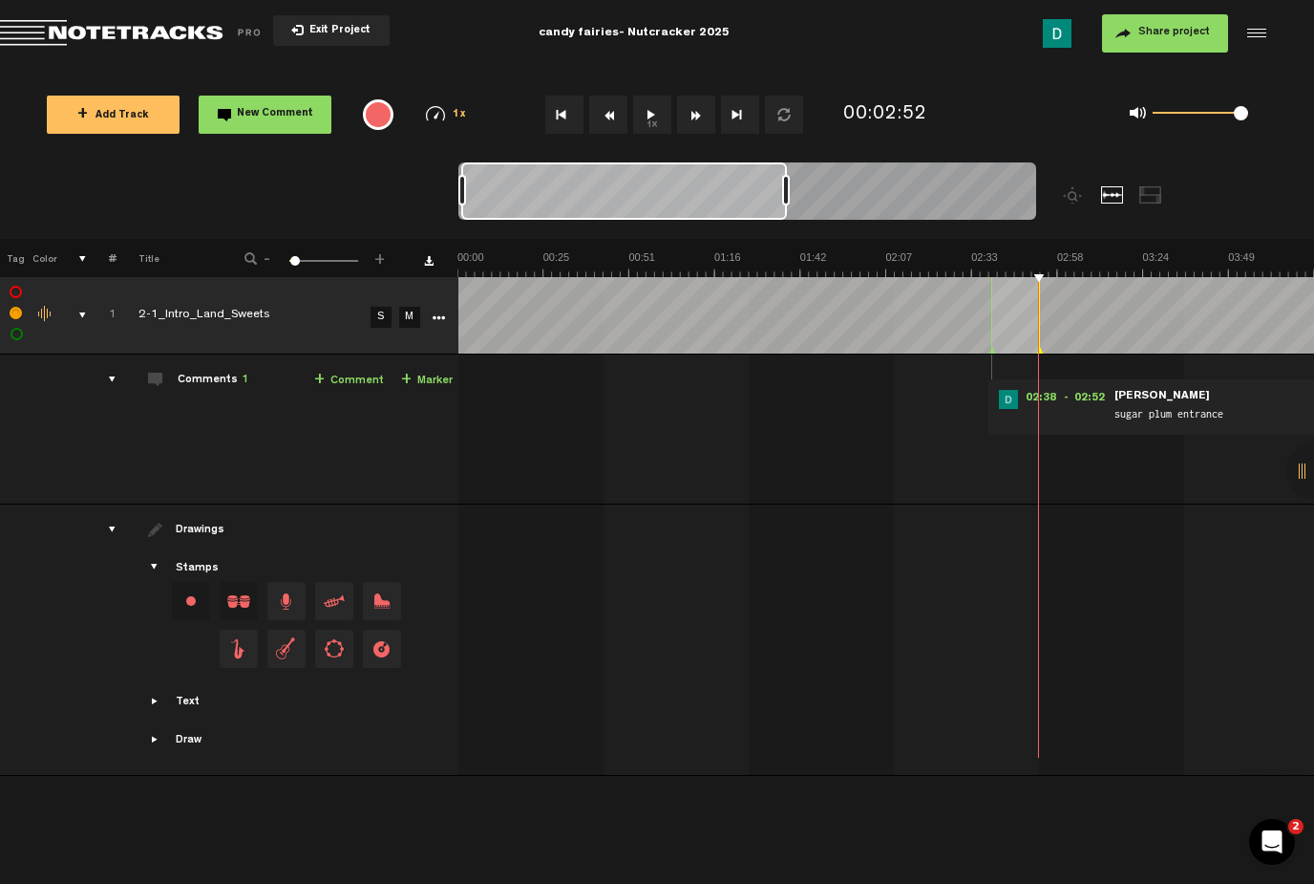
click at [783, 193] on div at bounding box center [786, 190] width 8 height 31
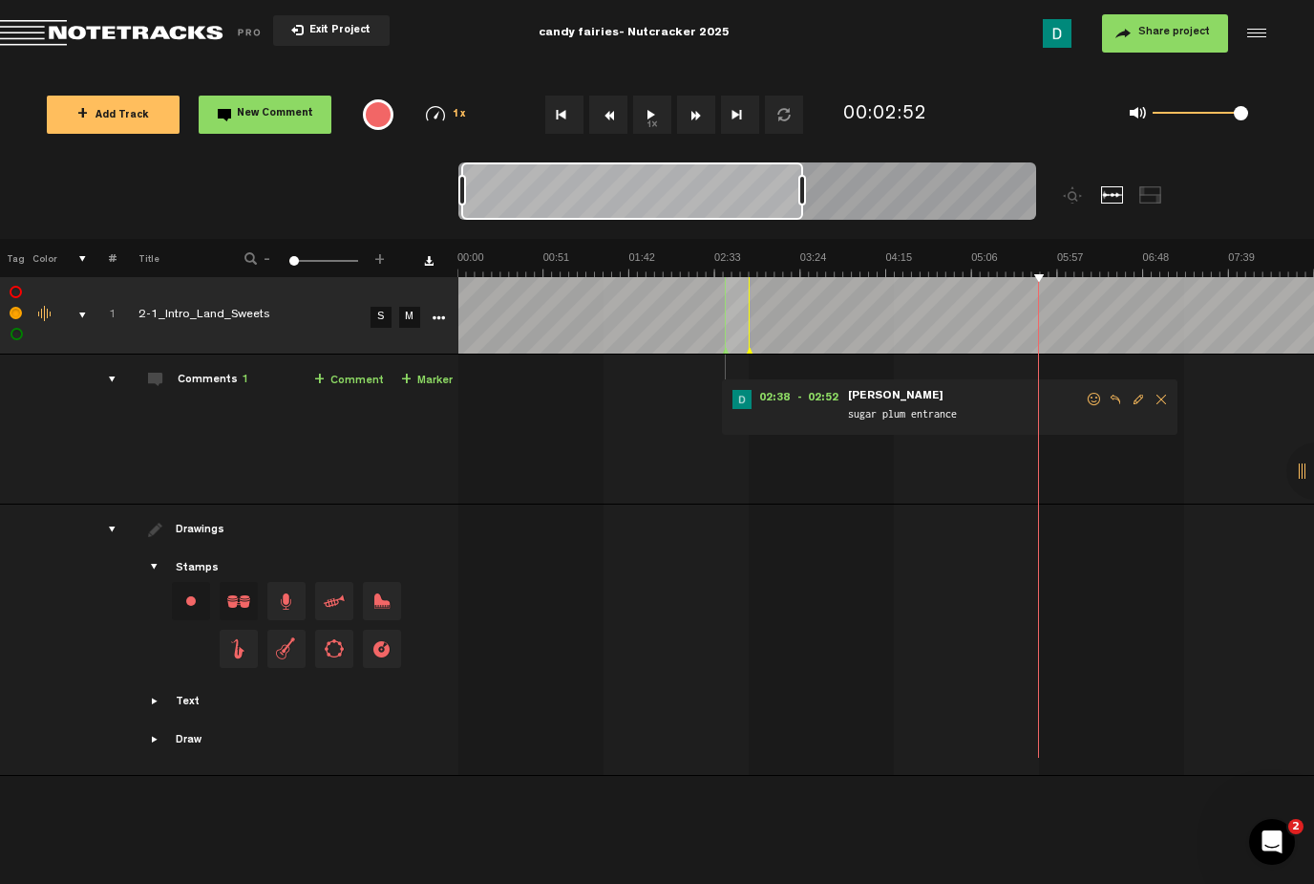
drag, startPoint x: 783, startPoint y: 193, endPoint x: 856, endPoint y: 199, distance: 72.8
click at [806, 199] on div at bounding box center [803, 190] width 8 height 31
click at [767, 202] on div at bounding box center [748, 194] width 578 height 64
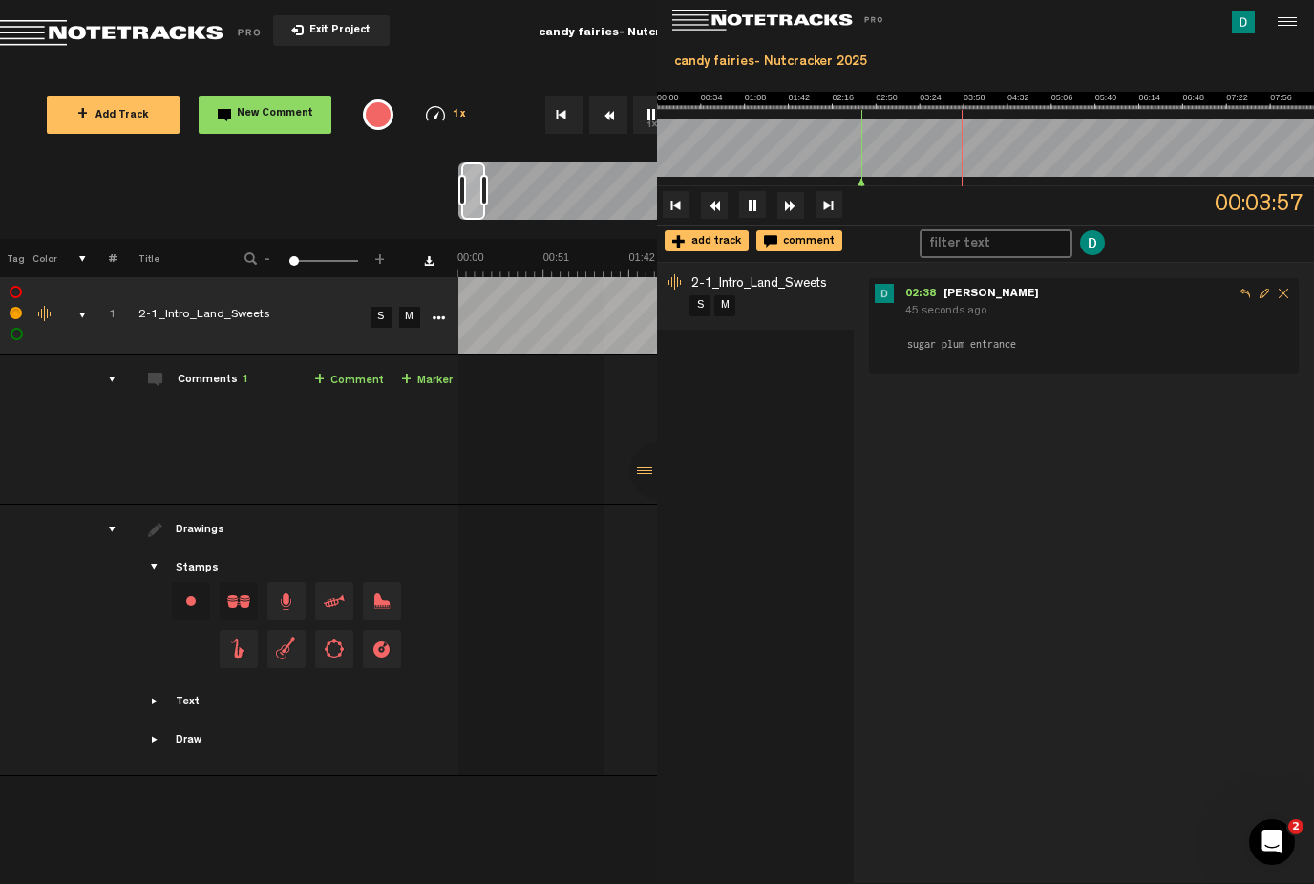
click at [639, 478] on div "02:38 - 02:52 • [PERSON_NAME]: "sugar plum entrance" [PERSON_NAME] sugar plum e…" at bounding box center [888, 437] width 854 height 134
click at [1292, 20] on div at bounding box center [1285, 22] width 29 height 29
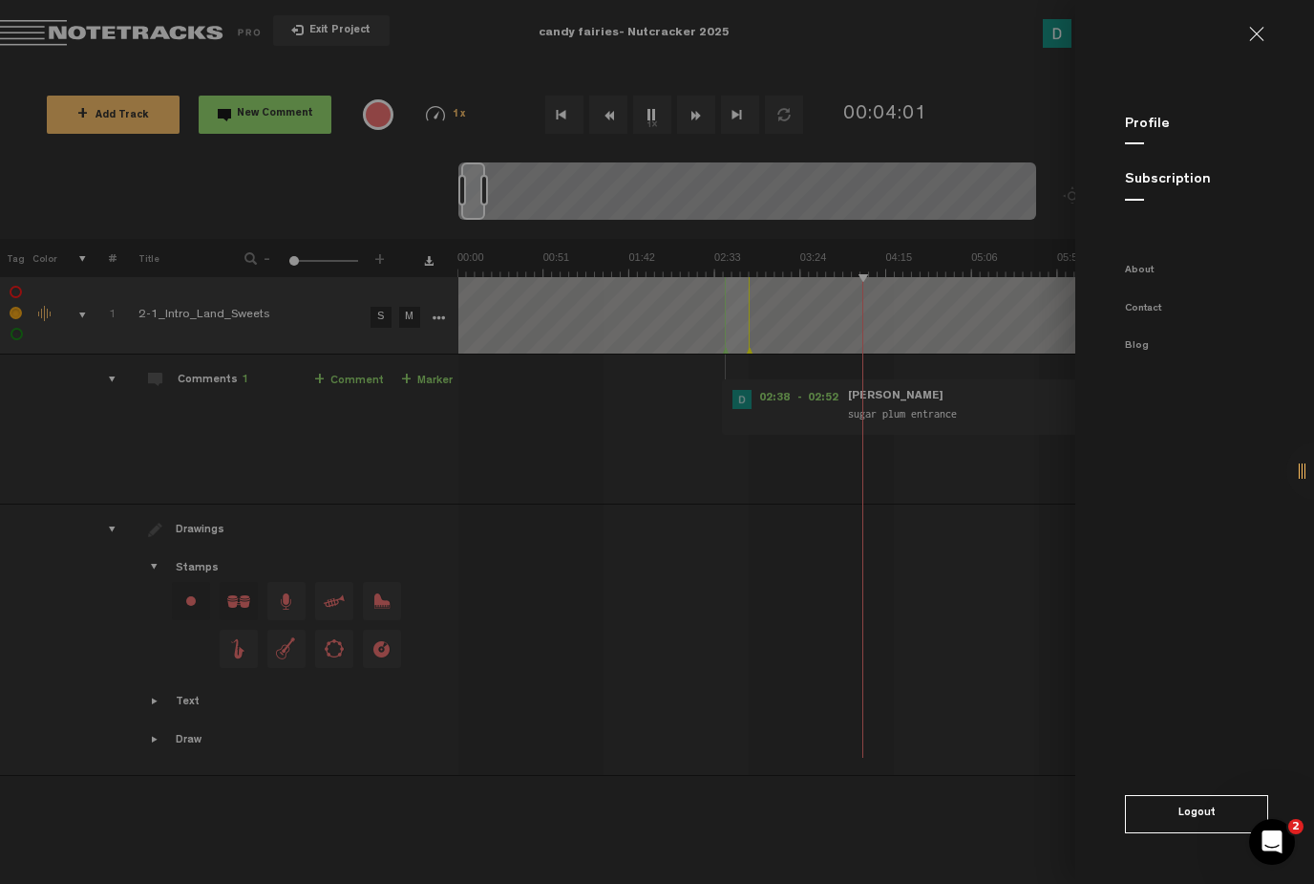
click at [891, 373] on md-backdrop at bounding box center [657, 442] width 1314 height 884
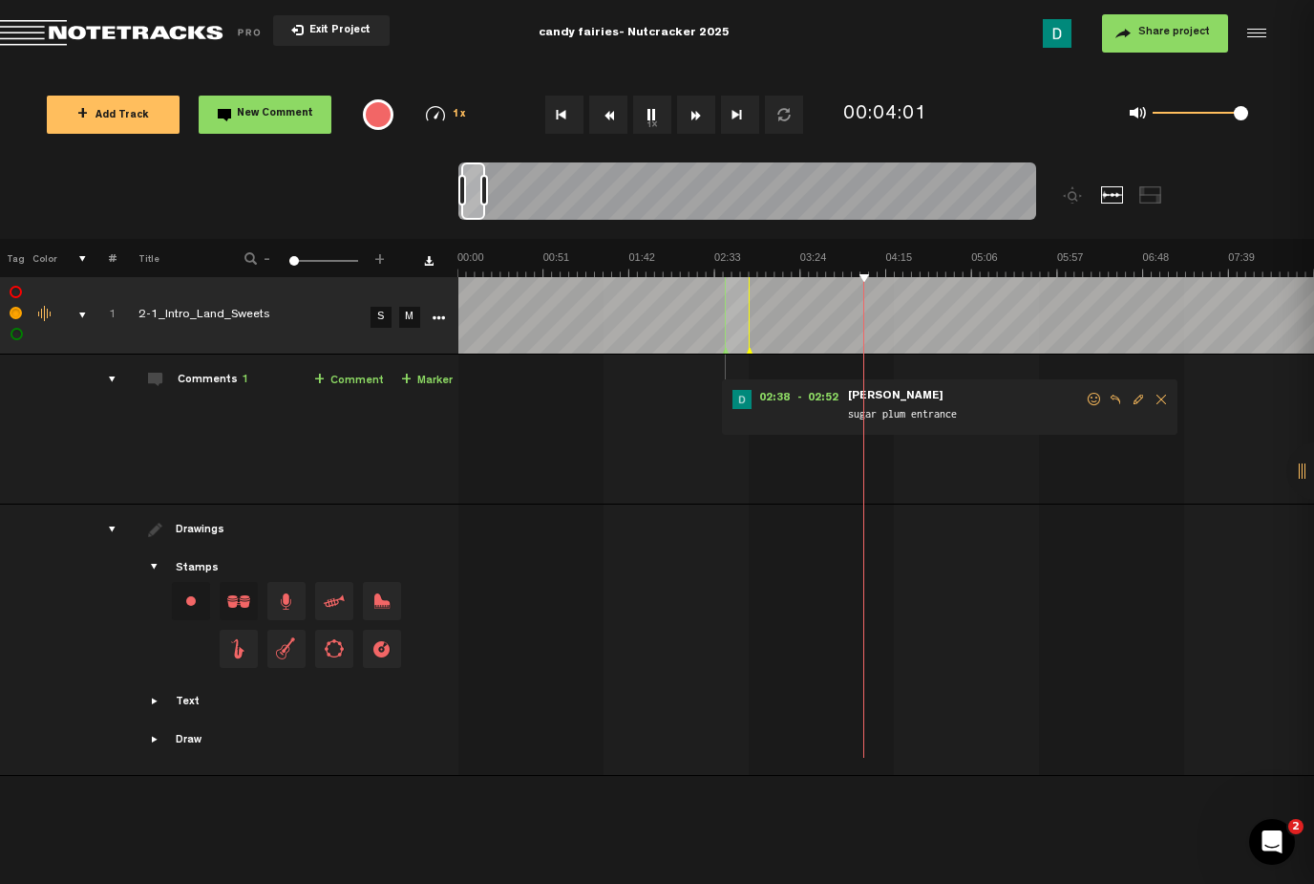
scroll to position [0, 657]
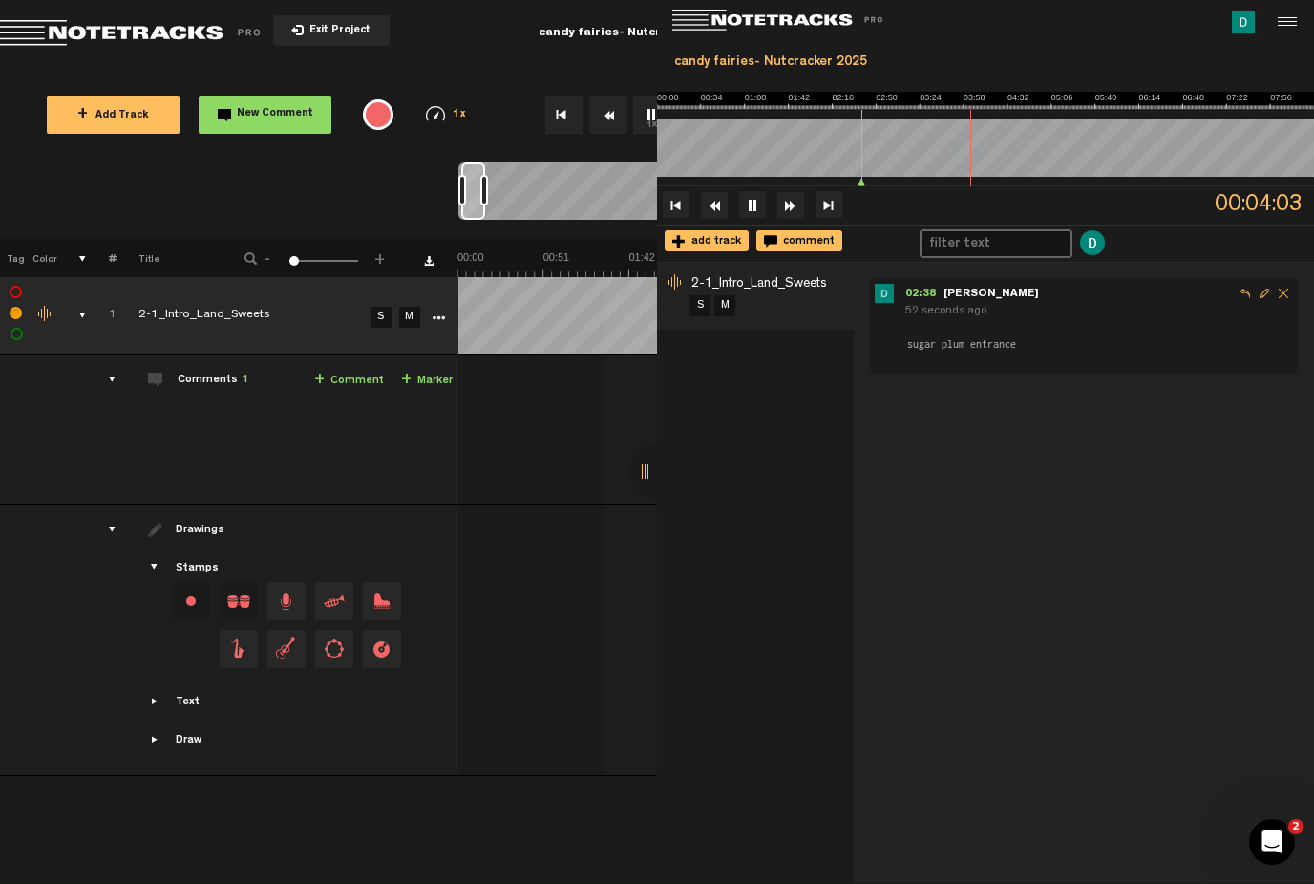
click at [1295, 43] on div at bounding box center [1150, 23] width 329 height 46
click at [1295, 35] on div at bounding box center [1285, 22] width 29 height 29
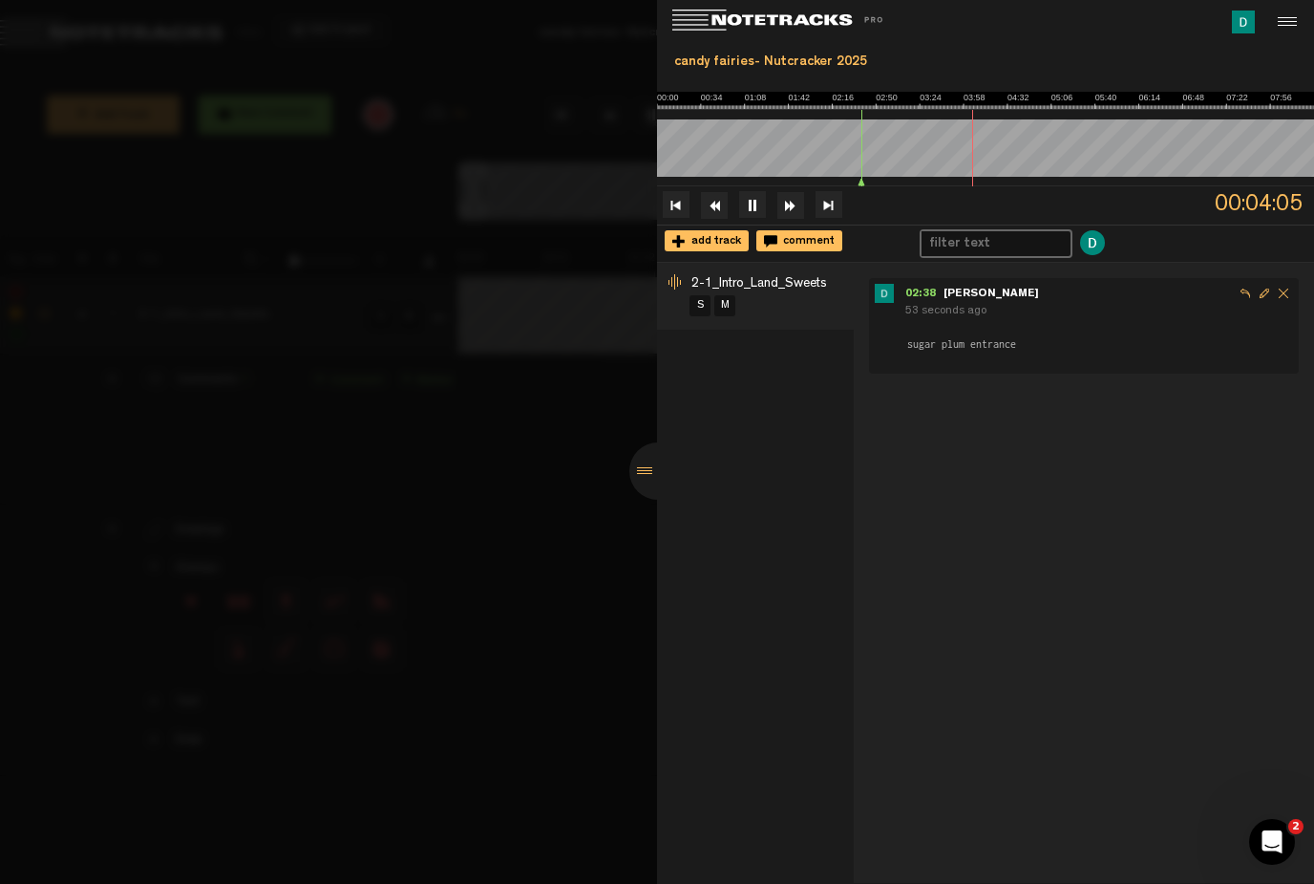
scroll to position [0, 0]
click at [1293, 15] on div at bounding box center [1285, 22] width 29 height 29
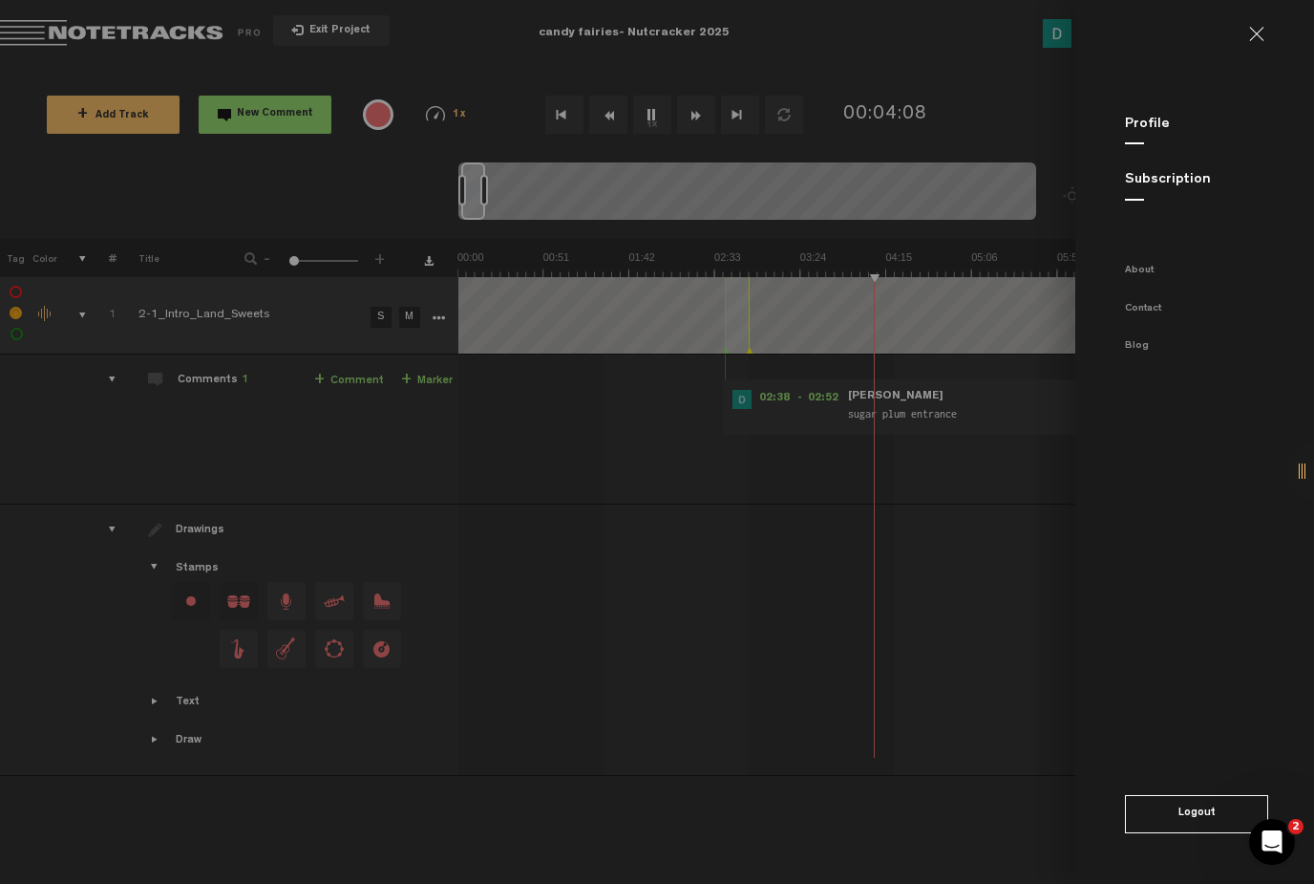
click at [1262, 27] on link at bounding box center [1264, 34] width 31 height 15
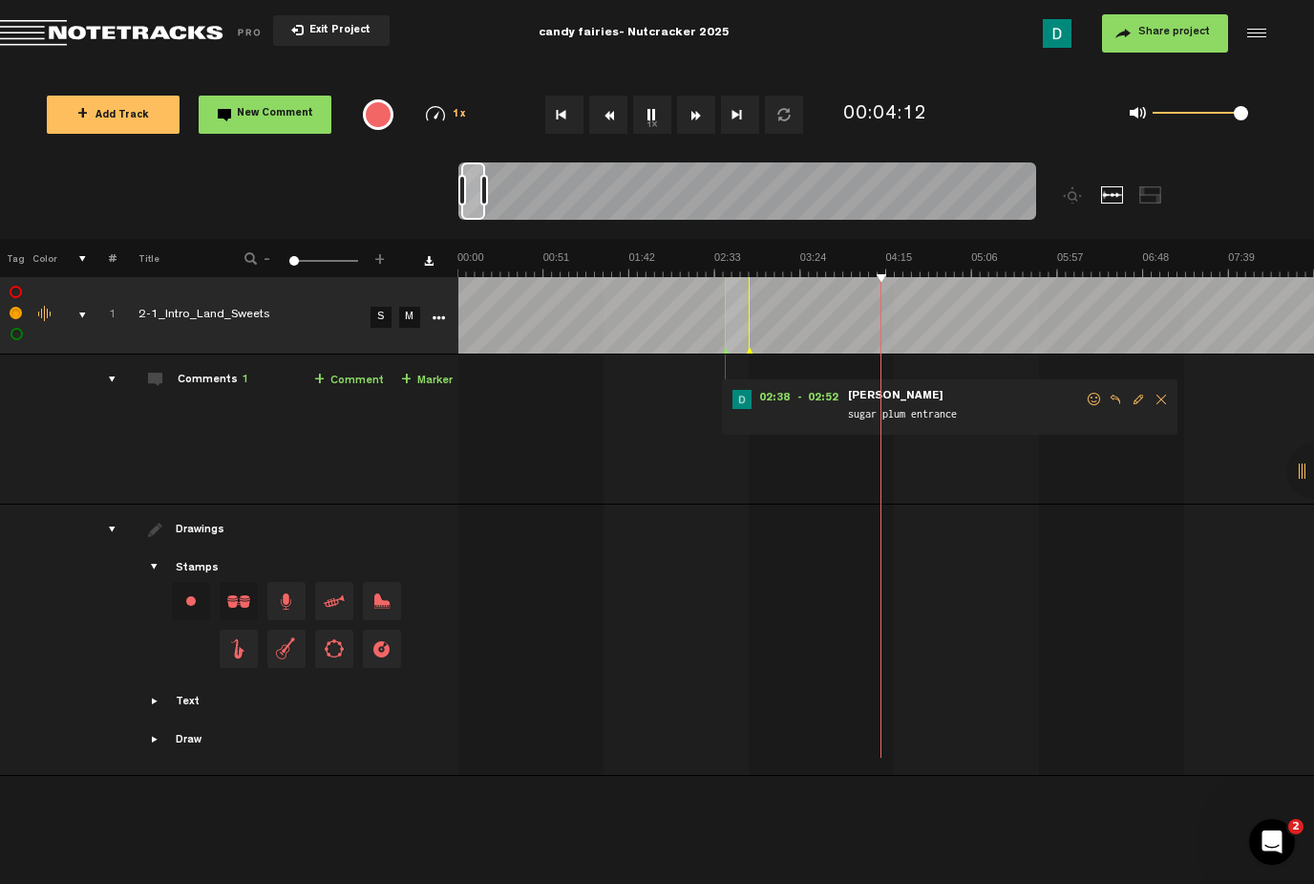
click at [654, 115] on button "1x" at bounding box center [652, 115] width 38 height 38
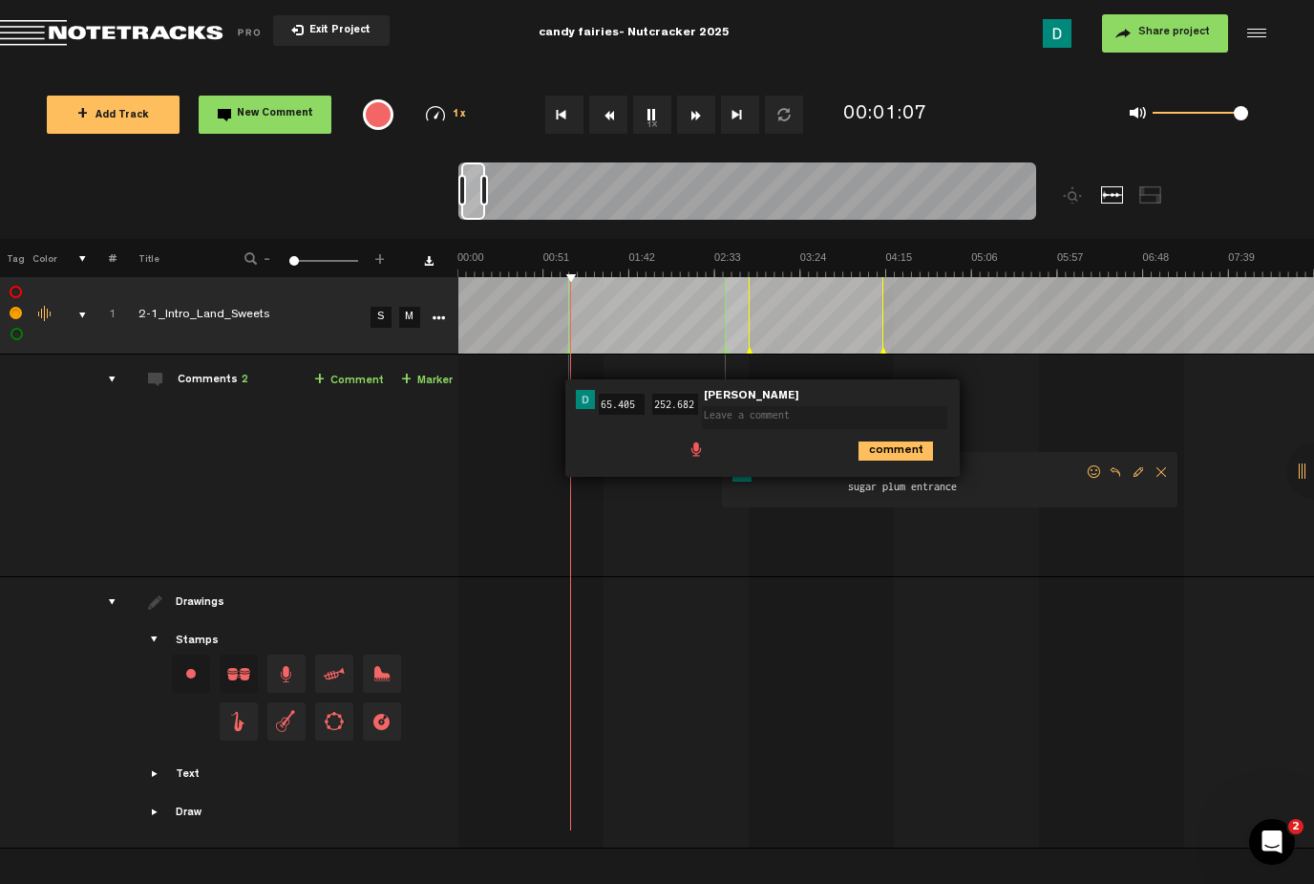
click at [788, 551] on div "01:05 65.405 - 04:12 252.682 • [PERSON_NAME]: "" [PERSON_NAME] comment 02:38 - …" at bounding box center [888, 473] width 854 height 206
click at [910, 456] on icon "comment" at bounding box center [896, 450] width 75 height 19
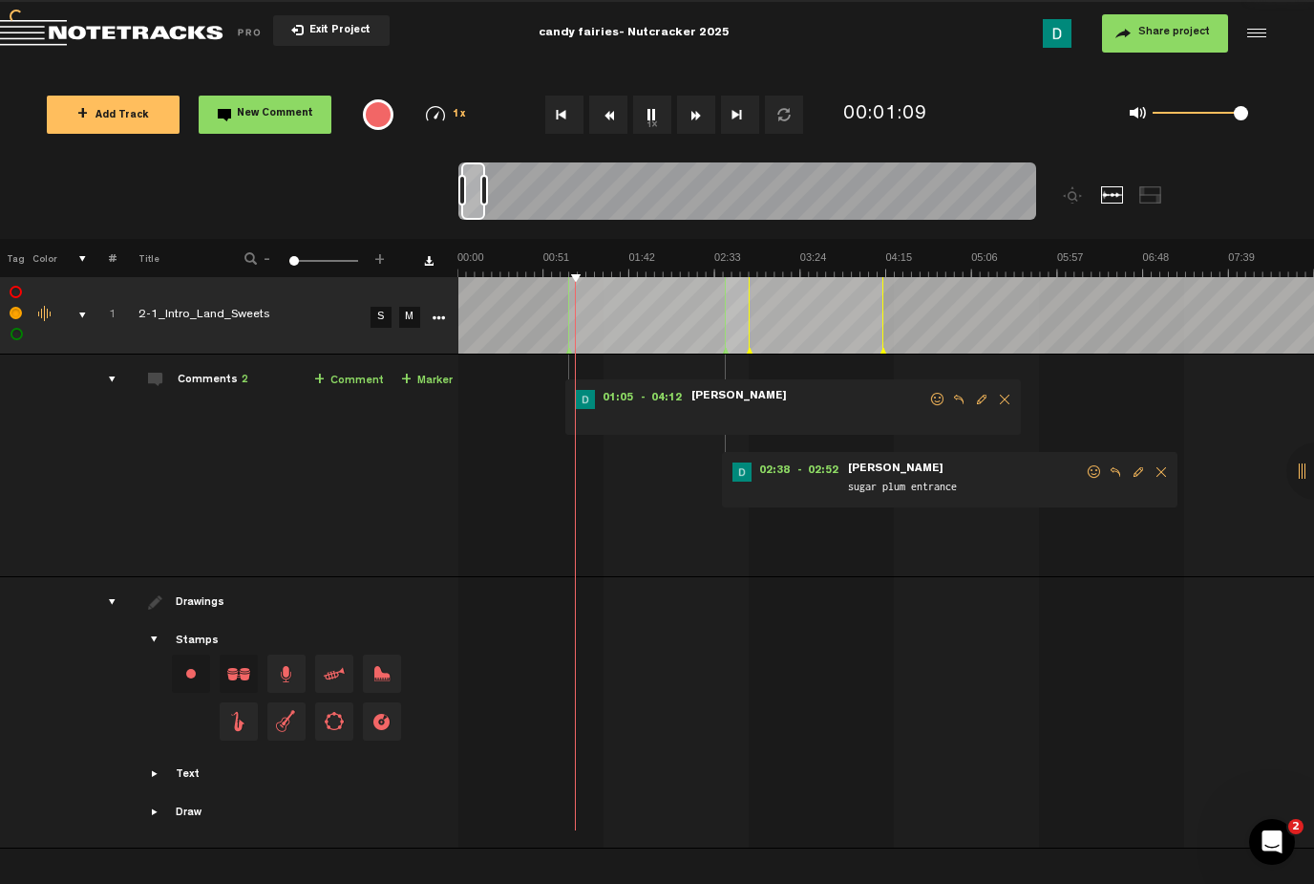
click at [998, 403] on span "Delete comment" at bounding box center [1004, 399] width 23 height 13
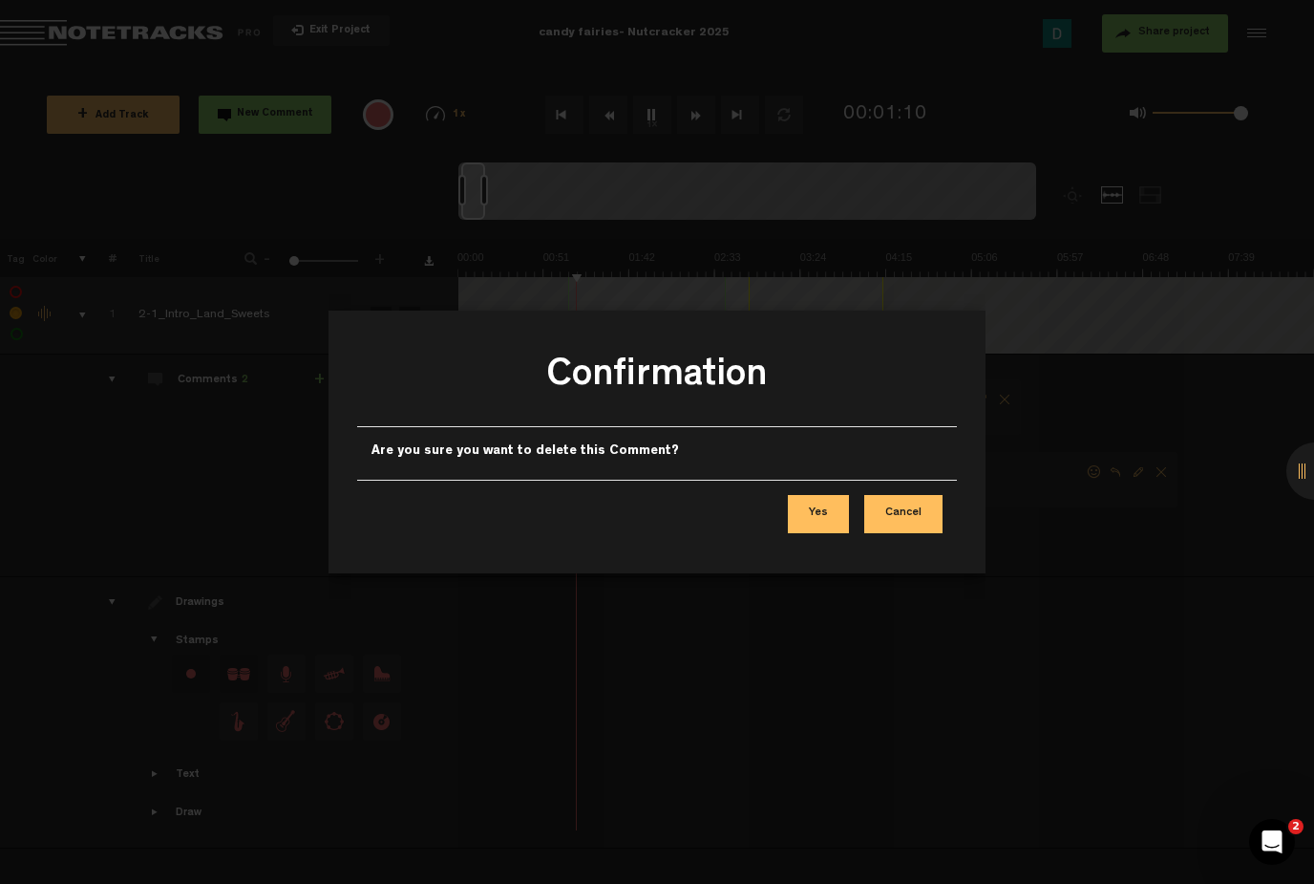
click at [831, 520] on button "Yes" at bounding box center [818, 514] width 61 height 38
